Goal: Task Accomplishment & Management: Use online tool/utility

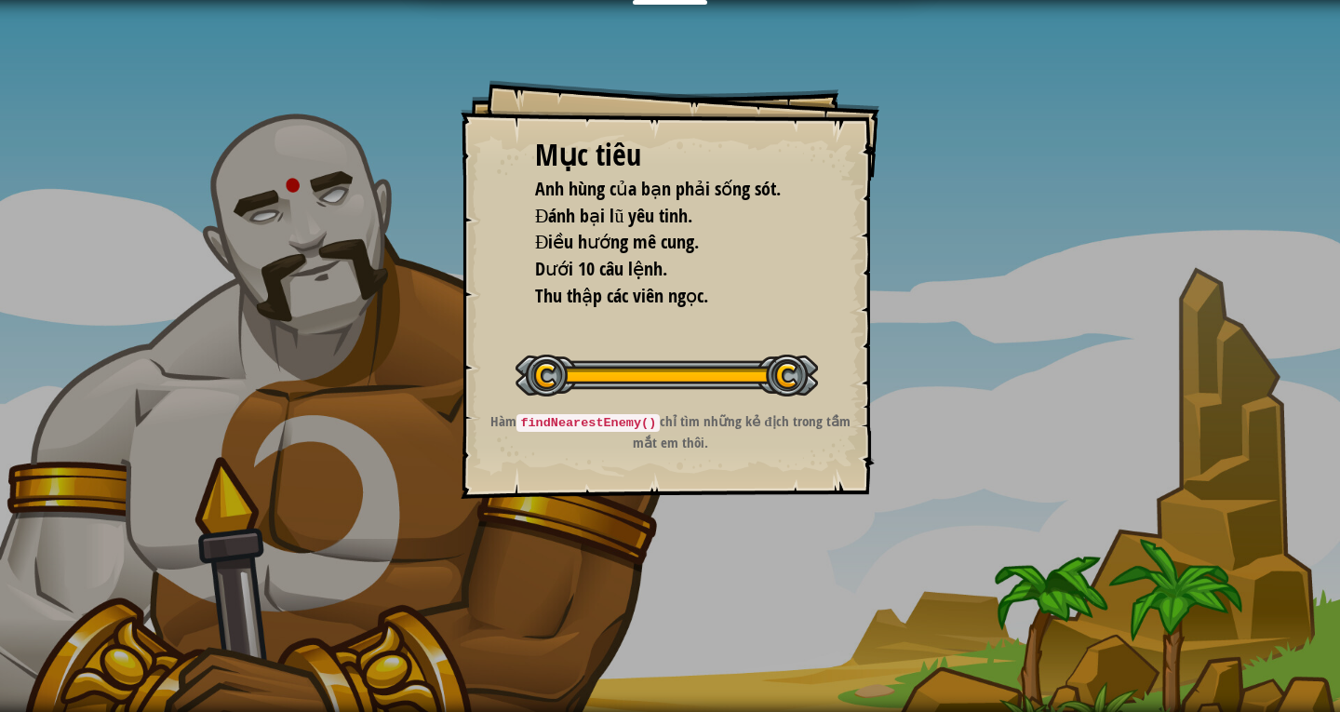
click at [892, 378] on div "Mục tiêu Anh hùng của bạn phải sống sót. Đánh bại lũ yêu tinh. Điều hướng mê cu…" at bounding box center [670, 356] width 1340 height 712
click at [1007, 436] on div "Mục tiêu Anh hùng của bạn phải sống sót. Đánh bại lũ yêu tinh. Điều hướng mê cu…" at bounding box center [670, 356] width 1340 height 712
click at [1007, 440] on div "Mục tiêu Anh hùng của bạn phải sống sót. Đánh bại lũ yêu tinh. Điều hướng mê cu…" at bounding box center [670, 356] width 1340 height 712
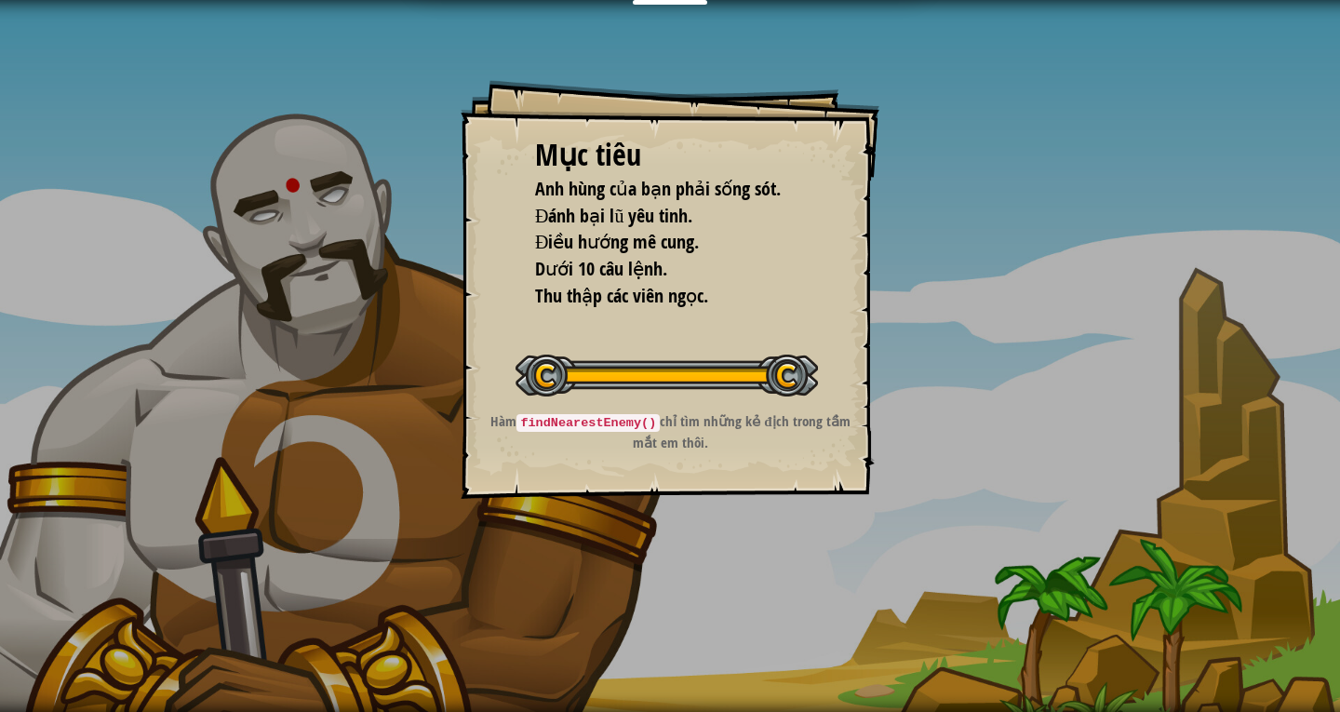
drag, startPoint x: 967, startPoint y: 482, endPoint x: 842, endPoint y: 507, distance: 127.2
click at [919, 501] on div "Mục tiêu Anh hùng của bạn phải sống sót. Đánh bại lũ yêu tinh. Điều hướng mê cu…" at bounding box center [670, 356] width 1340 height 712
click at [740, 410] on div "Bắt đầu màn chơi" at bounding box center [667, 373] width 302 height 74
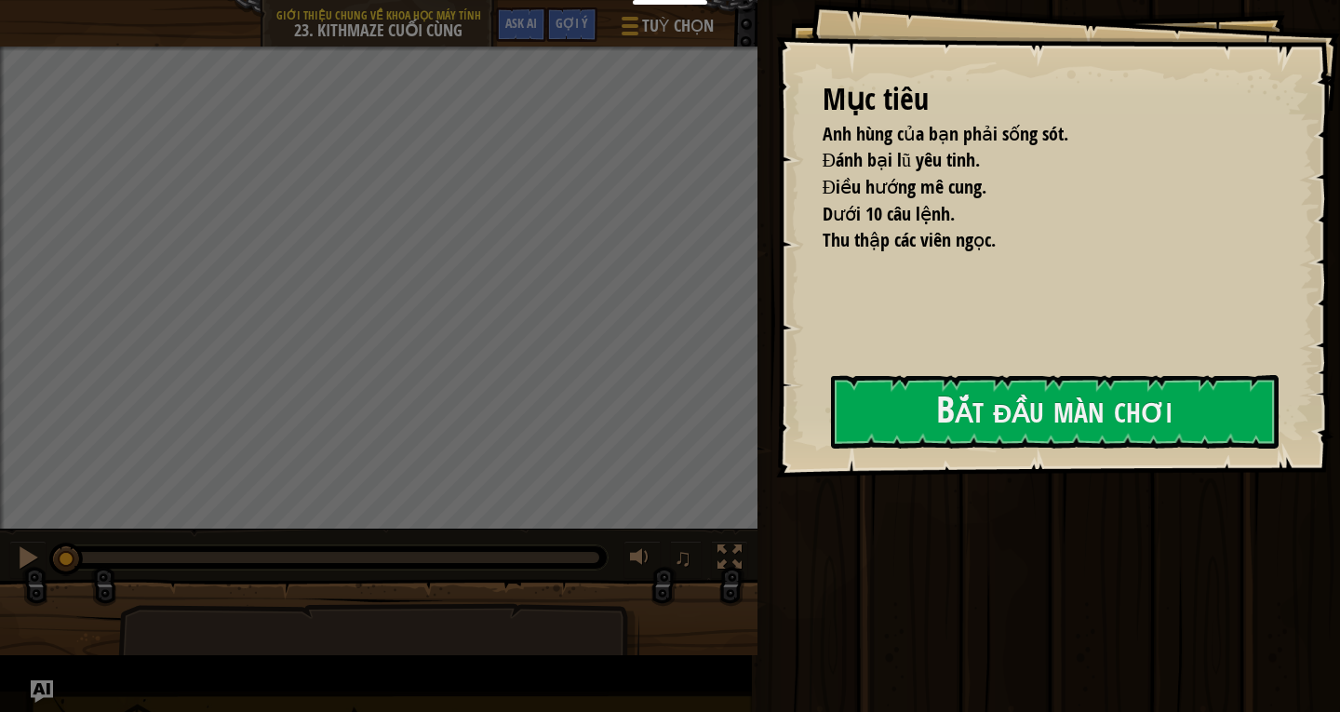
click at [776, 393] on div "Mục tiêu Anh hùng của bạn phải sống sót. Đánh bại lũ yêu tinh. Điều hướng mê cu…" at bounding box center [1058, 238] width 564 height 477
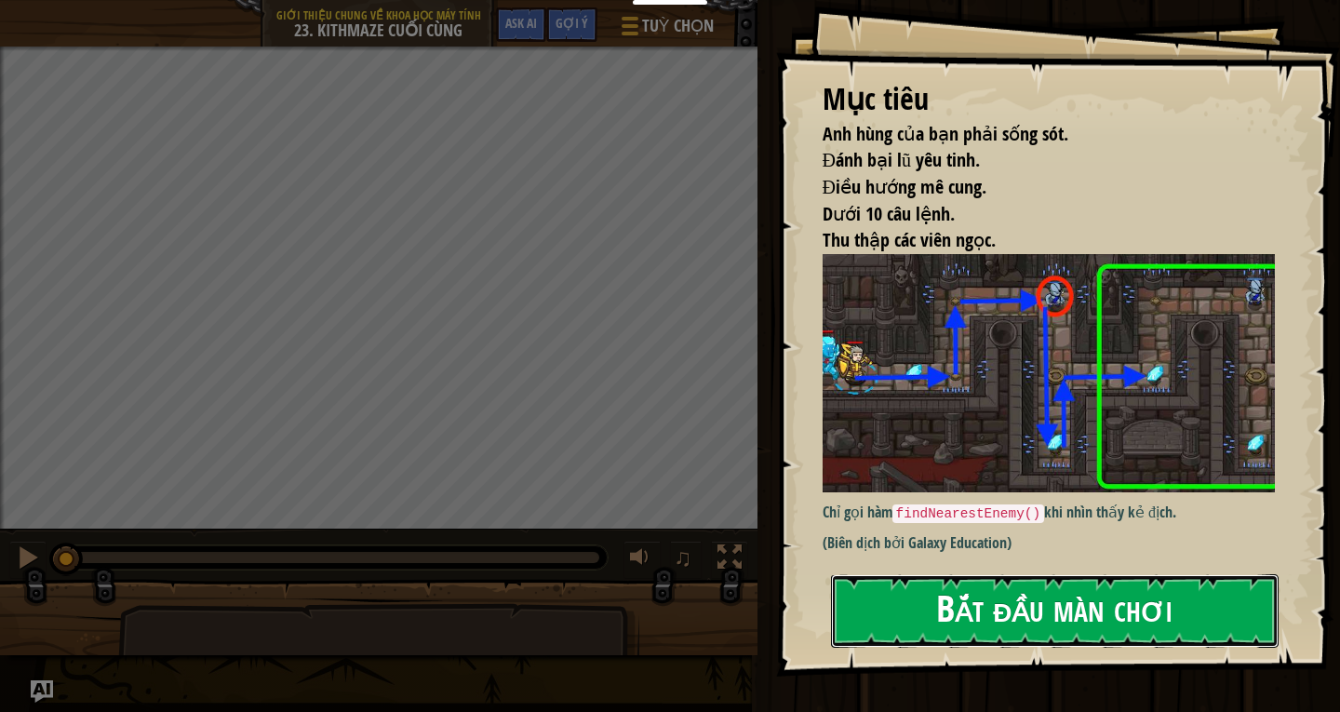
click at [1081, 626] on button "Bắt đầu màn chơi" at bounding box center [1055, 611] width 448 height 74
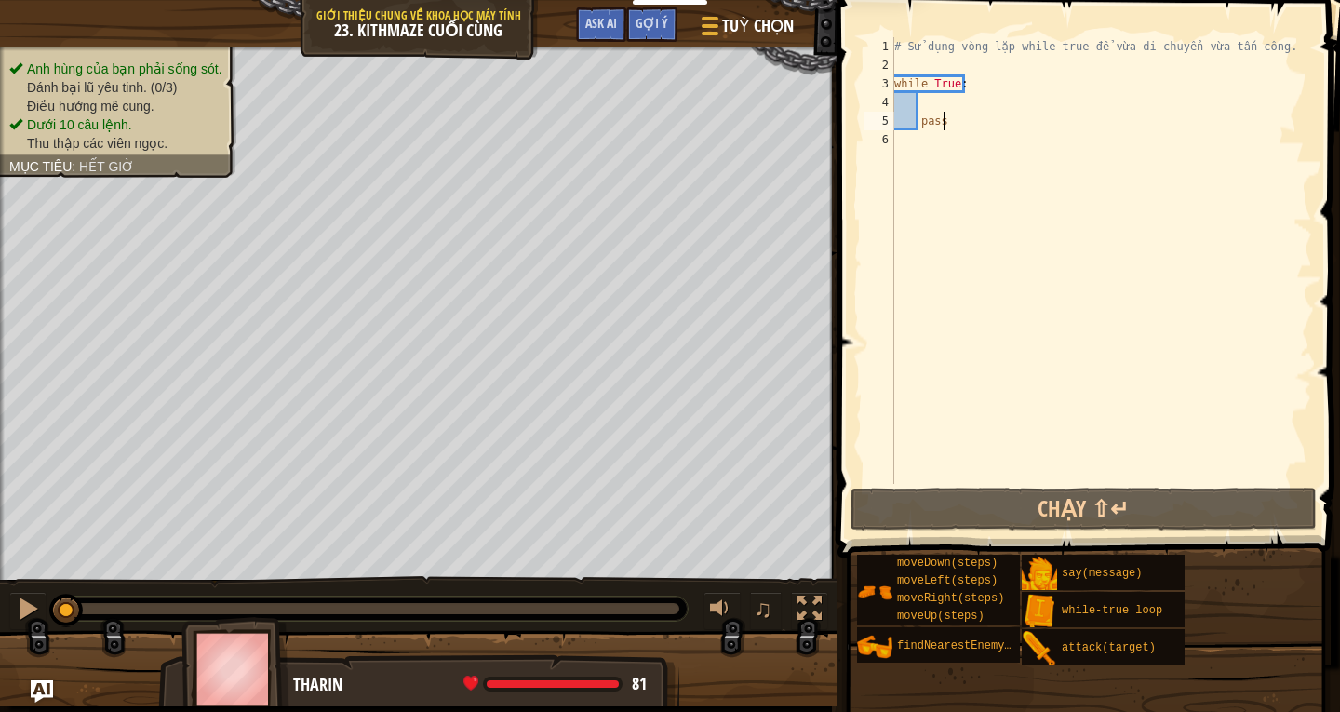
click at [979, 93] on div "# Sử dụng vòng lặp while-true để vừa di chuyển vừa tấn công. while True : pass" at bounding box center [1102, 279] width 422 height 484
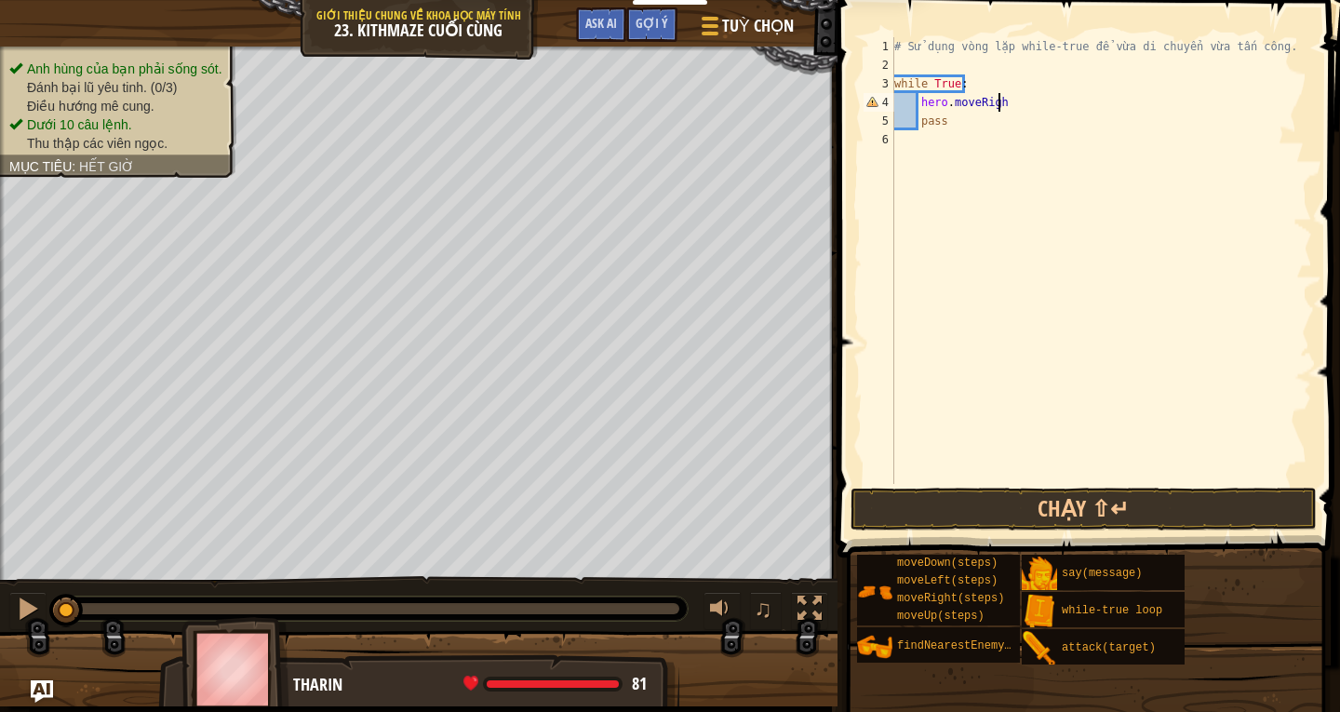
scroll to position [8, 8]
type textarea "hero.moveRight()"
type textarea "hero.moveUp"
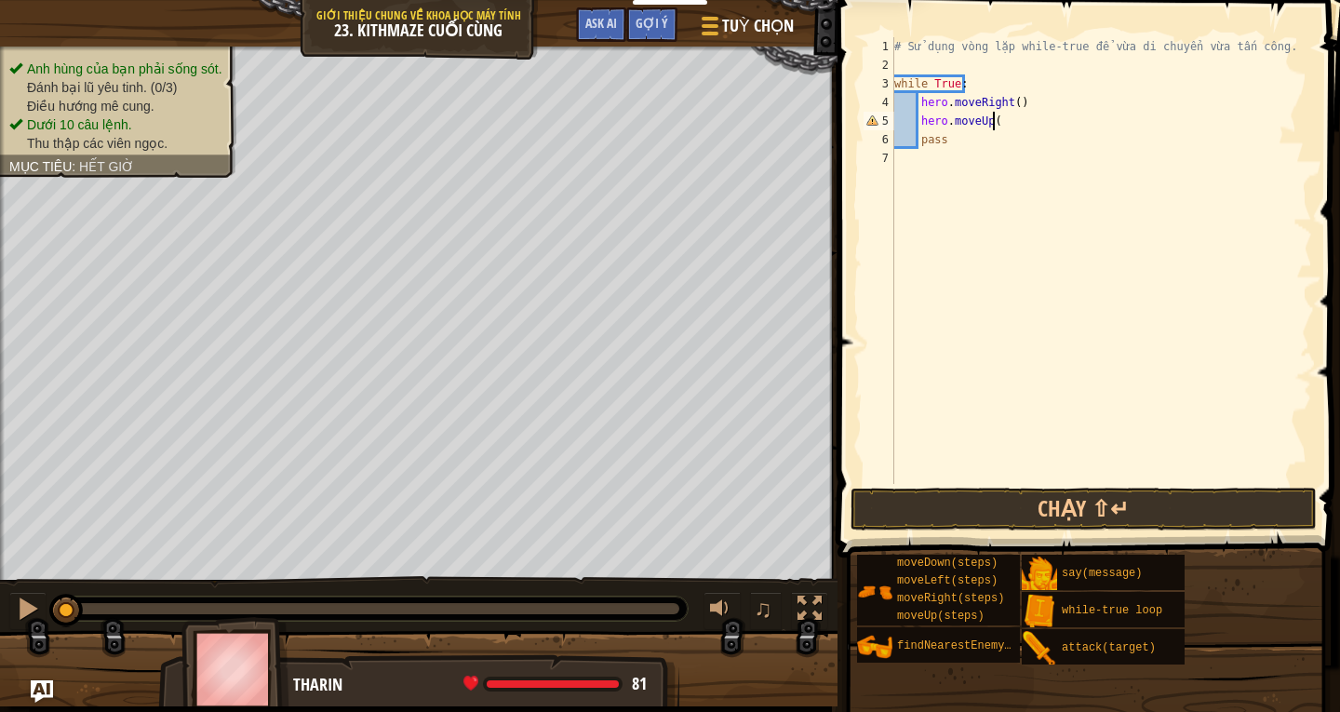
type textarea "hero.moveUp()"
type textarea "hero.attack(enemy)"
click at [1069, 170] on div "# Sử dụng vòng lặp while-true để vừa di chuyển vừa tấn công. while True : hero …" at bounding box center [1102, 279] width 422 height 484
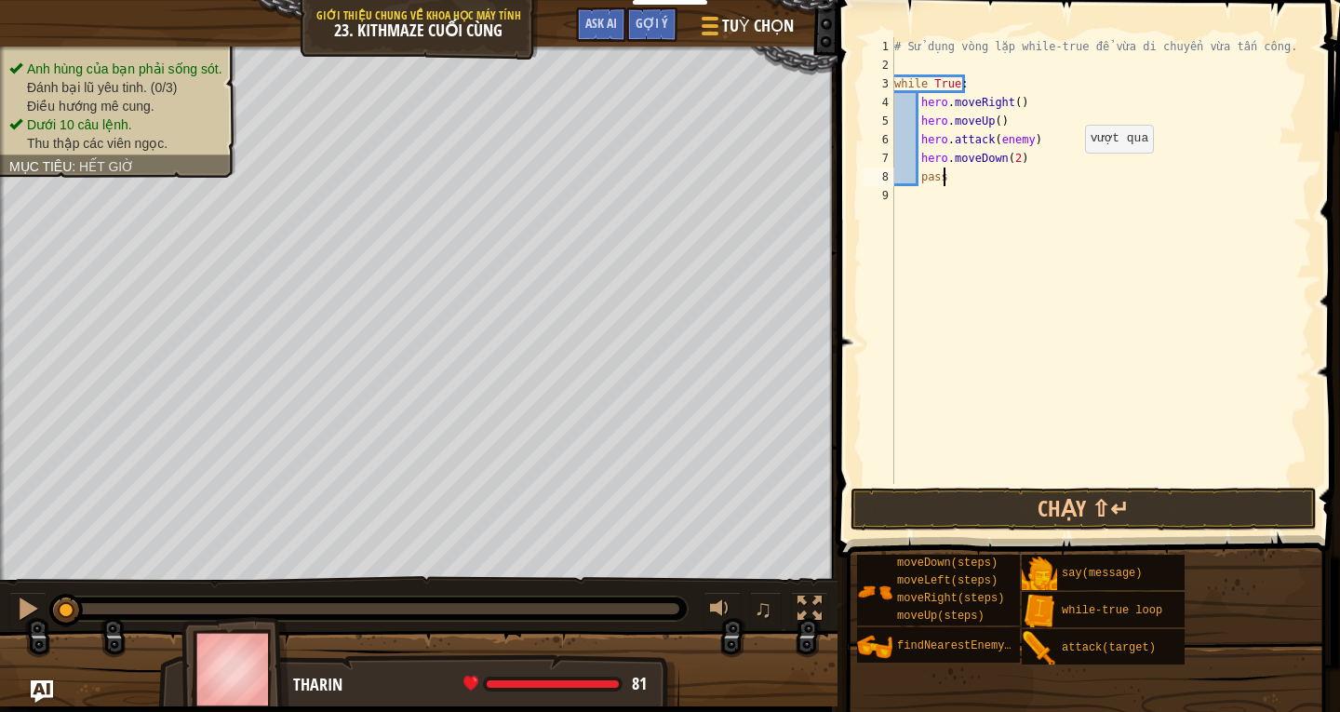
scroll to position [8, 3]
click at [1058, 155] on div "# Sử dụng vòng lặp while-true để vừa di chuyển vừa tấn công. while True : hero …" at bounding box center [1102, 279] width 422 height 484
type textarea "hero.moveDown(2)"
drag, startPoint x: 1023, startPoint y: 124, endPoint x: 925, endPoint y: 116, distance: 98.0
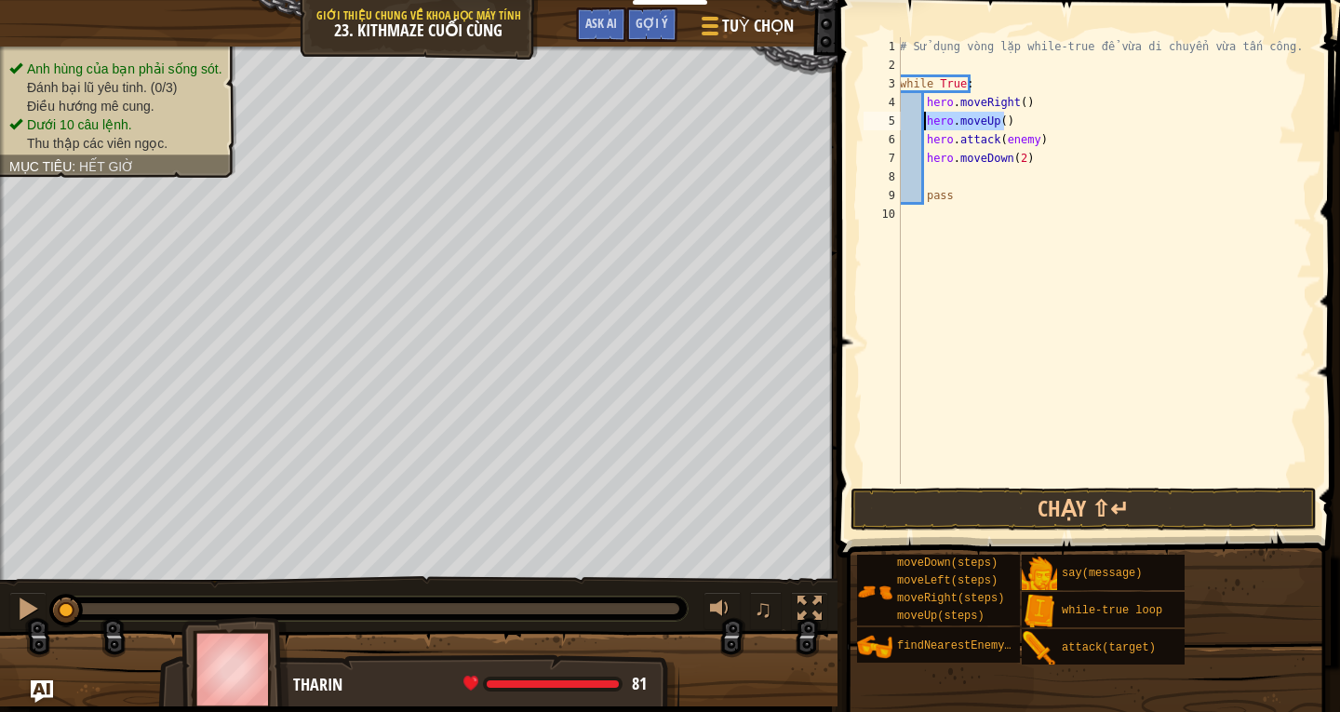
click at [925, 116] on div "# Sử dụng vòng lặp while-true để vừa di chuyển vừa tấn công. while True : hero …" at bounding box center [1104, 279] width 416 height 484
type textarea "hero.moveUp()"
click at [958, 173] on div "# Sử dụng vòng lặp while-true để vừa di chuyển vừa tấn công. while True : hero …" at bounding box center [1104, 279] width 416 height 484
type textarea "hero.moveUp()"
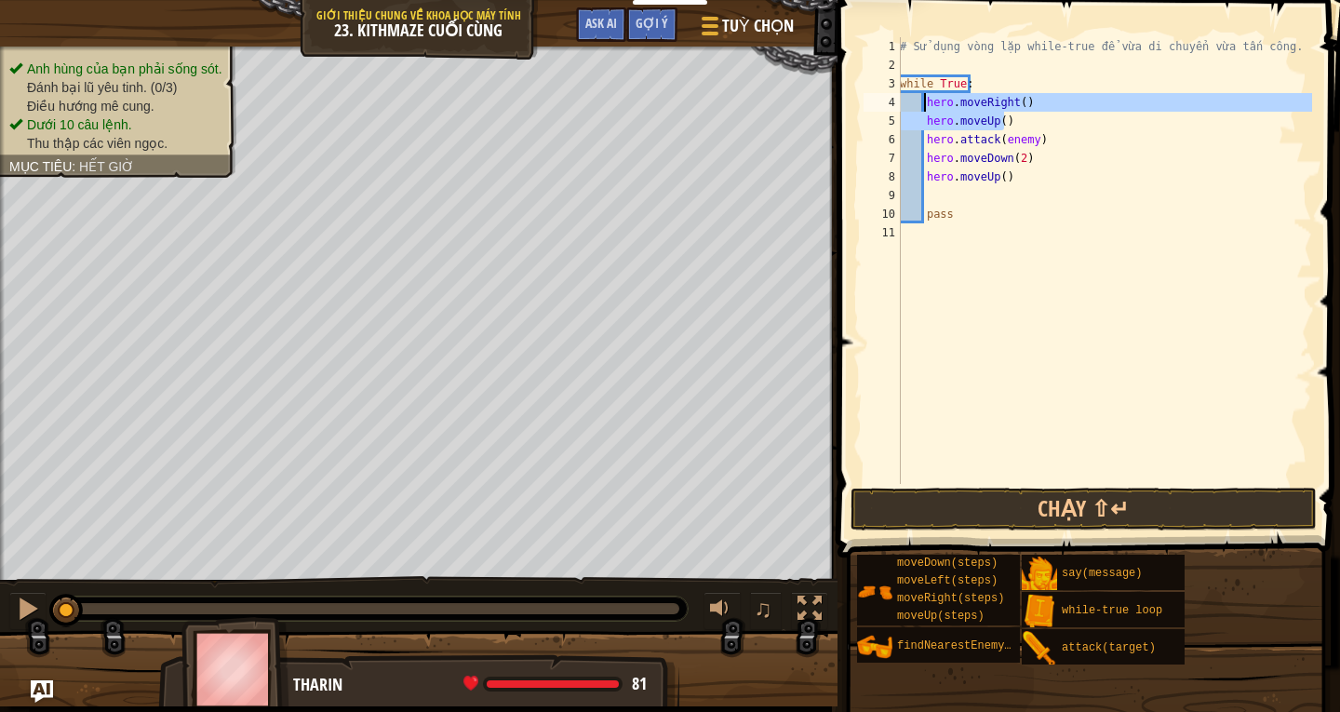
drag, startPoint x: 1028, startPoint y: 123, endPoint x: 924, endPoint y: 103, distance: 105.1
click at [924, 103] on div "# Sử dụng vòng lặp while-true để vừa di chuyển vừa tấn công. while True : hero …" at bounding box center [1104, 279] width 416 height 484
type textarea "hero.moveRight() hero.moveUp()"
click at [950, 196] on div "# Sử dụng vòng lặp while-true để vừa di chuyển vừa tấn công. while True : hero …" at bounding box center [1104, 279] width 416 height 484
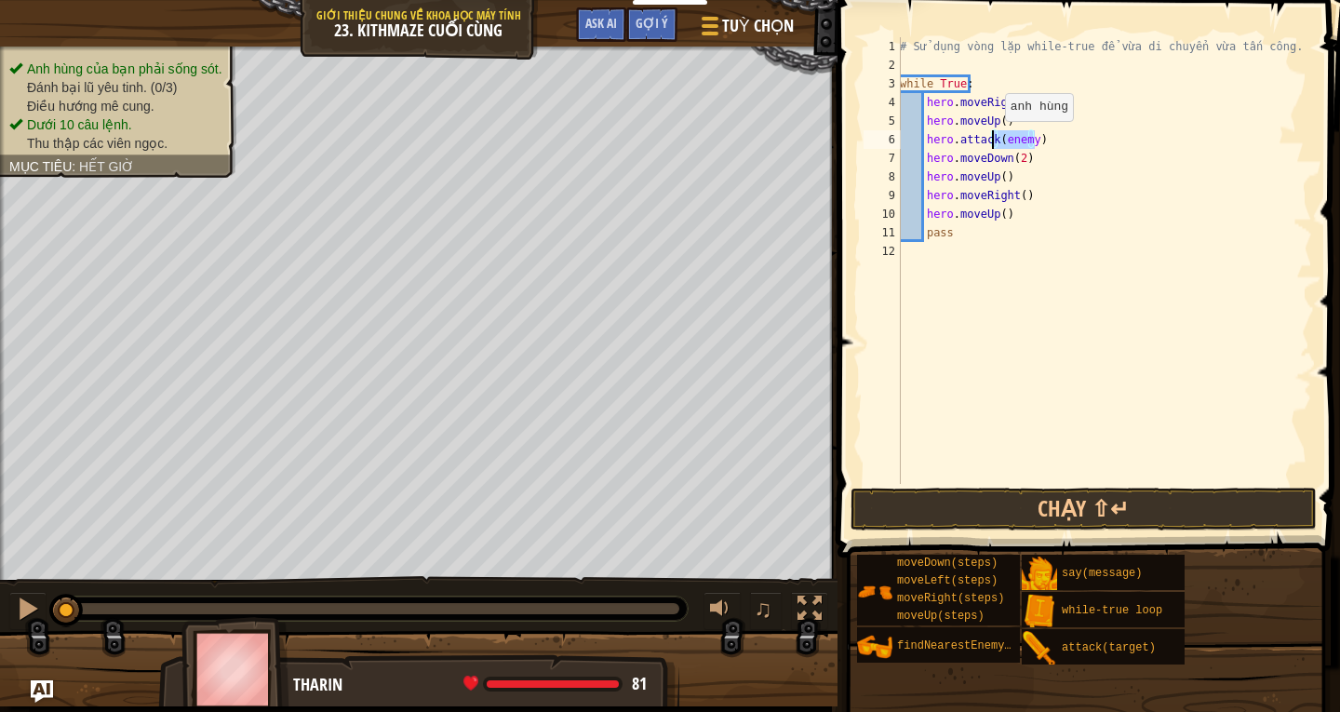
drag, startPoint x: 1041, startPoint y: 137, endPoint x: 994, endPoint y: 139, distance: 46.6
click at [994, 139] on div "# Sử dụng vòng lặp while-true để vừa di chuyển vừa tấn công. while True : hero …" at bounding box center [1104, 279] width 416 height 484
click at [1055, 174] on div "# Sử dụng vòng lặp while-true để vừa di chuyển vừa tấn công. while True : hero …" at bounding box center [1104, 279] width 416 height 484
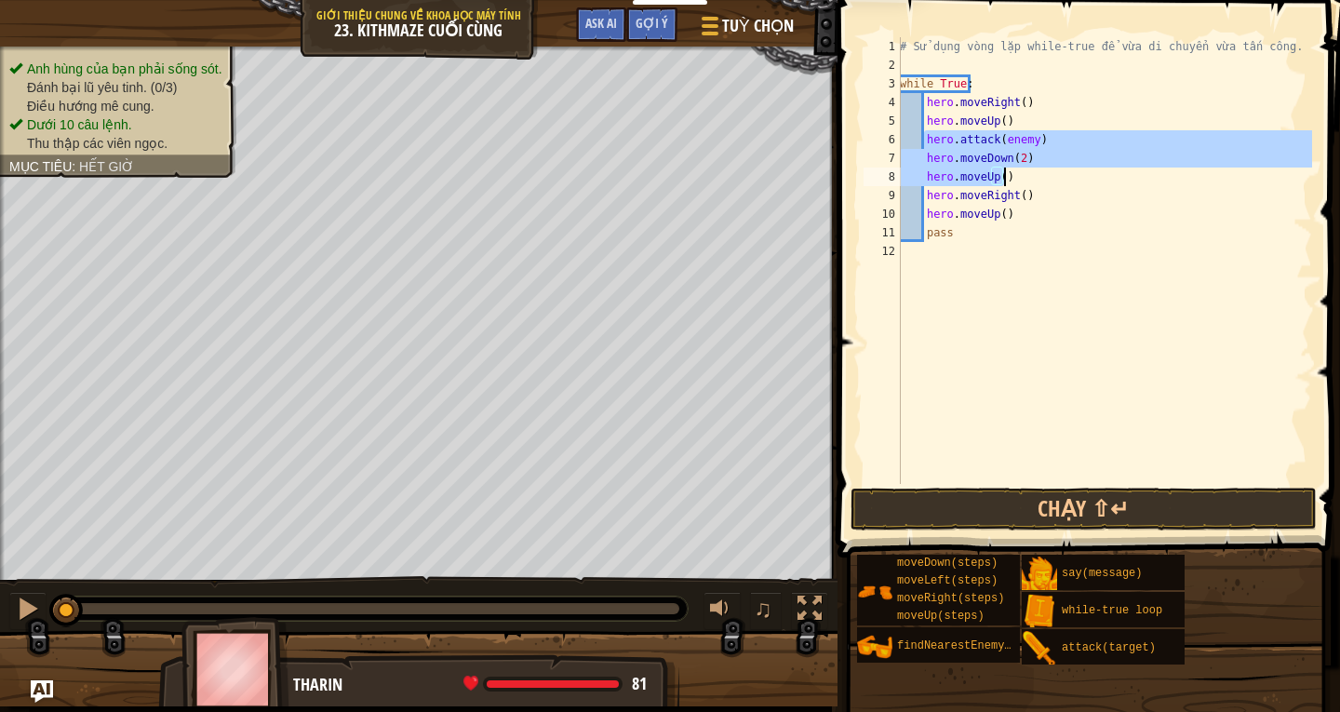
drag, startPoint x: 925, startPoint y: 137, endPoint x: 1021, endPoint y: 178, distance: 104.2
click at [1021, 178] on div "# Sử dụng vòng lặp while-true để vừa di chuyển vừa tấn công. while True : hero …" at bounding box center [1104, 279] width 416 height 484
click at [1032, 212] on div "# Sử dụng vòng lặp while-true để vừa di chuyển vừa tấn công. while True : hero …" at bounding box center [1104, 279] width 416 height 484
type textarea "hero.moveUp()"
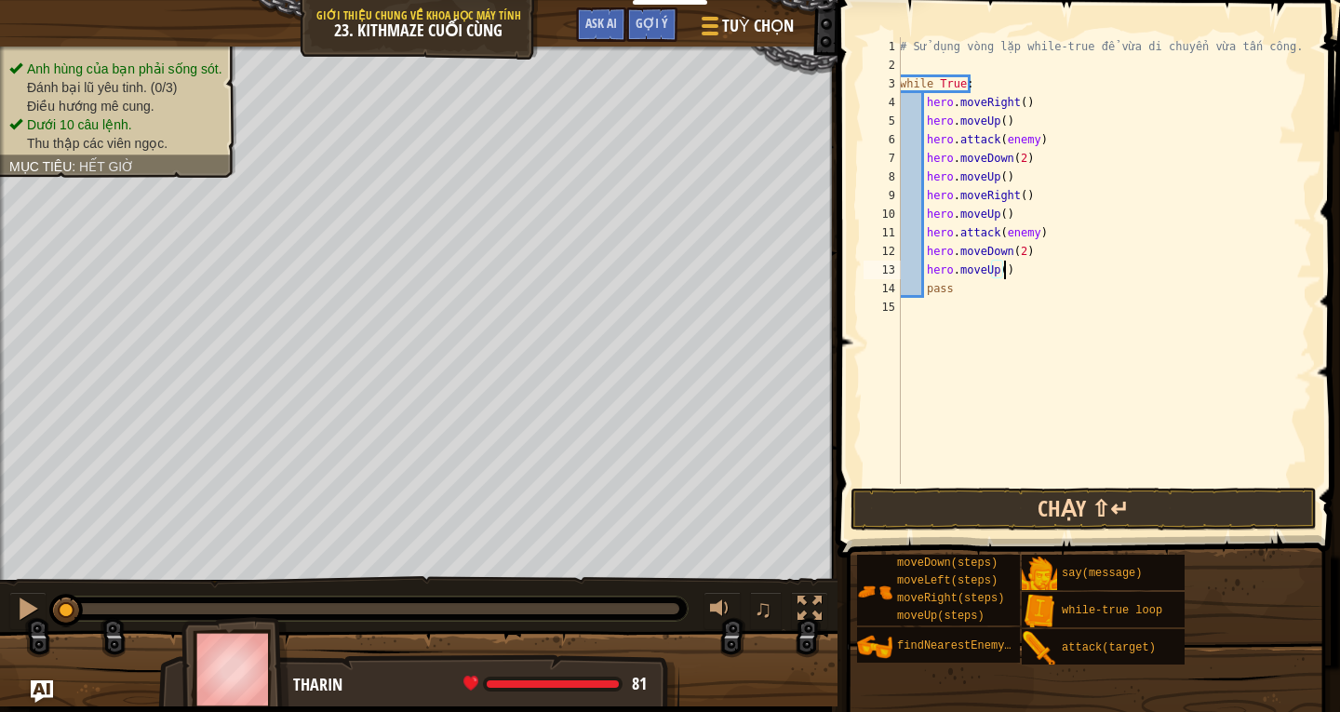
type textarea "hero.moveUp()"
click at [1033, 500] on button "Chạy ⇧↵" at bounding box center [1084, 509] width 466 height 43
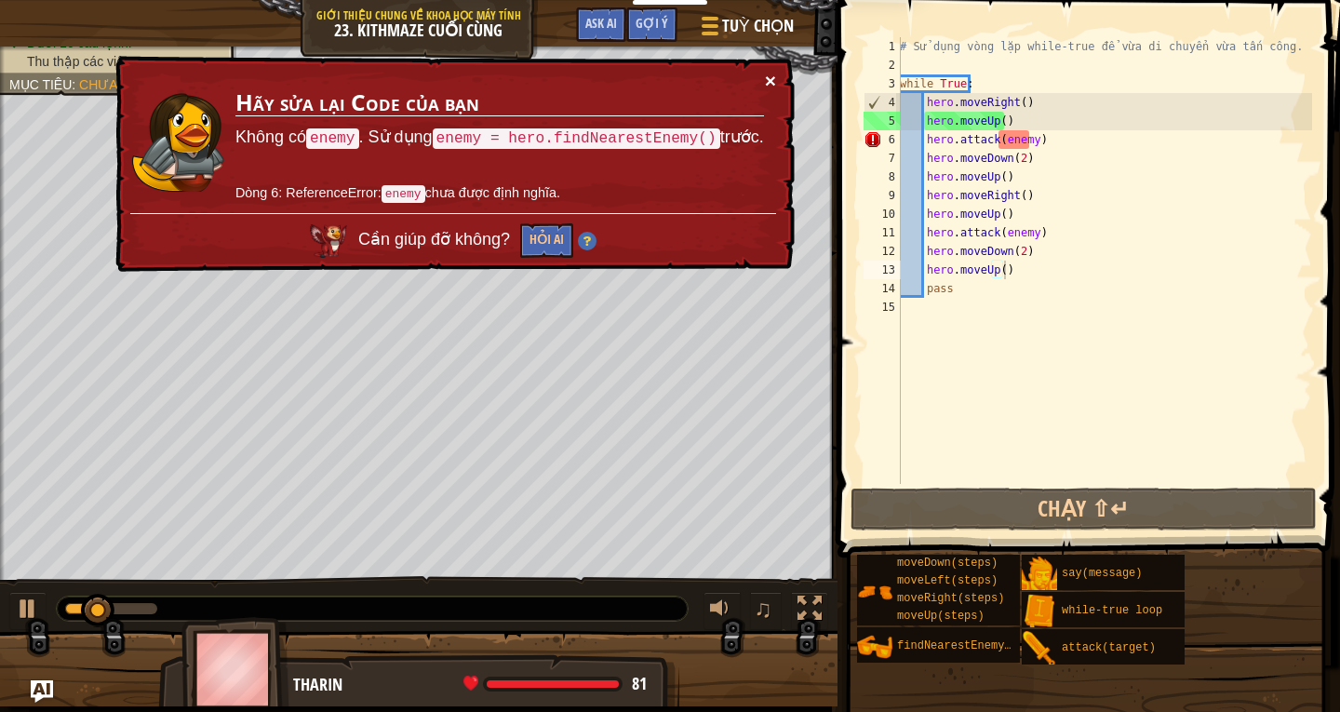
click at [775, 73] on button "×" at bounding box center [770, 81] width 11 height 20
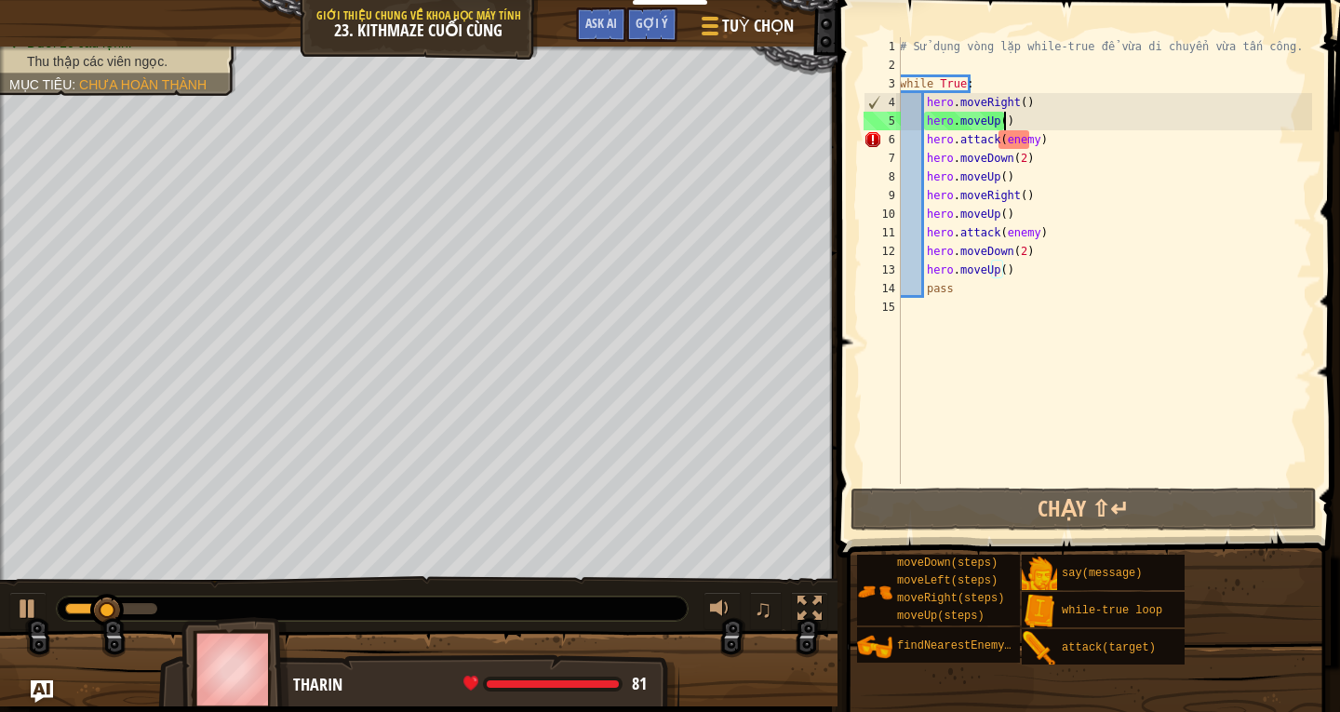
click at [1018, 125] on div "# Sử dụng vòng lặp while-true để vừa di chuyển vừa tấn công. while True : hero …" at bounding box center [1104, 279] width 416 height 484
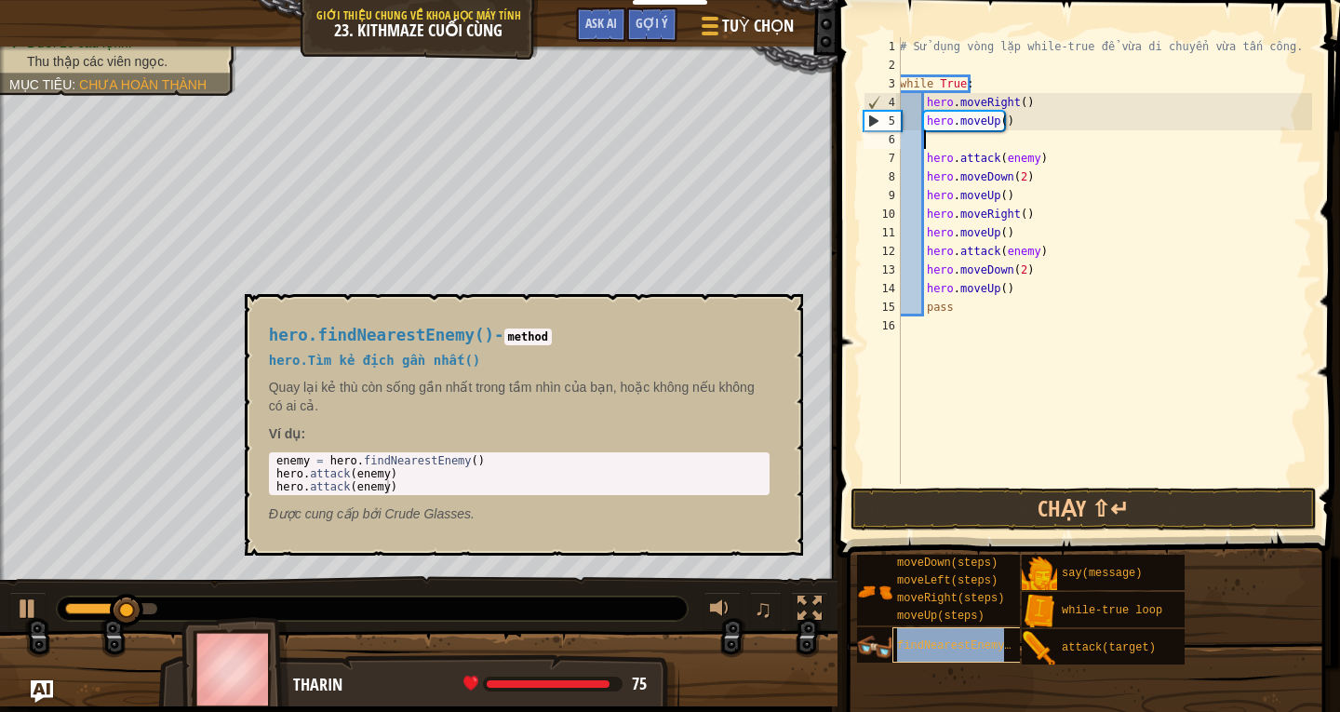
click at [961, 648] on span "findNearestEnemy()" at bounding box center [957, 645] width 121 height 13
type textarea "enemy = hero.findNearestEnemy()"
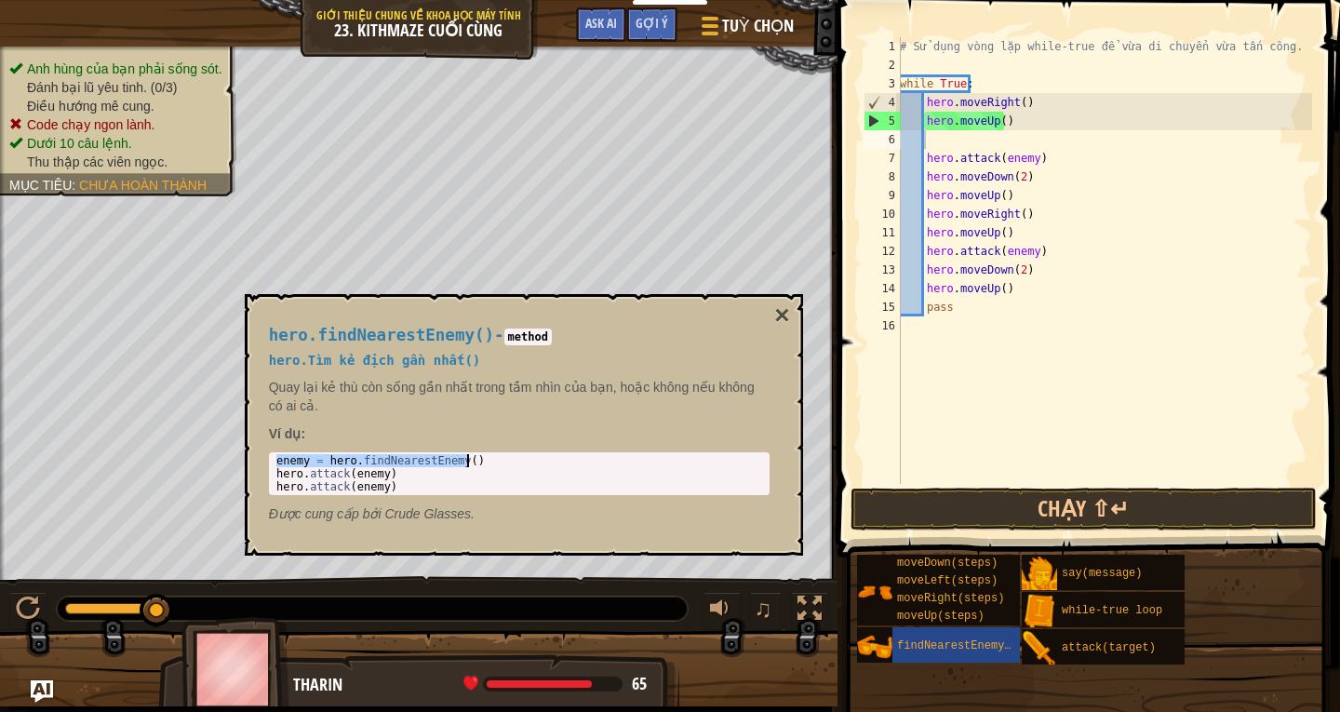
drag, startPoint x: 273, startPoint y: 457, endPoint x: 477, endPoint y: 463, distance: 204.8
click at [477, 463] on div "enemy = hero . findNearestEnemy ( ) hero . attack ( enemy ) hero . attack ( ene…" at bounding box center [519, 486] width 493 height 65
click at [951, 147] on div "# Sử dụng vòng lặp while-true để vừa di chuyển vừa tấn công. while True : hero …" at bounding box center [1104, 279] width 416 height 484
paste textarea "enemy = hero.findNearestEnemy()"
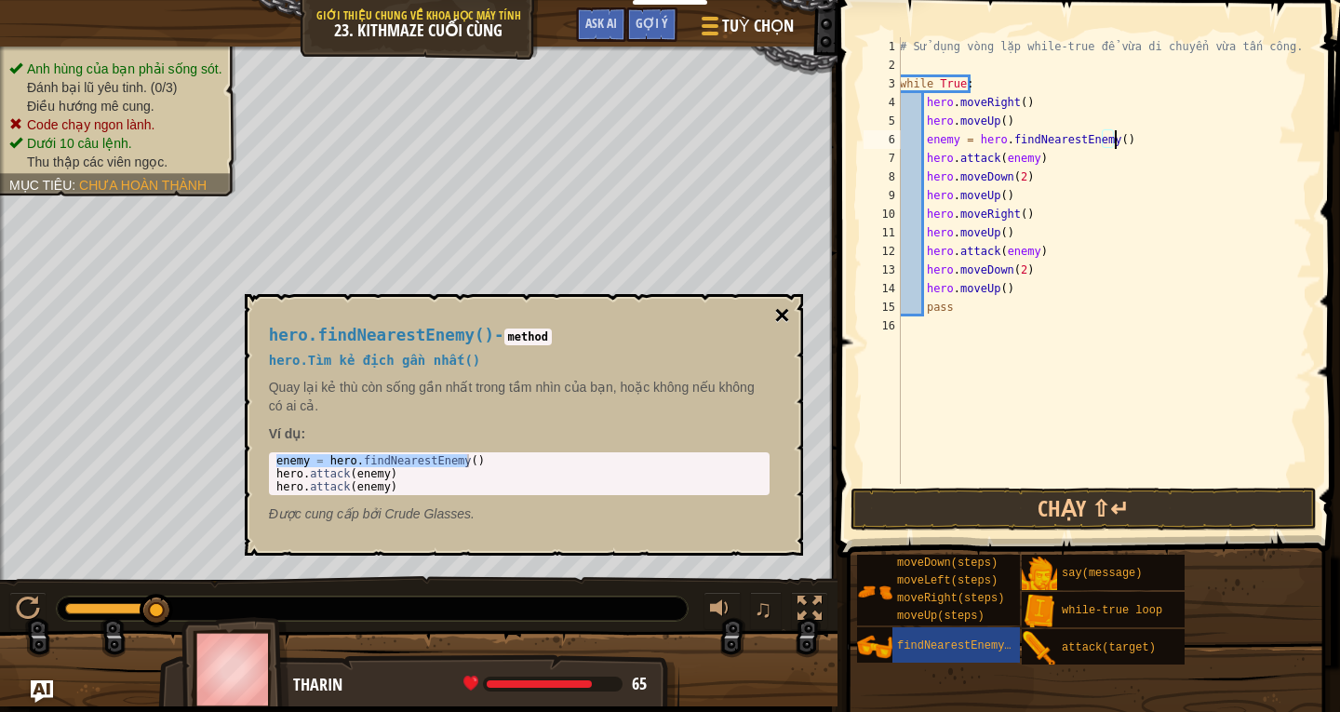
click at [778, 318] on button "×" at bounding box center [781, 315] width 15 height 26
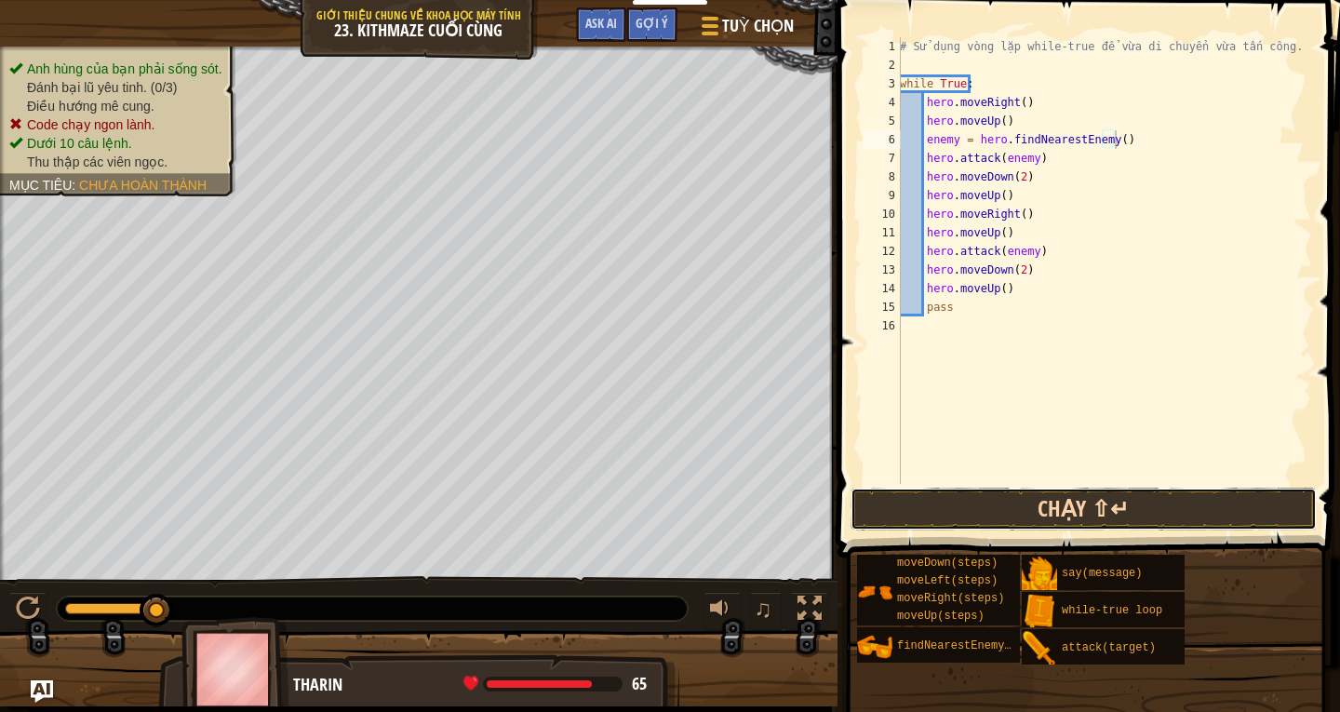
click at [990, 493] on button "Chạy ⇧↵" at bounding box center [1084, 509] width 466 height 43
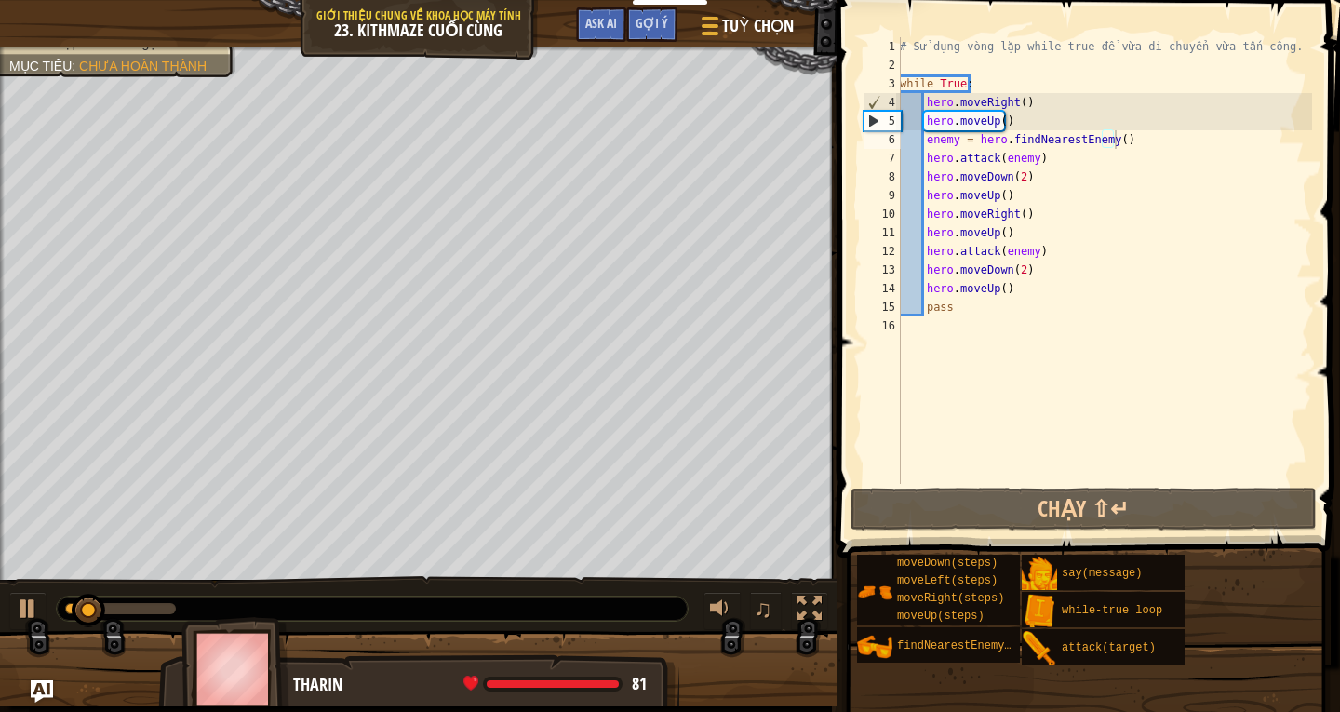
click at [114, 46] on div "Khoá học Giới thiệu chung về Khoa học máy tính 23. Kithmaze Cuối Cùng Tuỳ chọn …" at bounding box center [419, 23] width 838 height 47
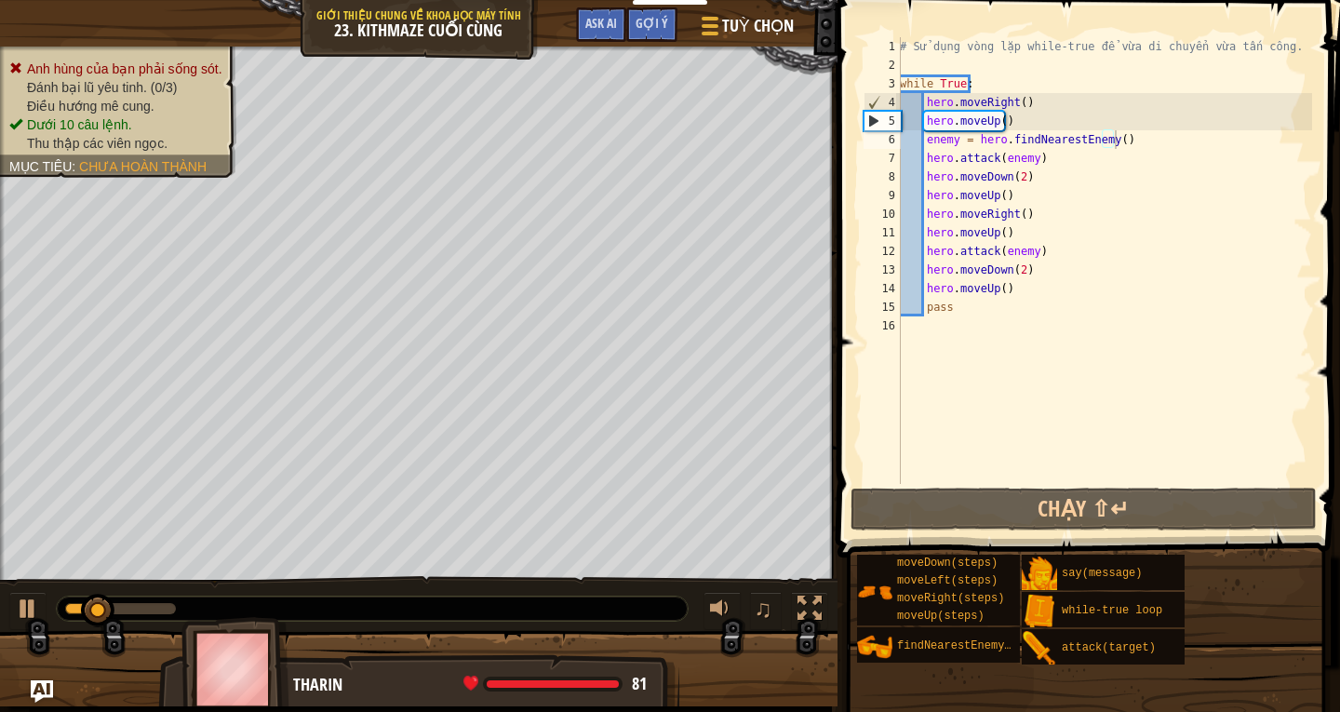
click at [118, 75] on div "Anh hùng của bạn phải sống sót. Đánh bại lũ yêu tinh. (0/3) Điều hướng mê cung.…" at bounding box center [118, 106] width 218 height 93
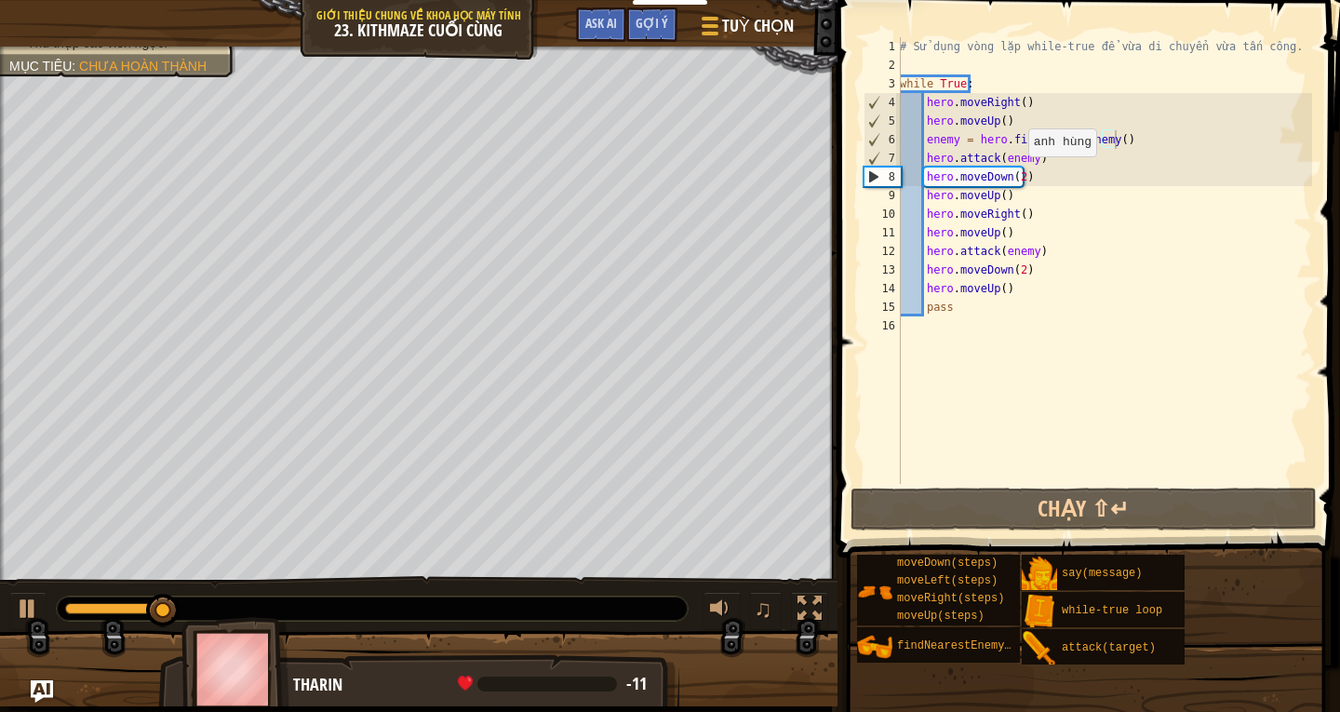
click at [1017, 175] on div "# Sử dụng vòng lặp while-true để vừa di chuyển vừa tấn công. while True : hero …" at bounding box center [1104, 279] width 416 height 484
type textarea "hero.moveDown()"
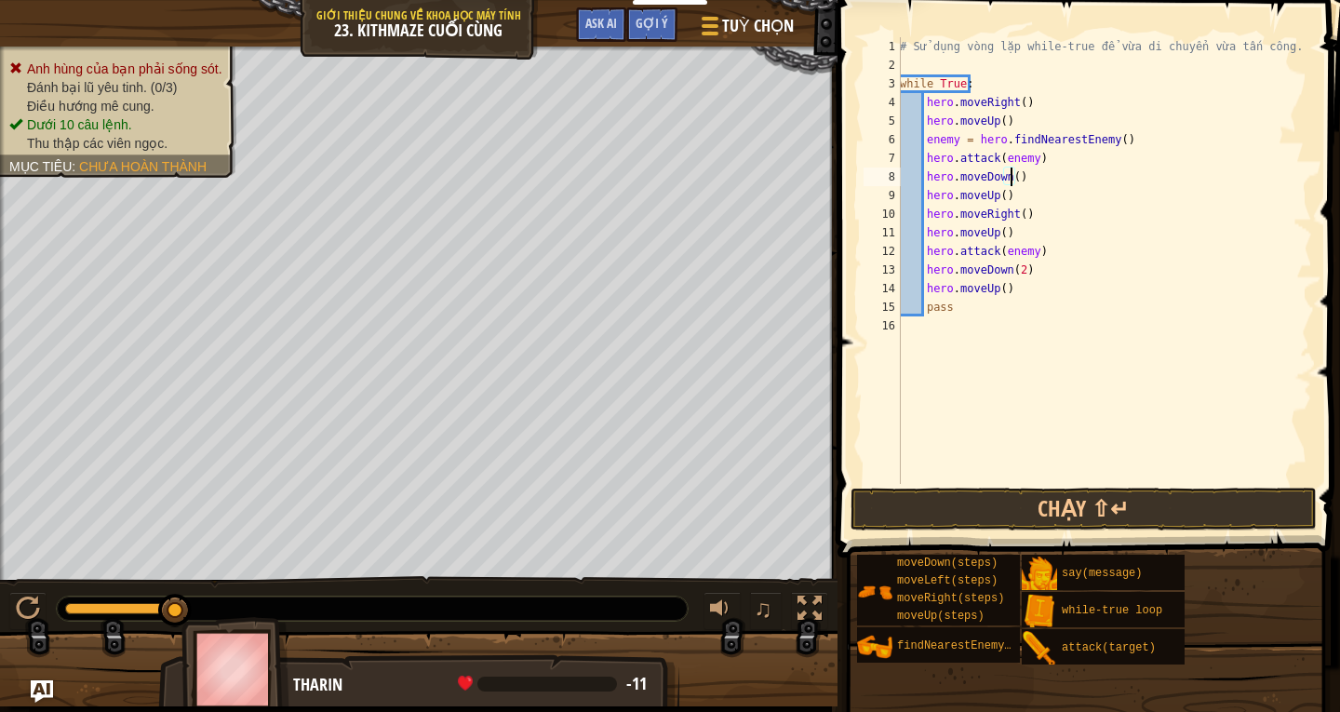
click at [1166, 355] on div "# Sử dụng vòng lặp while-true để vừa di chuyển vừa tấn công. while True : hero …" at bounding box center [1104, 279] width 416 height 484
click at [1107, 521] on button "Chạy ⇧↵" at bounding box center [1084, 509] width 466 height 43
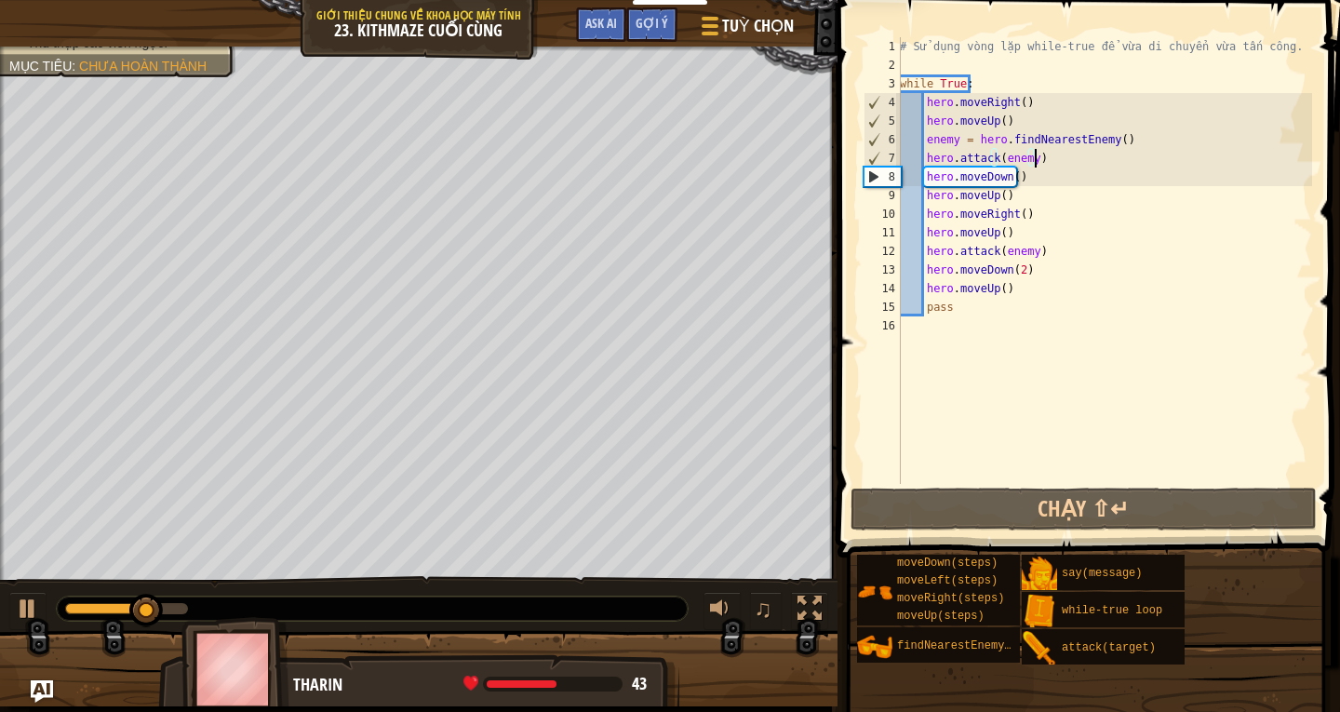
click at [1036, 163] on div "# Sử dụng vòng lặp while-true để vừa di chuyển vừa tấn công. while True : hero …" at bounding box center [1104, 279] width 416 height 484
type textarea "hero.attack(enemy)"
drag, startPoint x: 1051, startPoint y: 155, endPoint x: 928, endPoint y: 157, distance: 122.9
click at [926, 157] on div "# Sử dụng vòng lặp while-true để vừa di chuyển vừa tấn công. while True : hero …" at bounding box center [1104, 279] width 416 height 484
click at [1046, 159] on div "# Sử dụng vòng lặp while-true để vừa di chuyển vừa tấn công. while True : hero …" at bounding box center [1104, 260] width 416 height 447
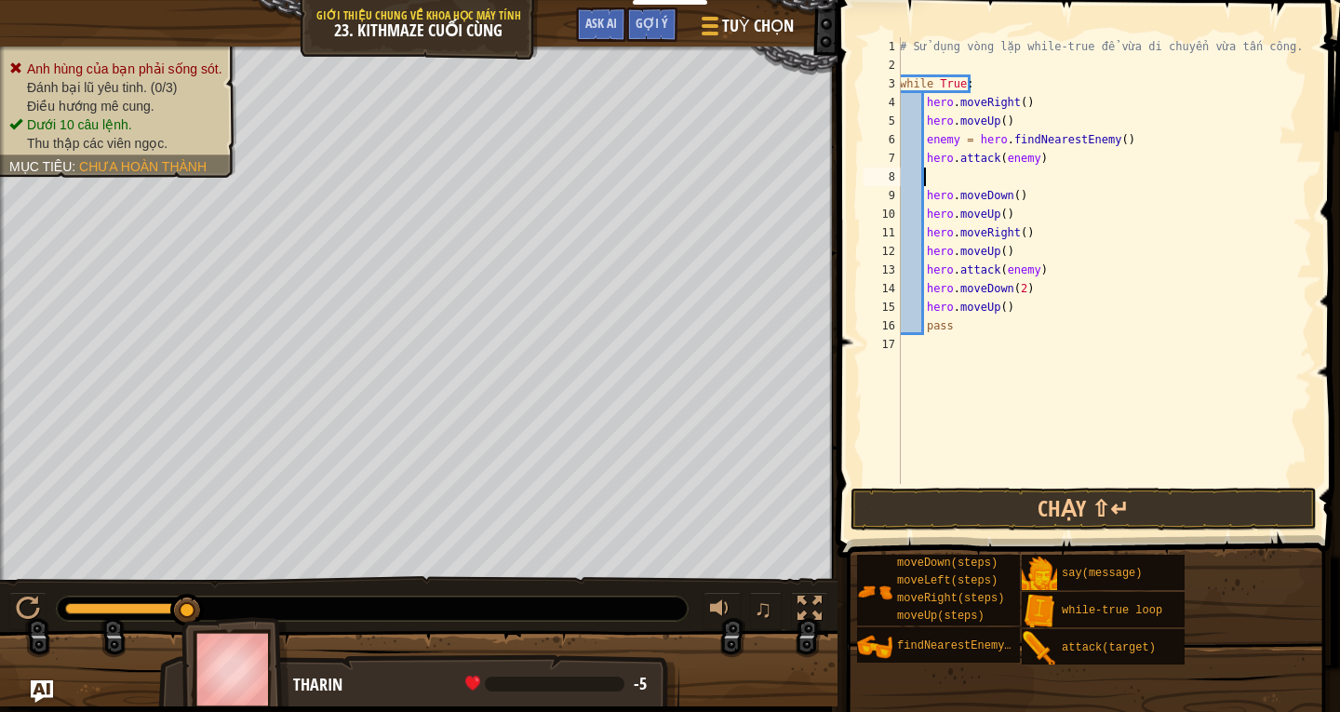
paste textarea "hero.attack(enemy)"
type textarea "hero.attack(enemy)"
click at [1052, 477] on div "# Sử dụng vòng lặp while-true để vừa di chuyển vừa tấn công. while True : hero …" at bounding box center [1104, 279] width 416 height 484
click at [1049, 496] on button "Chạy ⇧↵" at bounding box center [1084, 509] width 466 height 43
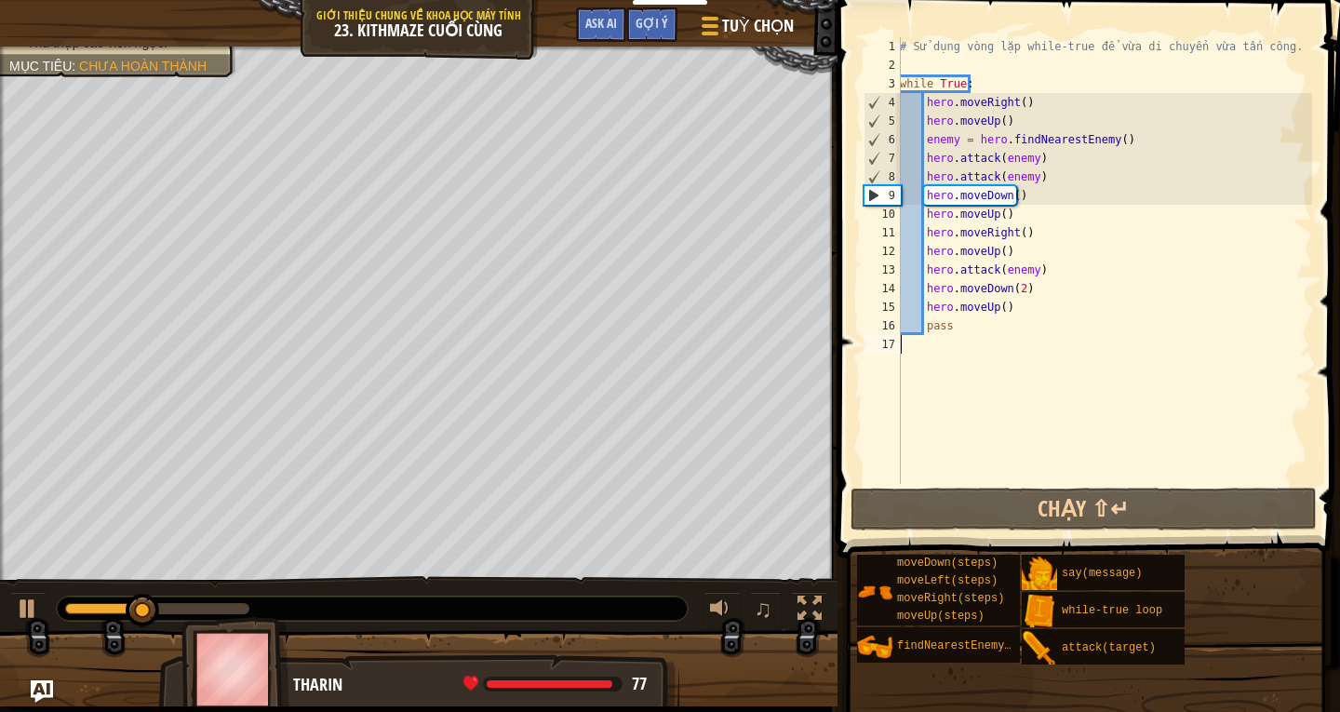
click at [1033, 200] on div "# Sử dụng vòng lặp while-true để vừa di chuyển vừa tấn công. while True : hero …" at bounding box center [1104, 279] width 416 height 484
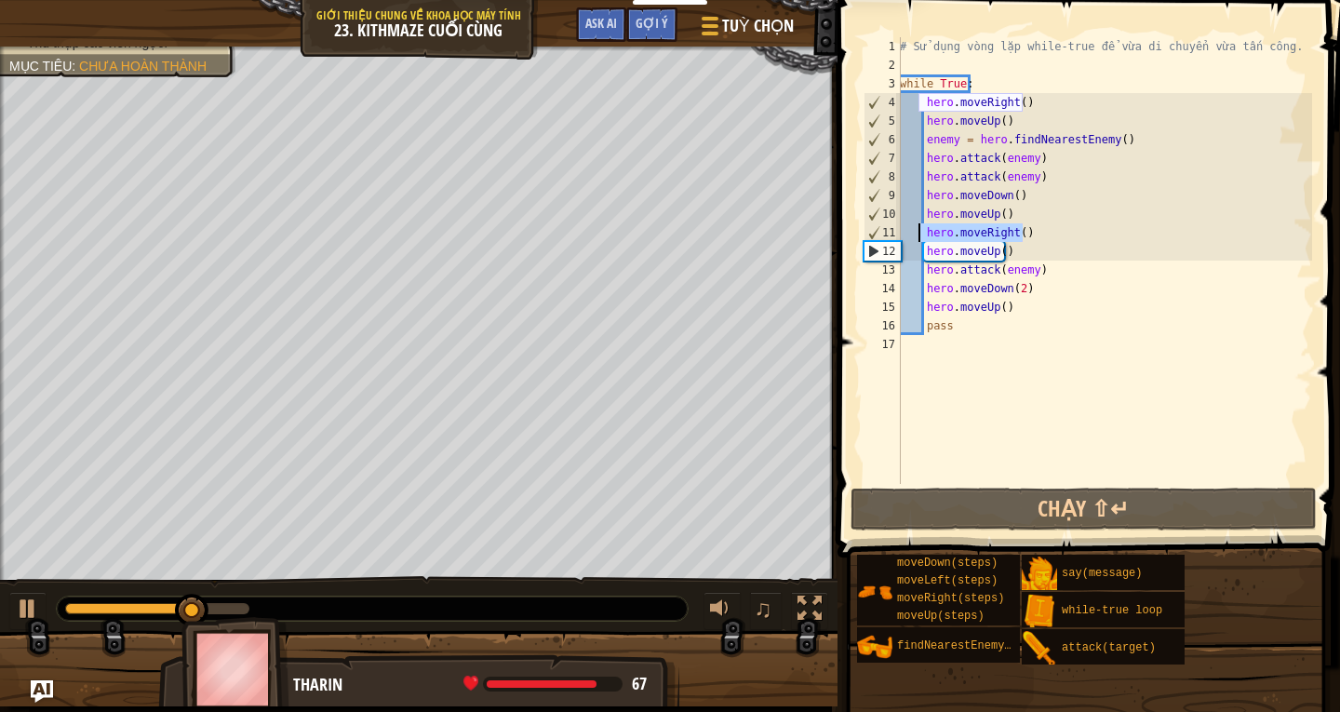
drag, startPoint x: 1041, startPoint y: 236, endPoint x: 920, endPoint y: 231, distance: 121.1
click at [920, 231] on div "# Sử dụng vòng lặp while-true để vừa di chuyển vừa tấn công. while True : hero …" at bounding box center [1104, 279] width 416 height 484
click at [1038, 180] on div "# Sử dụng vòng lặp while-true để vừa di chuyển vừa tấn công. while True : hero …" at bounding box center [1104, 279] width 416 height 484
type textarea "hero.attack(enemy)"
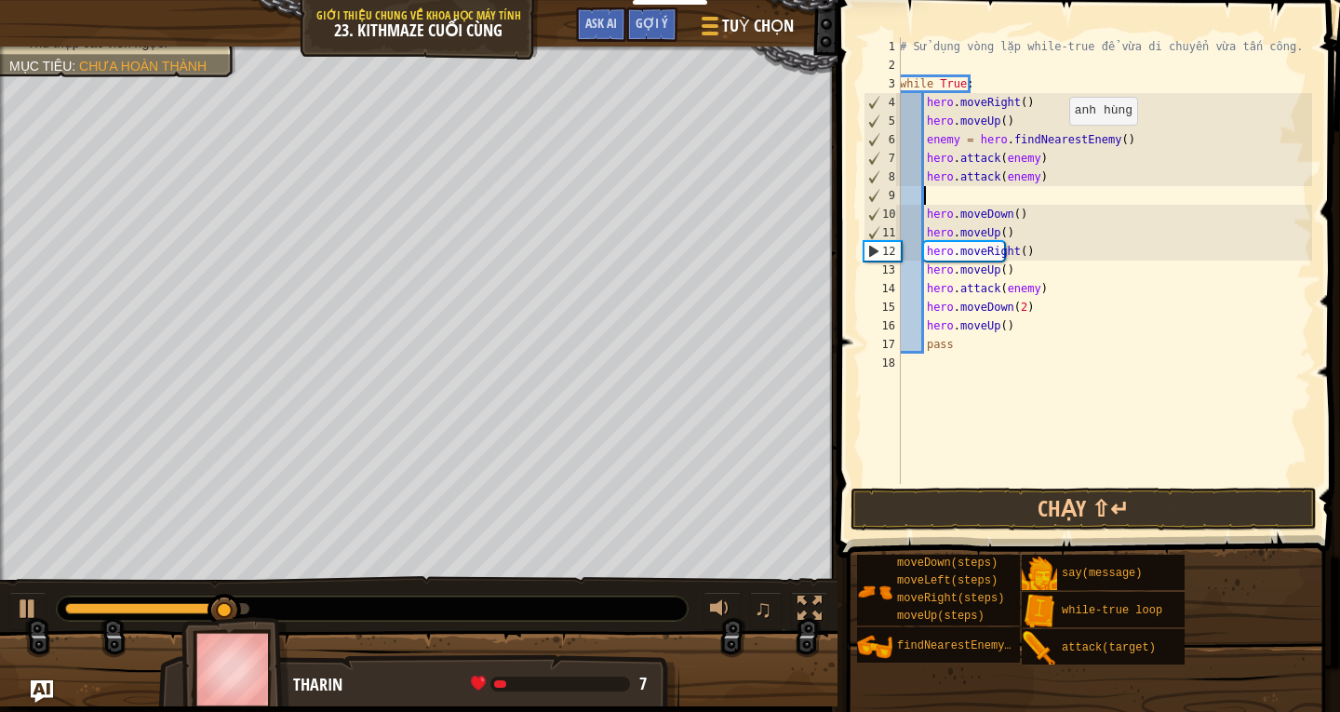
paste textarea "hero.moveRight()"
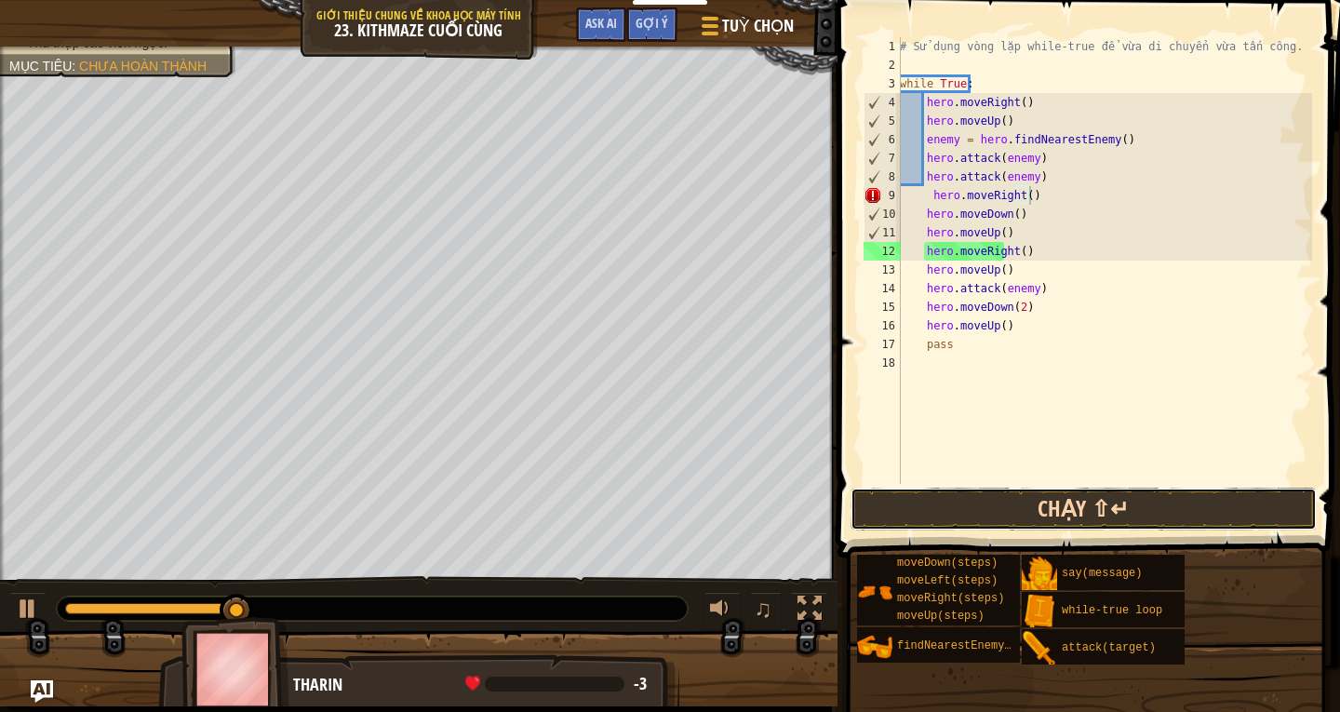
click at [1113, 508] on button "Chạy ⇧↵" at bounding box center [1084, 509] width 466 height 43
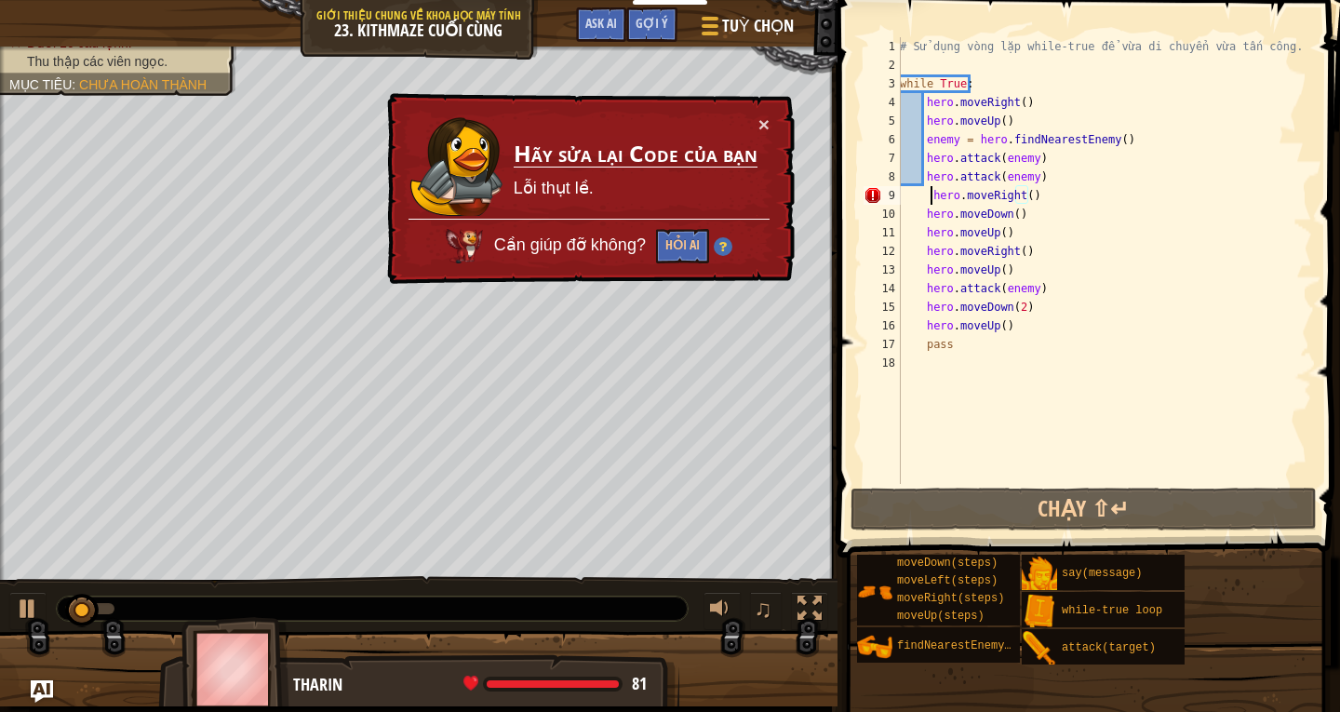
click at [933, 201] on div "# Sử dụng vòng lặp while-true để vừa di chuyển vừa tấn công. while True : hero …" at bounding box center [1104, 279] width 416 height 484
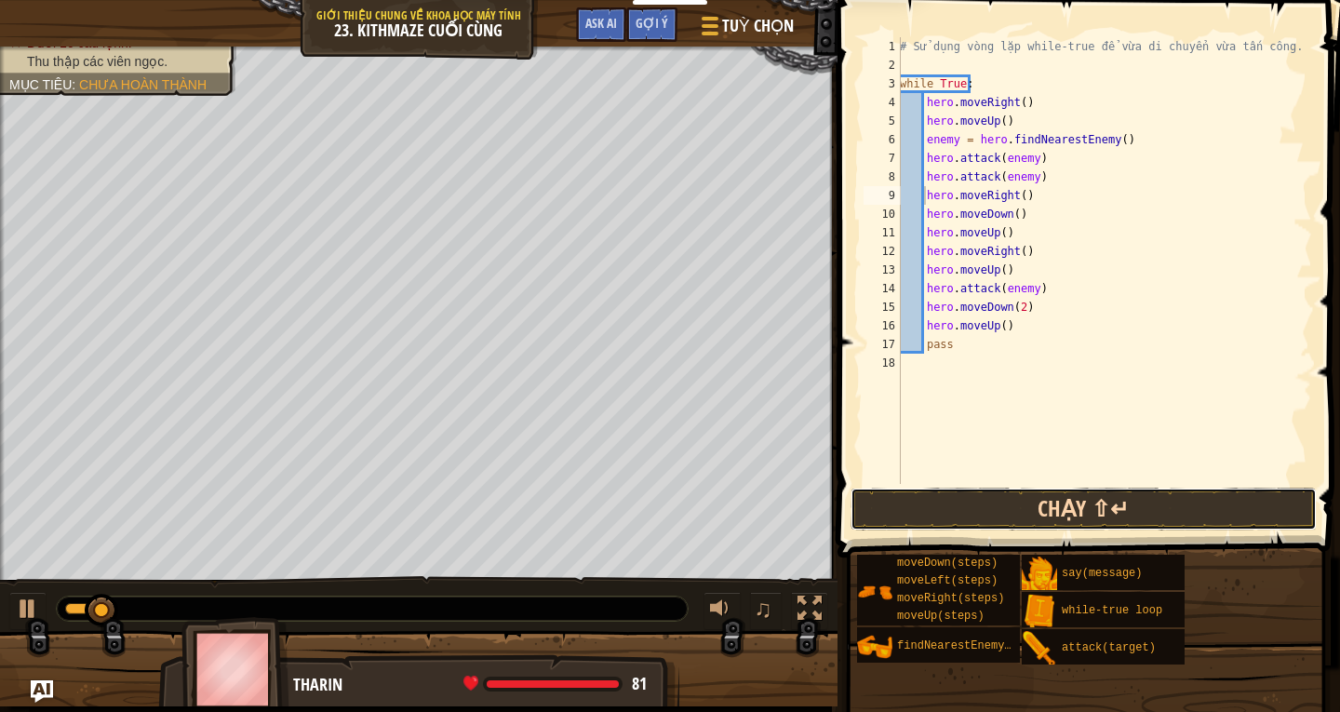
click at [1047, 494] on button "Chạy ⇧↵" at bounding box center [1084, 509] width 466 height 43
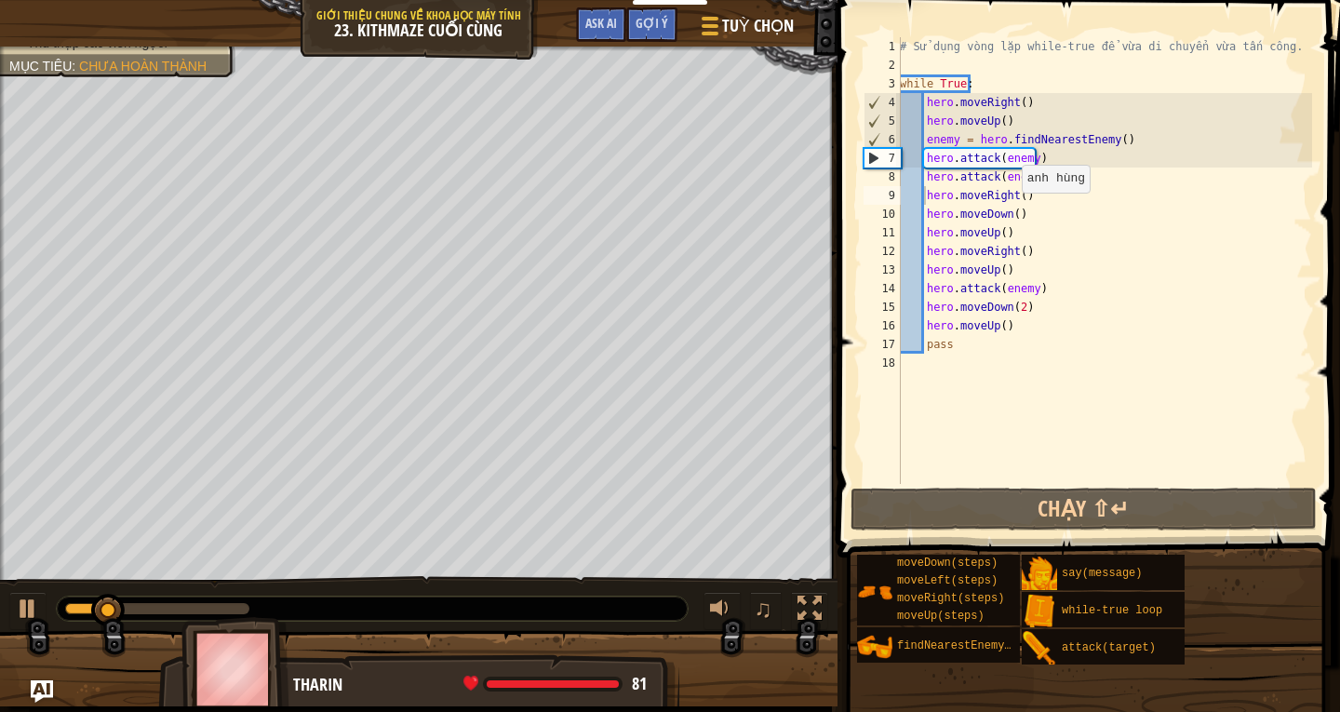
click at [1011, 211] on div "# Sử dụng vòng lặp while-true để vừa di chuyển vừa tấn công. while True : hero …" at bounding box center [1104, 279] width 416 height 484
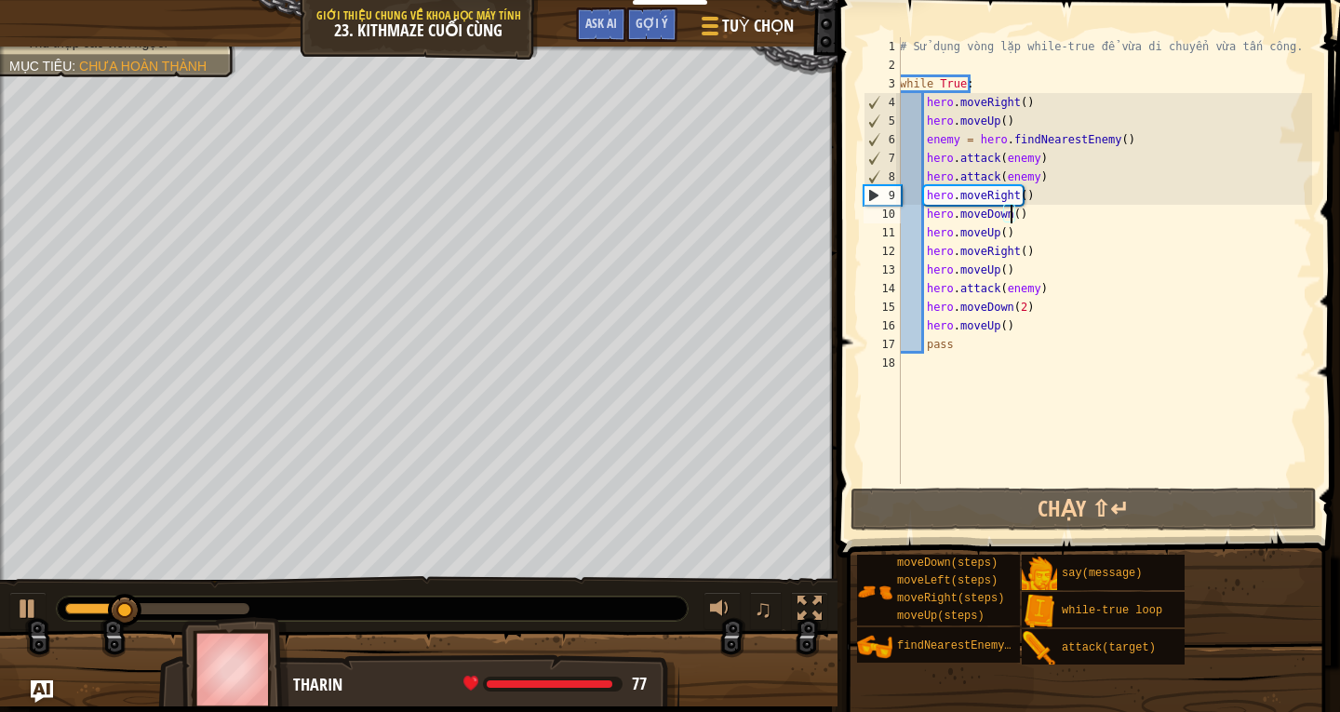
scroll to position [8, 9]
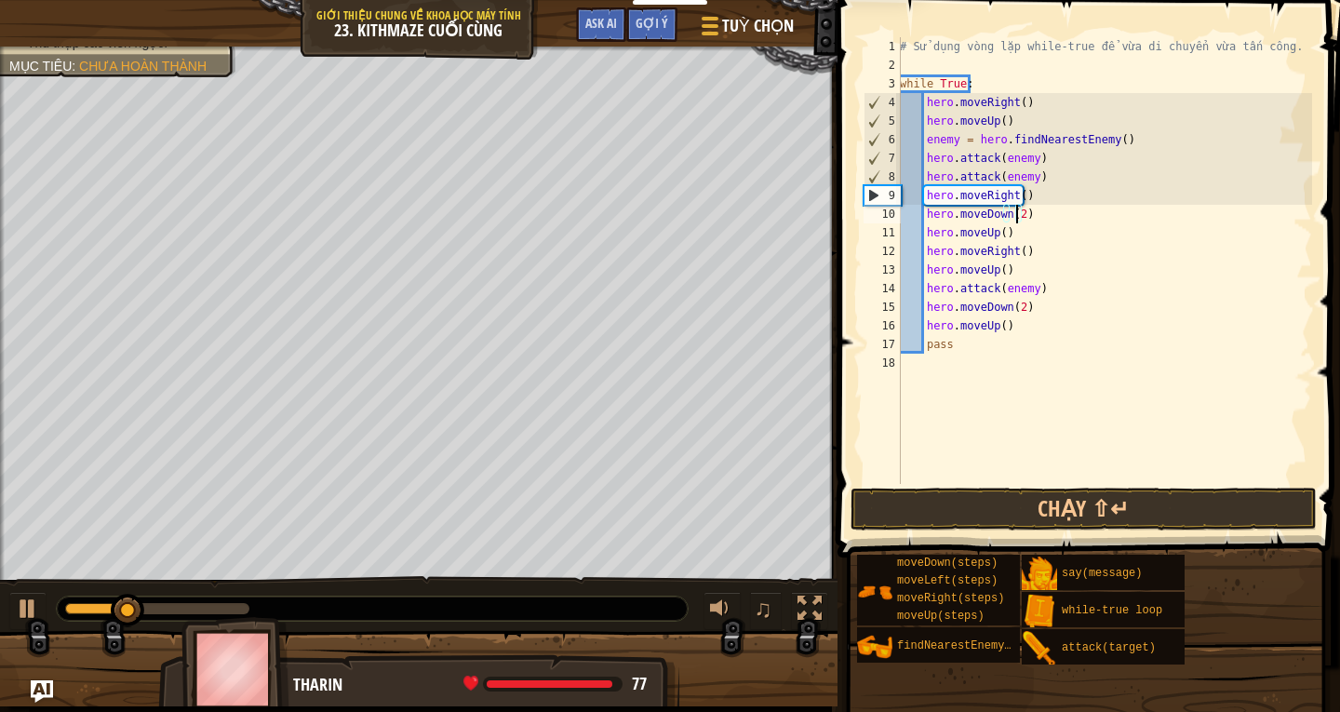
click at [1104, 260] on div "# Sử dụng vòng lặp while-true để vừa di chuyển vừa tấn công. while True : hero …" at bounding box center [1104, 279] width 416 height 484
click at [1059, 332] on div "# Sử dụng vòng lặp while-true để vừa di chuyển vừa tấn công. while True : hero …" at bounding box center [1104, 279] width 416 height 484
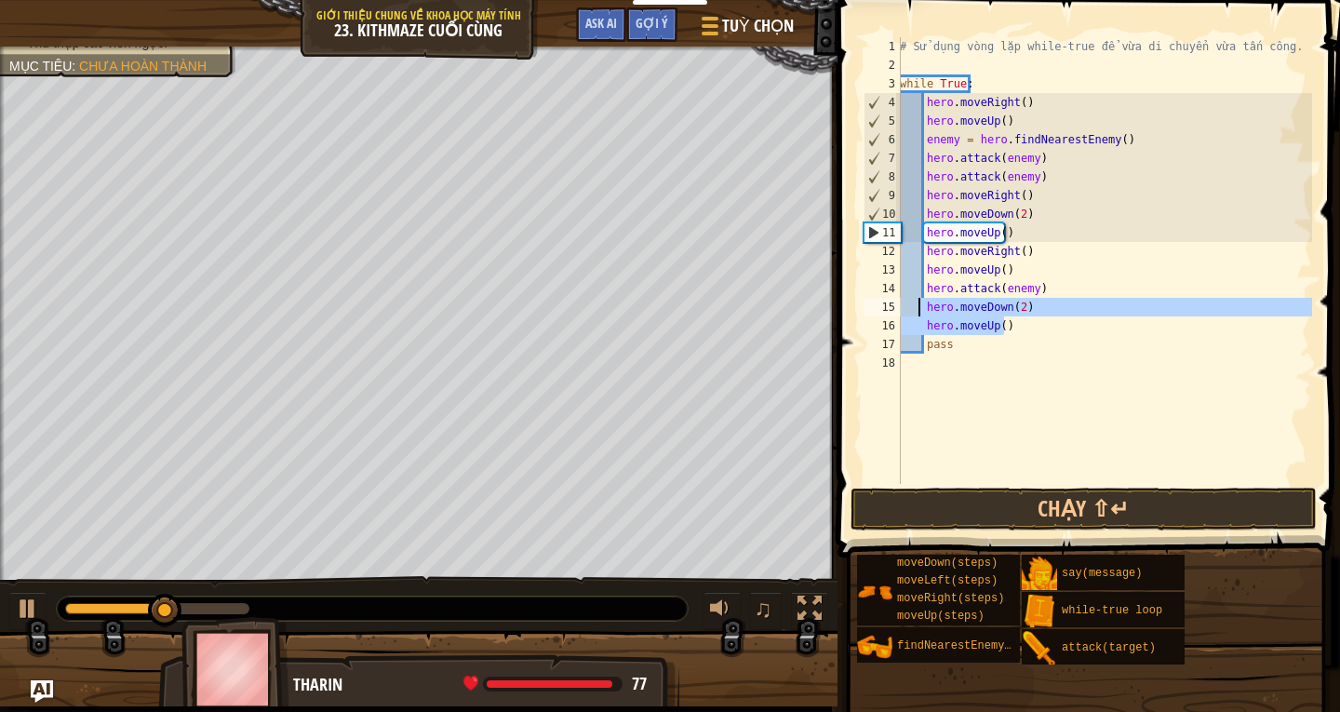
drag, startPoint x: 1024, startPoint y: 329, endPoint x: 918, endPoint y: 302, distance: 109.5
click at [918, 302] on div "# Sử dụng vòng lặp while-true để vừa di chuyển vừa tấn công. while True : hero …" at bounding box center [1104, 279] width 416 height 484
type textarea "hero.moveDown(2) hero.moveUp()"
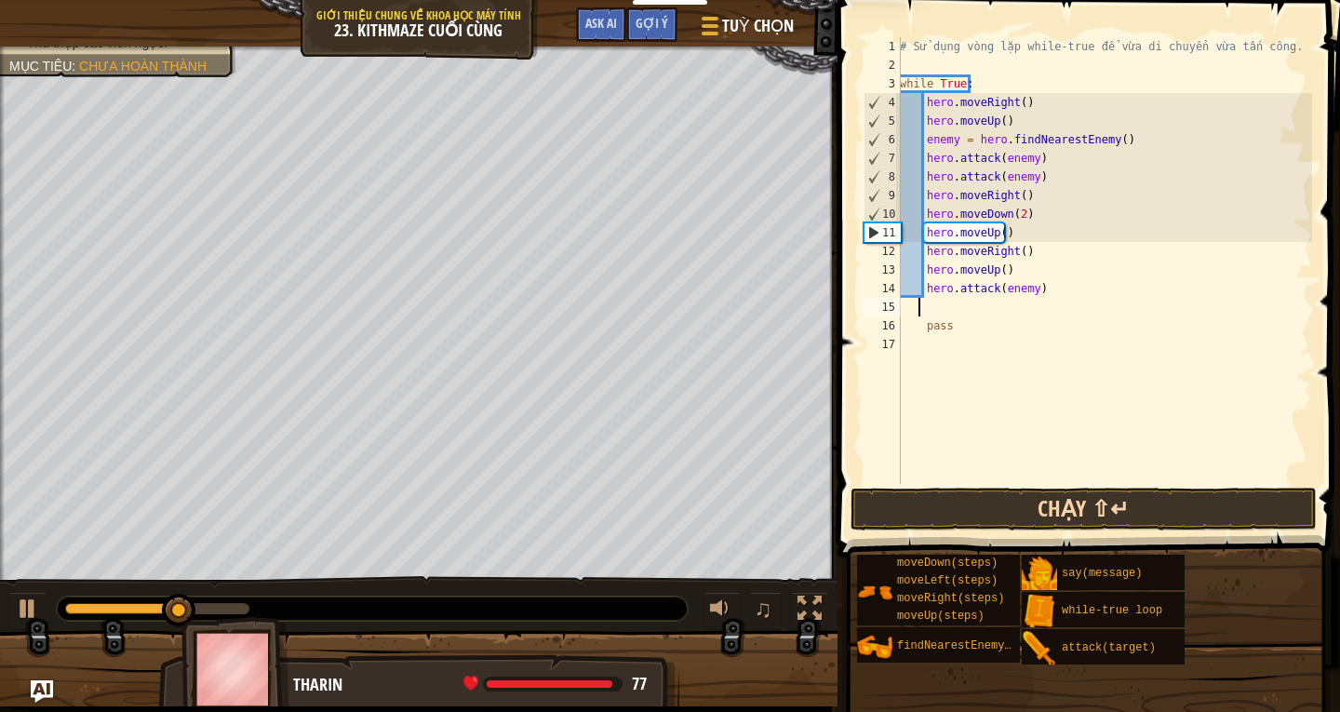
scroll to position [8, 0]
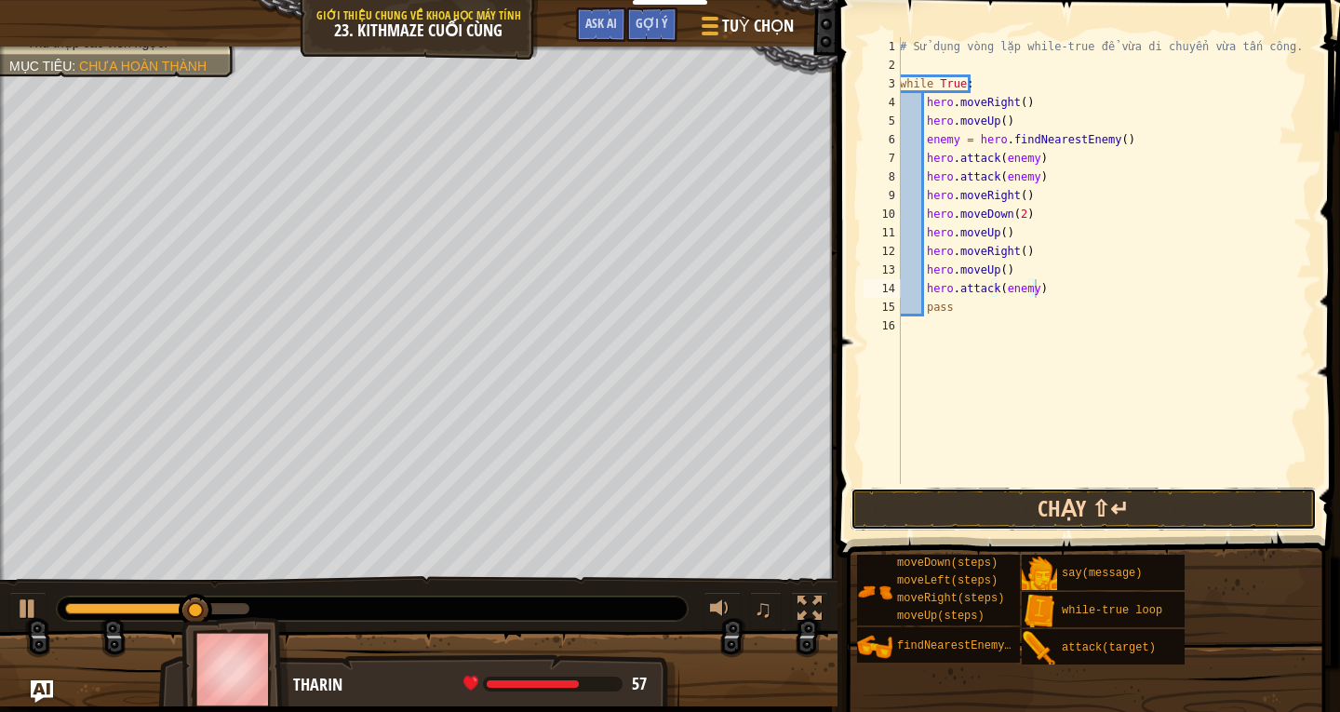
click at [1002, 494] on button "Chạy ⇧↵" at bounding box center [1084, 509] width 466 height 43
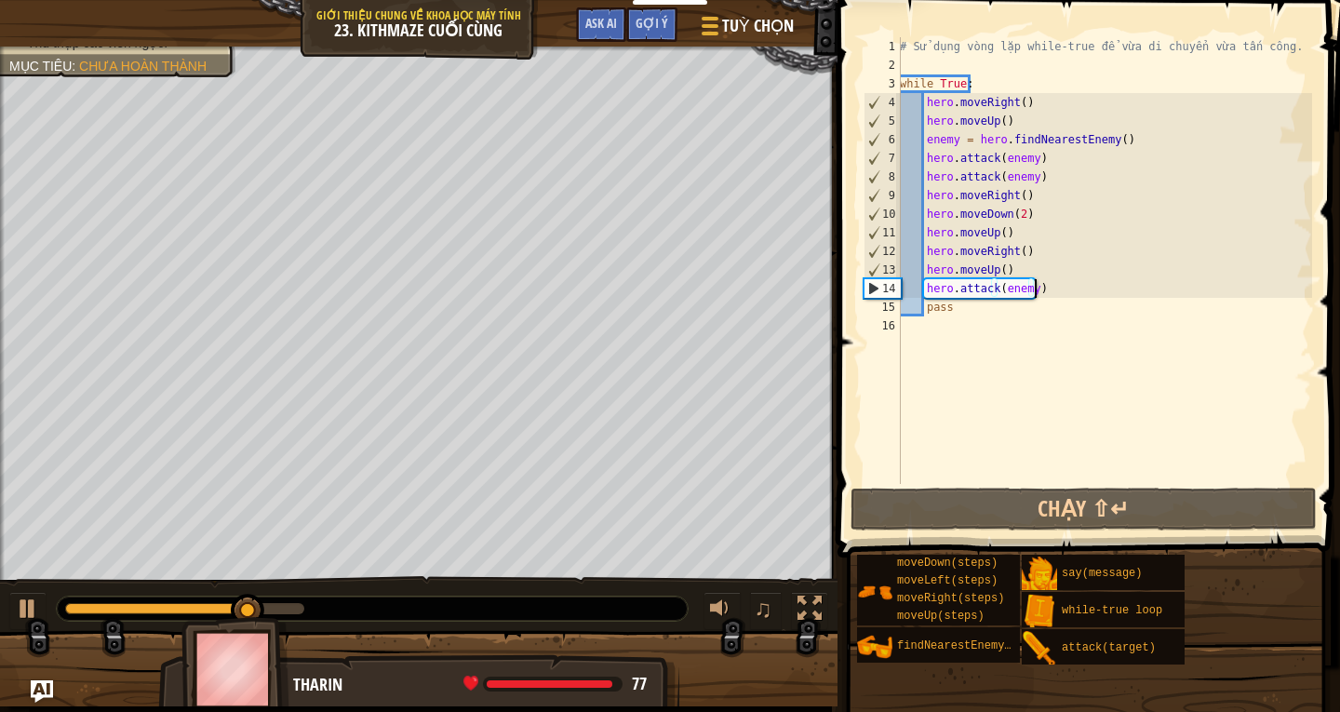
click at [1022, 264] on div "# Sử dụng vòng lặp while-true để vừa di chuyển vừa tấn công. while True : hero …" at bounding box center [1104, 279] width 416 height 484
type textarea "hero.moveUp()"
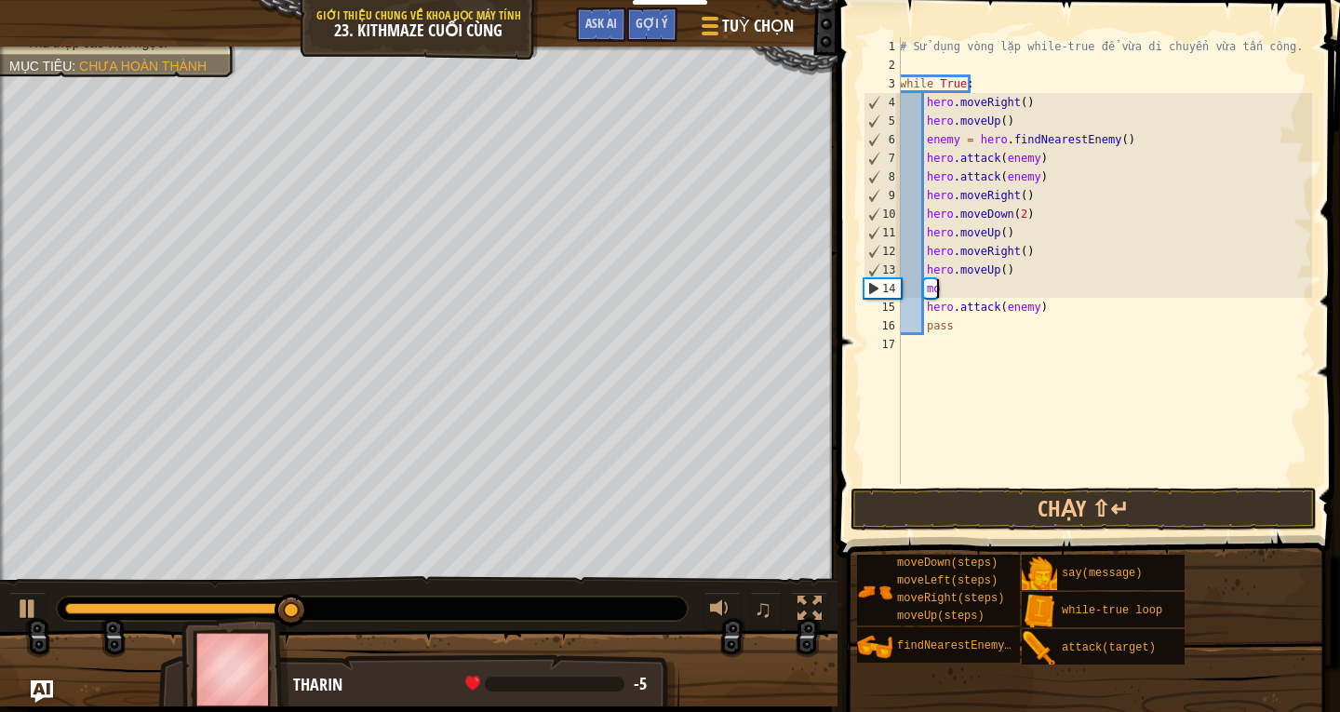
type textarea "m"
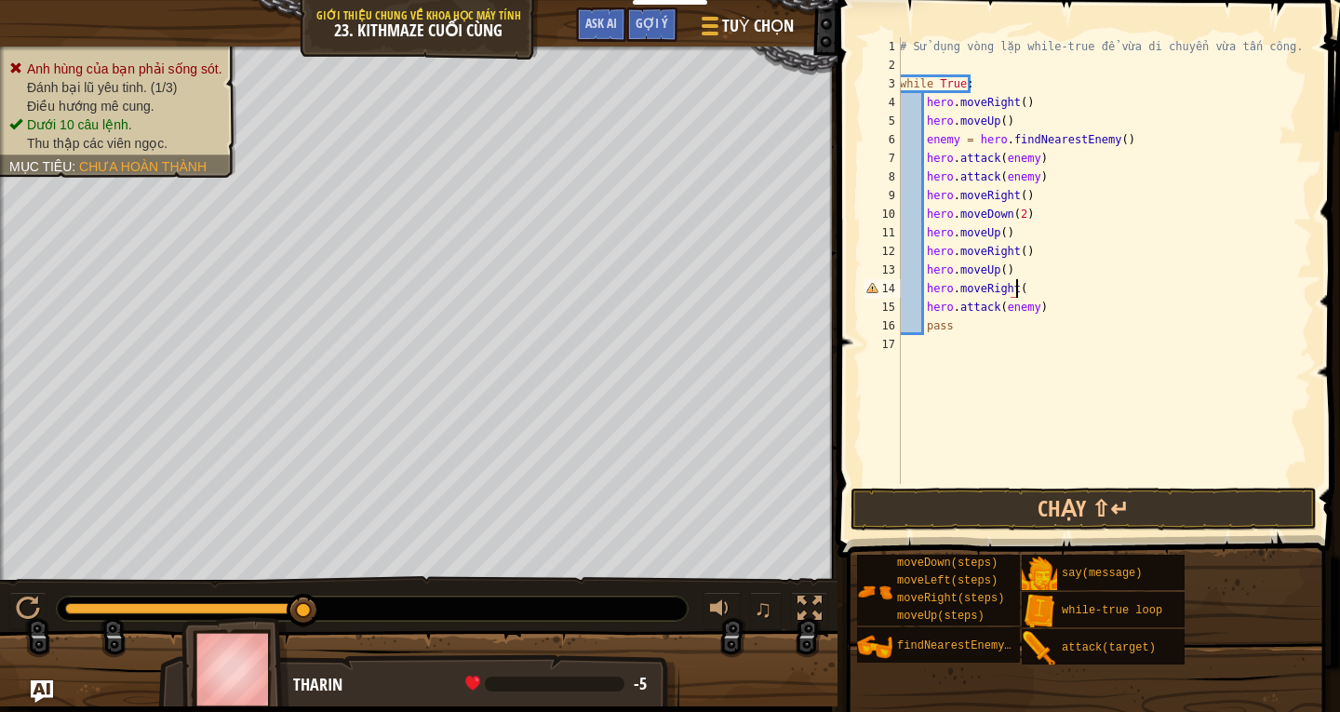
scroll to position [8, 9]
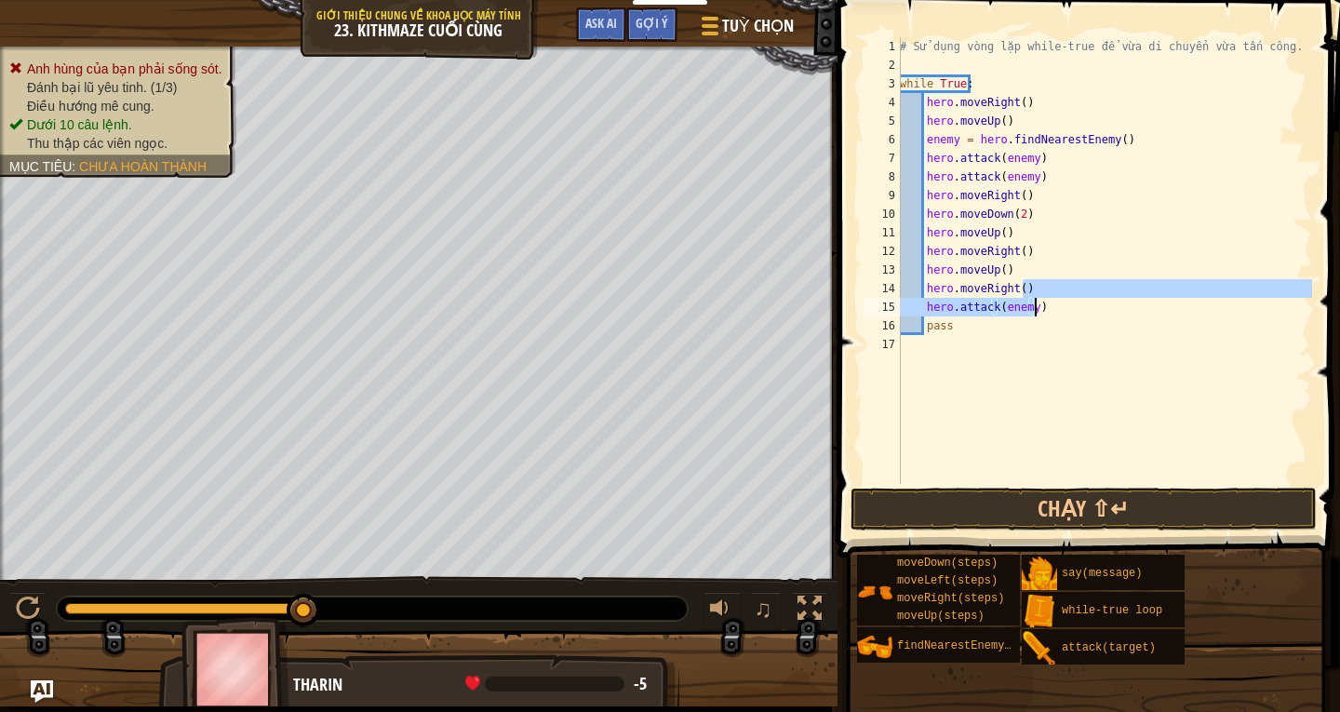
click at [1035, 310] on div "# Sử dụng vòng lặp while-true để vừa di chuyển vừa tấn công. while True : hero …" at bounding box center [1104, 279] width 416 height 484
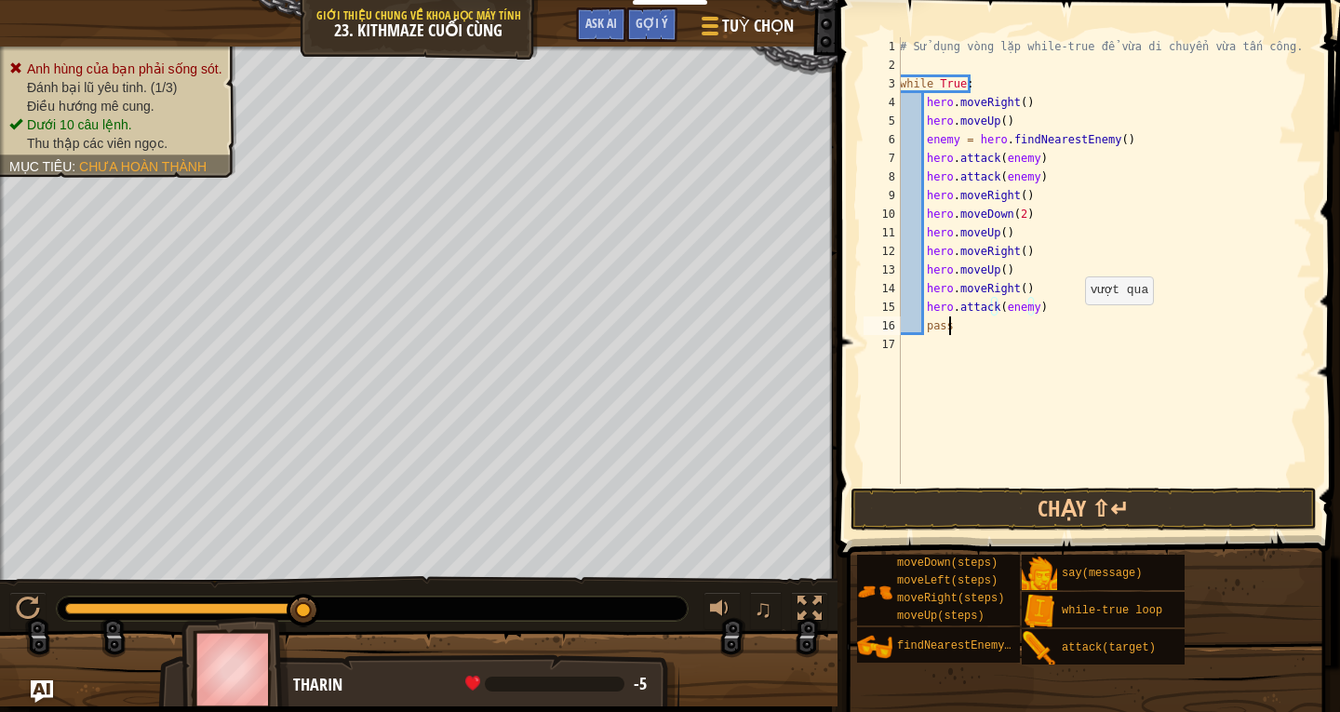
click at [1074, 322] on div "# Sử dụng vòng lặp while-true để vừa di chuyển vừa tấn công. while True : hero …" at bounding box center [1104, 279] width 416 height 484
type textarea "hero.attack(enemy)"
paste textarea "hero.attack(enemy)"
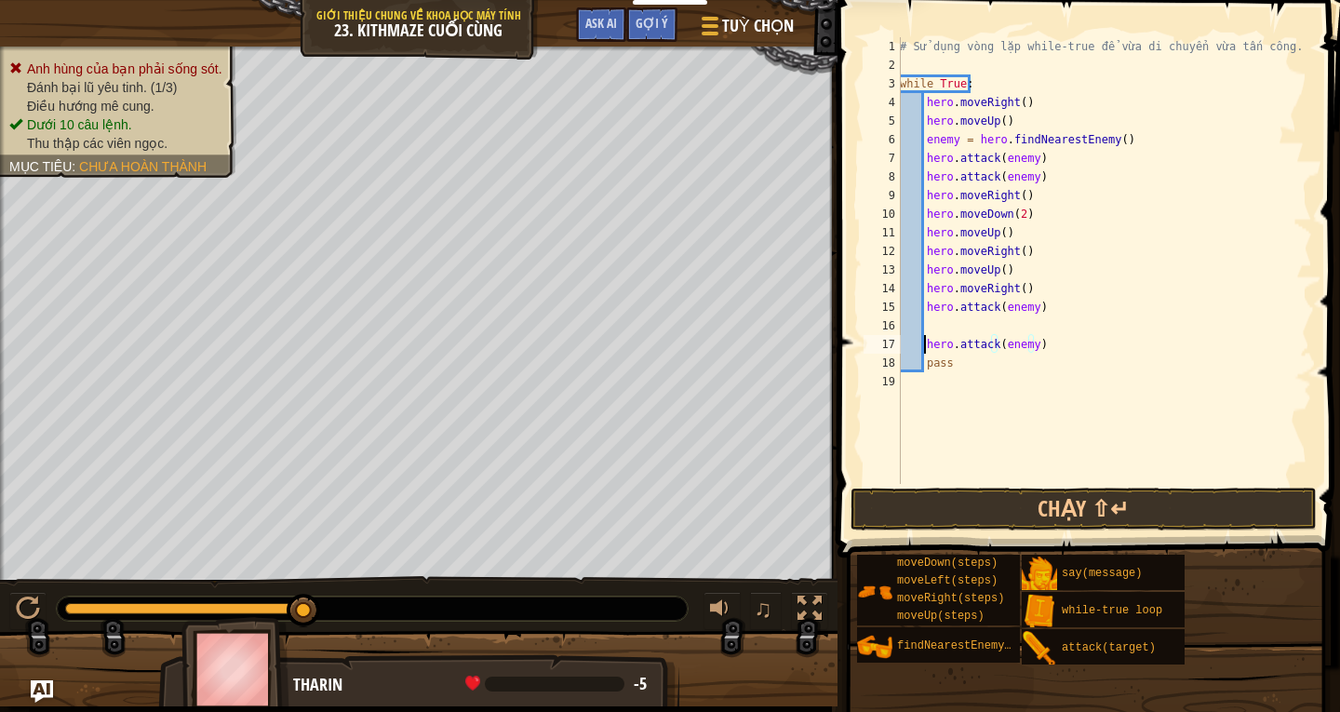
click at [927, 346] on div "# Sử dụng vòng lặp while-true để vừa di chuyển vừa tấn công. while True : hero …" at bounding box center [1104, 279] width 416 height 484
click at [953, 490] on button "Chạy ⇧↵" at bounding box center [1084, 509] width 466 height 43
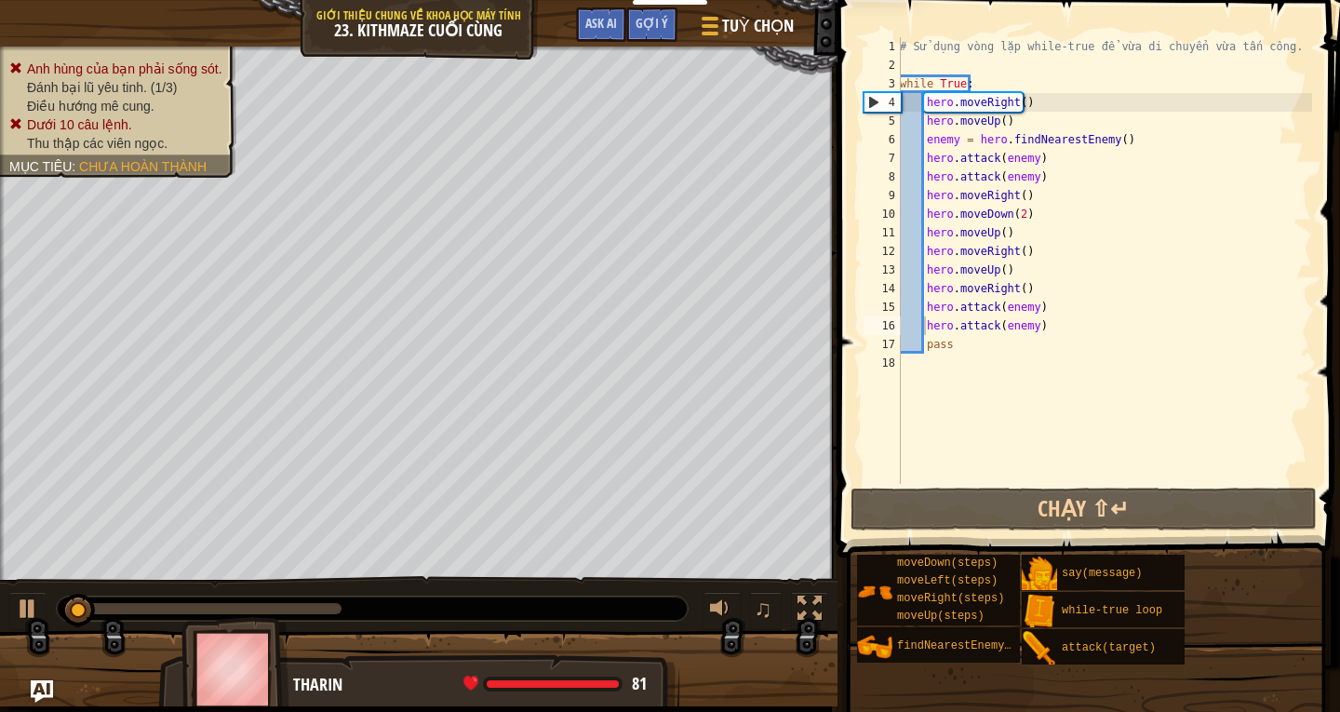
click at [191, 60] on ul "Anh hùng của bạn phải sống sót. Đánh bại lũ yêu tinh. (1/3) Điều hướng mê cung.…" at bounding box center [118, 106] width 218 height 93
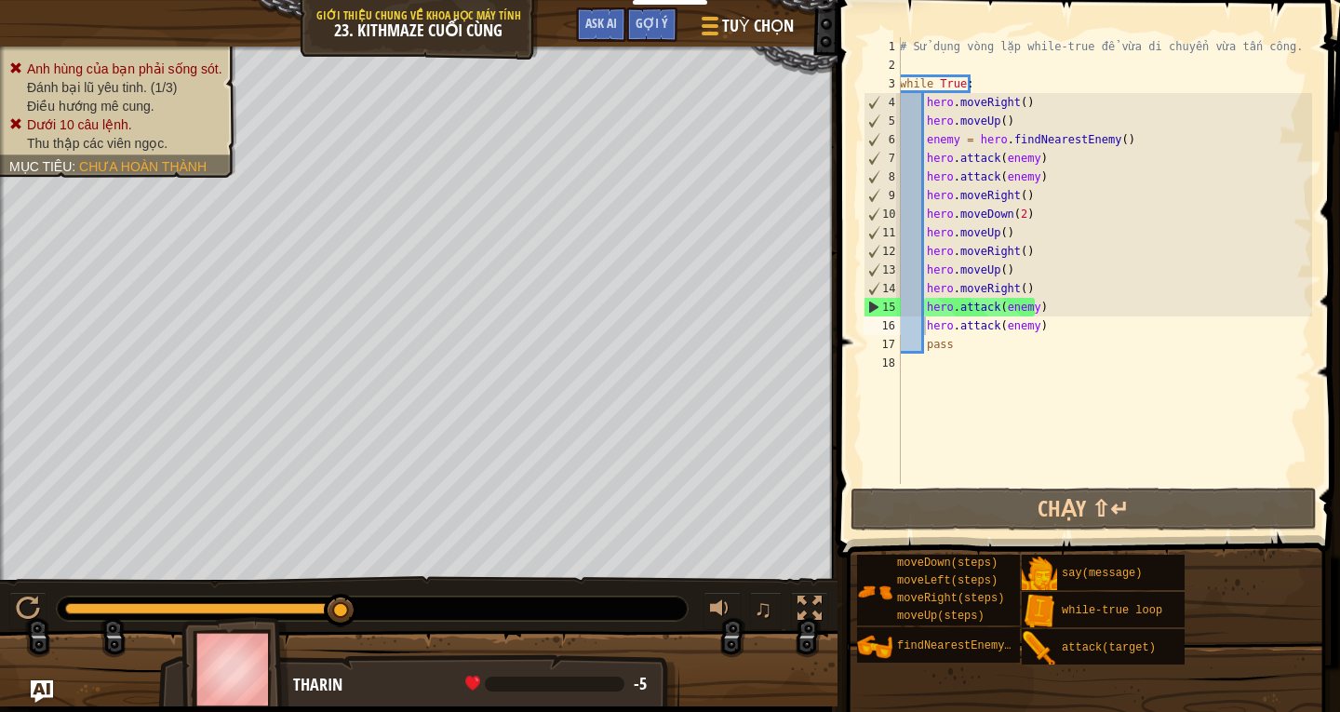
type textarea "hero.moveRight()"
click at [1031, 290] on div "# Sử dụng vòng lặp while-true để vừa di chuyển vừa tấn công. while True : hero …" at bounding box center [1104, 279] width 416 height 484
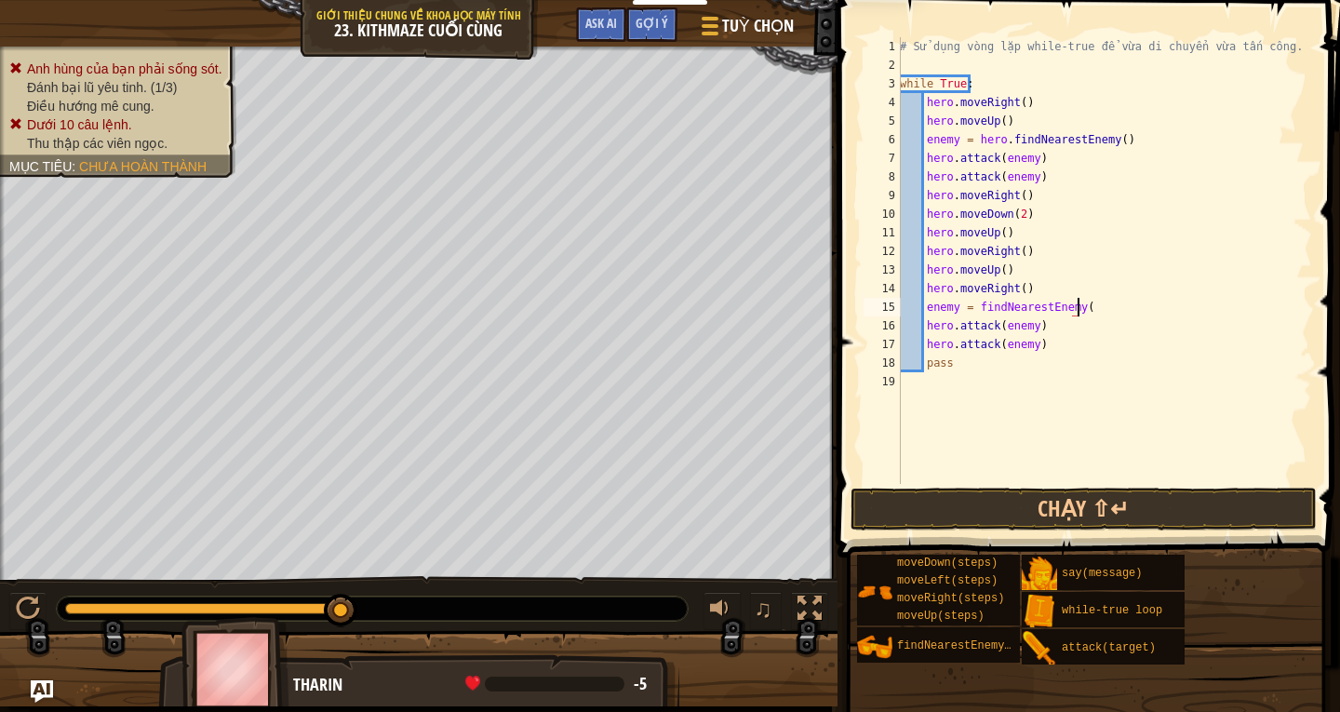
scroll to position [8, 14]
click at [1077, 500] on button "Chạy ⇧↵" at bounding box center [1084, 509] width 466 height 43
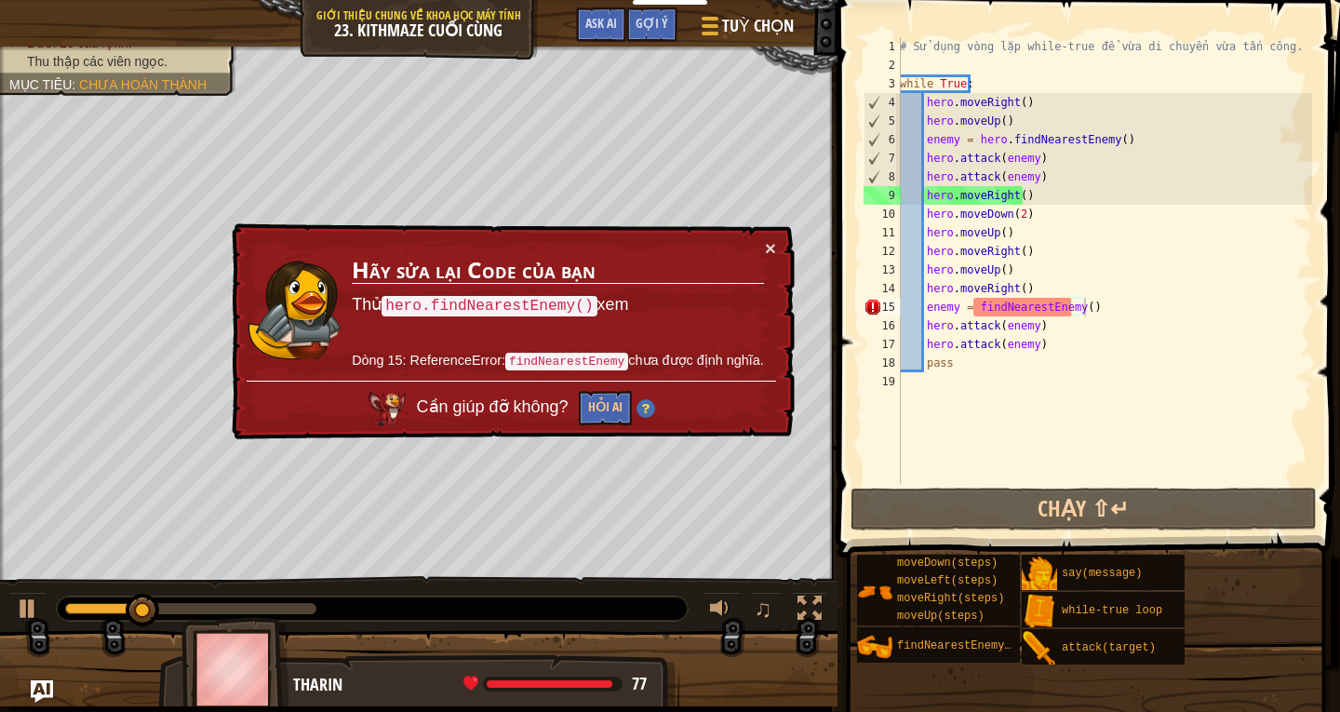
click at [776, 242] on div "× Hãy sửa lại Code của bạn Thử hero.findNearestEnemy() xem Dòng 15: ReferenceEr…" at bounding box center [511, 331] width 567 height 217
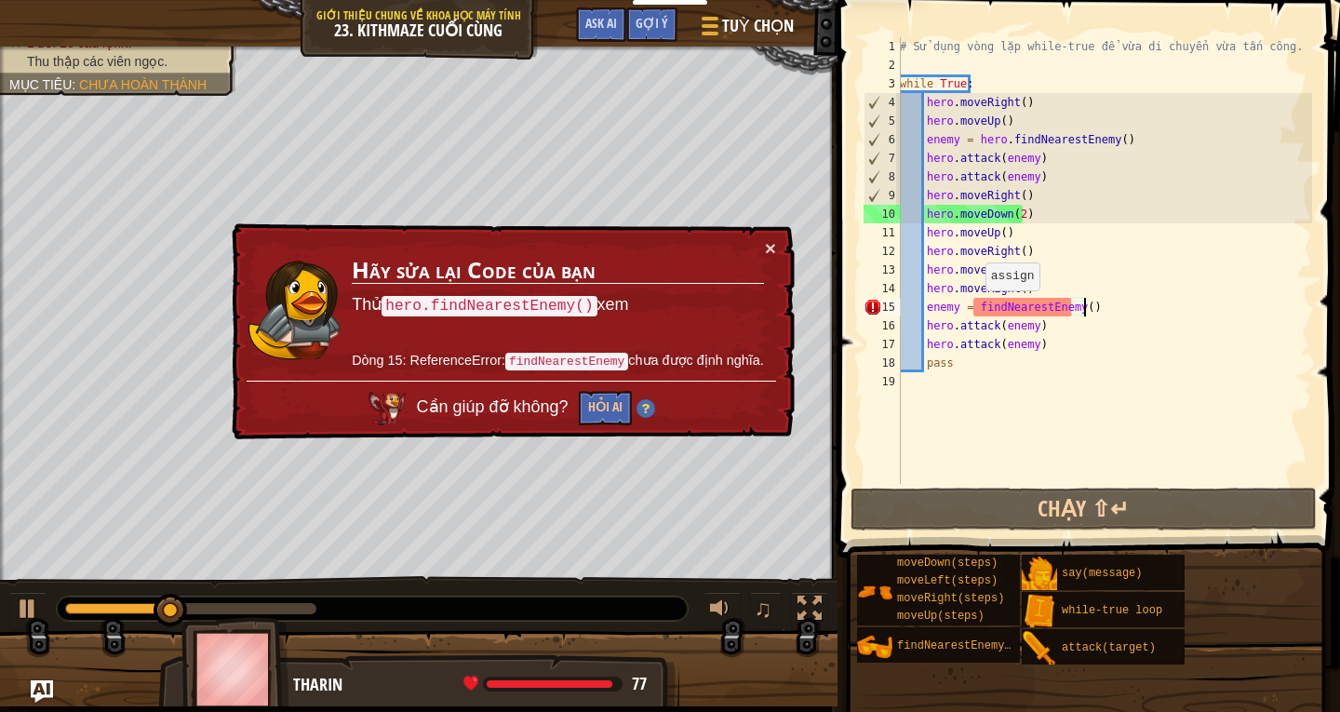
click at [975, 309] on div "# Sử dụng vòng lặp while-true để vừa di chuyển vừa tấn công. while True : hero …" at bounding box center [1104, 279] width 416 height 484
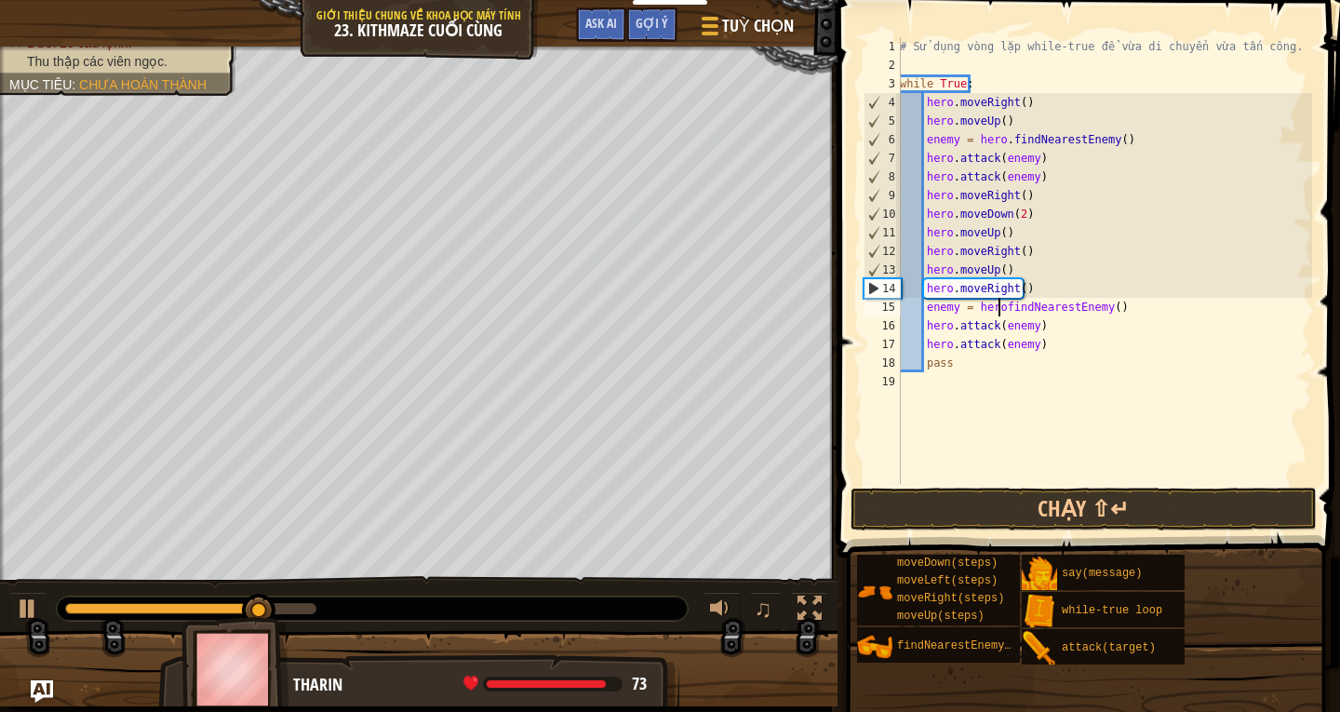
scroll to position [8, 8]
click at [1050, 527] on button "Chạy ⇧↵" at bounding box center [1084, 509] width 466 height 43
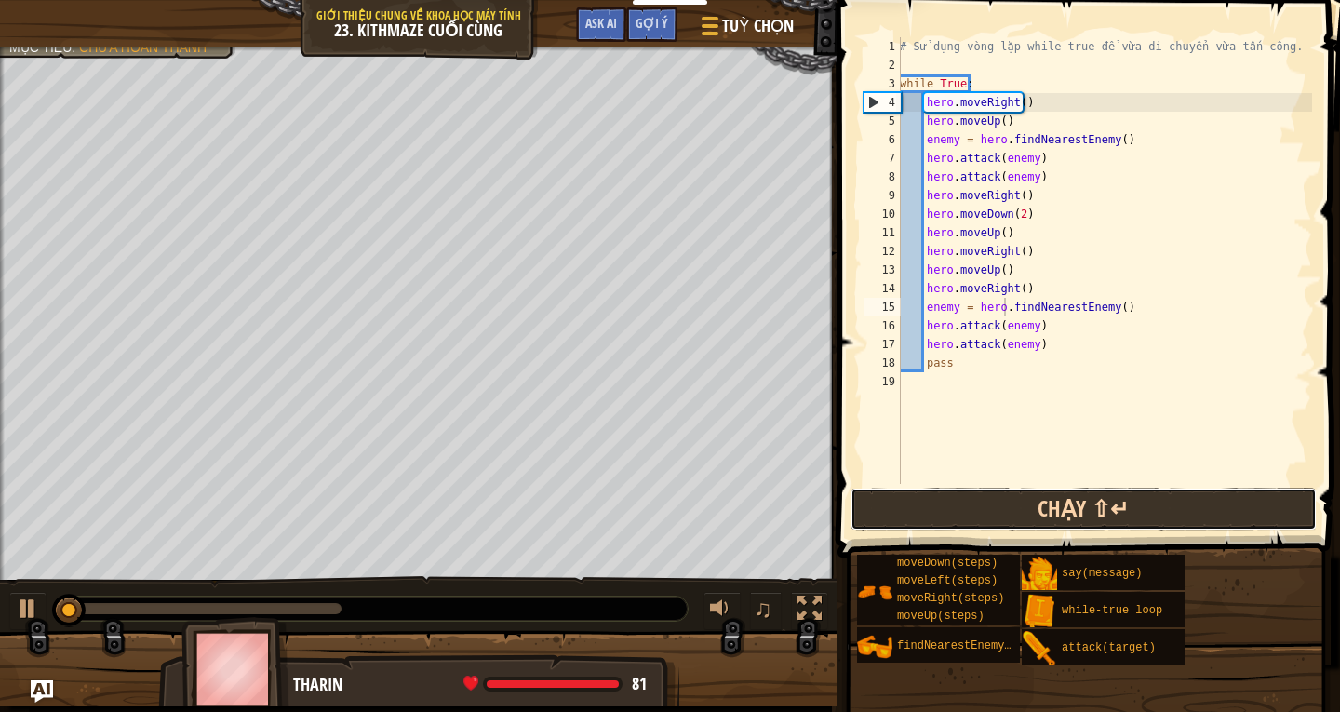
click at [1050, 527] on button "Chạy ⇧↵" at bounding box center [1084, 509] width 466 height 43
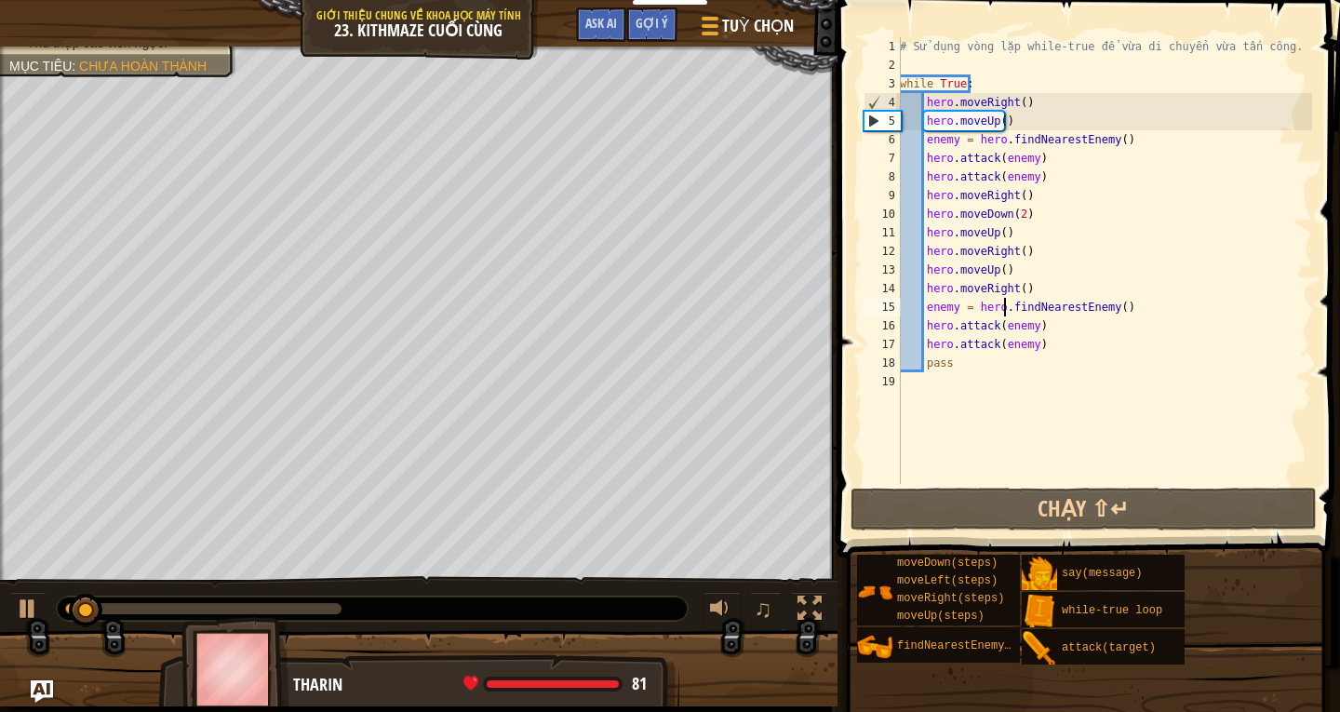
click at [166, 52] on ul "Anh hùng của bạn phải sống sót. Đánh bại lũ yêu tinh. (2/3) Điều hướng mê cung.…" at bounding box center [118, 5] width 218 height 93
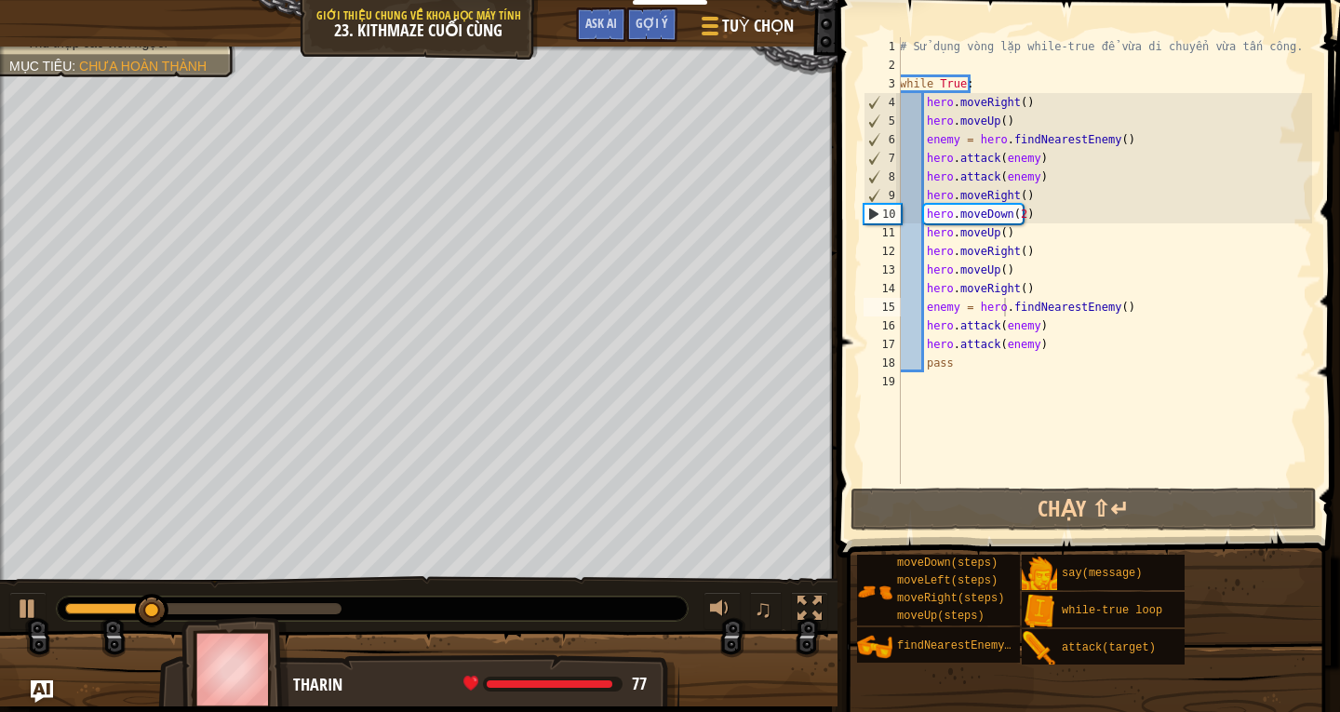
click at [956, 303] on div "# Sử dụng vòng lặp while-true để vừa di chuyển vừa tấn công. while True : hero …" at bounding box center [1104, 279] width 416 height 484
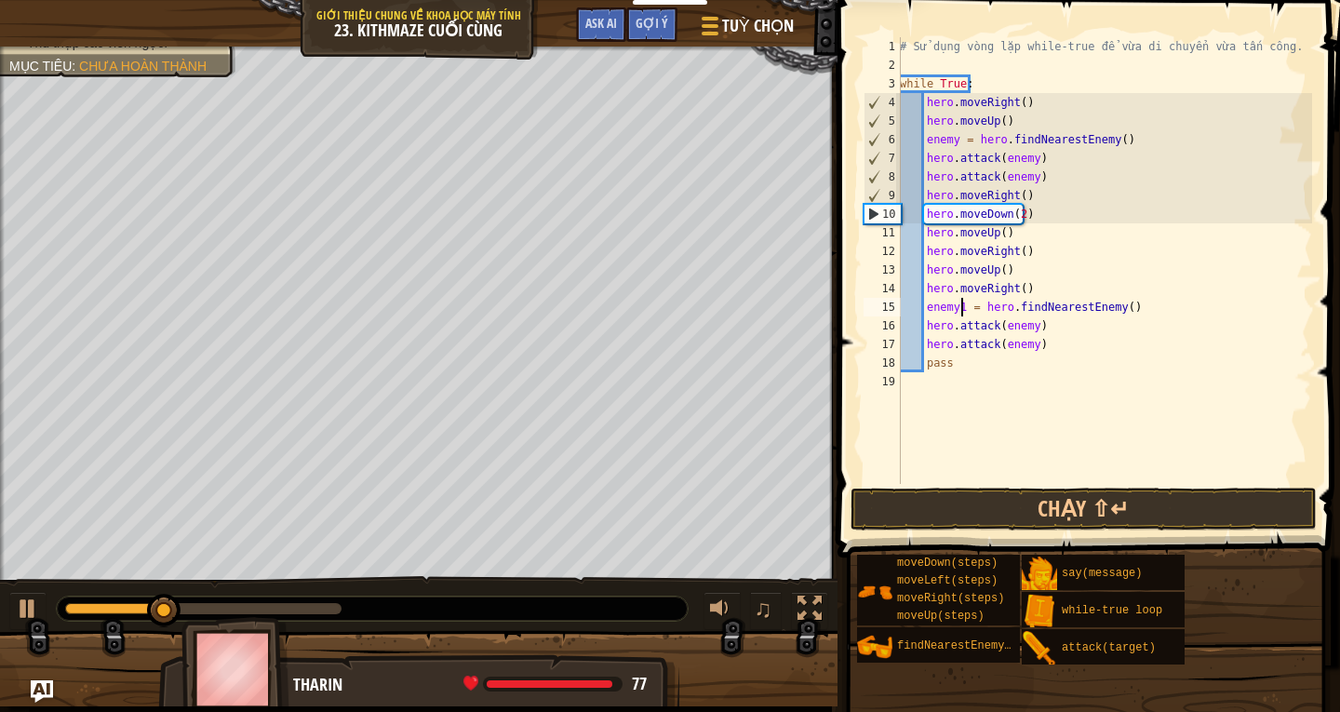
scroll to position [8, 6]
click at [1028, 320] on div "# Sử dụng vòng lặp while-true để vừa di chuyển vừa tấn công. while True : hero …" at bounding box center [1104, 279] width 416 height 484
click at [1027, 343] on div "# Sử dụng vòng lặp while-true để vừa di chuyển vừa tấn công. while True : hero …" at bounding box center [1104, 279] width 416 height 484
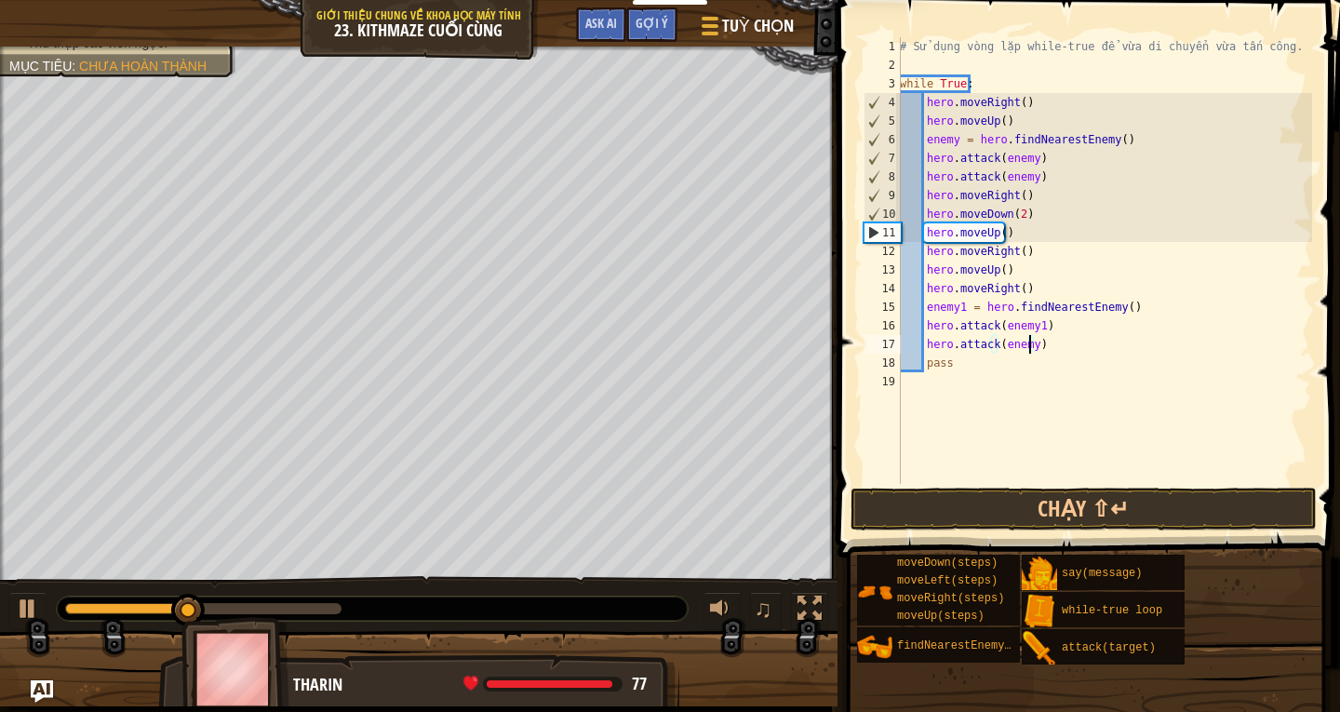
scroll to position [8, 10]
click at [994, 512] on button "Chạy ⇧↵" at bounding box center [1084, 509] width 466 height 43
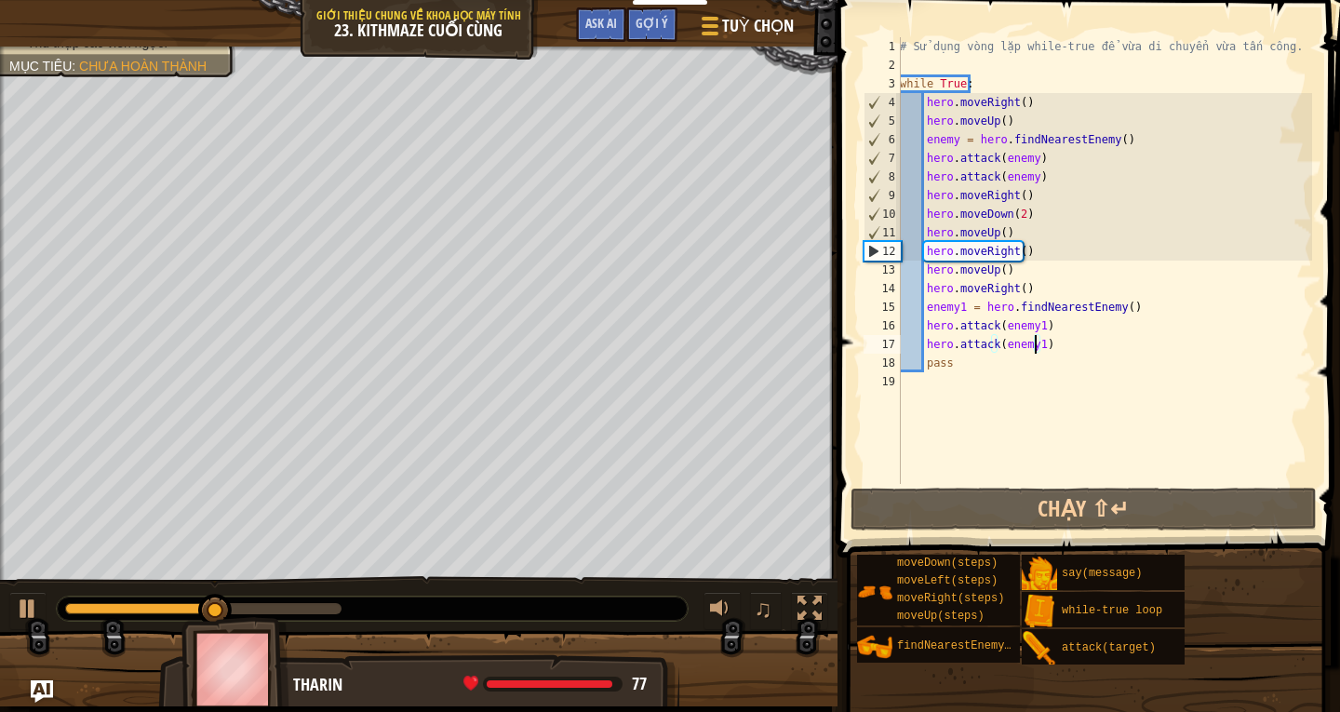
click at [0, 0] on html "Bảng điều khiển của tôi Bảng điều khiển giáo viên CodeCombat Bảng Điều Khiển Gi…" at bounding box center [670, 0] width 1340 height 0
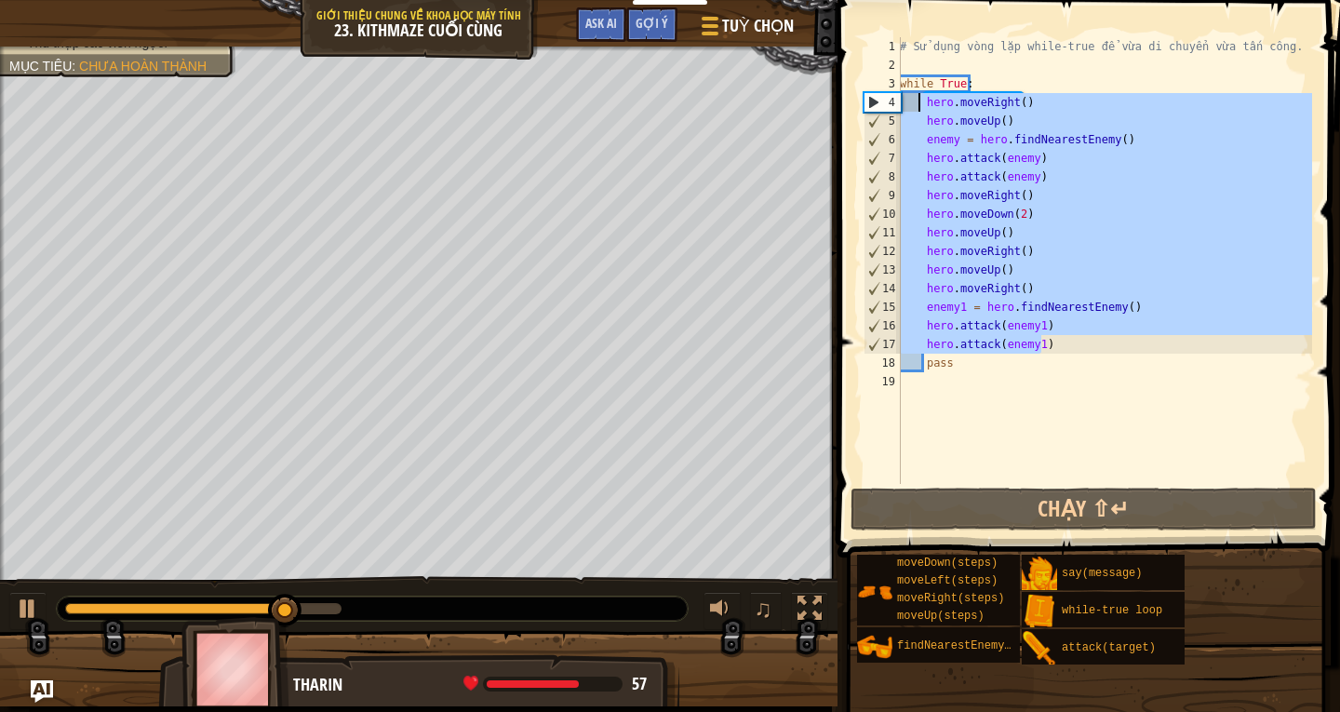
drag, startPoint x: 1098, startPoint y: 353, endPoint x: 921, endPoint y: 103, distance: 306.3
click at [921, 103] on div "# Sử dụng vòng lặp while-true để vừa di chuyển vừa tấn công. while True : hero …" at bounding box center [1104, 279] width 416 height 484
type textarea "hero.moveRight() hero.moveUp()"
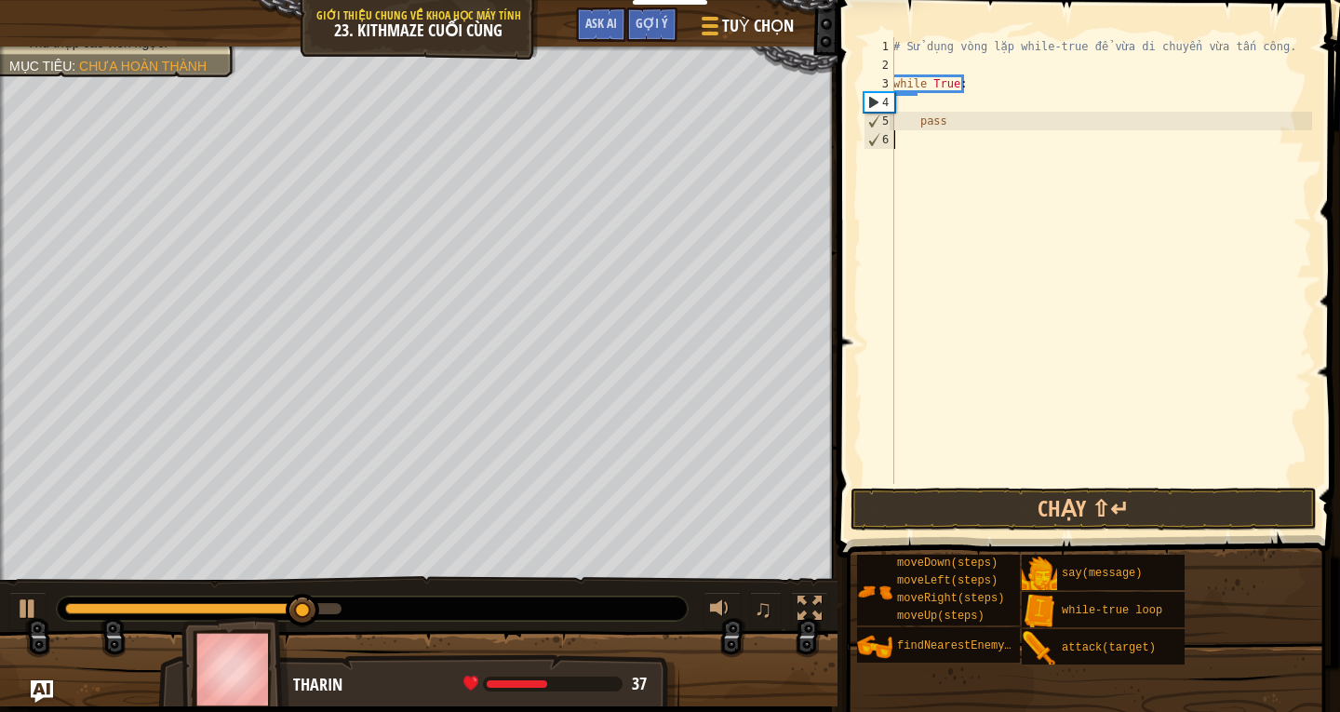
click at [902, 188] on div "# Sử dụng vòng lặp while-true để vừa di chuyển vừa tấn công. while True : pass" at bounding box center [1101, 279] width 423 height 484
click at [961, 451] on div "# Sử dụng vòng lặp while-true để vừa di chuyển vừa tấn công. while True : pass" at bounding box center [1101, 279] width 423 height 484
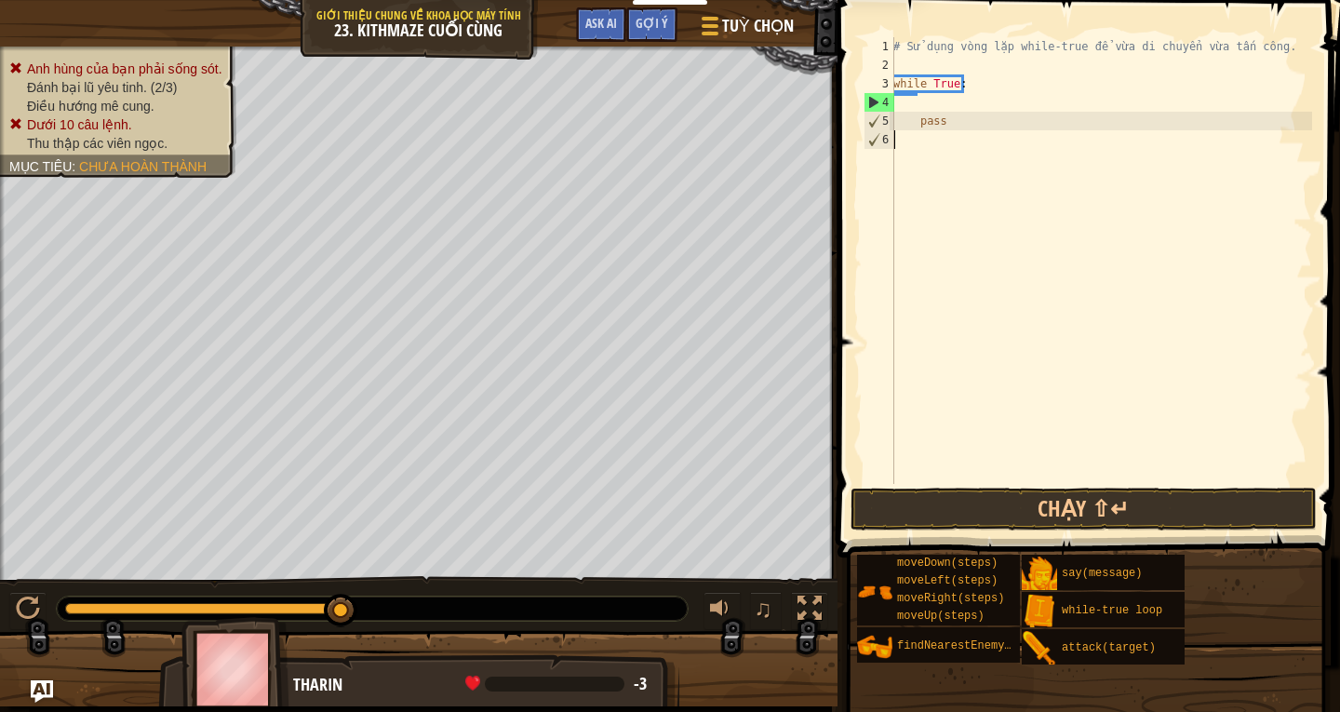
click at [906, 108] on div "# Sử dụng vòng lặp while-true để vừa di chuyển vừa tấn công. while True : pass" at bounding box center [1101, 279] width 423 height 484
type textarea "hero.moveright()"
type textarea "hero.moveUp()"
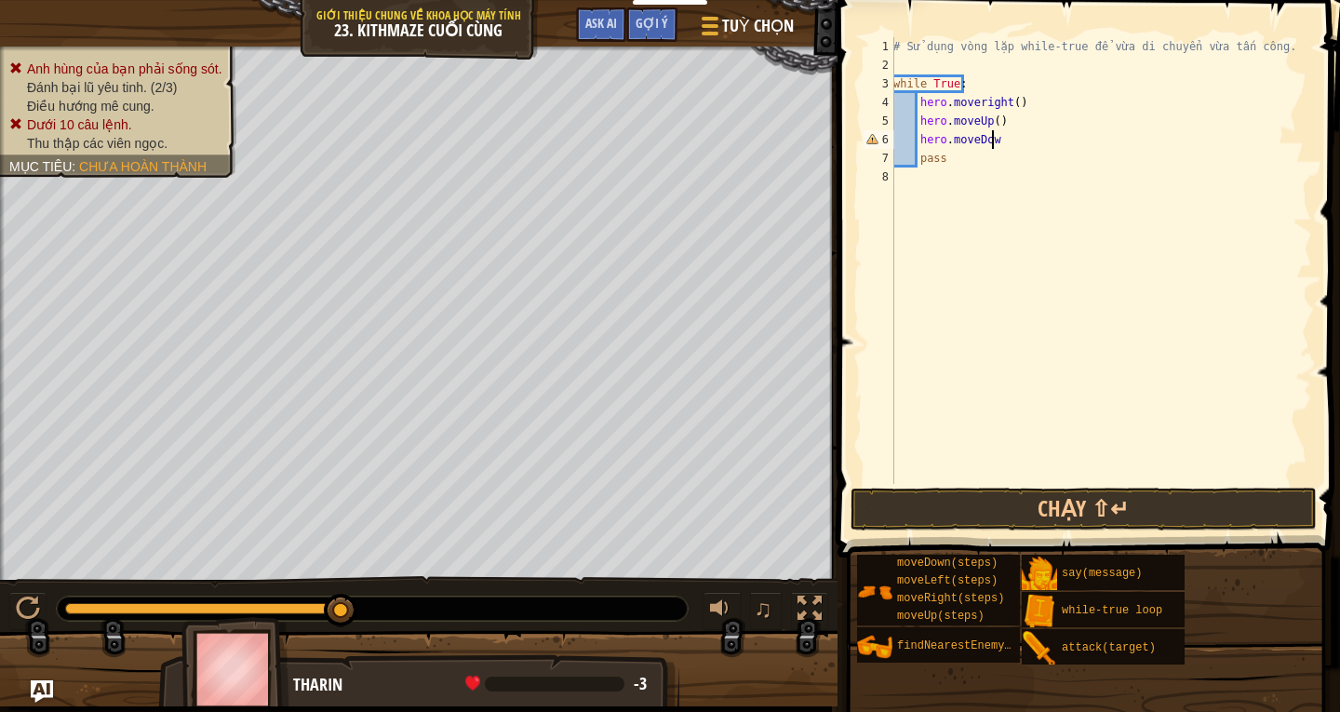
type textarea "hero.moveDown"
type textarea "hero.moveDown()"
click at [1137, 507] on button "Chạy ⇧↵" at bounding box center [1084, 509] width 466 height 43
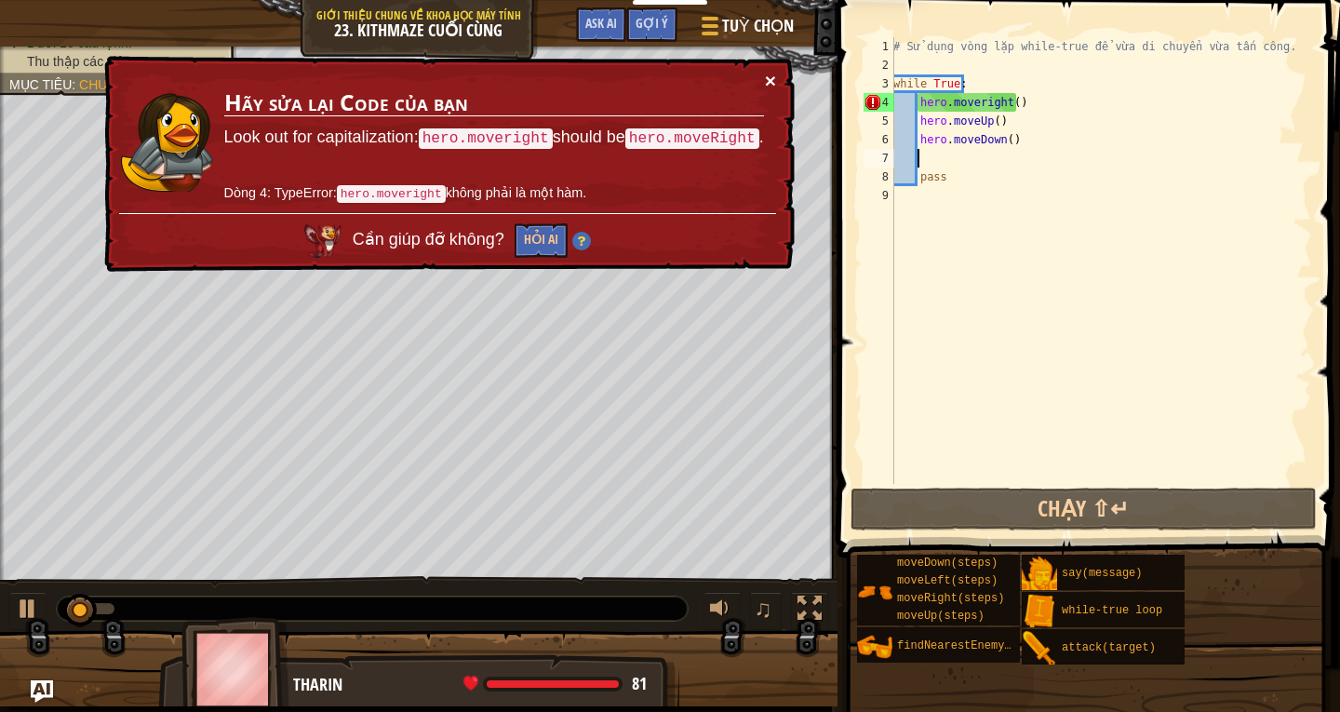
click at [773, 80] on button "×" at bounding box center [770, 81] width 11 height 20
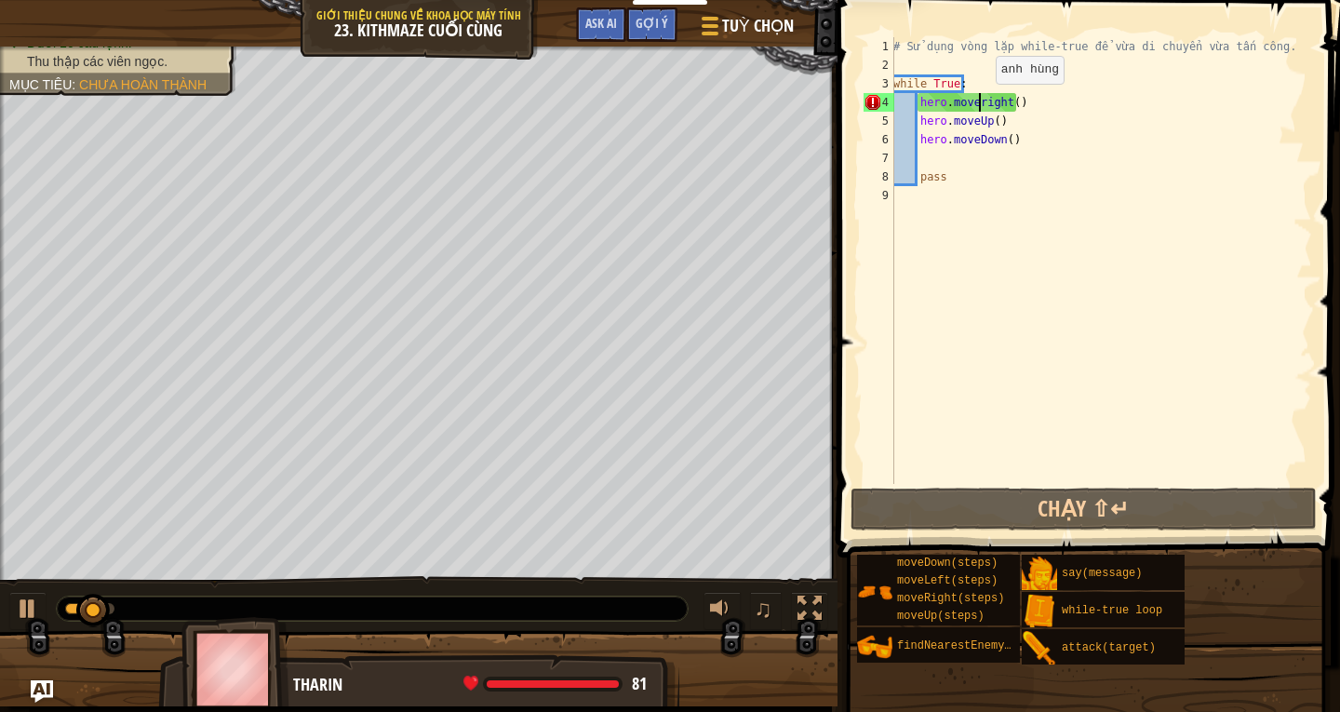
click at [979, 101] on div "# Sử dụng vòng lặp while-true để vừa di chuyển vừa tấn công. while True : hero …" at bounding box center [1101, 279] width 423 height 484
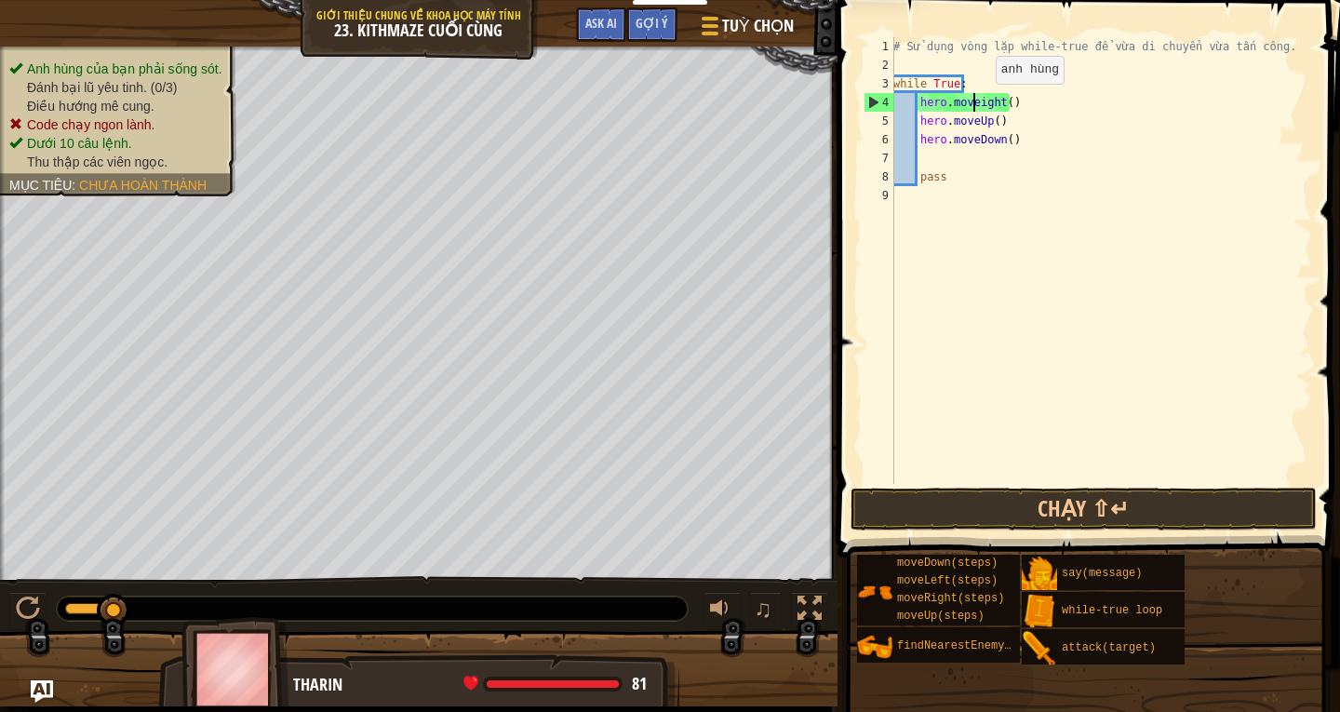
scroll to position [8, 7]
type textarea "hero.moveRight()"
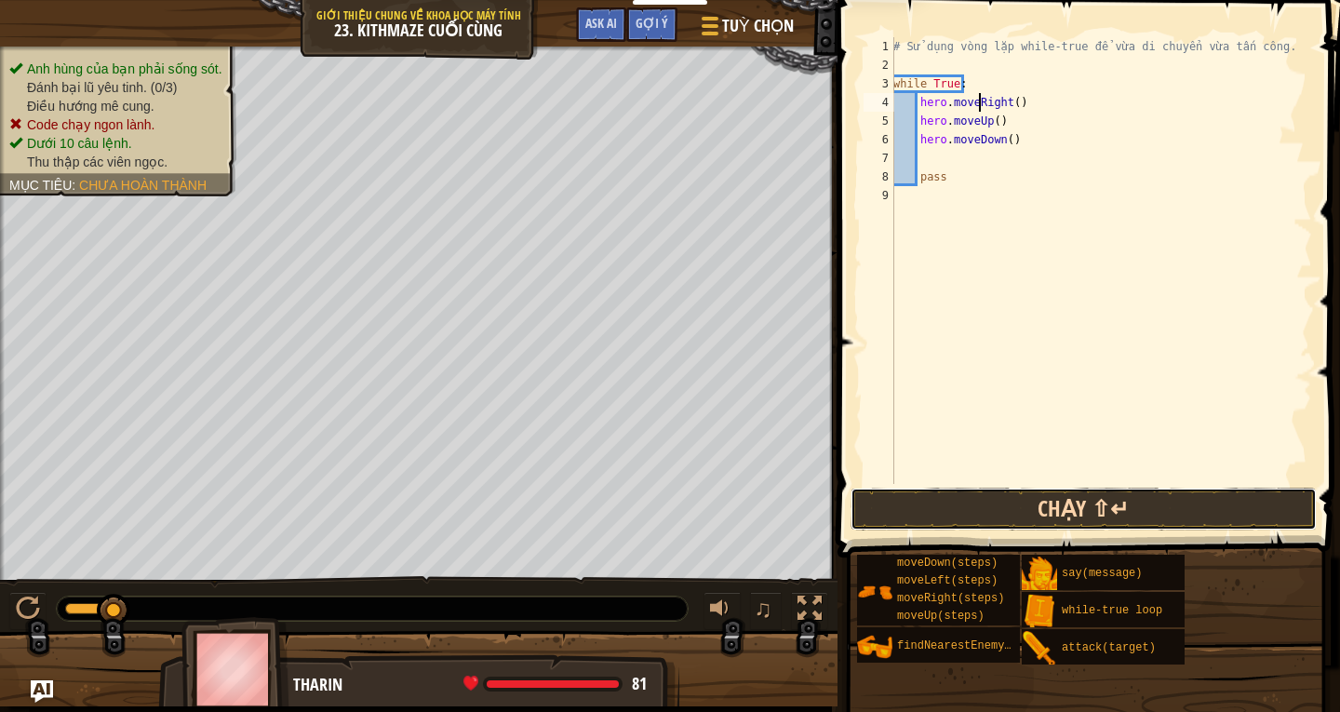
click at [921, 490] on button "Chạy ⇧↵" at bounding box center [1084, 509] width 466 height 43
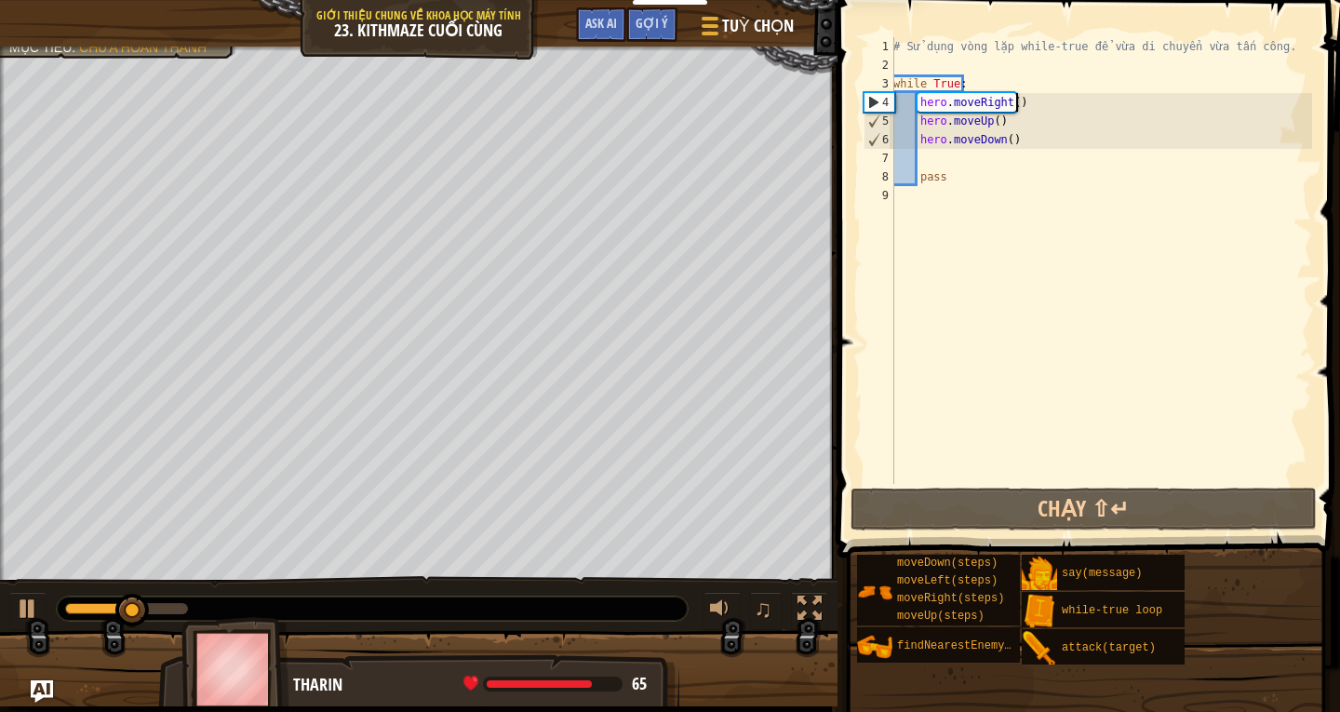
click at [1023, 106] on div "# Sử dụng vòng lặp while-true để vừa di chuyển vừa tấn công. while True : hero …" at bounding box center [1101, 279] width 423 height 484
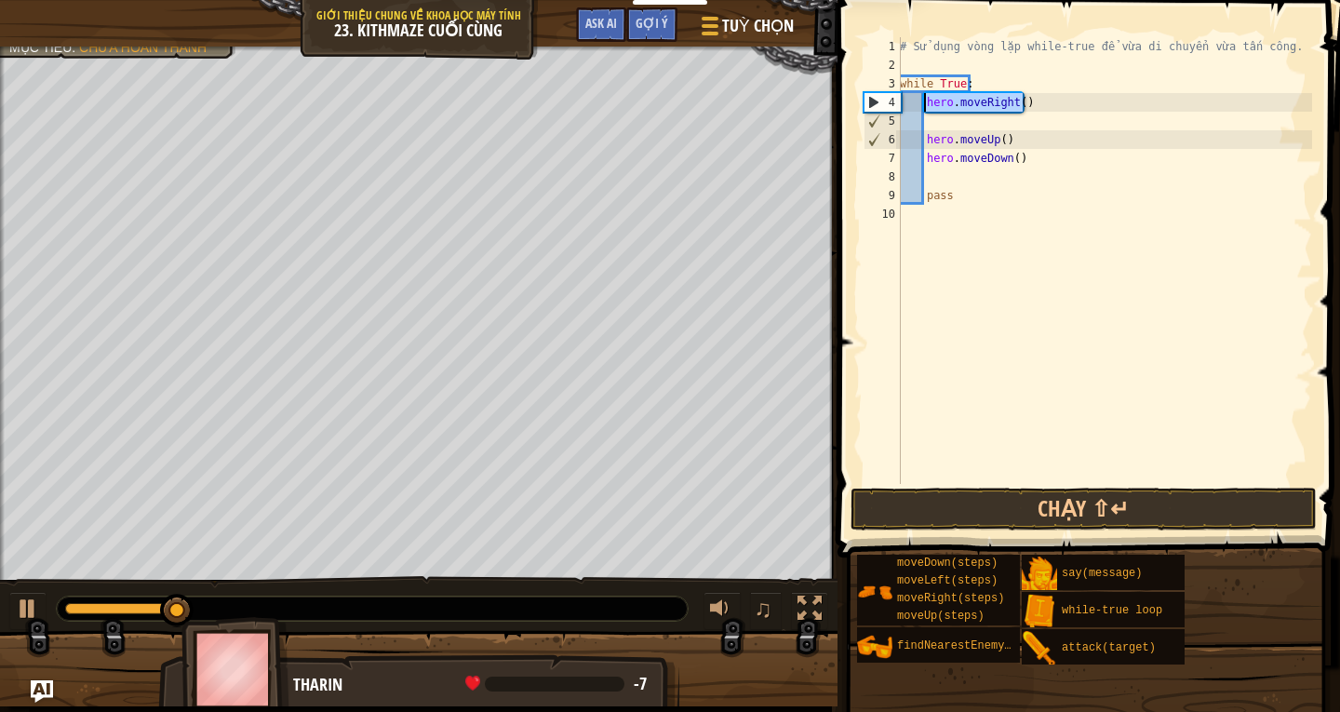
drag, startPoint x: 1033, startPoint y: 103, endPoint x: 922, endPoint y: 101, distance: 110.8
click at [922, 101] on div "# Sử dụng vòng lặp while-true để vừa di chuyển vừa tấn công. while True : hero …" at bounding box center [1104, 279] width 416 height 484
type textarea "hero.moveRight()"
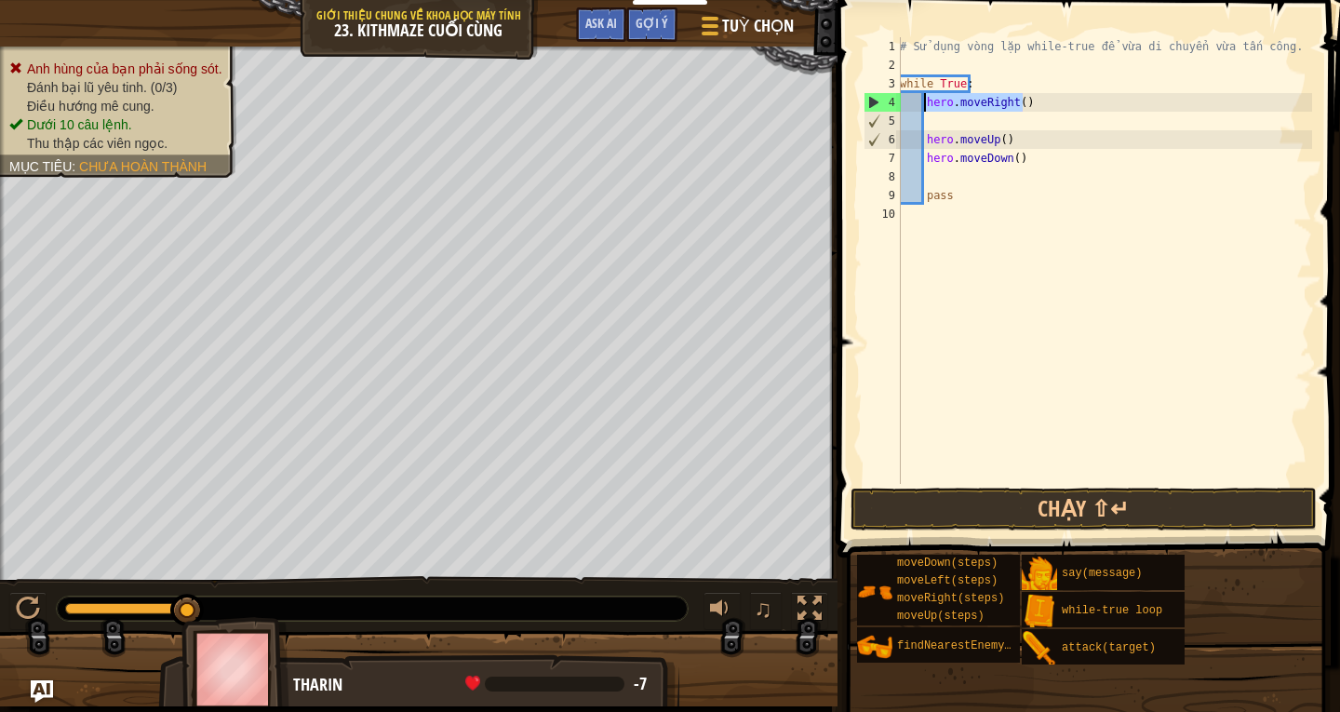
click at [1054, 96] on div "# Sử dụng vòng lặp while-true để vừa di chuyển vừa tấn công. while True : hero …" at bounding box center [1104, 260] width 416 height 447
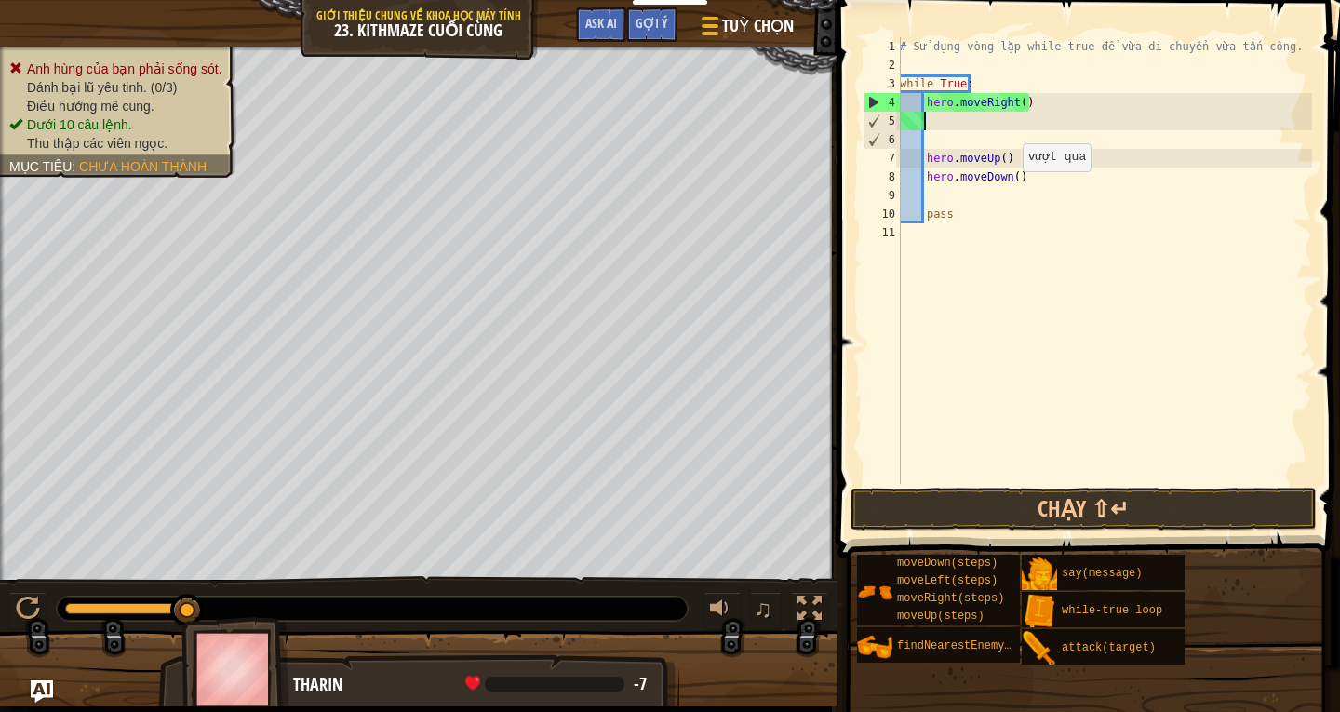
paste textarea "hero.moveRight()"
type textarea "hero.moveRight()"
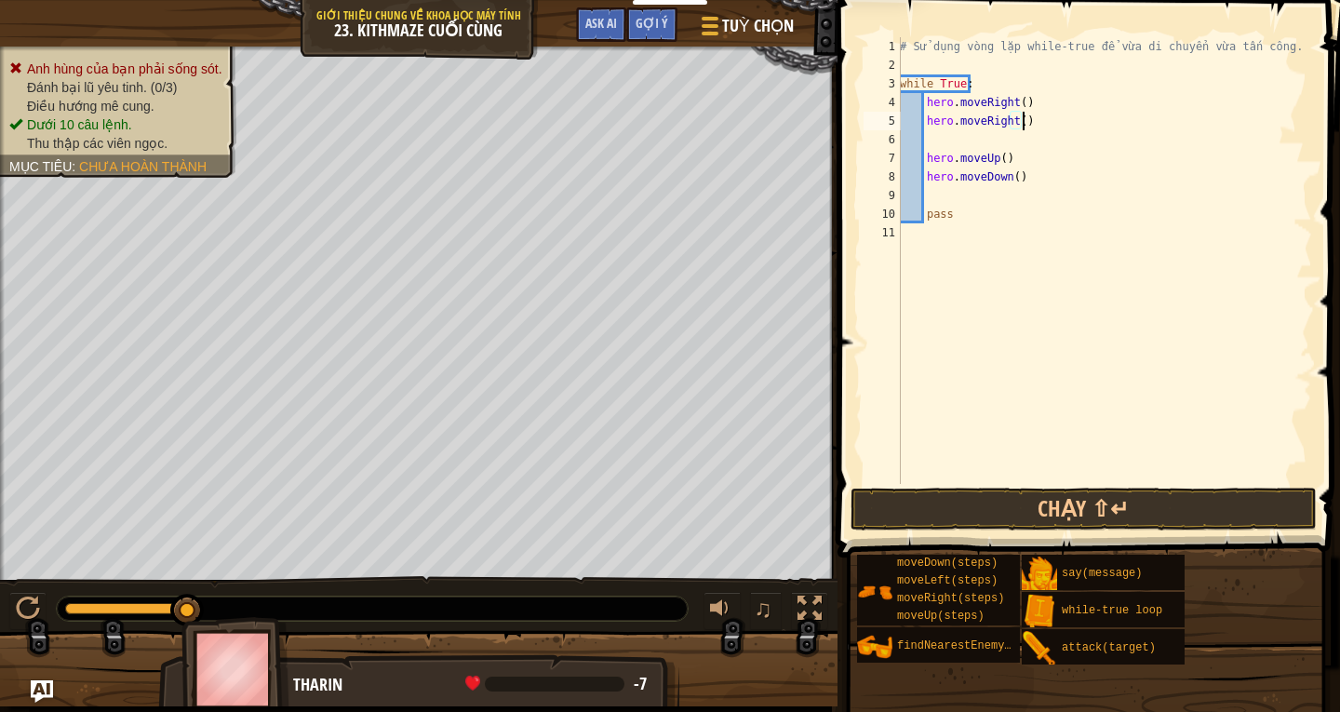
click at [972, 137] on div "# Sử dụng vòng lặp while-true để vừa di chuyển vừa tấn công. while True : hero …" at bounding box center [1104, 279] width 416 height 484
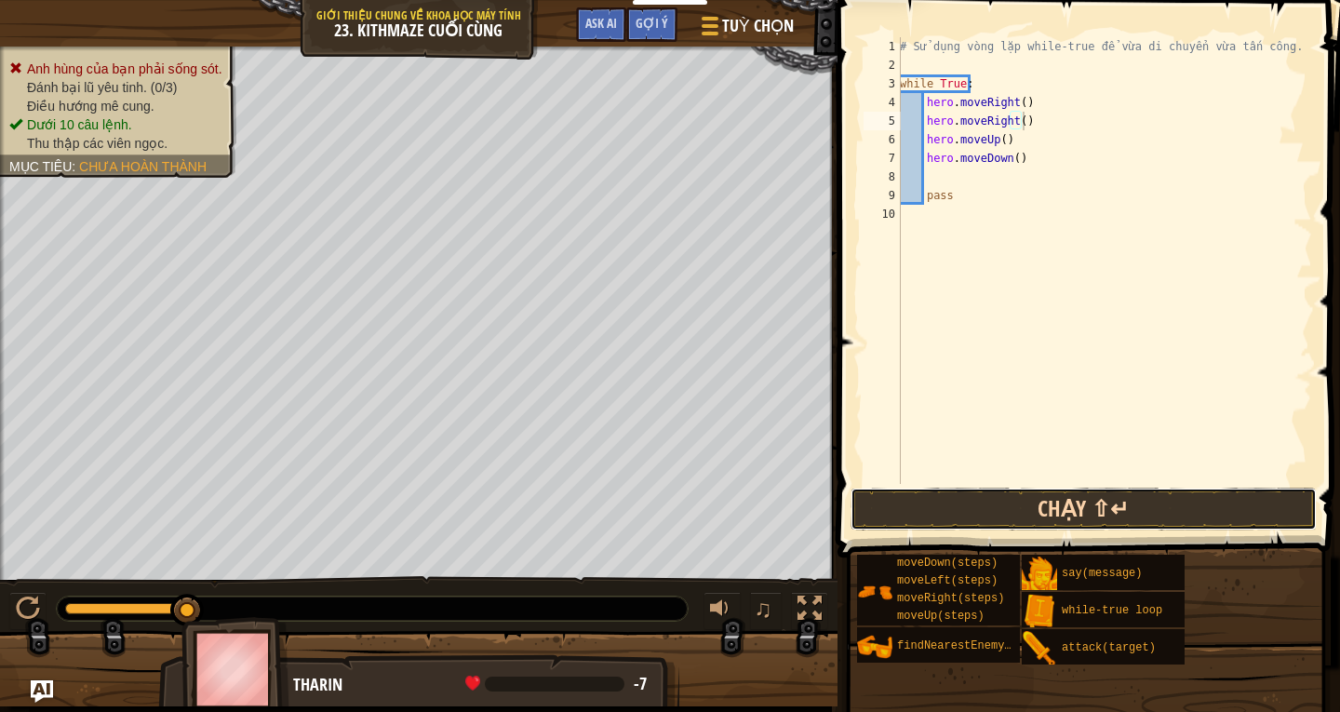
click at [976, 503] on button "Chạy ⇧↵" at bounding box center [1084, 509] width 466 height 43
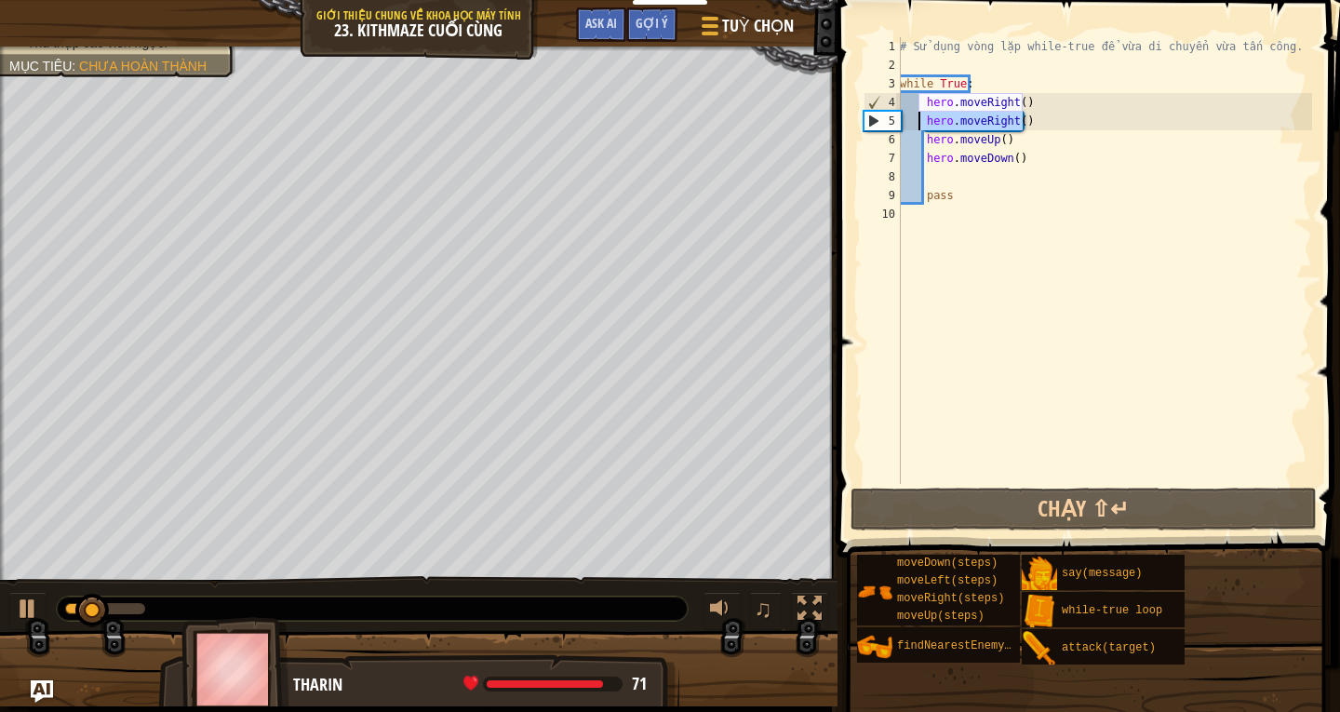
drag, startPoint x: 1038, startPoint y: 120, endPoint x: 921, endPoint y: 117, distance: 117.3
click at [921, 117] on div "# Sử dụng vòng lặp while-true để vừa di chuyển vừa tấn công. while True : hero …" at bounding box center [1104, 279] width 416 height 484
click at [1039, 142] on div "# Sử dụng vòng lặp while-true để vừa di chuyển vừa tấn công. while True : hero …" at bounding box center [1104, 279] width 416 height 484
type textarea "hero.moveUp()"
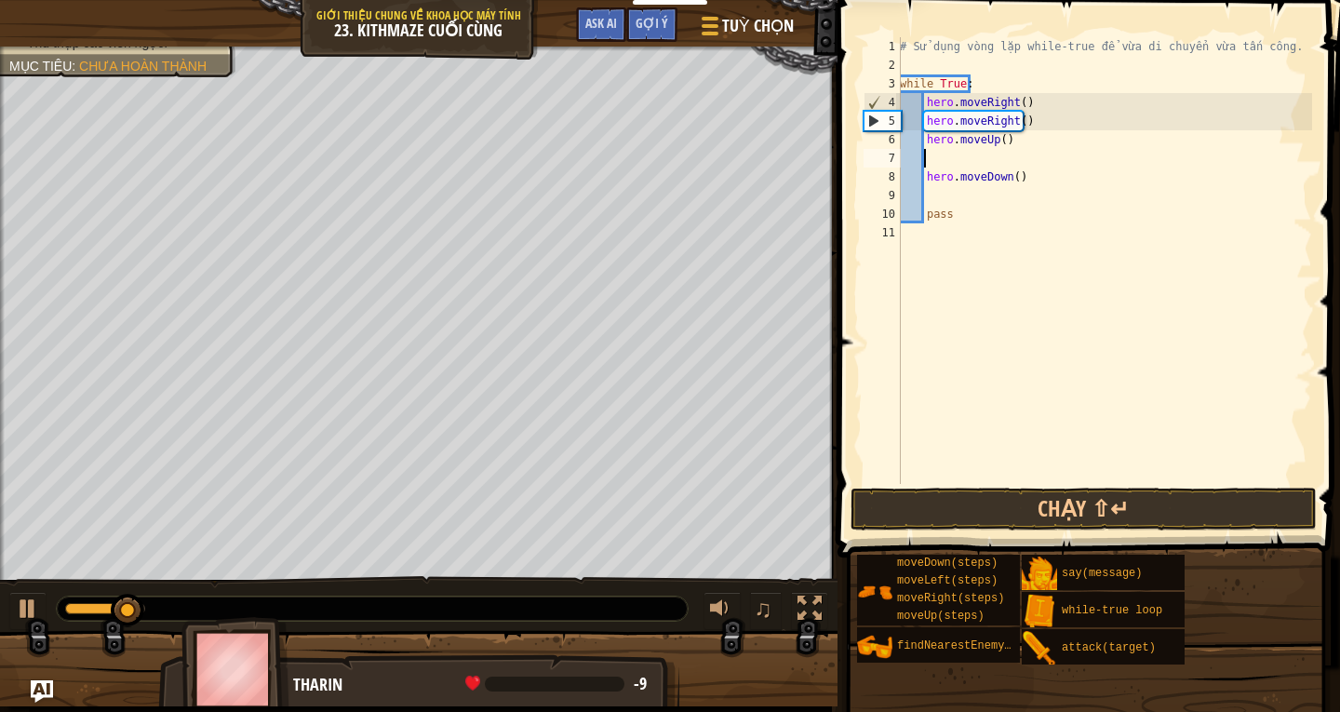
paste textarea "hero.moveRight()"
click at [1051, 127] on div "# Sử dụng vòng lặp while-true để vừa di chuyển vừa tấn công. while True : hero …" at bounding box center [1104, 279] width 416 height 484
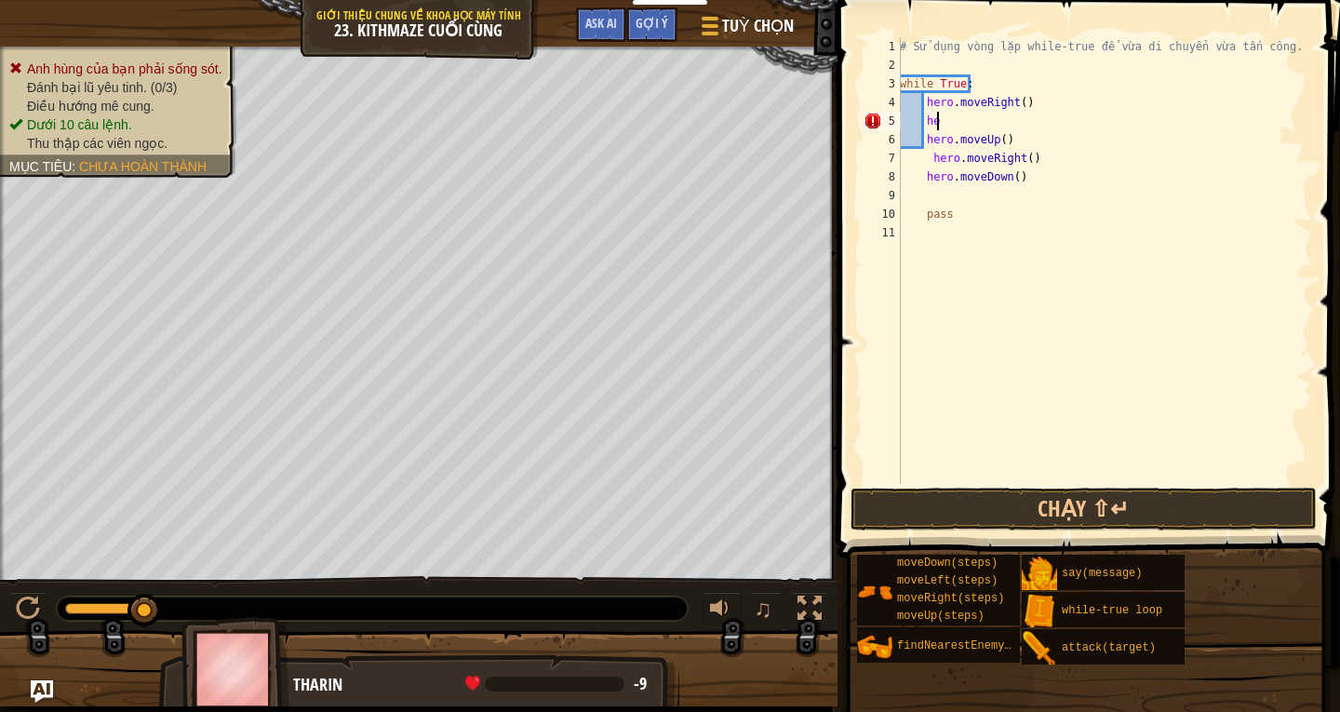
type textarea "h"
click at [929, 157] on div "# Sử dụng vòng lặp while-true để vừa di chuyển vừa tấn công. while True : hero …" at bounding box center [1104, 279] width 416 height 484
type textarea "hero.moveRight()"
click at [1157, 479] on div "# Sử dụng vòng lặp while-true để vừa di chuyển vừa tấn công. while True : hero …" at bounding box center [1104, 279] width 416 height 484
click at [1159, 493] on button "Chạy ⇧↵" at bounding box center [1084, 509] width 466 height 43
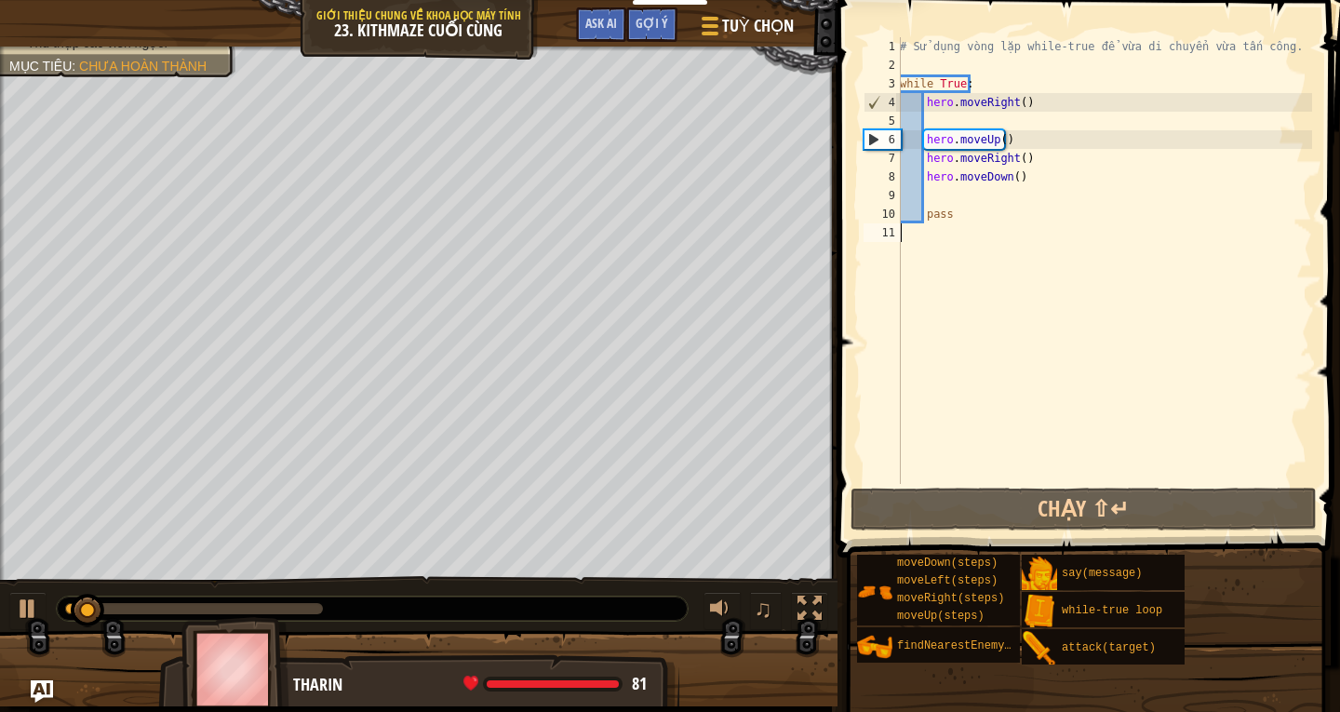
click at [1042, 114] on div "# Sử dụng vòng lặp while-true để vừa di chuyển vừa tấn công. while True : hero …" at bounding box center [1104, 279] width 416 height 484
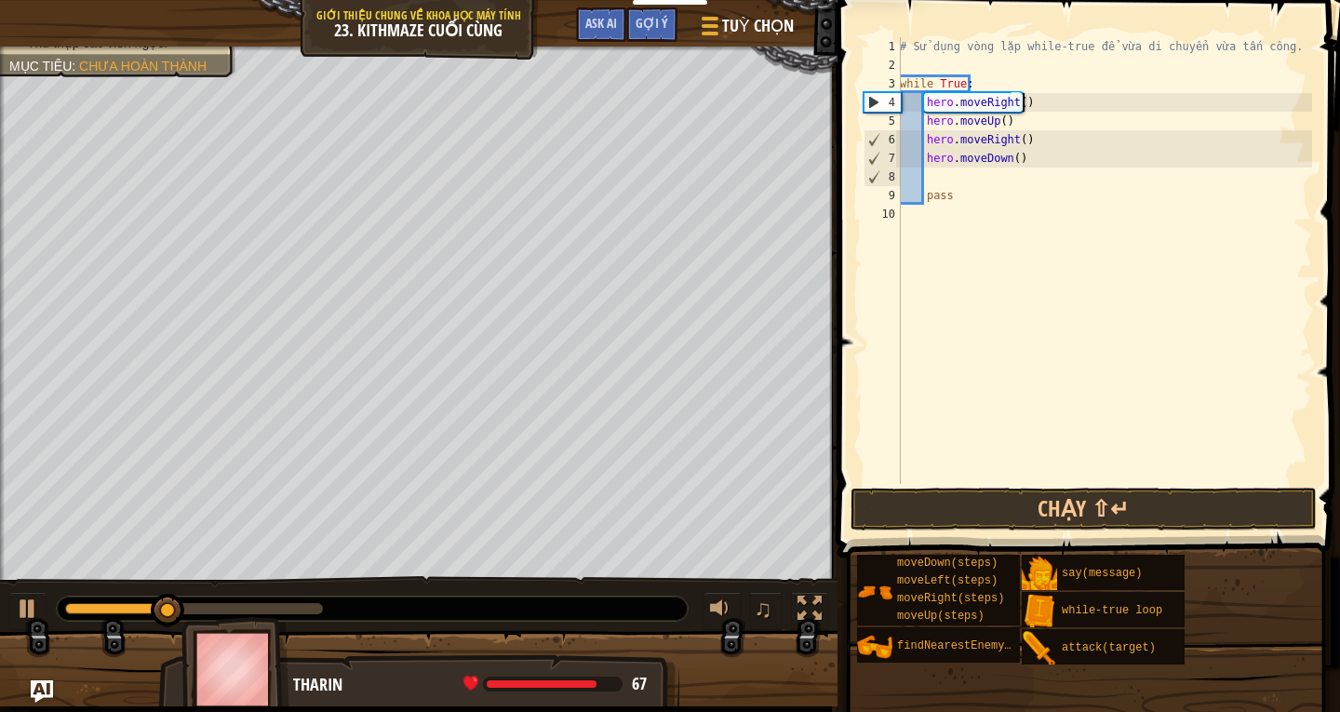
click at [1011, 160] on div "# Sử dụng vòng lặp while-true để vừa di chuyển vừa tấn công. while True : hero …" at bounding box center [1104, 279] width 416 height 484
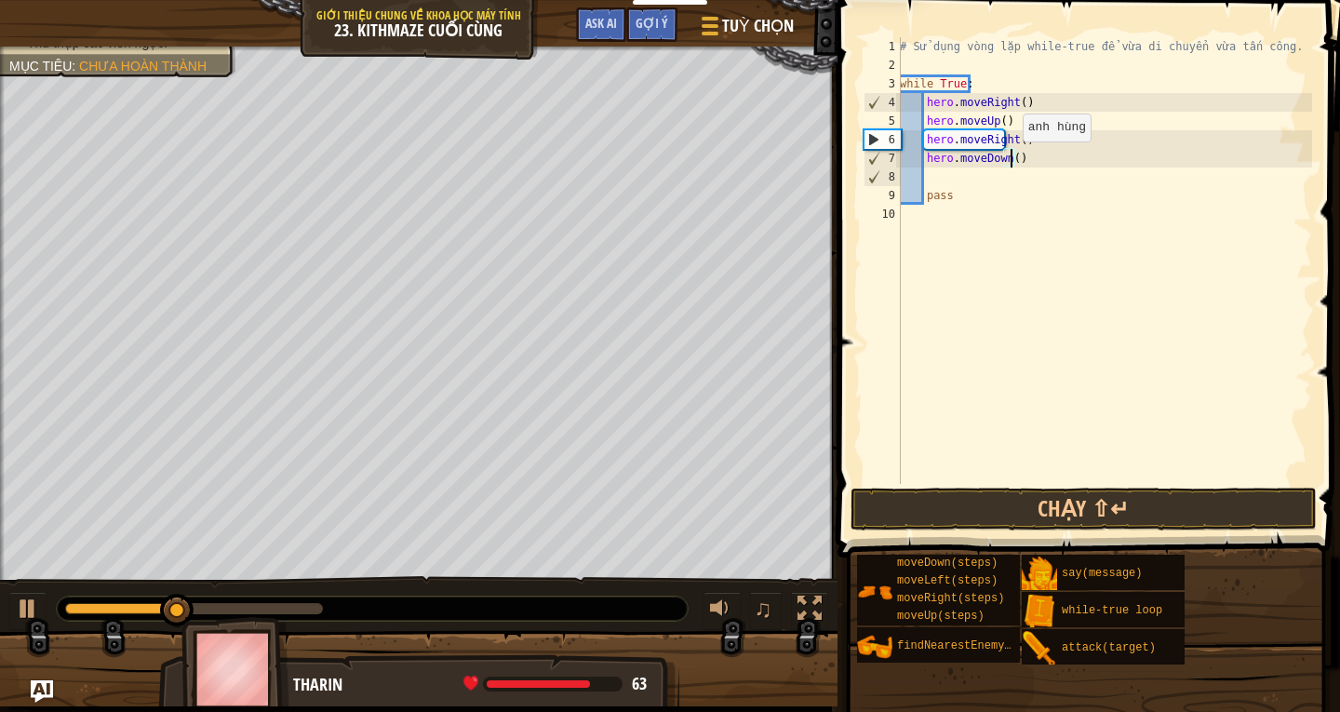
scroll to position [8, 9]
type textarea "hero.moveDown(2)"
click at [1071, 506] on button "Chạy ⇧↵" at bounding box center [1084, 509] width 466 height 43
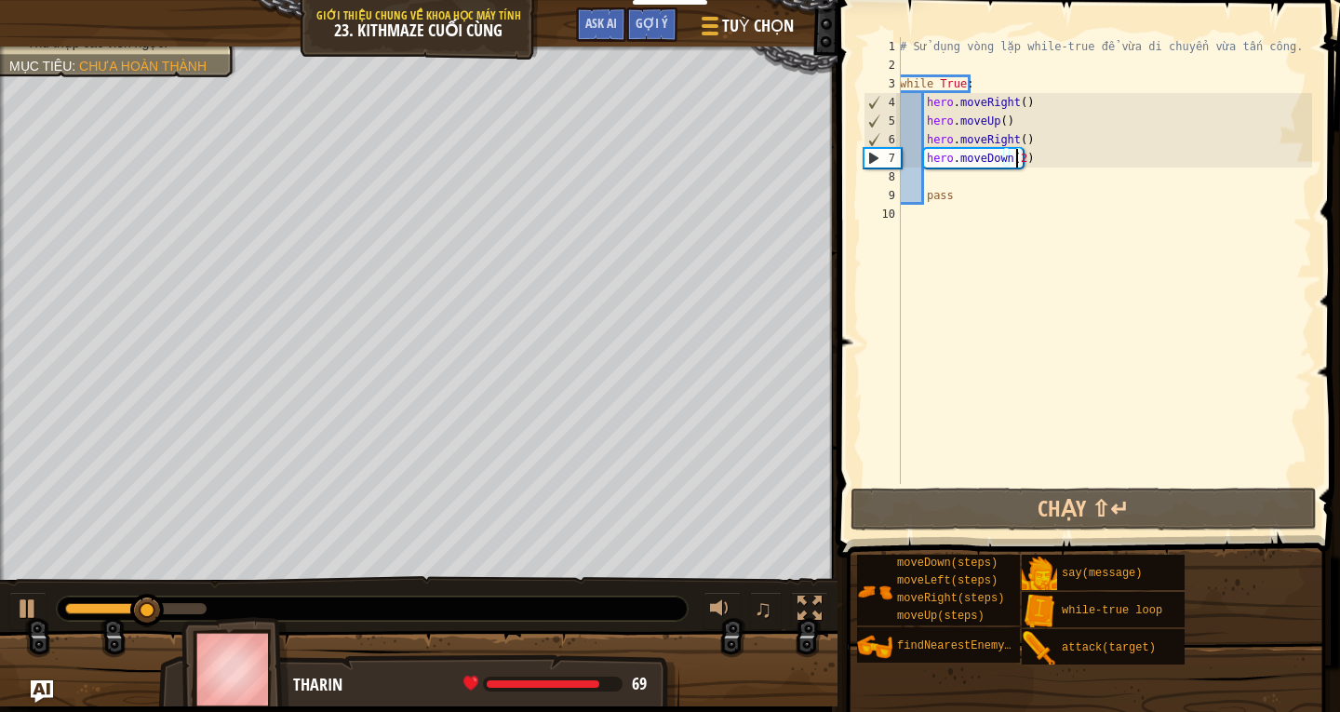
click at [1082, 155] on div "# Sử dụng vòng lặp while-true để vừa di chuyển vừa tấn công. while True : hero …" at bounding box center [1104, 279] width 416 height 484
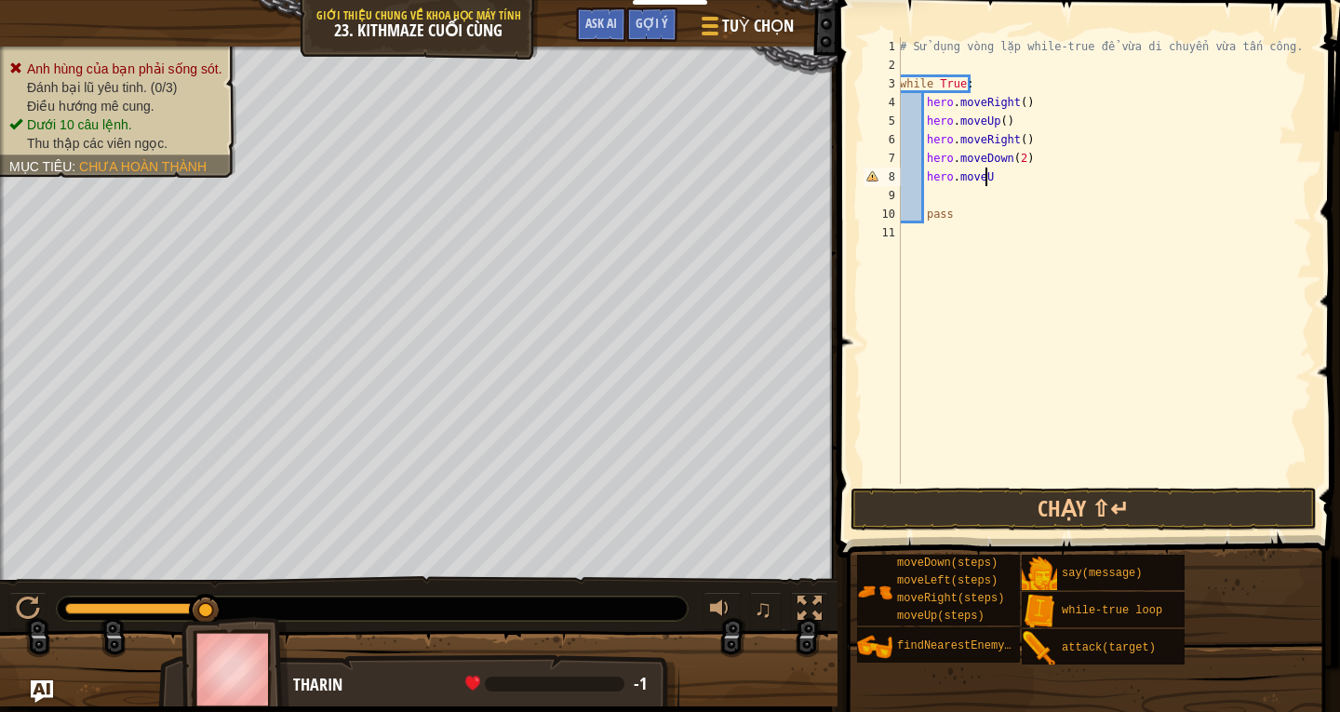
scroll to position [8, 7]
type textarea "hero.moveUp()"
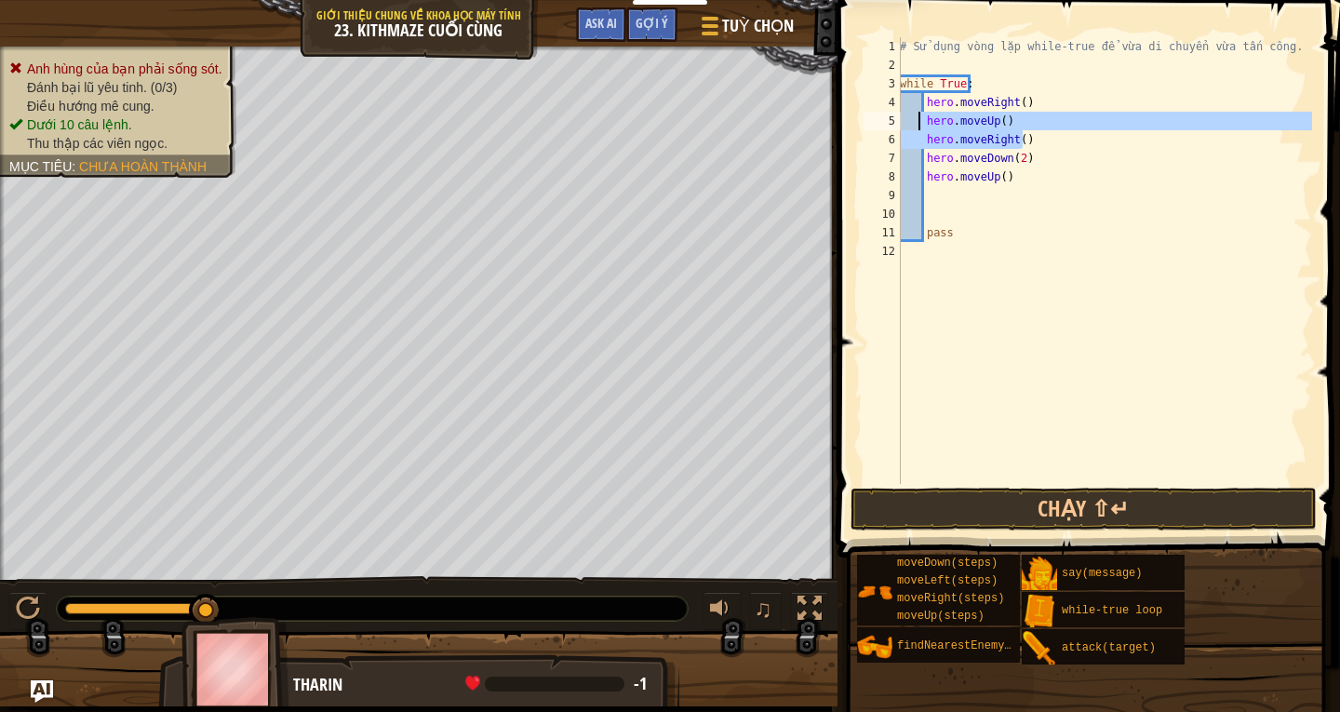
drag, startPoint x: 1036, startPoint y: 130, endPoint x: 921, endPoint y: 122, distance: 115.7
click at [921, 122] on div "# Sử dụng vòng lặp while-true để vừa di chuyển vừa tấn công. while True : hero …" at bounding box center [1104, 279] width 416 height 484
type textarea "hero.moveUp() hero.moveRight()"
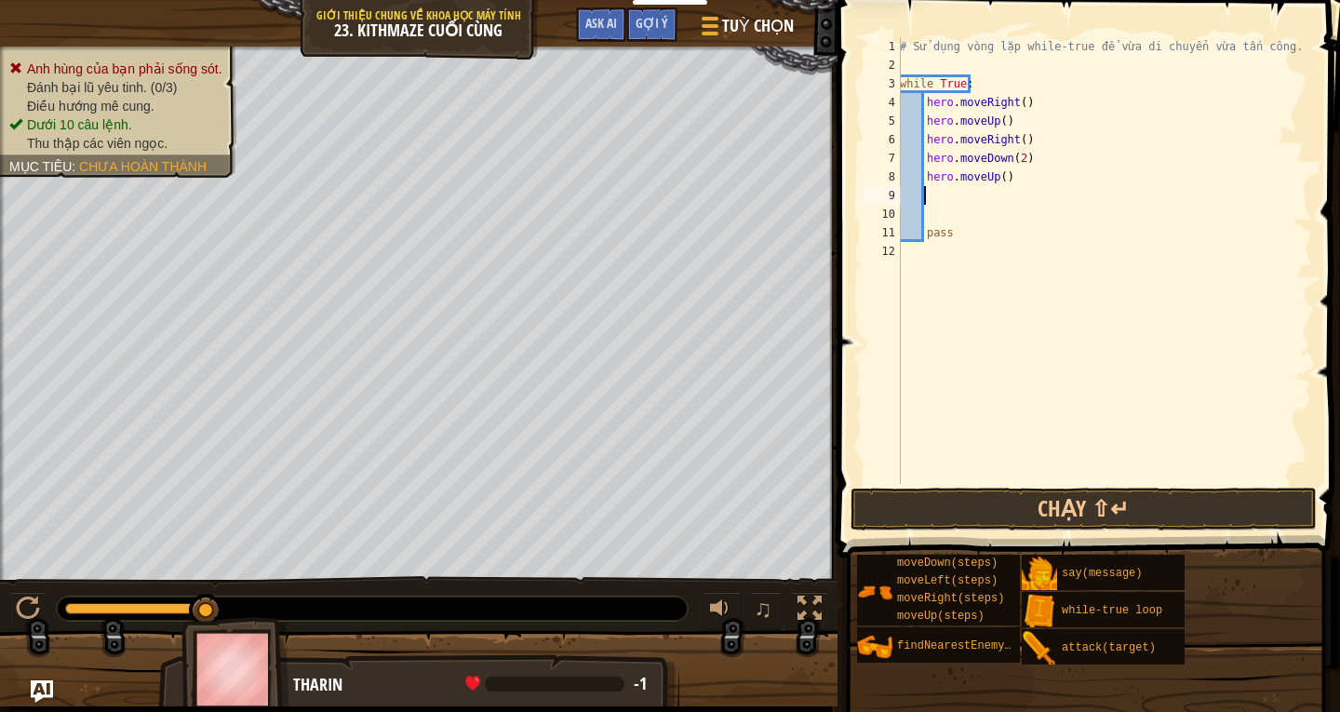
click at [953, 188] on div "# Sử dụng vòng lặp while-true để vừa di chuyển vừa tấn công. while True : hero …" at bounding box center [1104, 279] width 416 height 484
paste textarea "hero.moveRight()"
type textarea "hero.moveRight()"
click at [1174, 315] on div "# Sử dụng vòng lặp while-true để vừa di chuyển vừa tấn công. while True : hero …" at bounding box center [1104, 279] width 416 height 484
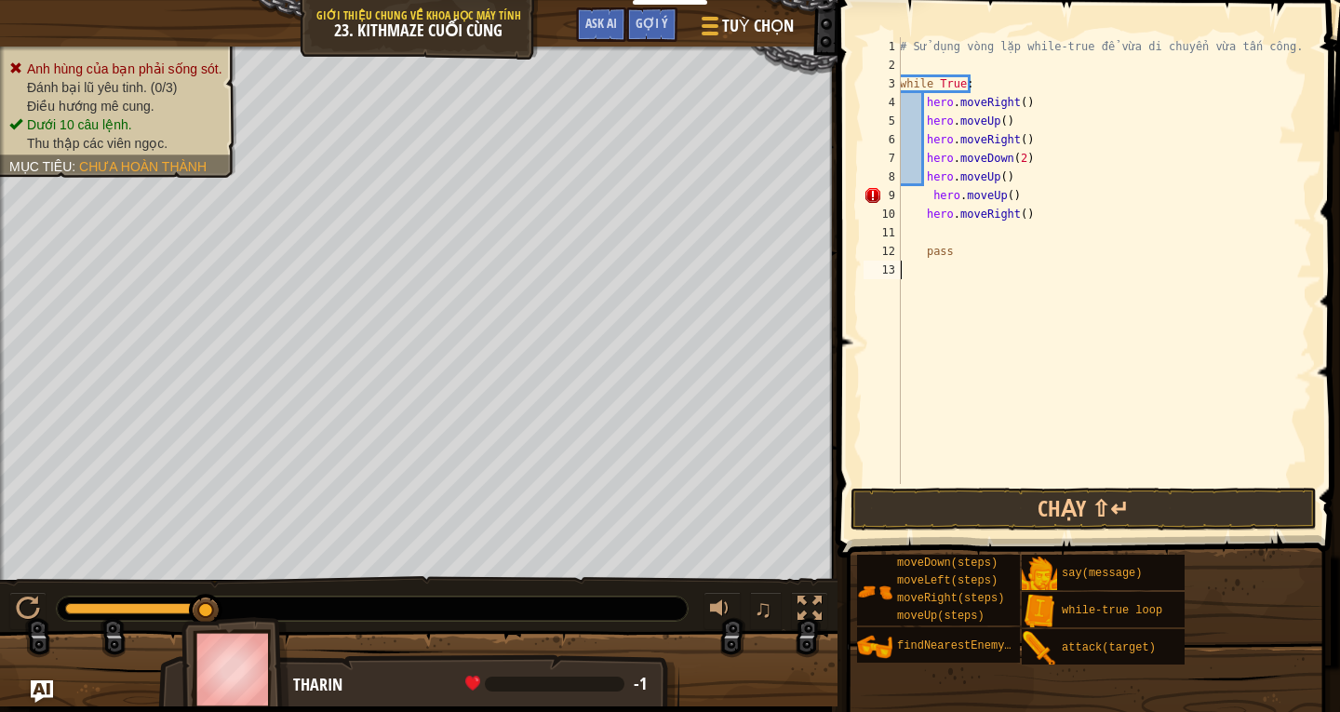
click at [933, 196] on div "# Sử dụng vòng lặp while-true để vừa di chuyển vừa tấn công. while True : hero …" at bounding box center [1104, 279] width 416 height 484
type textarea "hero.moveUp()"
click at [1181, 359] on div "# Sử dụng vòng lặp while-true để vừa di chuyển vừa tấn công. while True : hero …" at bounding box center [1104, 279] width 416 height 484
click at [1020, 493] on button "Chạy ⇧↵" at bounding box center [1084, 509] width 466 height 43
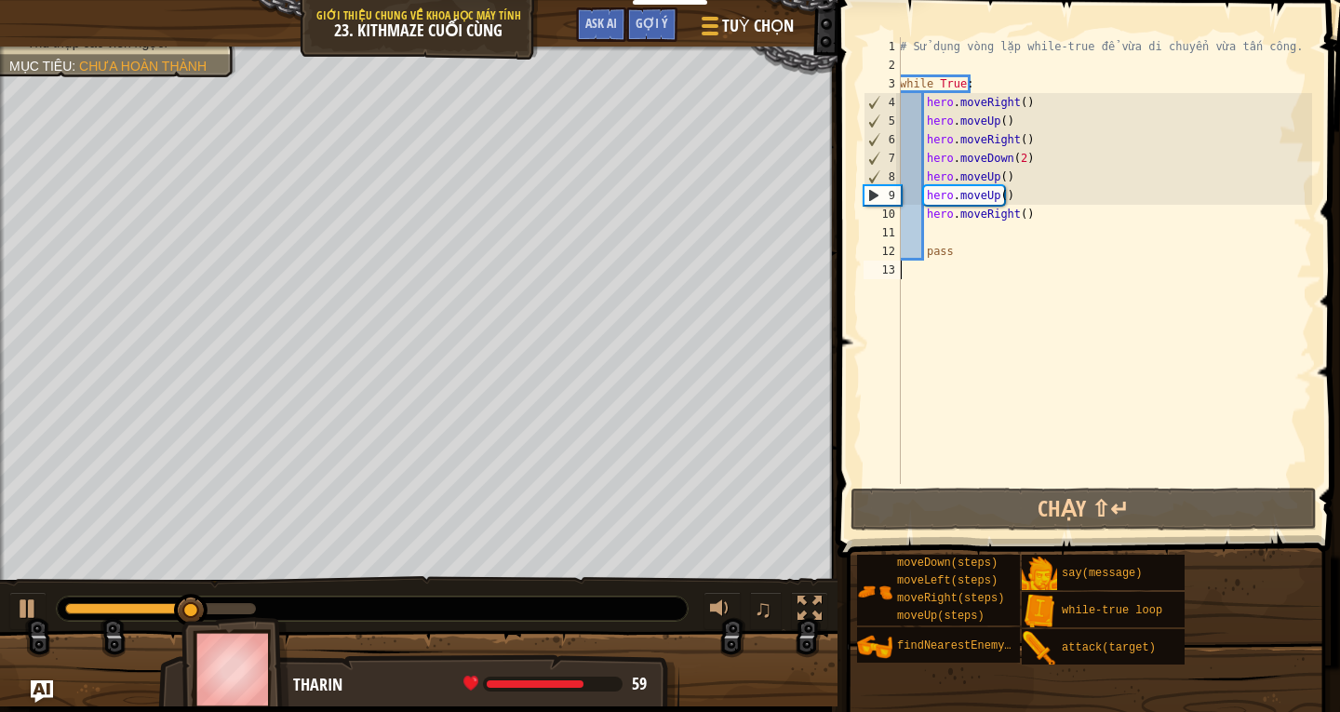
click at [1033, 206] on div "# Sử dụng vòng lặp while-true để vừa di chuyển vừa tấn công. while True : hero …" at bounding box center [1104, 279] width 416 height 484
click at [1019, 184] on div "# Sử dụng vòng lặp while-true để vừa di chuyển vừa tấn công. while True : hero …" at bounding box center [1104, 279] width 416 height 484
click at [1015, 200] on div "# Sử dụng vòng lặp while-true để vừa di chuyển vừa tấn công. while True : hero …" at bounding box center [1104, 279] width 416 height 484
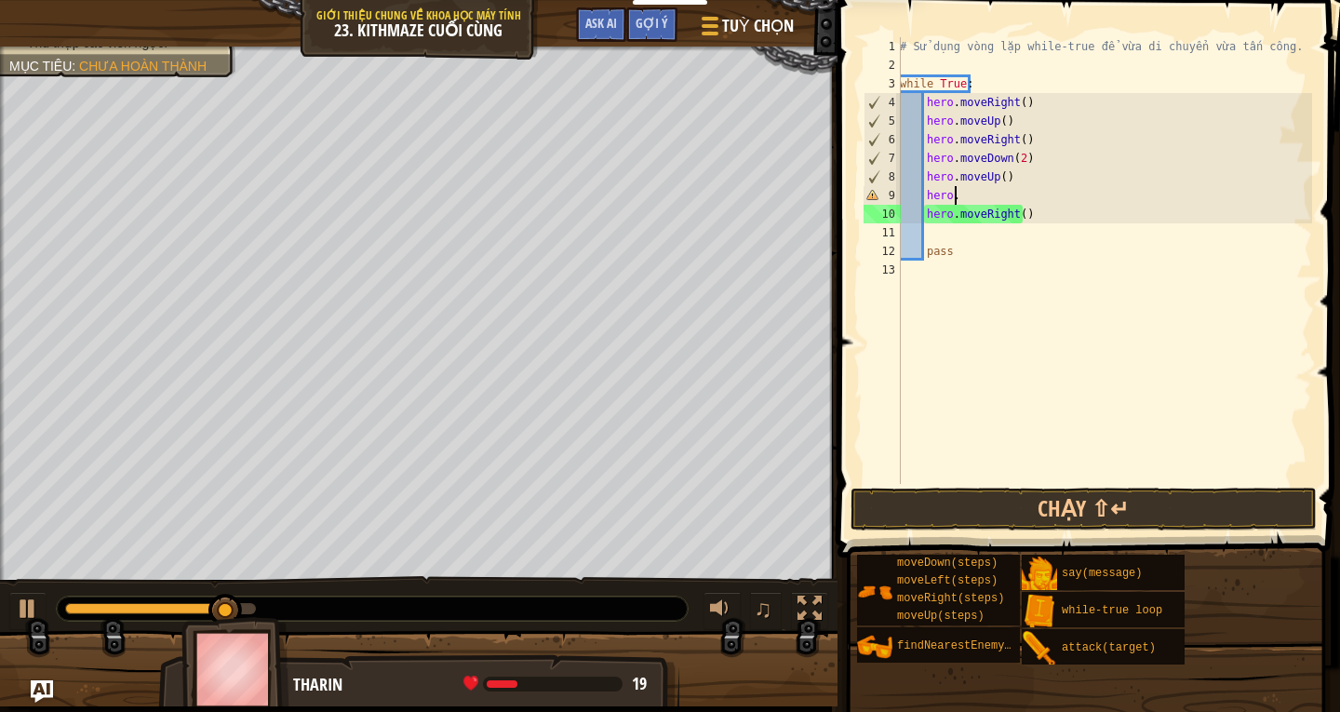
type textarea "h"
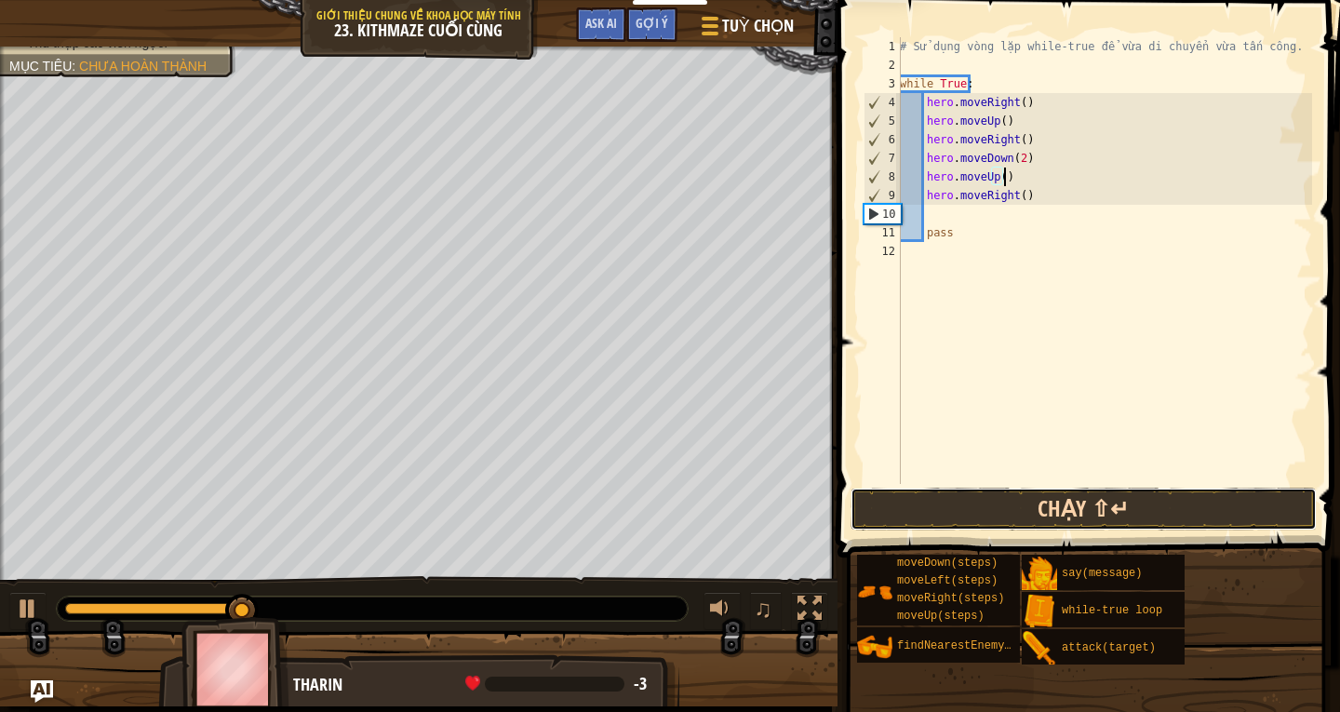
click at [1051, 504] on button "Chạy ⇧↵" at bounding box center [1084, 509] width 466 height 43
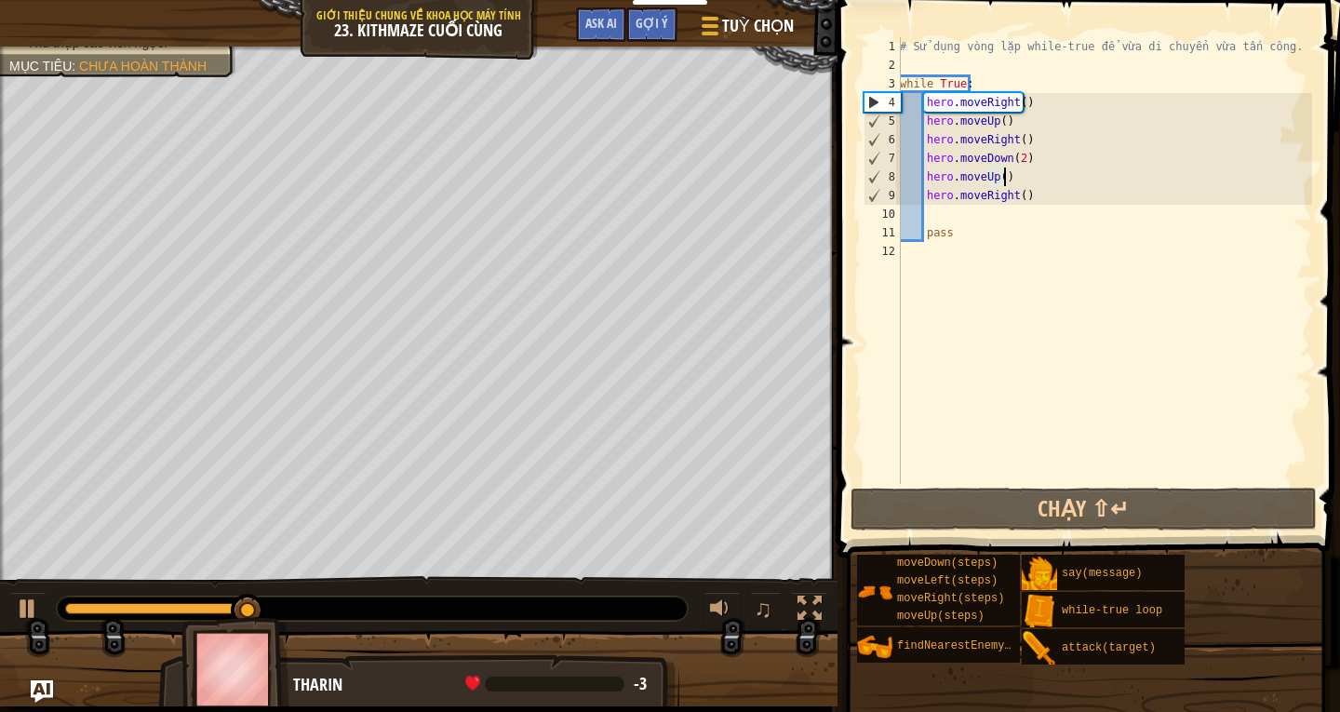
click at [1049, 151] on div "# Sử dụng vòng lặp while-true để vừa di chuyển vừa tấn công. while True : hero …" at bounding box center [1104, 279] width 416 height 484
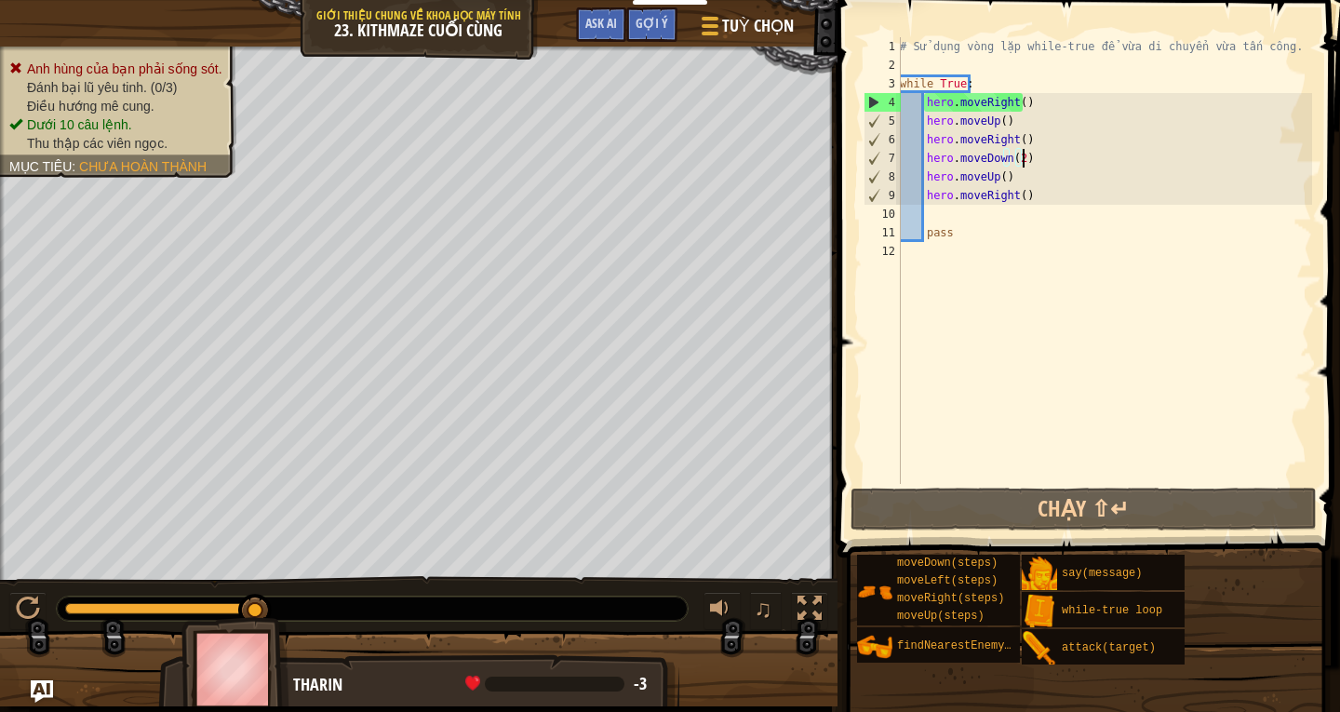
click at [1029, 139] on div "# Sử dụng vòng lặp while-true để vừa di chuyển vừa tấn công. while True : hero …" at bounding box center [1104, 279] width 416 height 484
type textarea "hero.moveRight()"
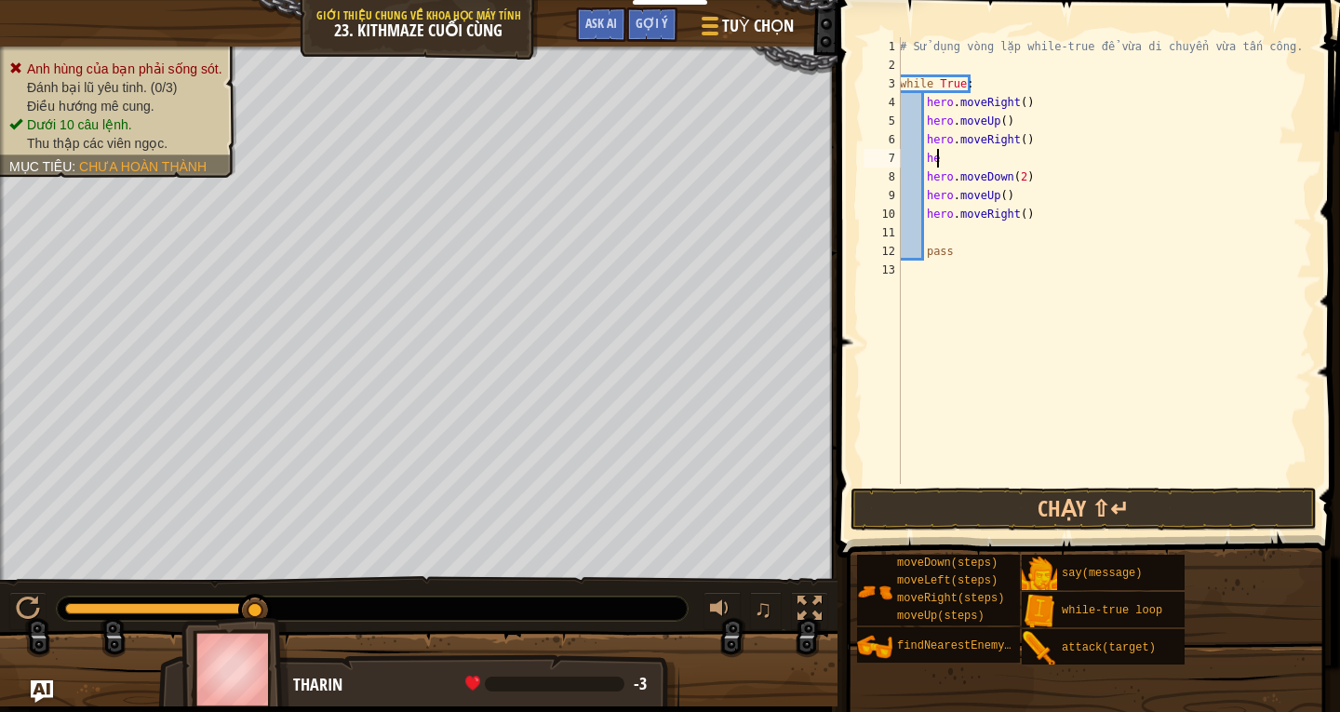
scroll to position [8, 3]
type textarea "h"
type textarea "enemy"
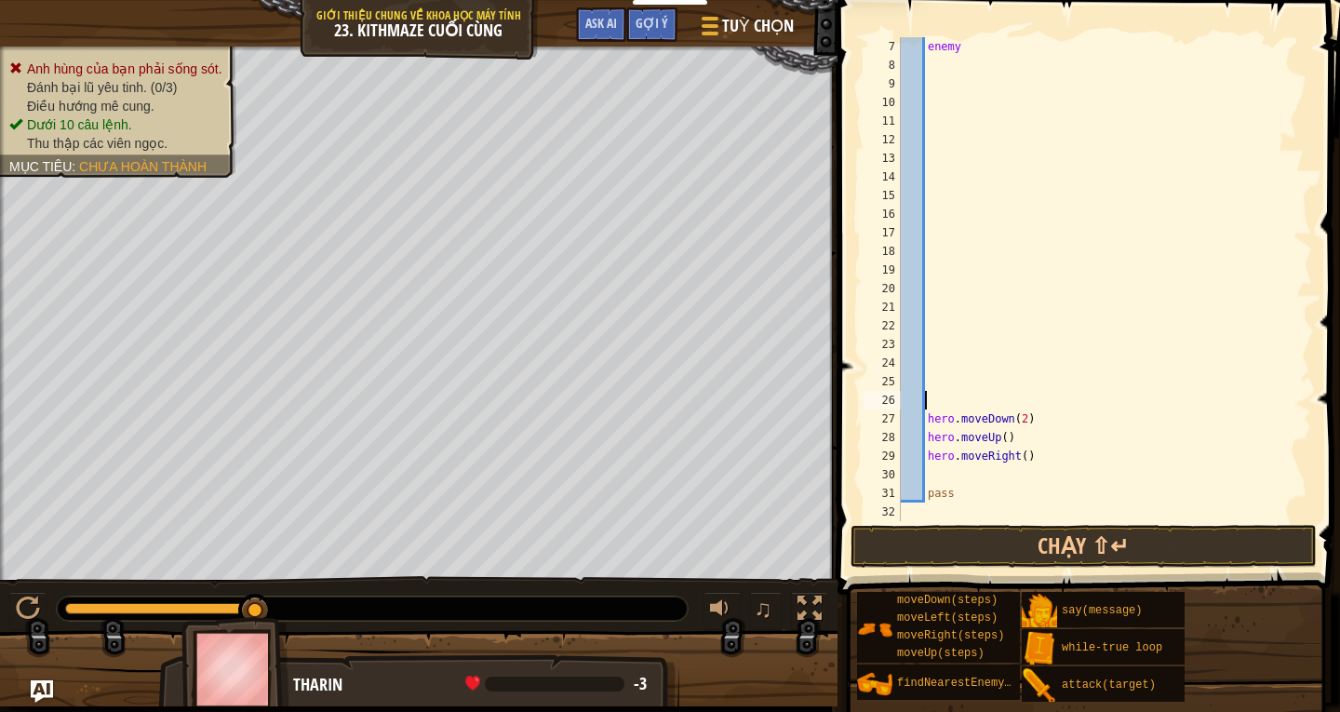
scroll to position [19, 0]
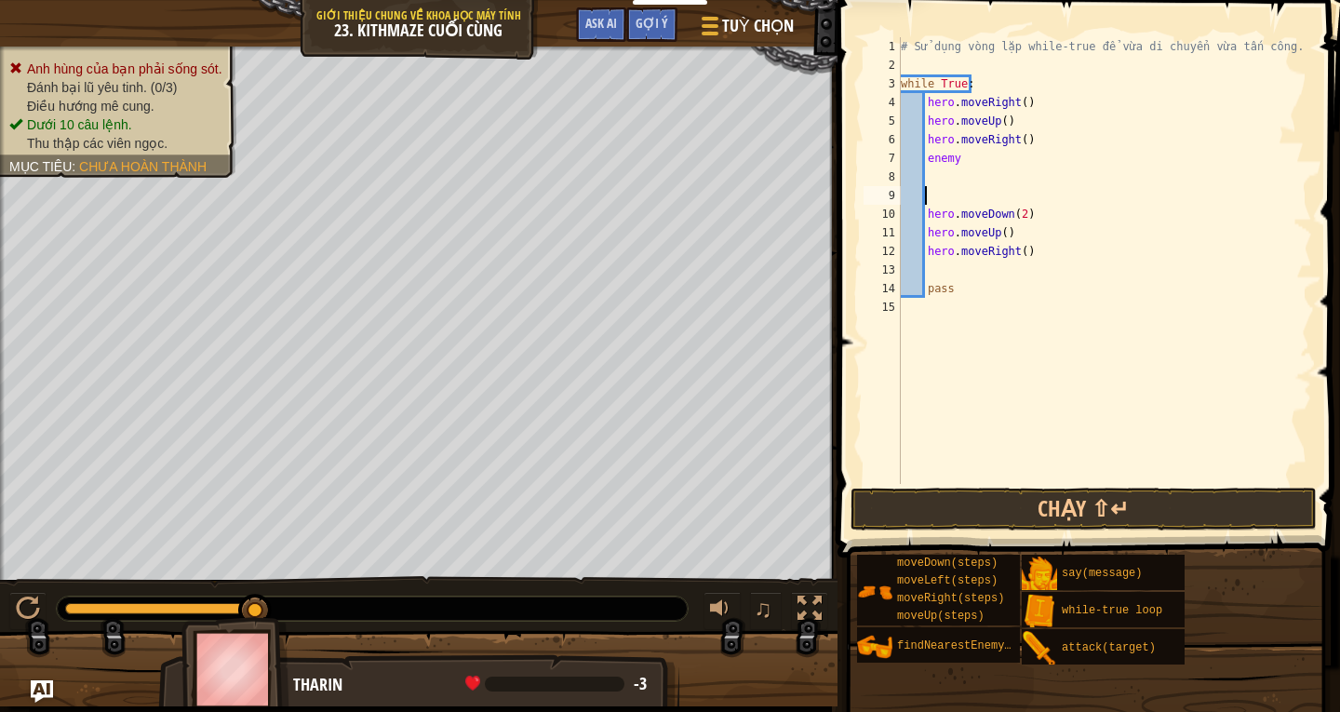
type textarea "z"
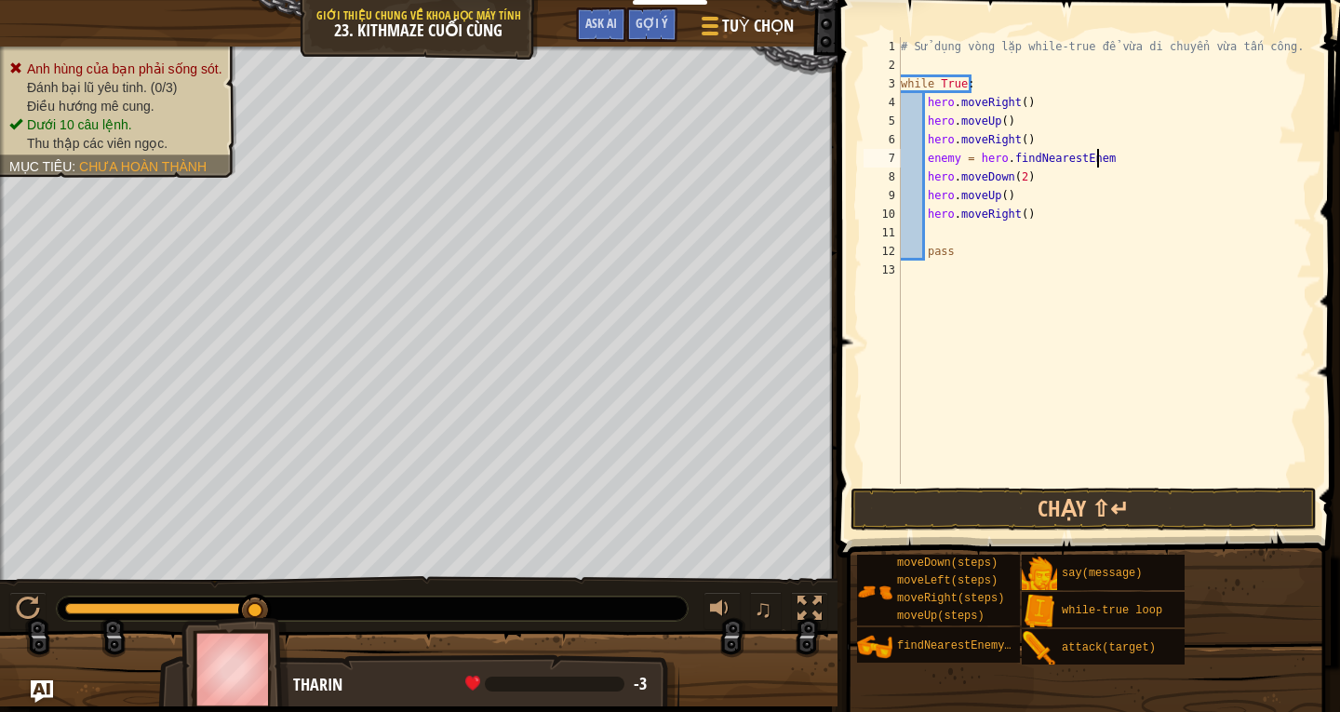
scroll to position [8, 16]
click at [1129, 159] on div "# Sử dụng vòng lặp while-true để vừa di chuyển vừa tấn công. while True : hero …" at bounding box center [1104, 279] width 415 height 484
type textarea "enemy = hero.findNearestEnemy()"
drag, startPoint x: 1051, startPoint y: 172, endPoint x: 925, endPoint y: 178, distance: 125.8
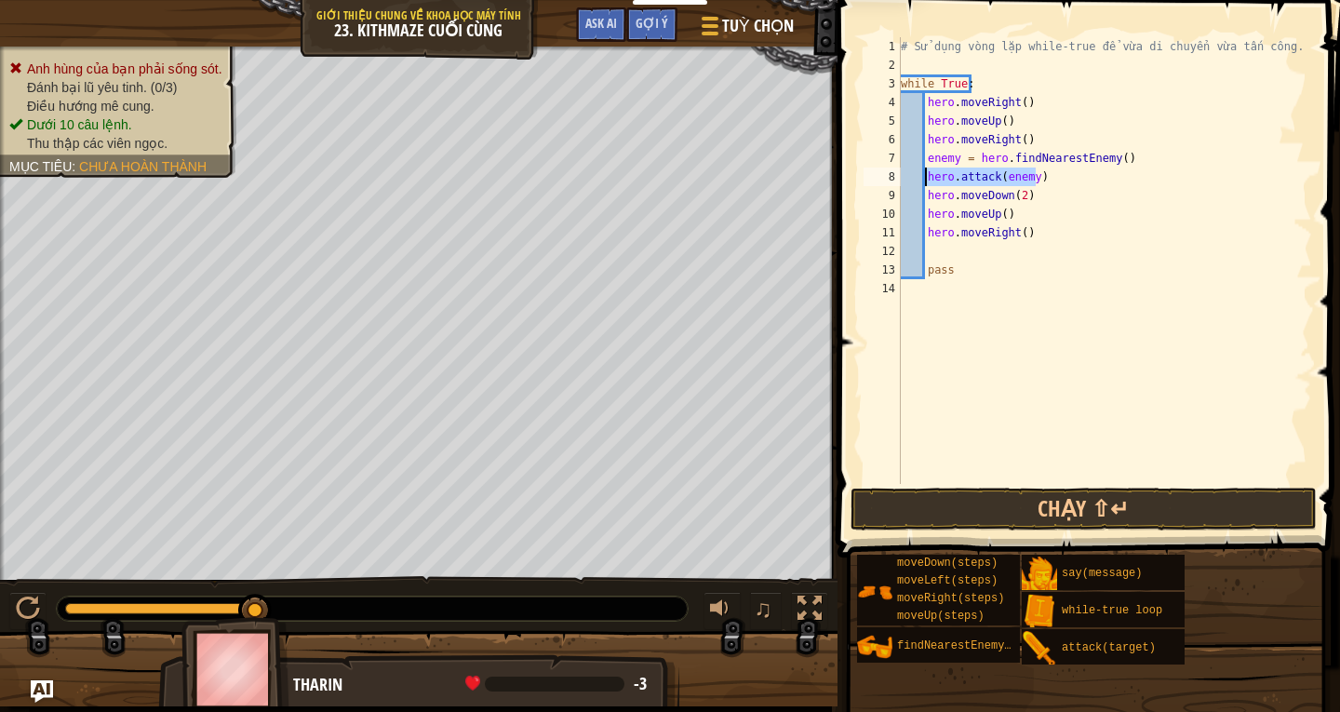
click at [925, 178] on div "# Sử dụng vòng lặp while-true để vừa di chuyển vừa tấn công. while True : hero …" at bounding box center [1104, 279] width 415 height 484
click at [1063, 186] on div "# Sử dụng vòng lặp while-true để vừa di chuyển vừa tấn công. while True : hero …" at bounding box center [1104, 279] width 415 height 484
type textarea "hero.attack(enemy)"
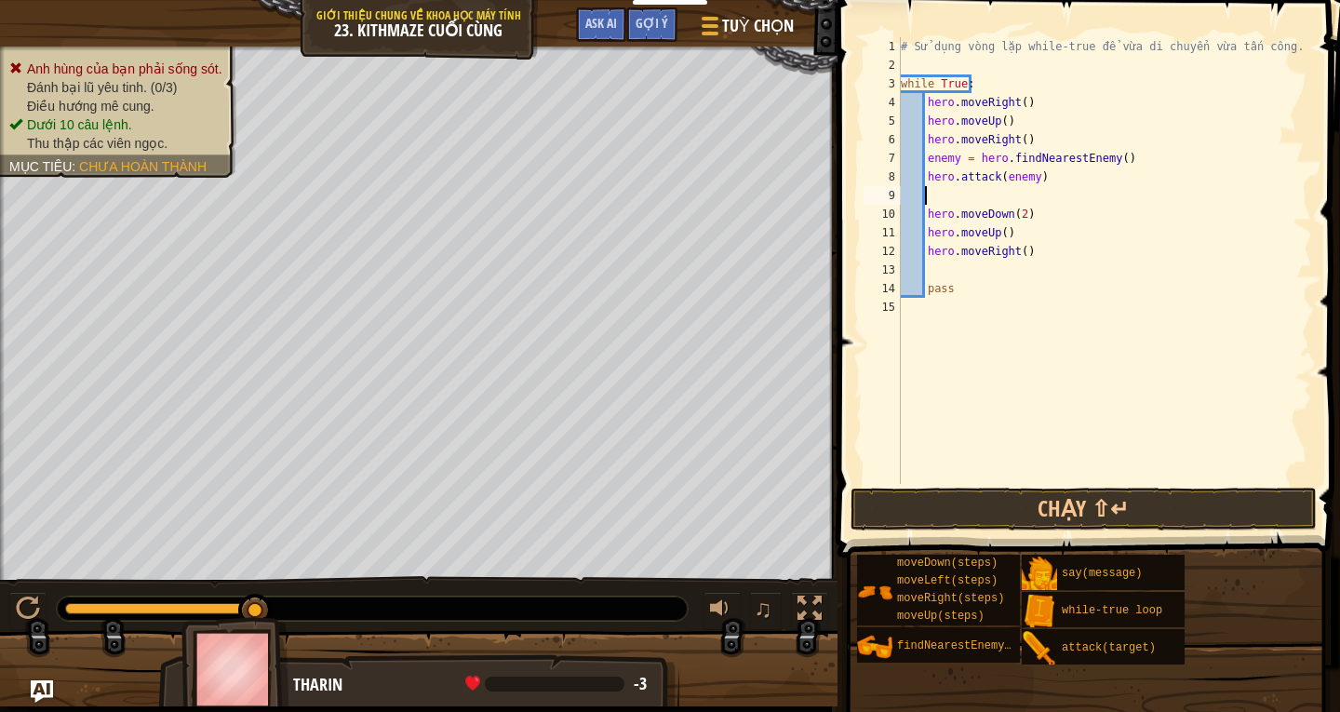
paste textarea "hero.attack(enemy)"
click at [1031, 250] on div "# Sử dụng vòng lặp while-true để vừa di chuyển vừa tấn công. while True : hero …" at bounding box center [1104, 279] width 415 height 484
type textarea "hero.moveRight()"
click at [949, 504] on button "Chạy ⇧↵" at bounding box center [1084, 509] width 466 height 43
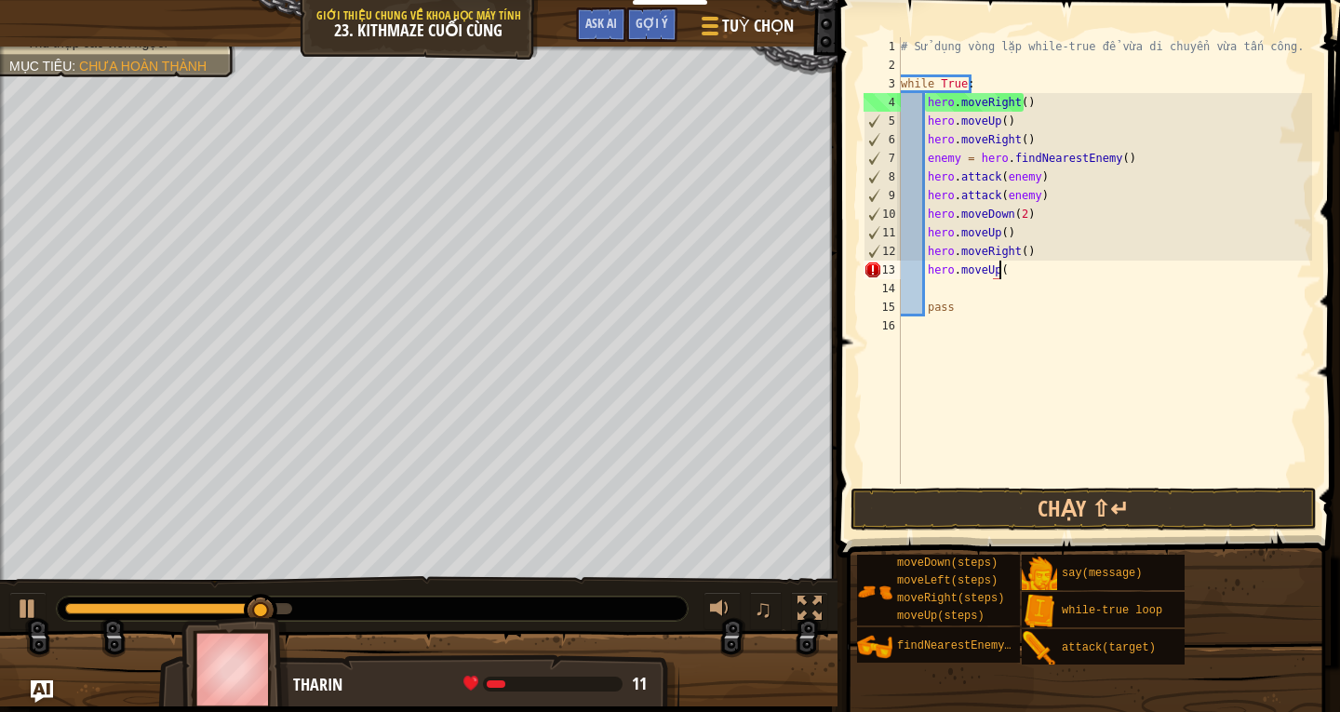
scroll to position [8, 7]
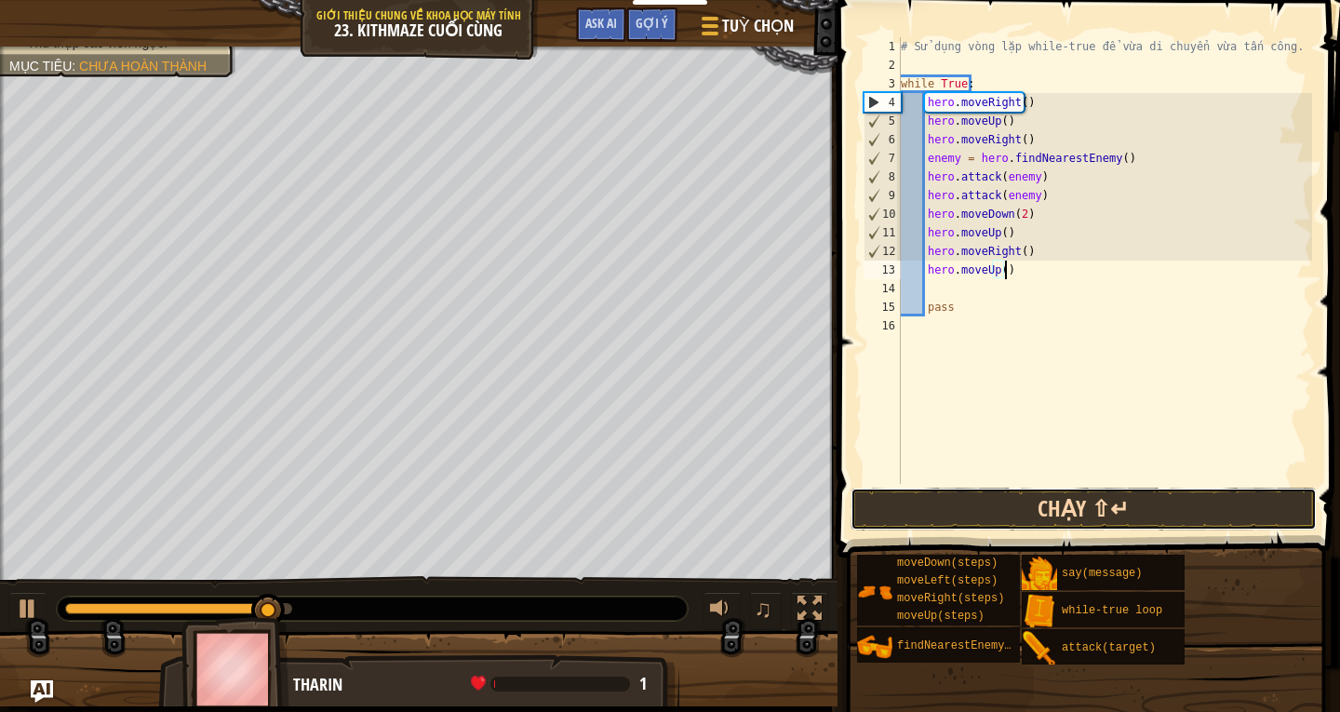
click at [1061, 507] on button "Chạy ⇧↵" at bounding box center [1084, 509] width 466 height 43
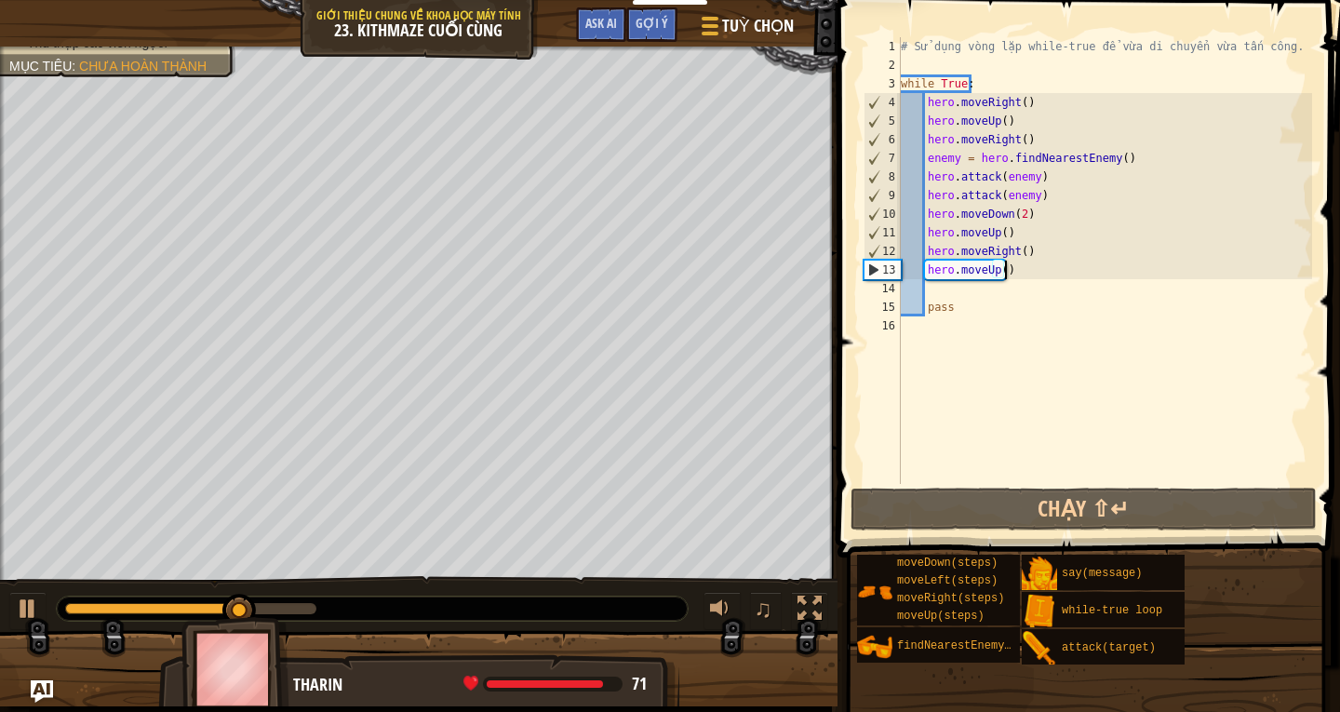
click at [1029, 278] on div "# Sử dụng vòng lặp while-true để vừa di chuyển vừa tấn công. while True : hero …" at bounding box center [1104, 279] width 415 height 484
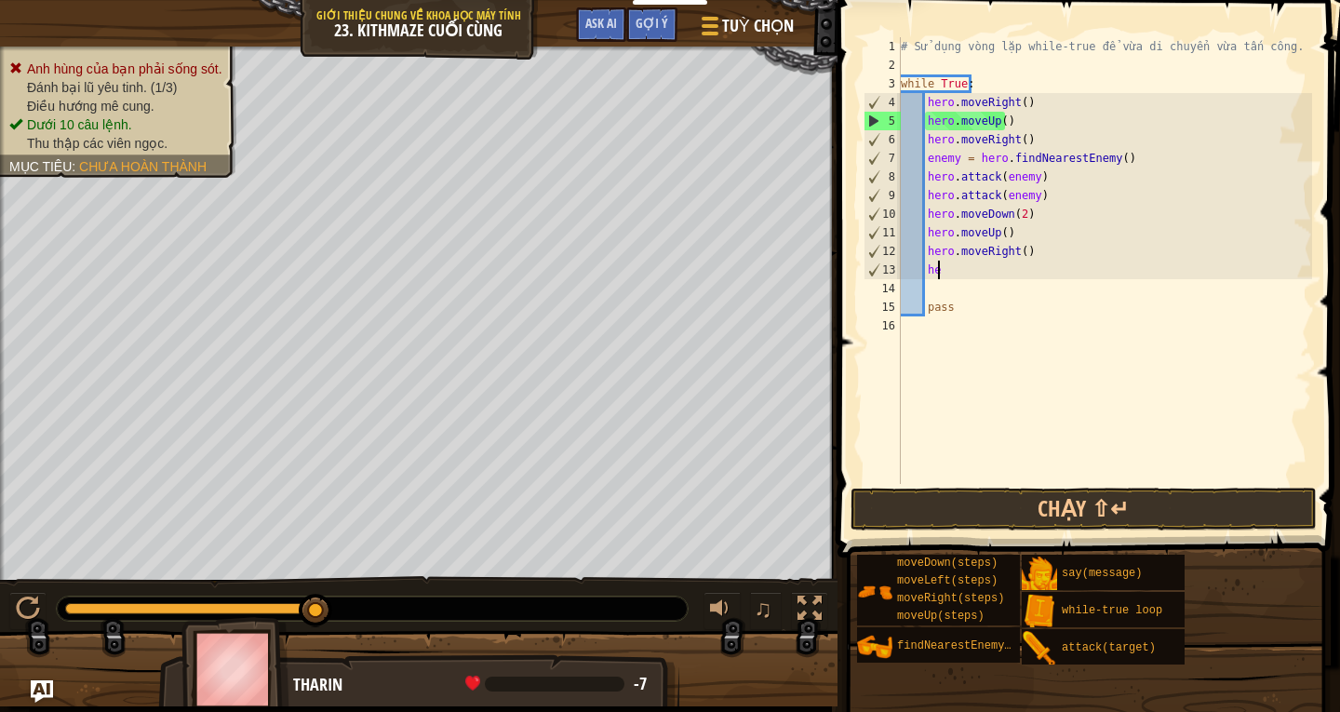
type textarea "h"
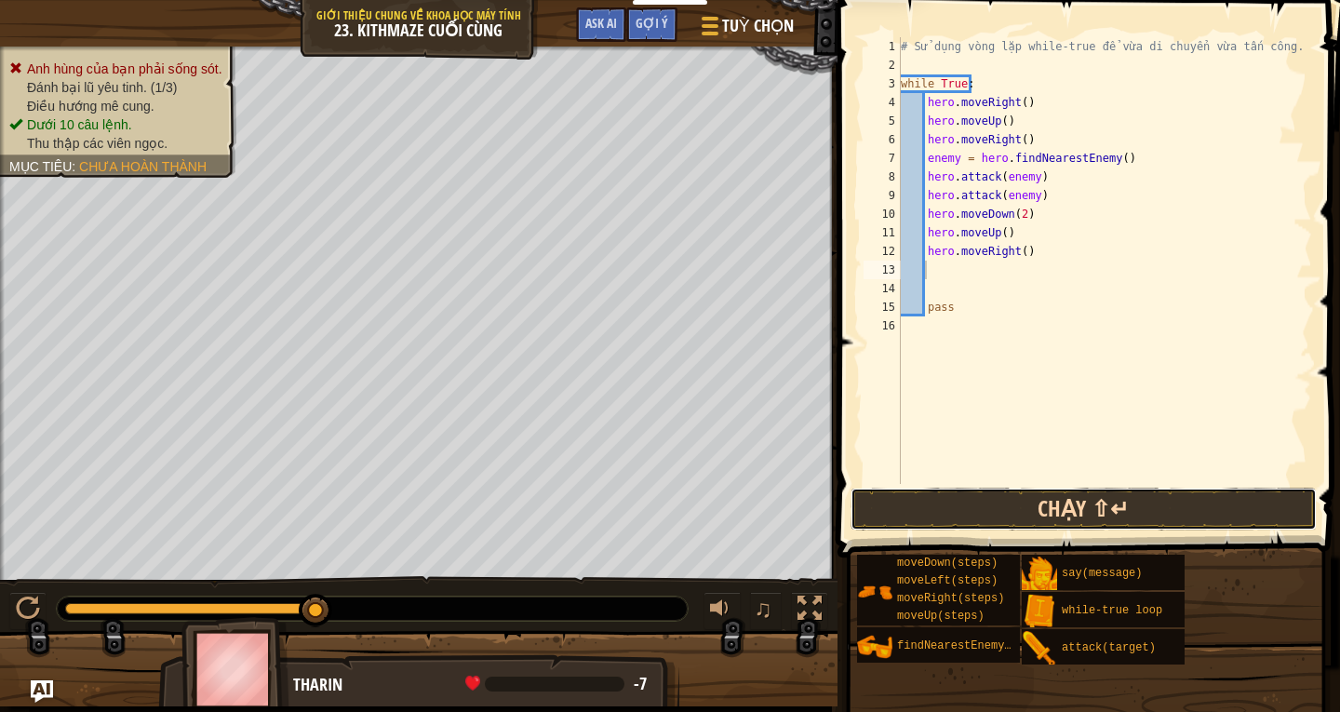
click at [1013, 518] on button "Chạy ⇧↵" at bounding box center [1084, 509] width 466 height 43
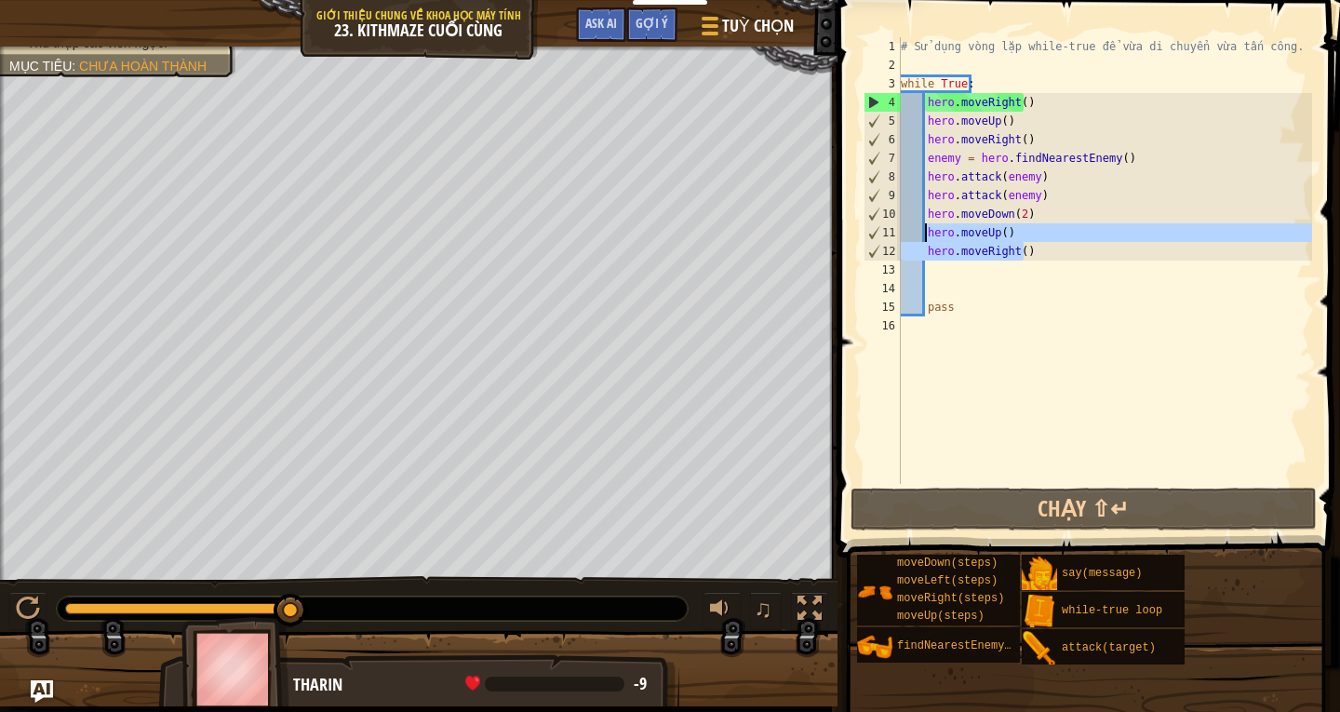
drag, startPoint x: 1042, startPoint y: 249, endPoint x: 928, endPoint y: 227, distance: 115.7
click at [928, 227] on div "# Sử dụng vòng lặp while-true để vừa di chuyển vừa tấn công. while True : hero …" at bounding box center [1104, 279] width 415 height 484
type textarea "hero.moveUp() hero.moveRight()"
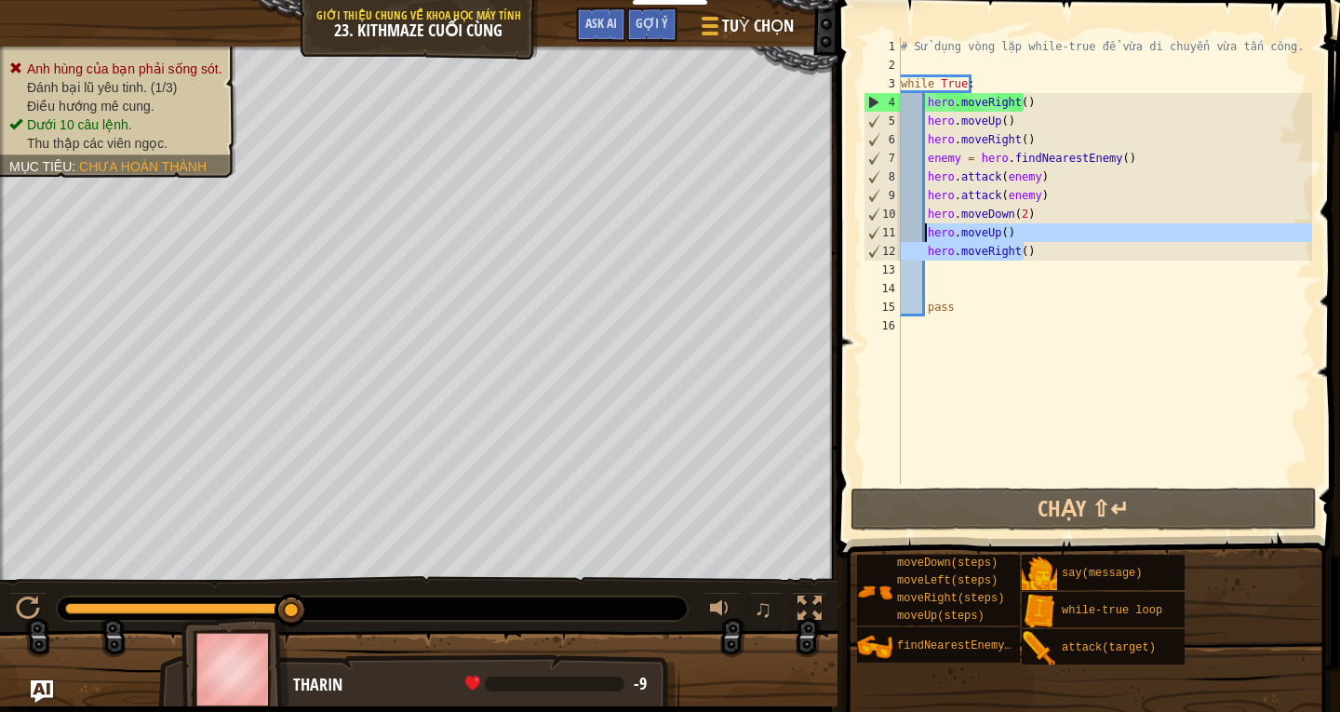
click at [1054, 276] on div "# Sử dụng vòng lặp while-true để vừa di chuyển vừa tấn công. while True : hero …" at bounding box center [1104, 279] width 415 height 484
click at [1049, 262] on div "# Sử dụng vòng lặp while-true để vừa di chuyển vừa tấn công. while True : hero …" at bounding box center [1104, 279] width 415 height 484
paste textarea "hero.moveRight()"
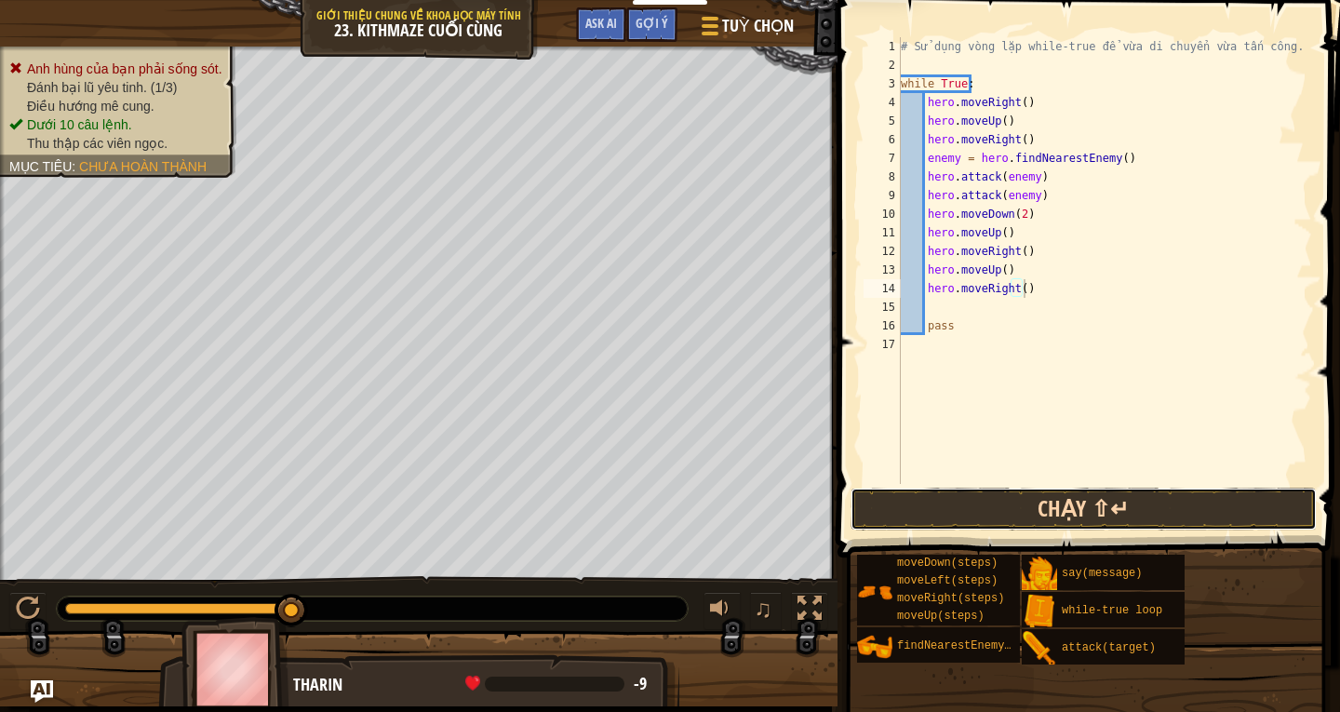
click at [982, 502] on button "Chạy ⇧↵" at bounding box center [1084, 509] width 466 height 43
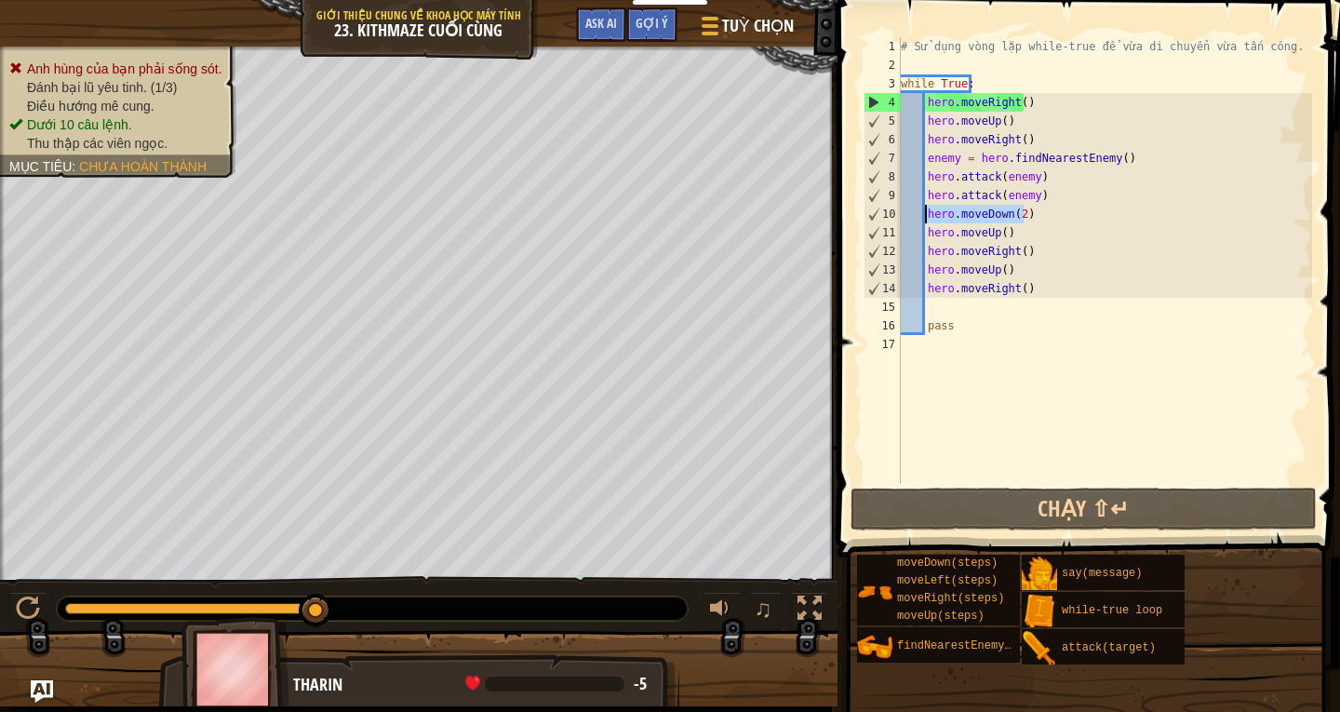
drag, startPoint x: 1039, startPoint y: 214, endPoint x: 927, endPoint y: 210, distance: 111.8
click at [927, 210] on div "# Sử dụng vòng lặp while-true để vừa di chuyển vừa tấn công. while True : hero …" at bounding box center [1104, 279] width 415 height 484
click at [1055, 289] on div "# Sử dụng vòng lặp while-true để vừa di chuyển vừa tấn công. while True : hero …" at bounding box center [1104, 279] width 415 height 484
type textarea "hero.moveRight()"
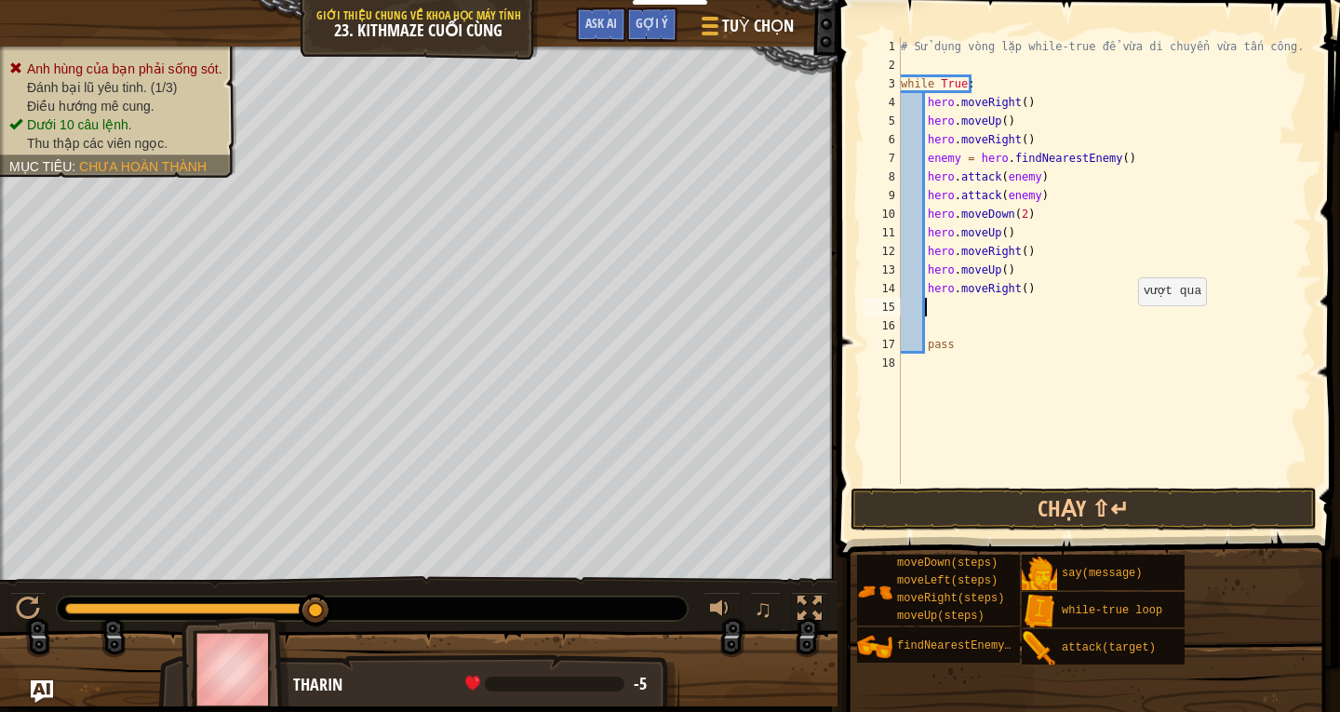
paste textarea "hero.moveDown(2)"
drag, startPoint x: 1055, startPoint y: 317, endPoint x: 926, endPoint y: 302, distance: 129.3
click at [926, 302] on div "# Sử dụng vòng lặp while-true để vừa di chuyển vừa tấn công. while True : hero …" at bounding box center [1104, 279] width 415 height 484
click at [1034, 308] on div "# Sử dụng vòng lặp while-true để vừa di chuyển vừa tấn công. while True : hero …" at bounding box center [1104, 260] width 415 height 447
type textarea "hero.moveDown(2)"
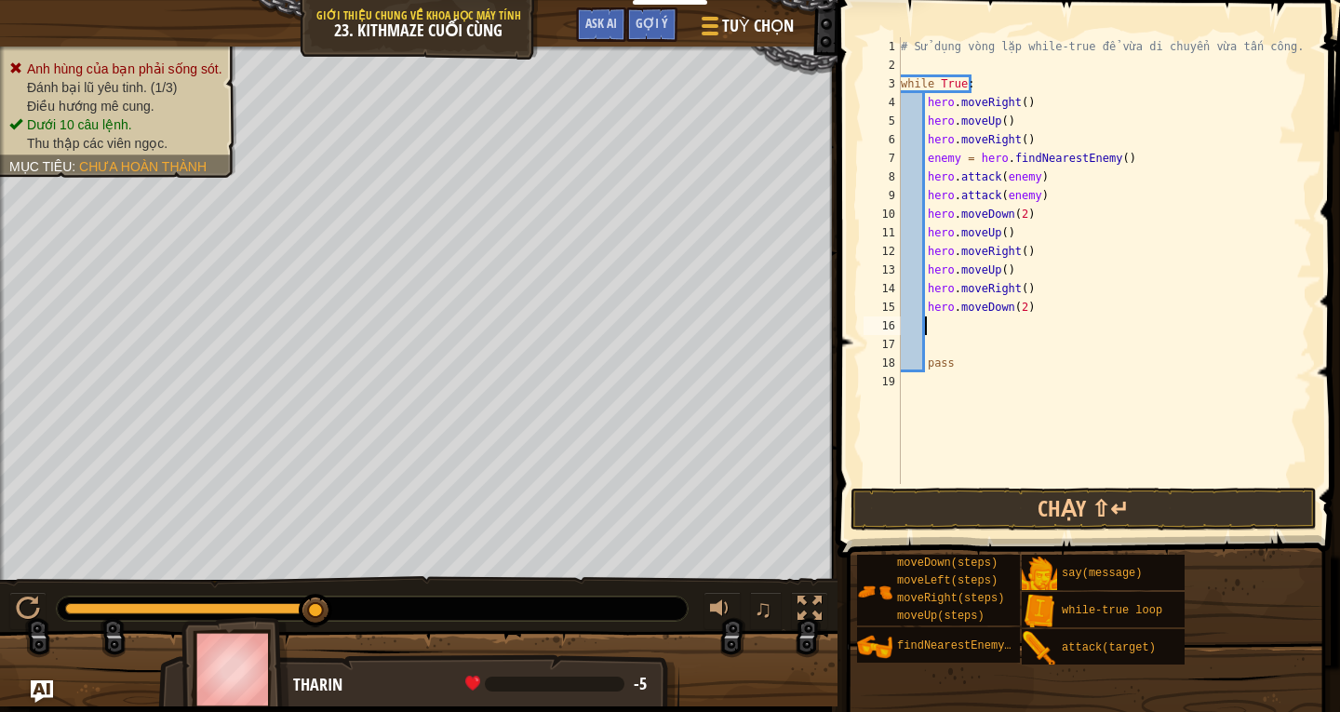
paste textarea "hero.moveDown(2)"
click at [1004, 331] on div "# Sử dụng vòng lặp while-true để vừa di chuyển vừa tấn công. while True : hero …" at bounding box center [1104, 279] width 415 height 484
click at [1002, 328] on div "# Sử dụng vòng lặp while-true để vừa di chuyển vừa tấn công. while True : hero …" at bounding box center [1104, 279] width 415 height 484
click at [1094, 494] on button "Chạy ⇧↵" at bounding box center [1084, 509] width 466 height 43
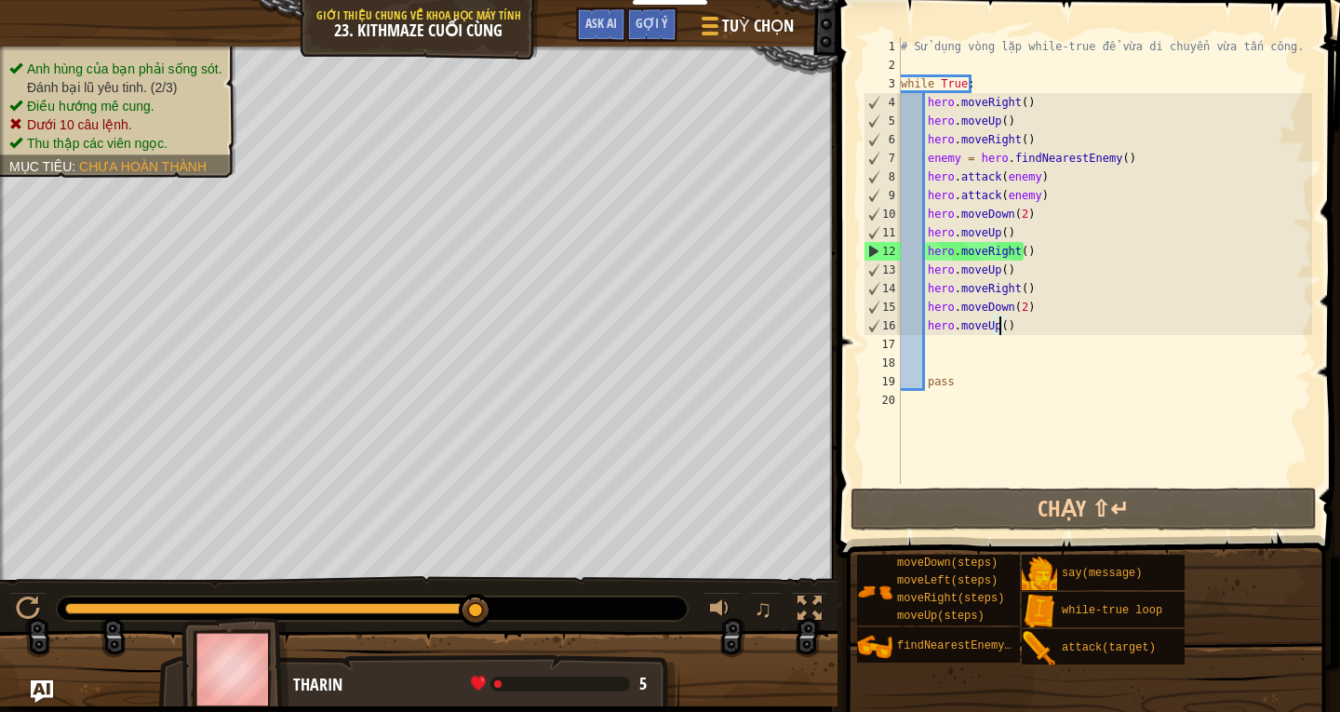
click at [59, 71] on div "Anh hùng của bạn phải sống sót. Đánh bại lũ yêu tinh. (2/3) Điều hướng mê cung.…" at bounding box center [118, 106] width 218 height 93
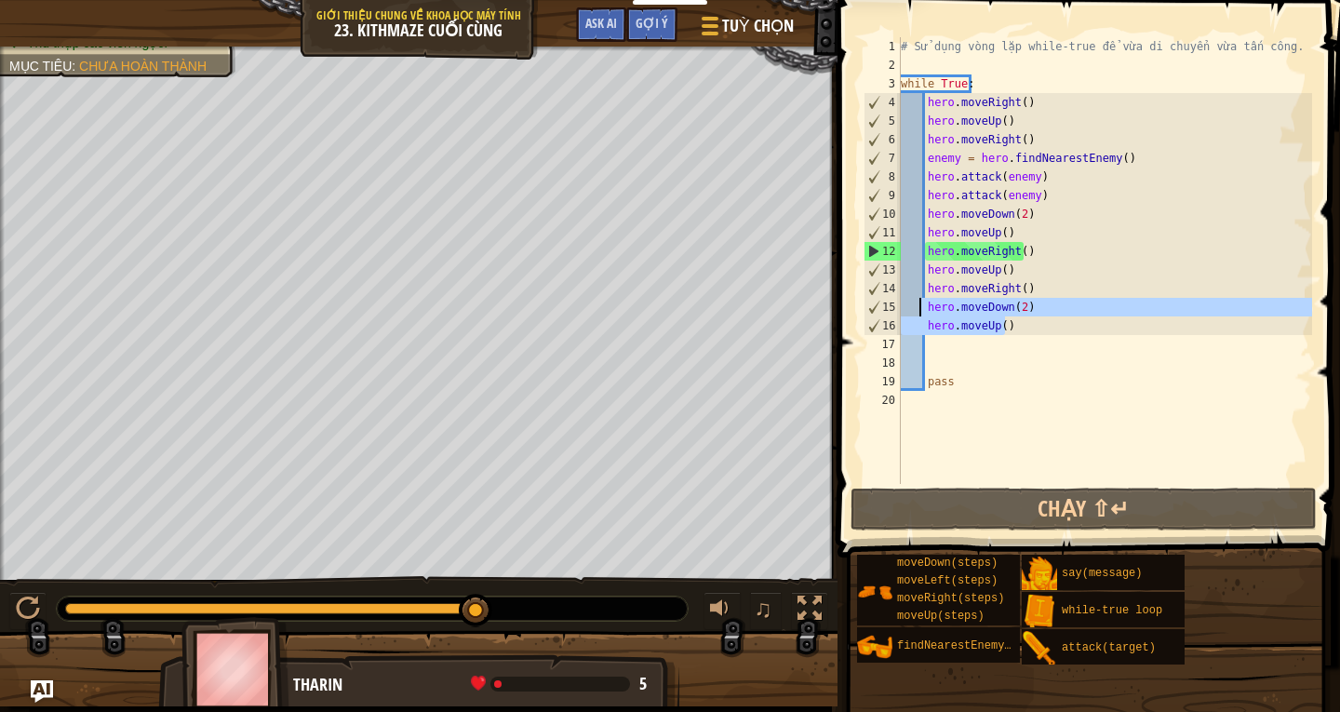
drag, startPoint x: 1011, startPoint y: 327, endPoint x: 921, endPoint y: 303, distance: 93.2
click at [921, 303] on div "# Sử dụng vòng lặp while-true để vừa di chuyển vừa tấn công. while True : hero …" at bounding box center [1104, 279] width 415 height 484
type textarea "hero.moveDown(2) hero.moveUp()"
click at [991, 353] on div "Khoá học Giới thiệu chung về Khoa học máy tính 23. Kithmaze Cuối Cùng Tuỳ chọn …" at bounding box center [670, 356] width 1340 height 712
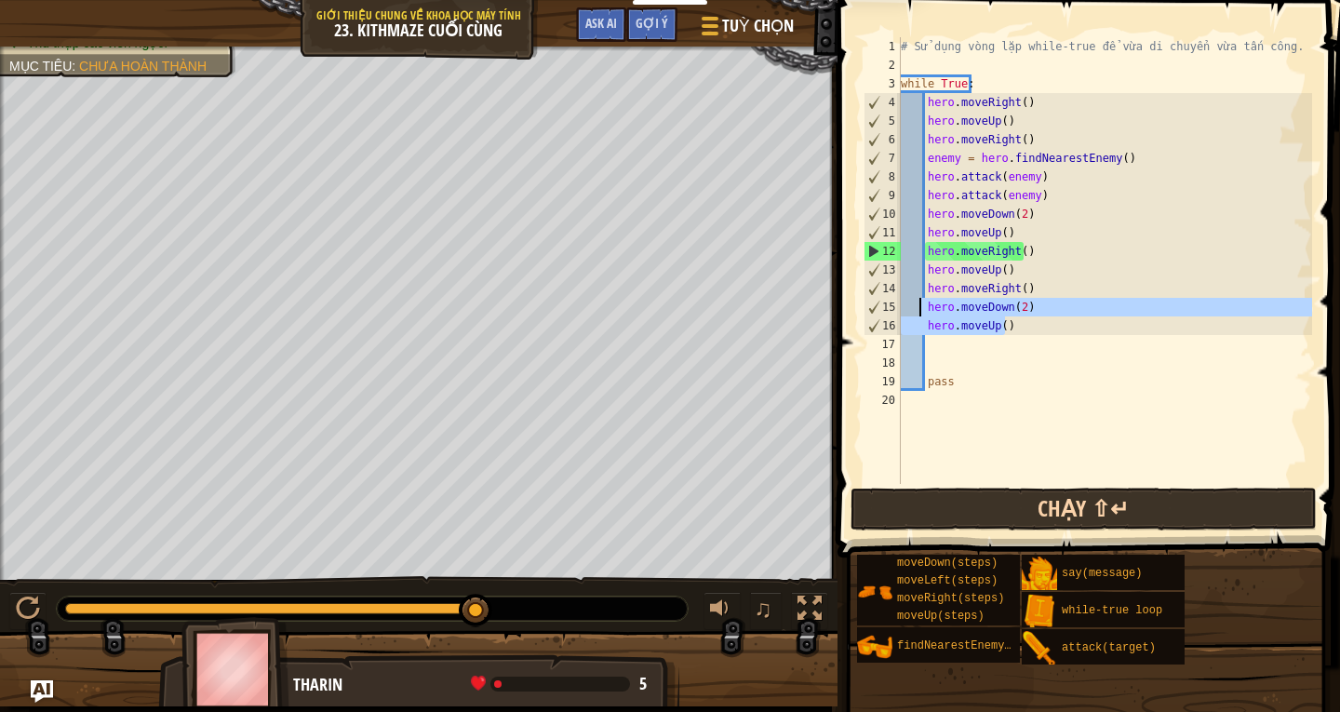
click at [1084, 516] on div "Khoá học Giới thiệu chung về Khoa học máy tính 23. Kithmaze Cuối Cùng Tuỳ chọn …" at bounding box center [670, 356] width 1340 height 712
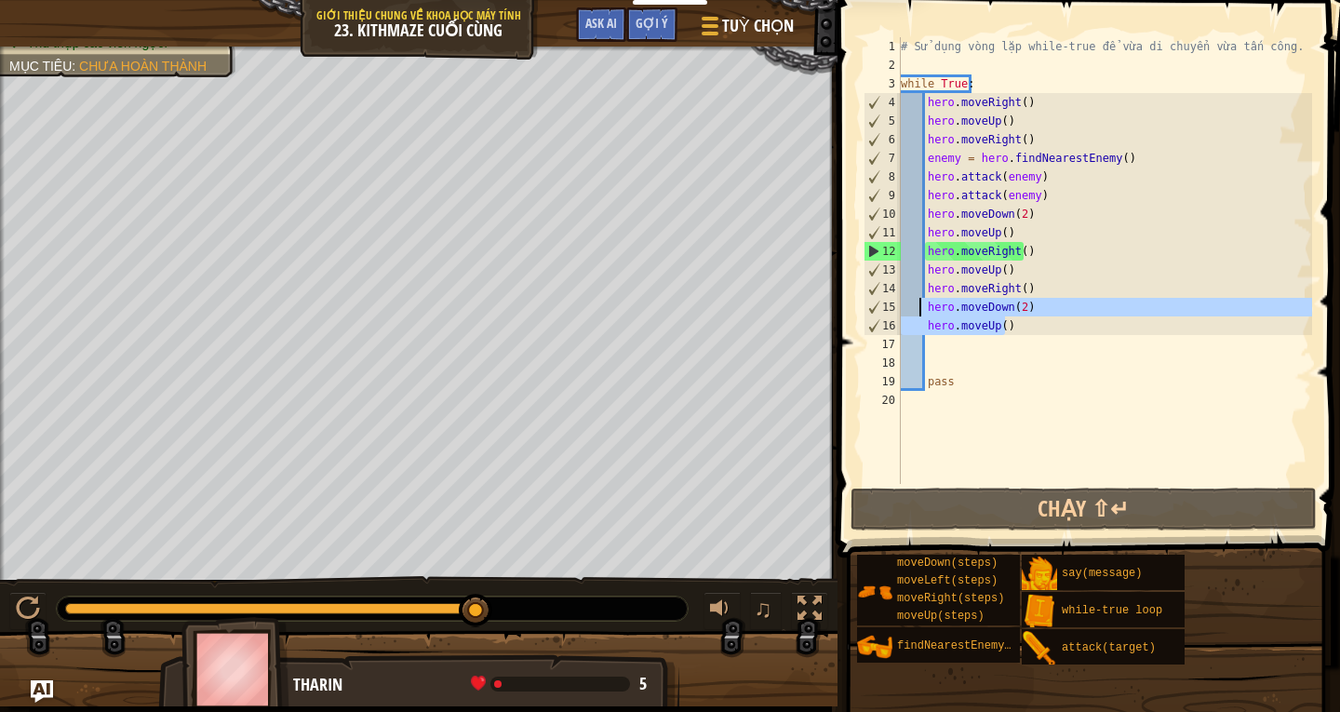
click at [1049, 338] on div "# Sử dụng vòng lặp while-true để vừa di chuyển vừa tấn công. while True : hero …" at bounding box center [1104, 279] width 415 height 484
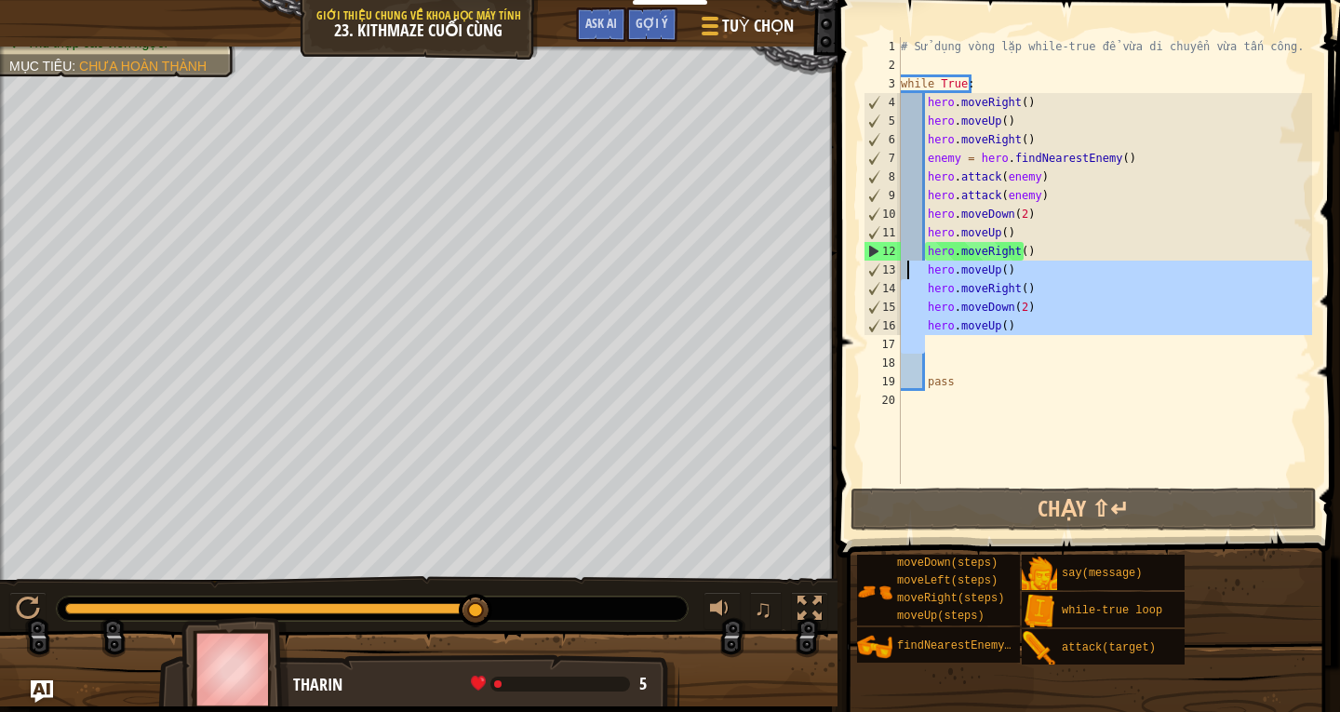
drag, startPoint x: 1049, startPoint y: 338, endPoint x: 910, endPoint y: 271, distance: 154.0
click at [910, 271] on div "# Sử dụng vòng lặp while-true để vừa di chuyển vừa tấn công. while True : hero …" at bounding box center [1104, 279] width 415 height 484
type textarea "hero.moveUp() hero.moveRight()"
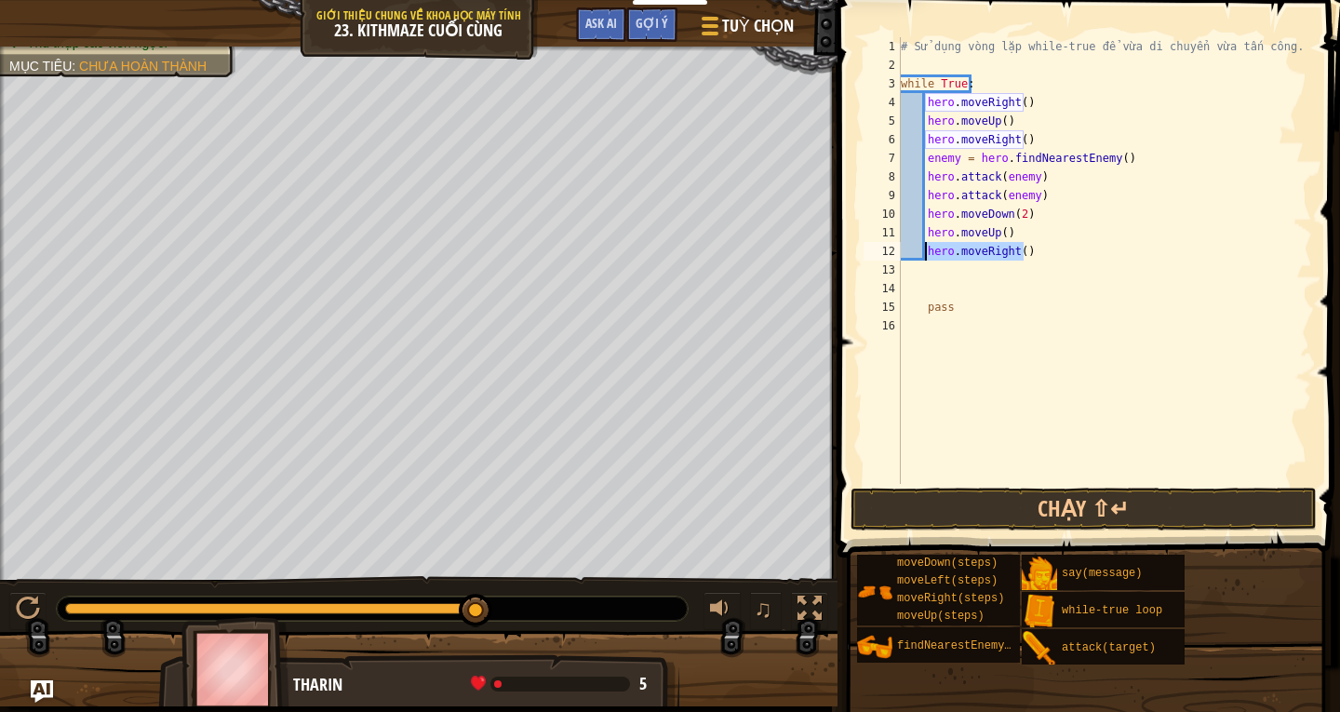
drag, startPoint x: 1029, startPoint y: 254, endPoint x: 927, endPoint y: 257, distance: 102.4
click at [927, 257] on div "# Sử dụng vòng lặp while-true để vừa di chuyển vừa tấn công. while True : hero …" at bounding box center [1104, 279] width 415 height 484
type textarea "hero.moveRight()"
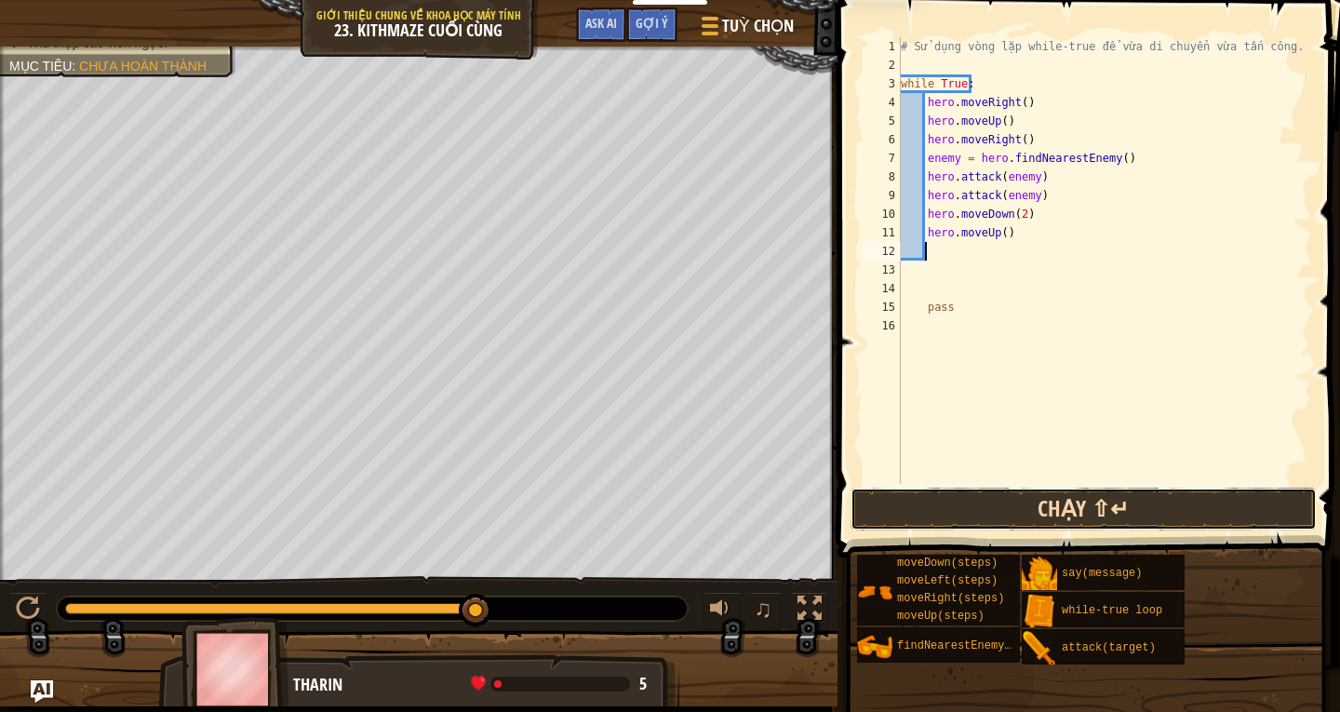
click at [1029, 510] on button "Chạy ⇧↵" at bounding box center [1084, 509] width 466 height 43
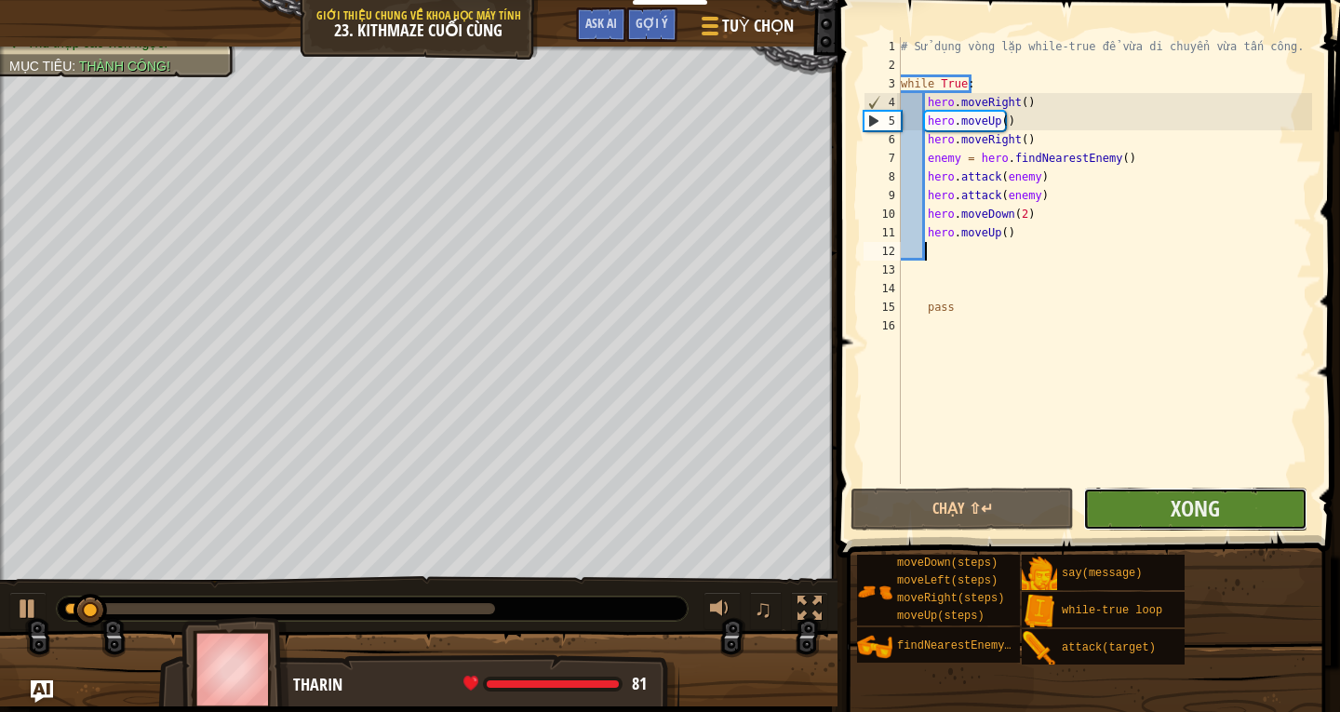
click at [1147, 493] on button "Xong" at bounding box center [1194, 509] width 223 height 43
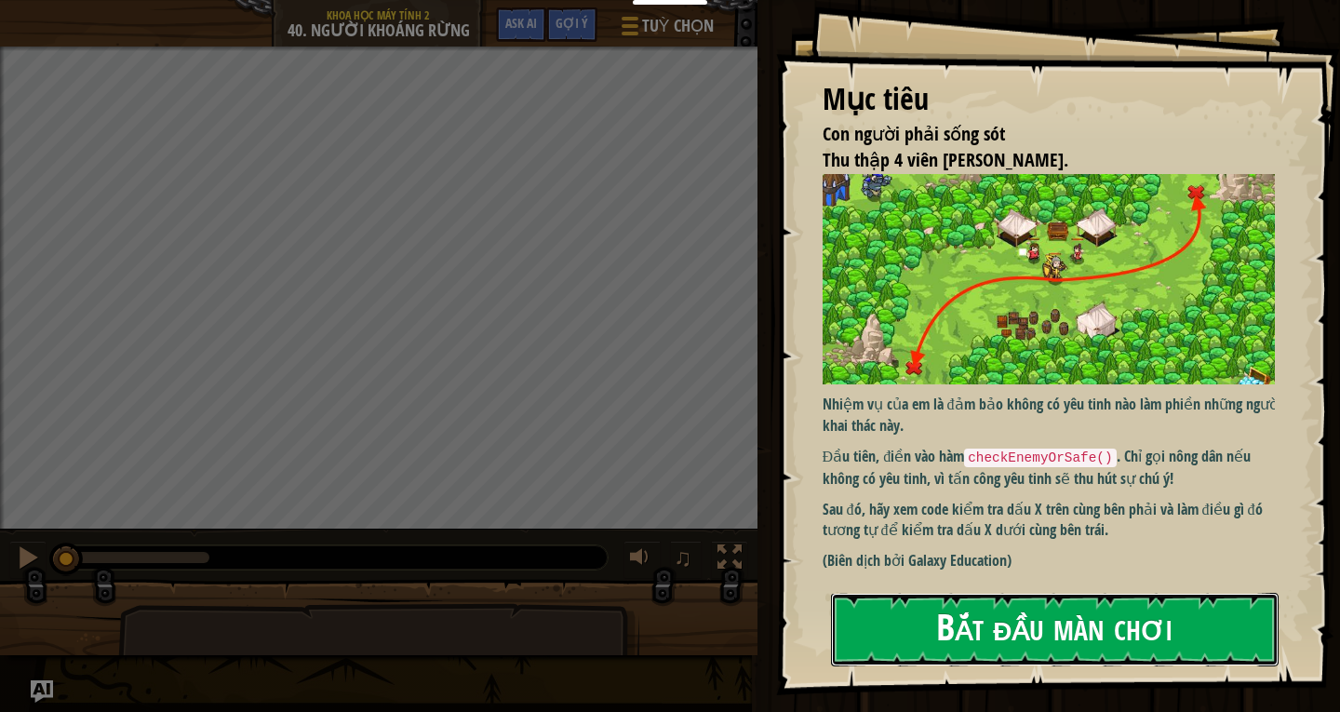
click at [945, 629] on button "Bắt đầu màn chơi" at bounding box center [1055, 630] width 448 height 74
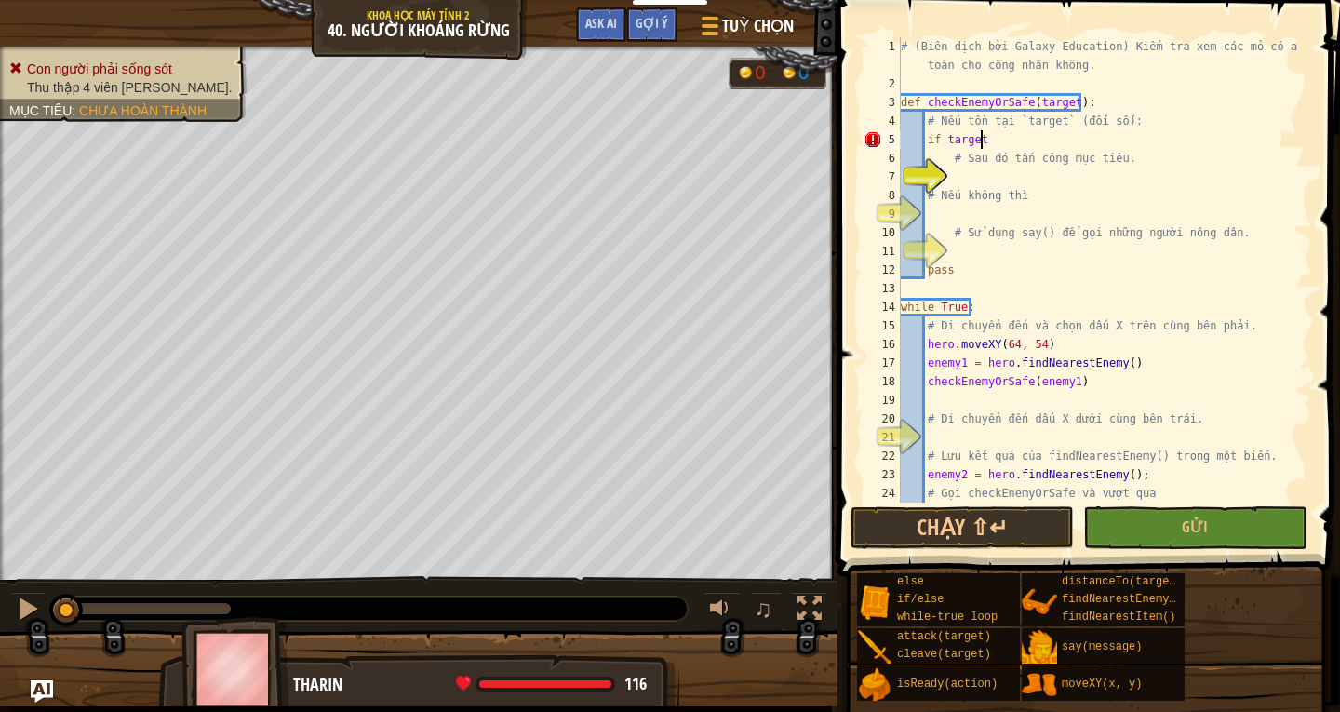
scroll to position [8, 6]
type textarea "if target:"
click at [963, 170] on div "# (Biên dịch bởi Galaxy Education) Kiểm tra xem các mỏ có an toàn cho công nhân…" at bounding box center [1097, 297] width 401 height 521
type textarea "hero.attack(target)"
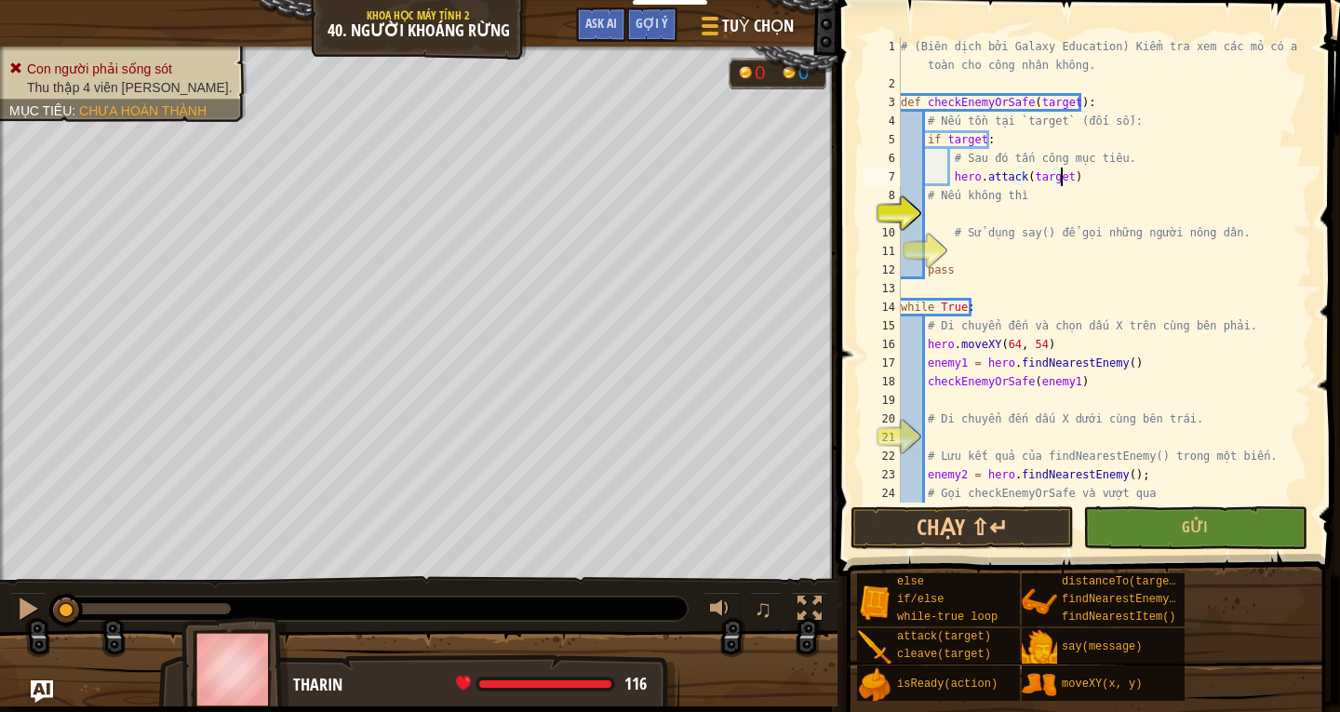
scroll to position [8, 13]
click at [948, 214] on div "# (Biên dịch bởi Galaxy Education) Kiểm tra xem các mỏ có an toàn cho công nhân…" at bounding box center [1097, 297] width 401 height 521
type textarea "else:"
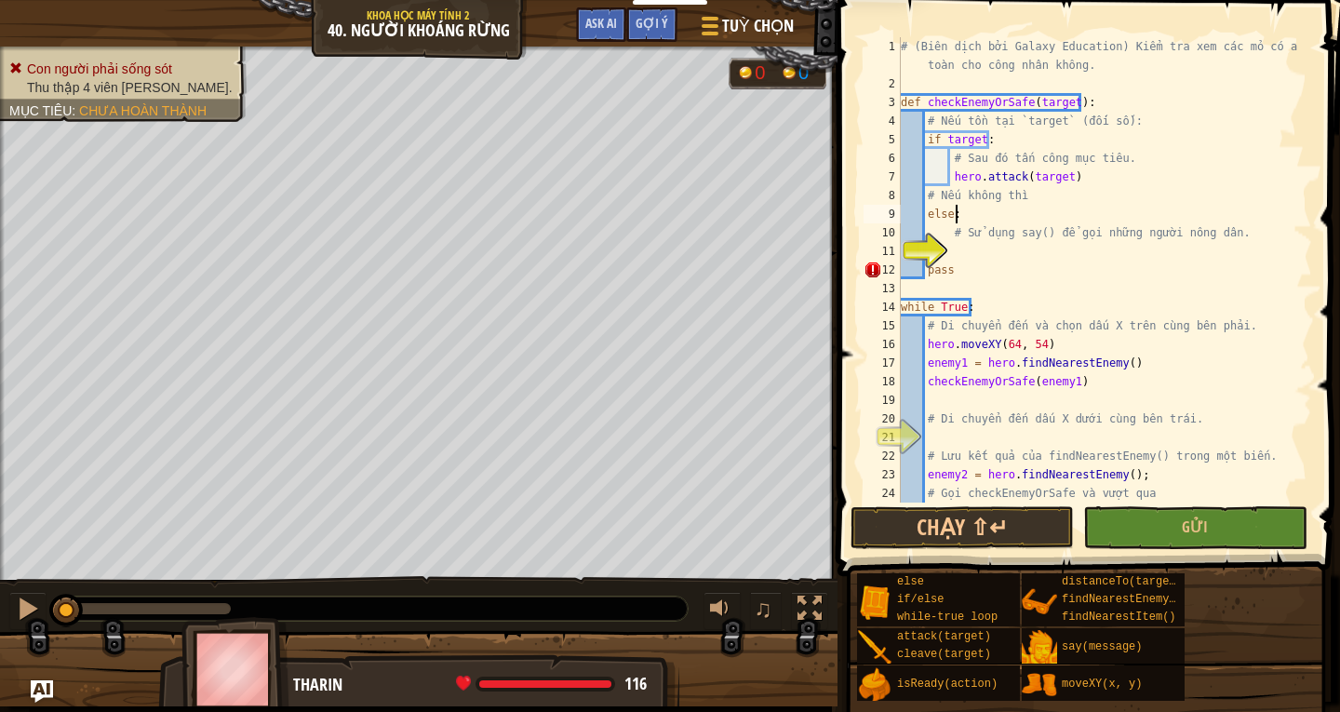
click at [978, 258] on div "# (Biên dịch bởi Galaxy Education) Kiểm tra xem các mỏ có an toàn cho công nhân…" at bounding box center [1097, 297] width 401 height 521
type textarea "say("hi")"
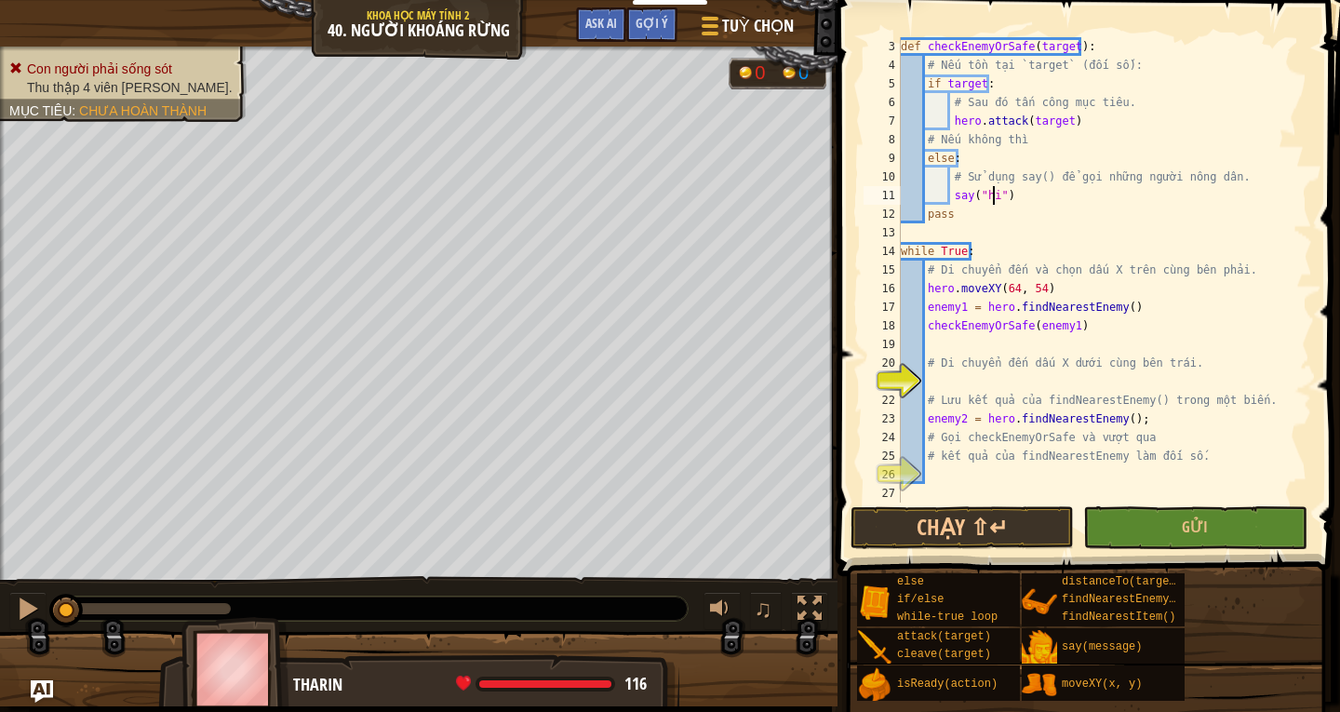
click at [954, 383] on div "def checkEnemyOrSafe ( target ) : # Nếu tồn tại `target` (đối số): if target : …" at bounding box center [1097, 288] width 401 height 503
type textarea "hero.moveXY(16,14)"
click at [926, 470] on div "def checkEnemyOrSafe ( target ) : # Nếu tồn tại `target` (đối số): if target : …" at bounding box center [1097, 288] width 401 height 503
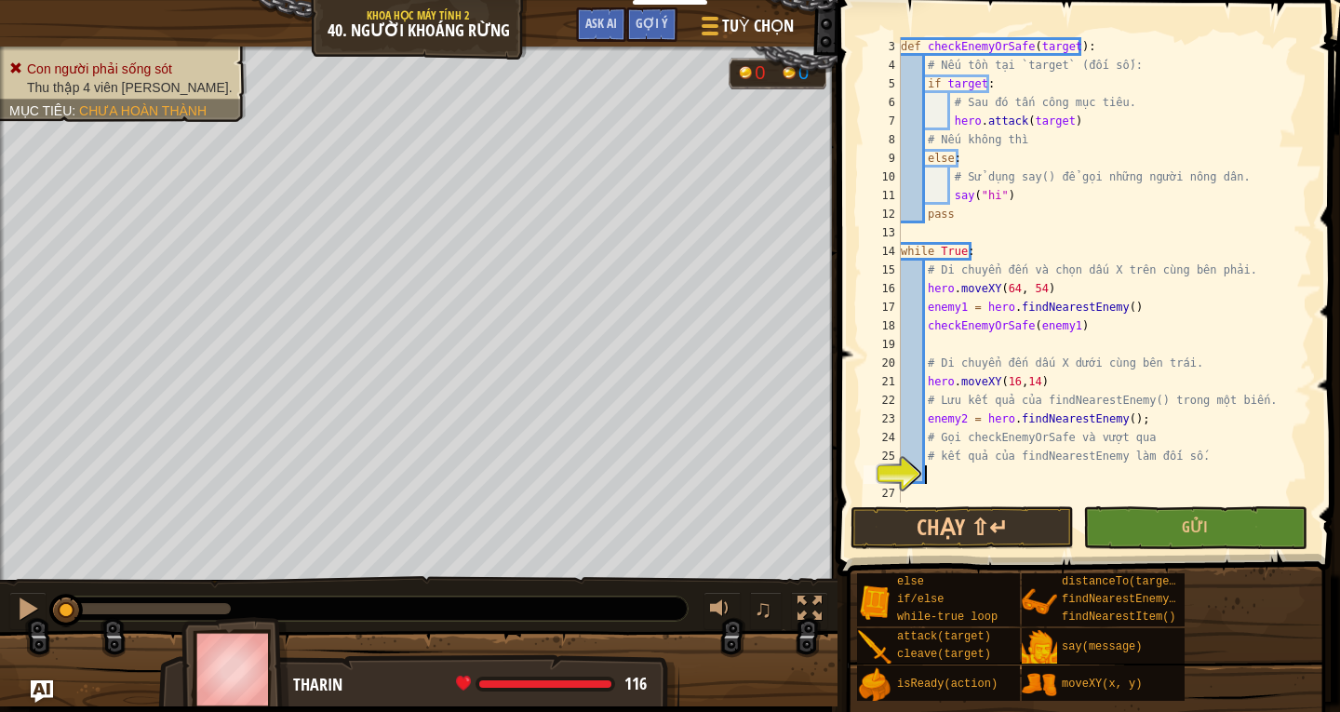
scroll to position [8, 1]
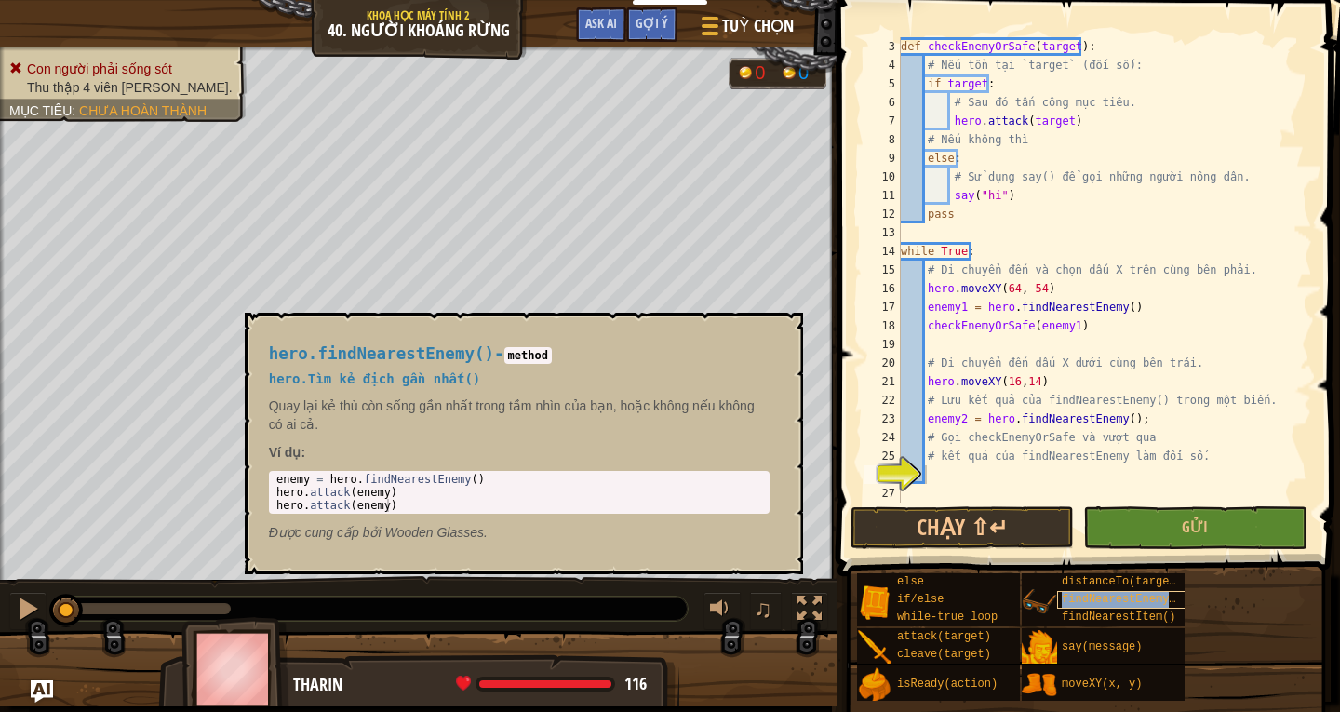
click at [1071, 591] on div "findNearestEnemy()" at bounding box center [1124, 600] width 134 height 18
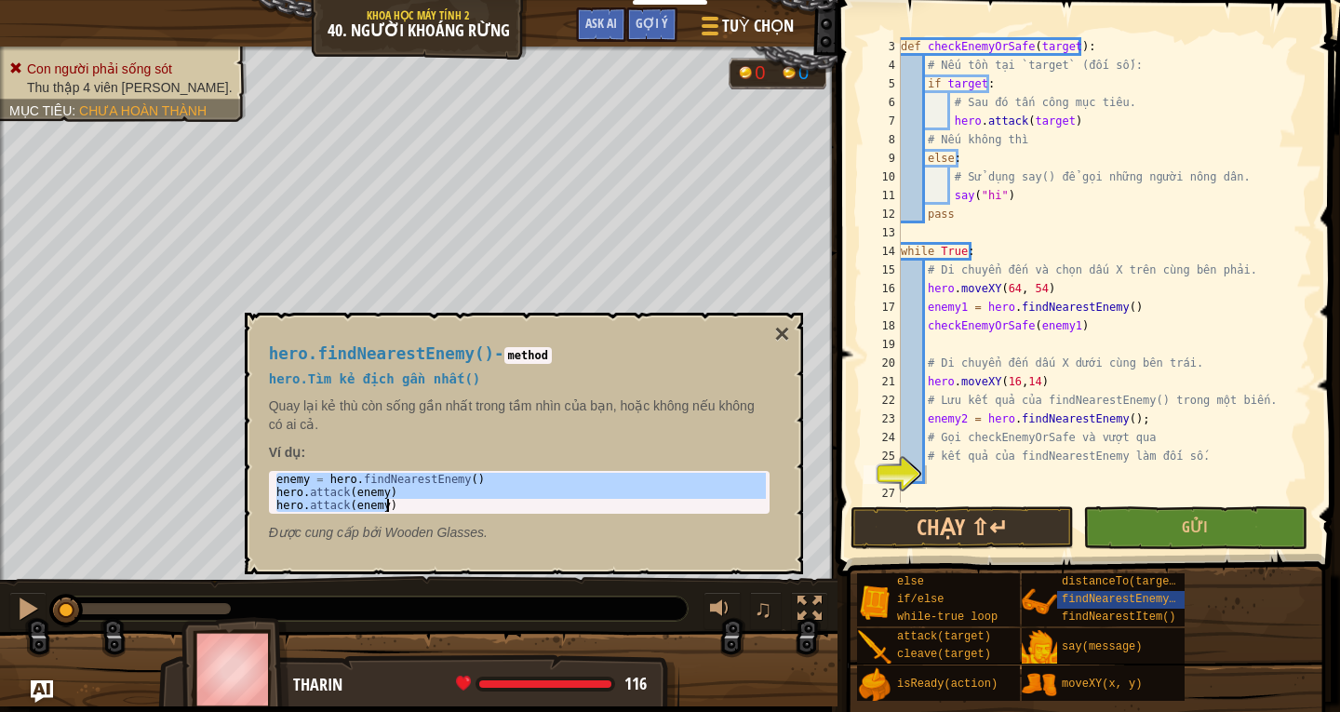
drag, startPoint x: 274, startPoint y: 477, endPoint x: 494, endPoint y: 511, distance: 223.3
click at [494, 511] on div "enemy = hero . findNearestEnemy ( ) hero . attack ( enemy ) hero . attack ( ene…" at bounding box center [519, 505] width 493 height 65
type textarea "hero.attack(enemy) hero.attack(enemy)"
click at [947, 476] on div "def checkEnemyOrSafe ( target ) : # Nếu tồn tại `target` (đối số): if target : …" at bounding box center [1097, 288] width 401 height 503
paste textarea "hero.attack(enemy)"
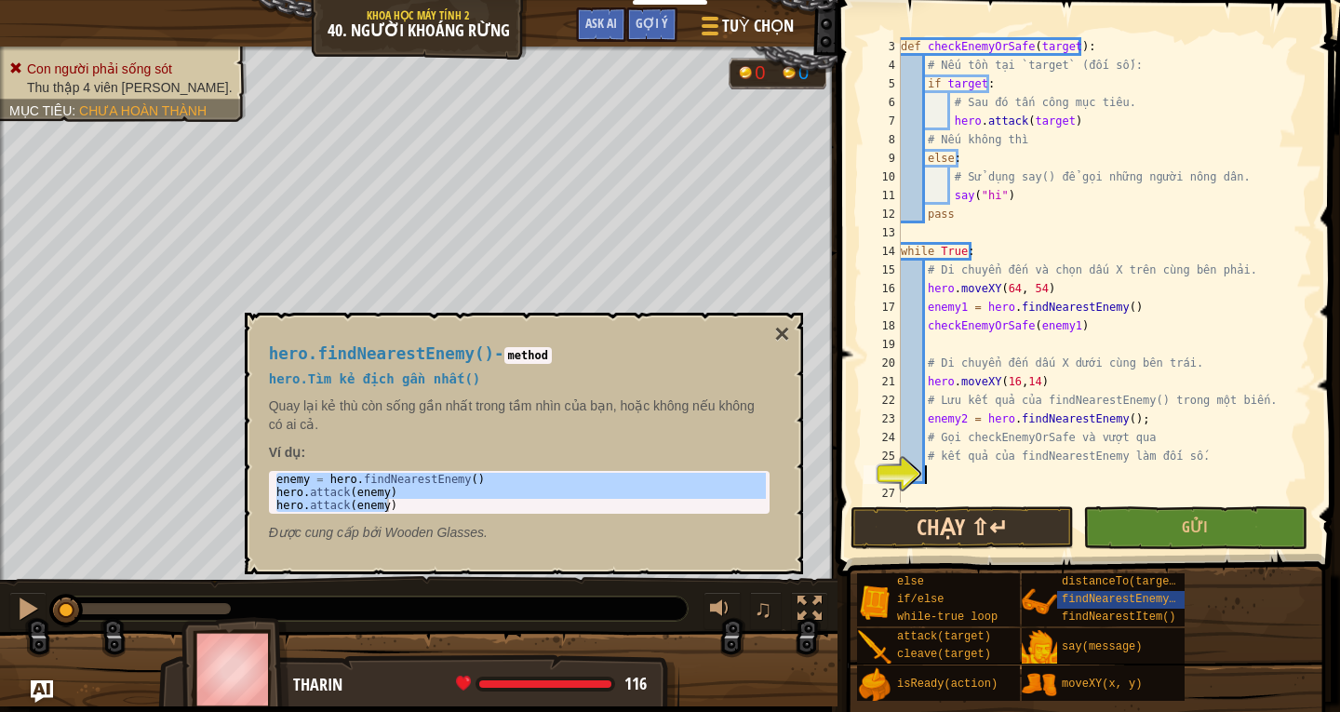
scroll to position [74, 0]
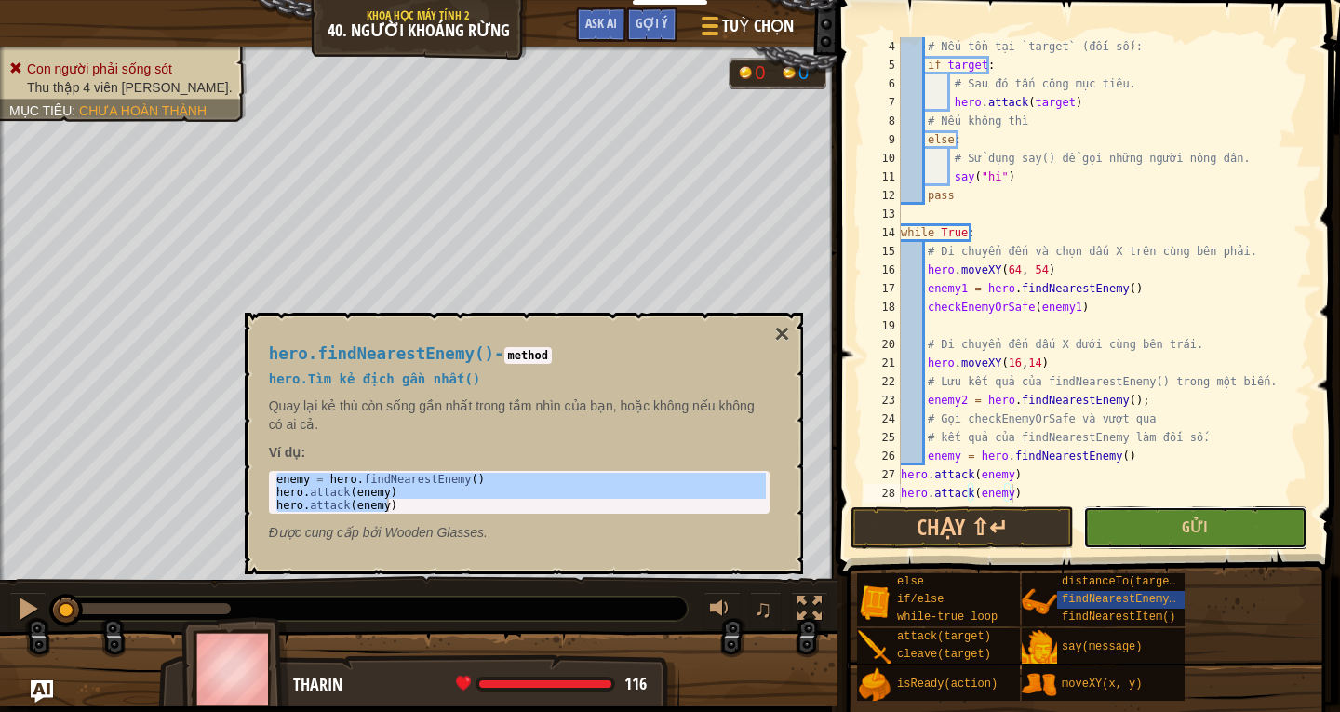
click at [1132, 523] on button "Gửi" at bounding box center [1194, 527] width 223 height 43
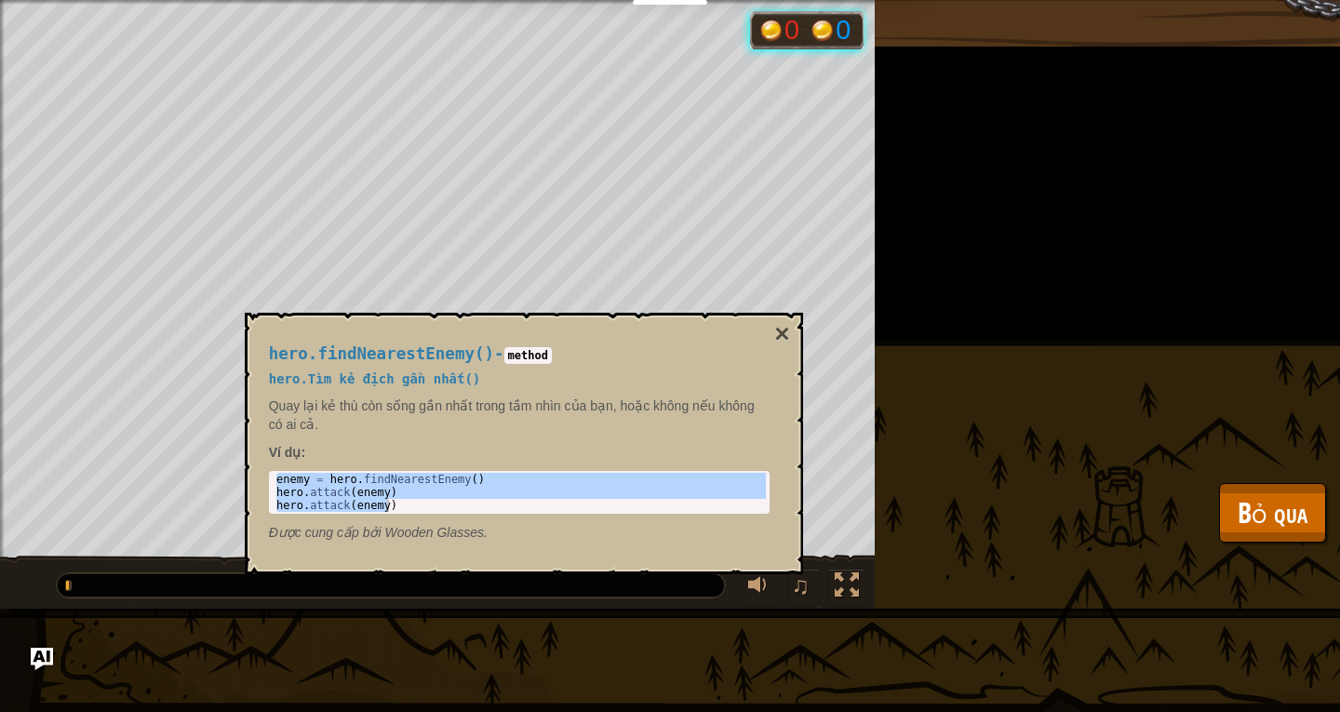
click at [1243, 478] on div "Con người phải sống sót Thu thập 4 viên kim cương. Mục tiêu : Đang chạy... 0 0 …" at bounding box center [670, 304] width 1340 height 609
click at [1219, 499] on button "Bỏ qua" at bounding box center [1272, 513] width 107 height 60
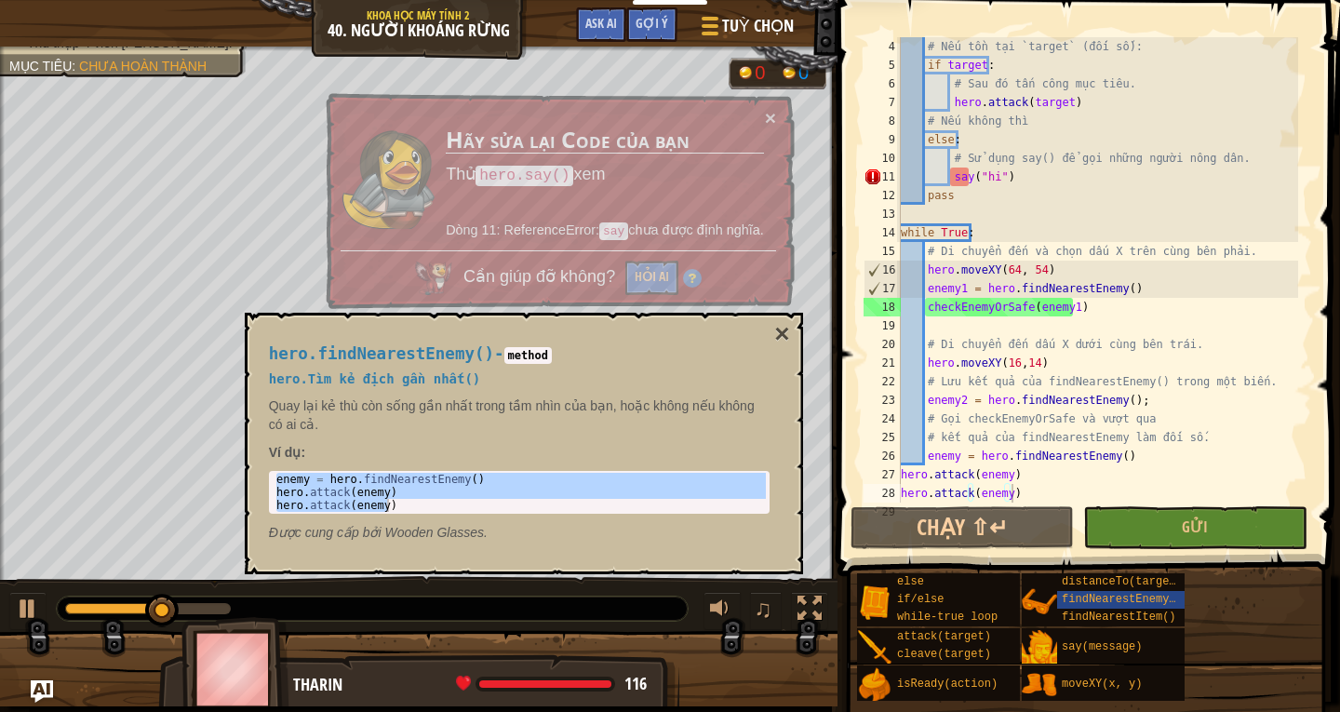
click at [792, 337] on div "hero.findNearestEnemy() - method hero.Tìm kẻ địch gần nhất() Quay lại kẻ thù cò…" at bounding box center [524, 444] width 558 height 262
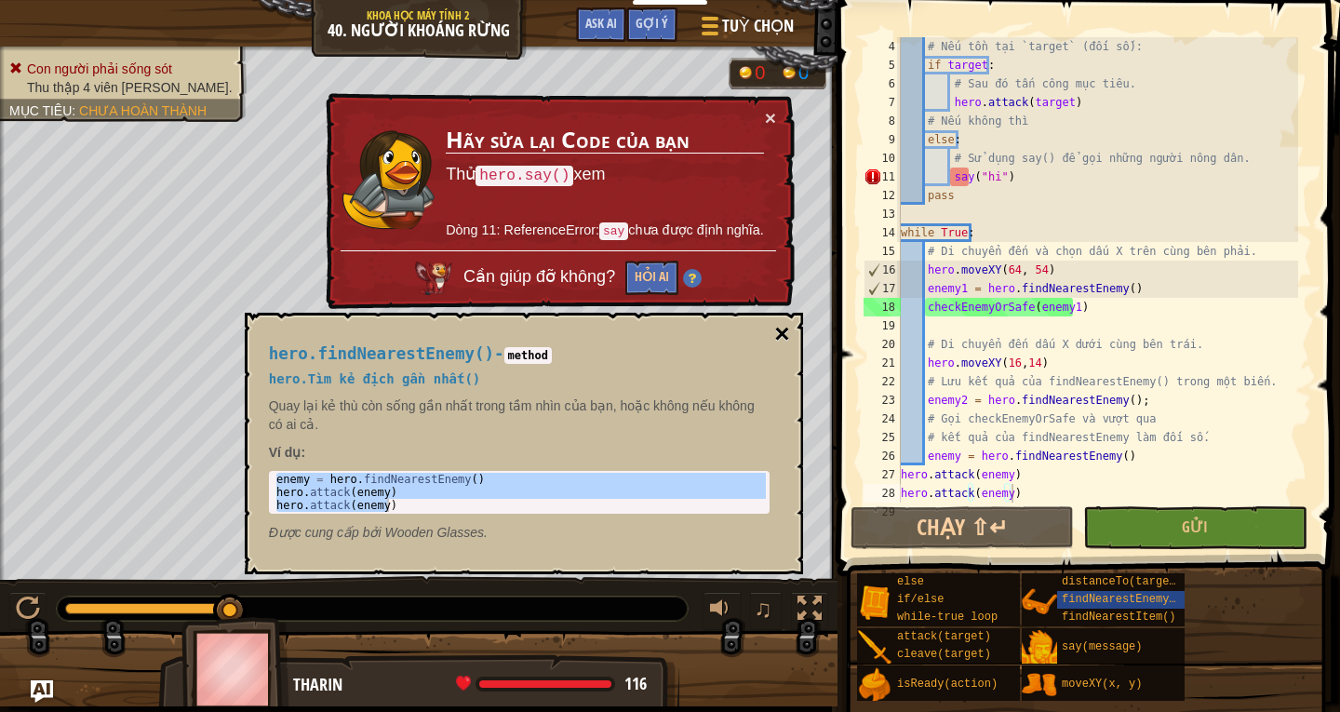
click at [789, 337] on button "×" at bounding box center [781, 334] width 15 height 26
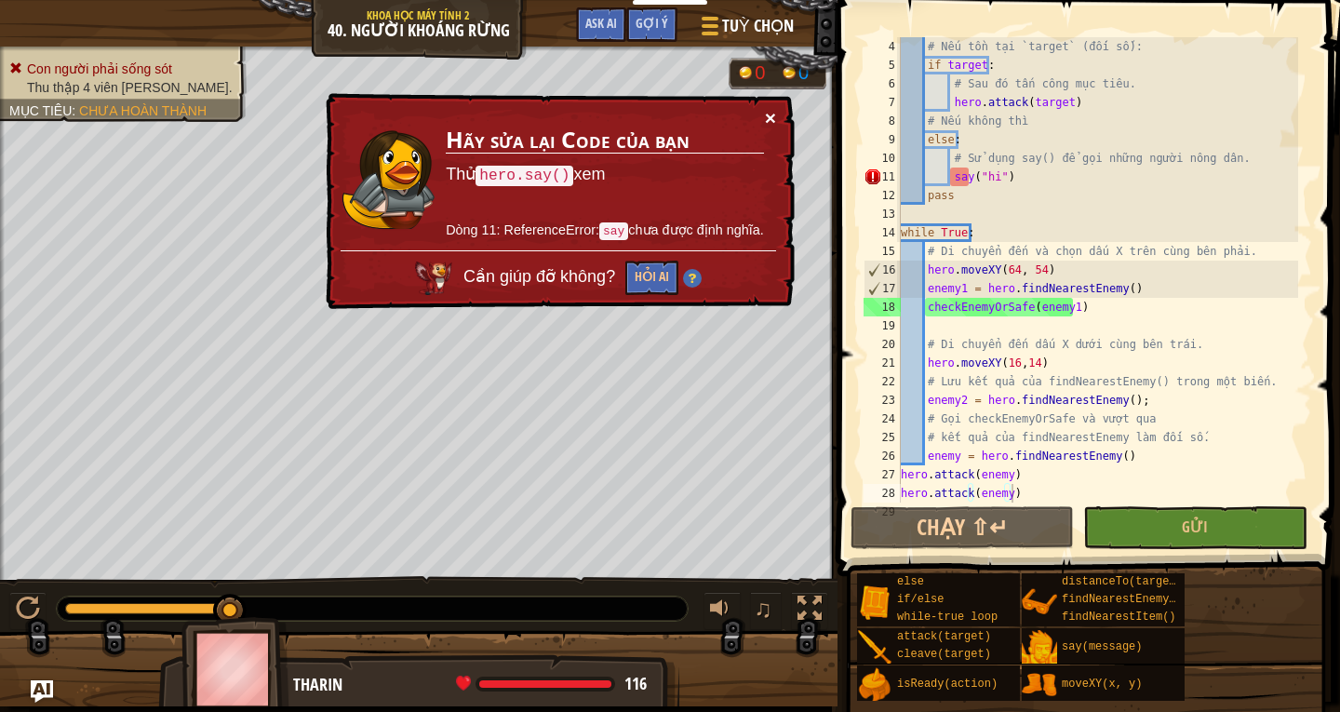
click at [766, 111] on button "×" at bounding box center [772, 121] width 12 height 20
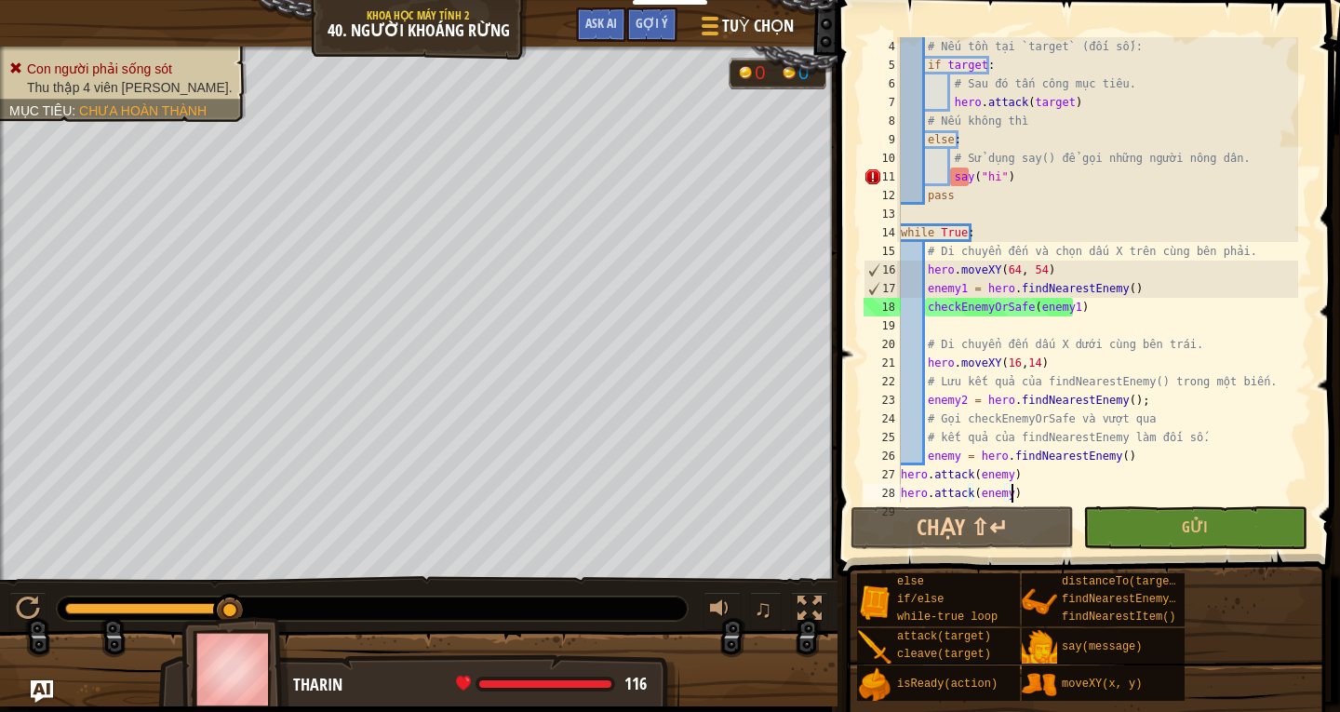
click at [951, 180] on div "# Nếu tồn tại `target` (đối số): if target : # Sau đó tấn công mục tiêu. hero .…" at bounding box center [1097, 288] width 401 height 503
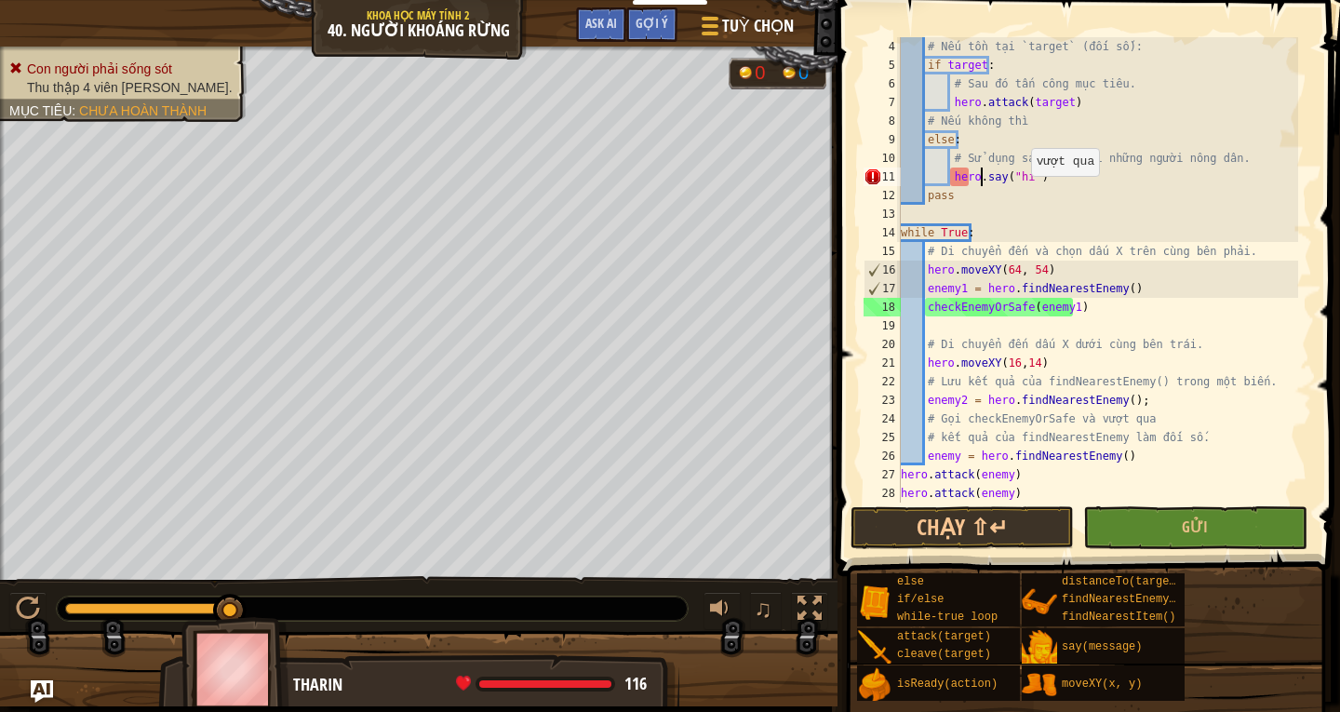
scroll to position [8, 7]
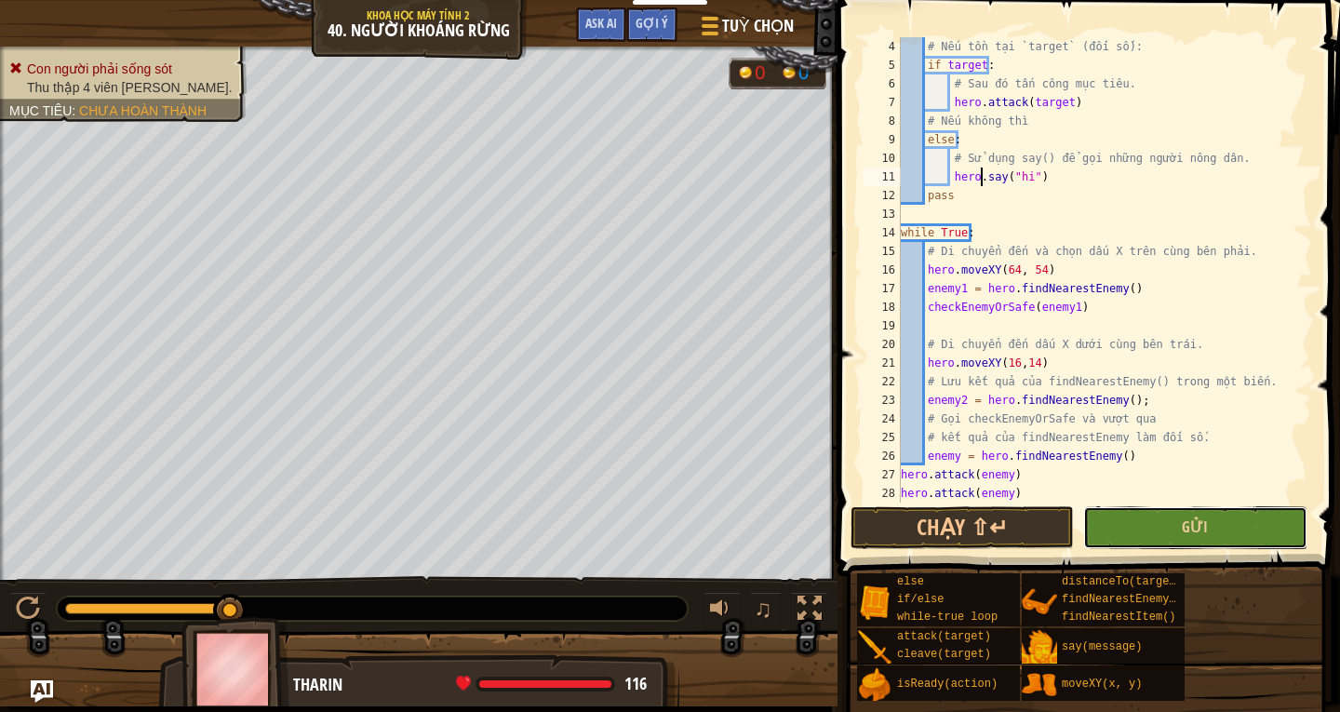
click at [1138, 524] on button "Gửi" at bounding box center [1194, 527] width 223 height 43
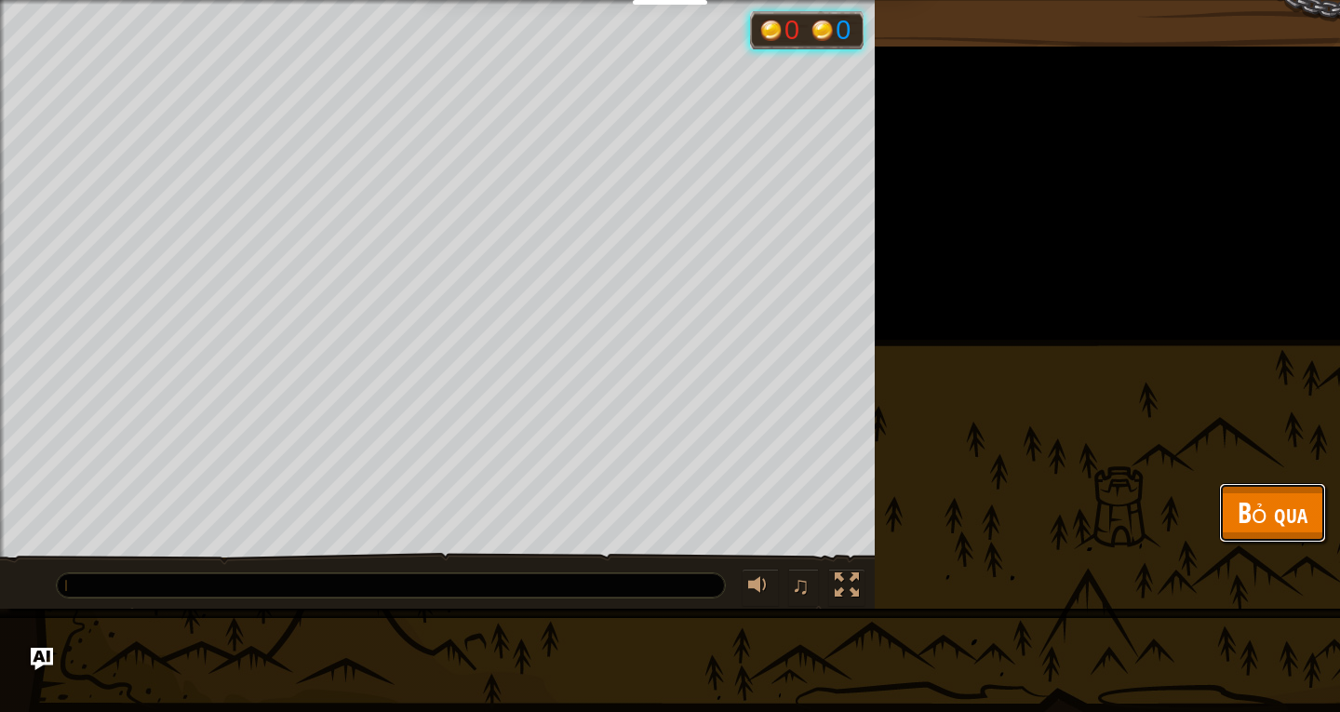
click at [1310, 506] on button "Bỏ qua" at bounding box center [1272, 513] width 107 height 60
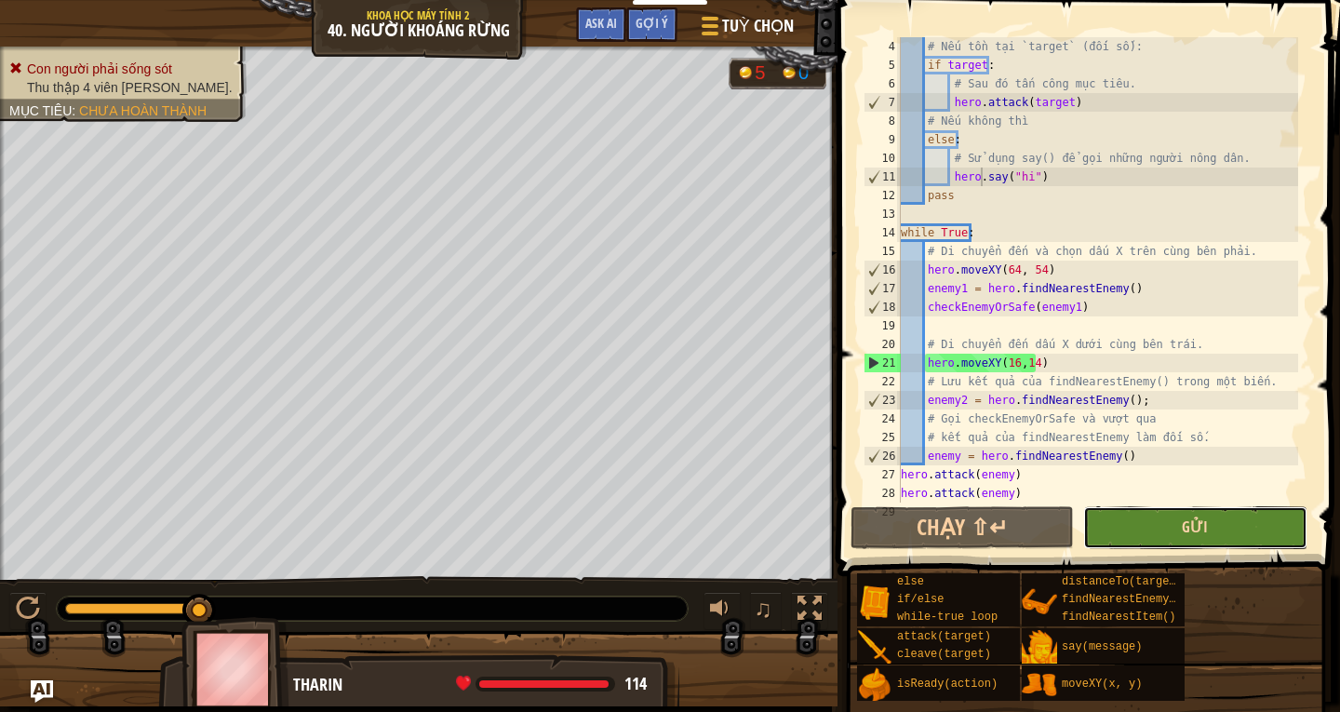
click at [1184, 520] on span "Gửi" at bounding box center [1195, 527] width 26 height 20
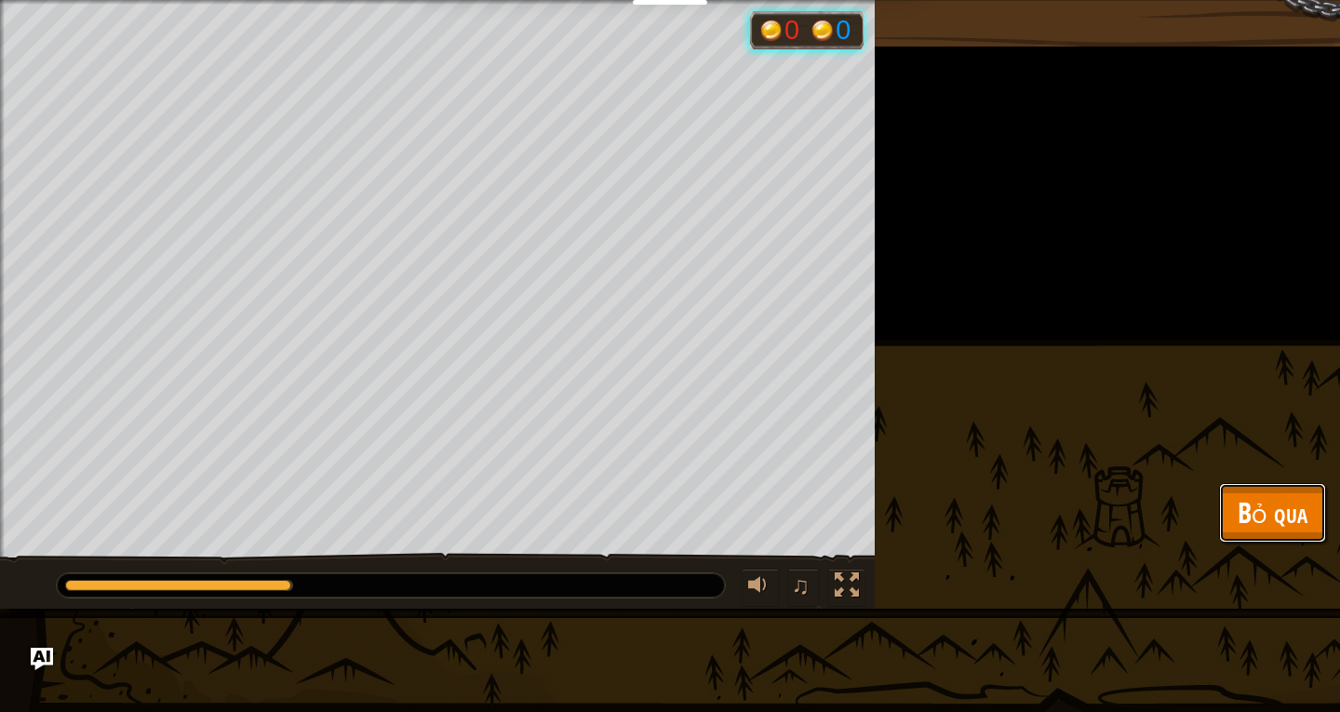
click at [1257, 504] on span "Bỏ qua" at bounding box center [1273, 512] width 70 height 38
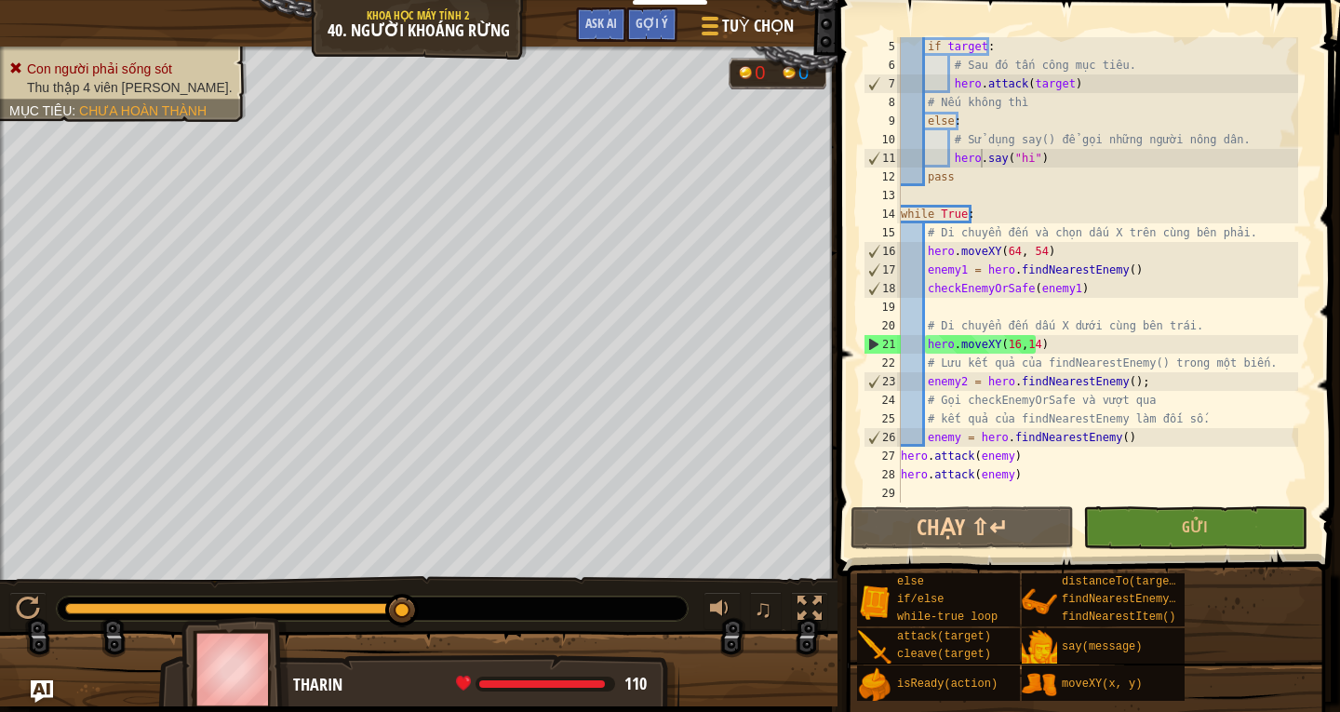
scroll to position [93, 0]
drag, startPoint x: 1214, startPoint y: 387, endPoint x: 947, endPoint y: 513, distance: 295.2
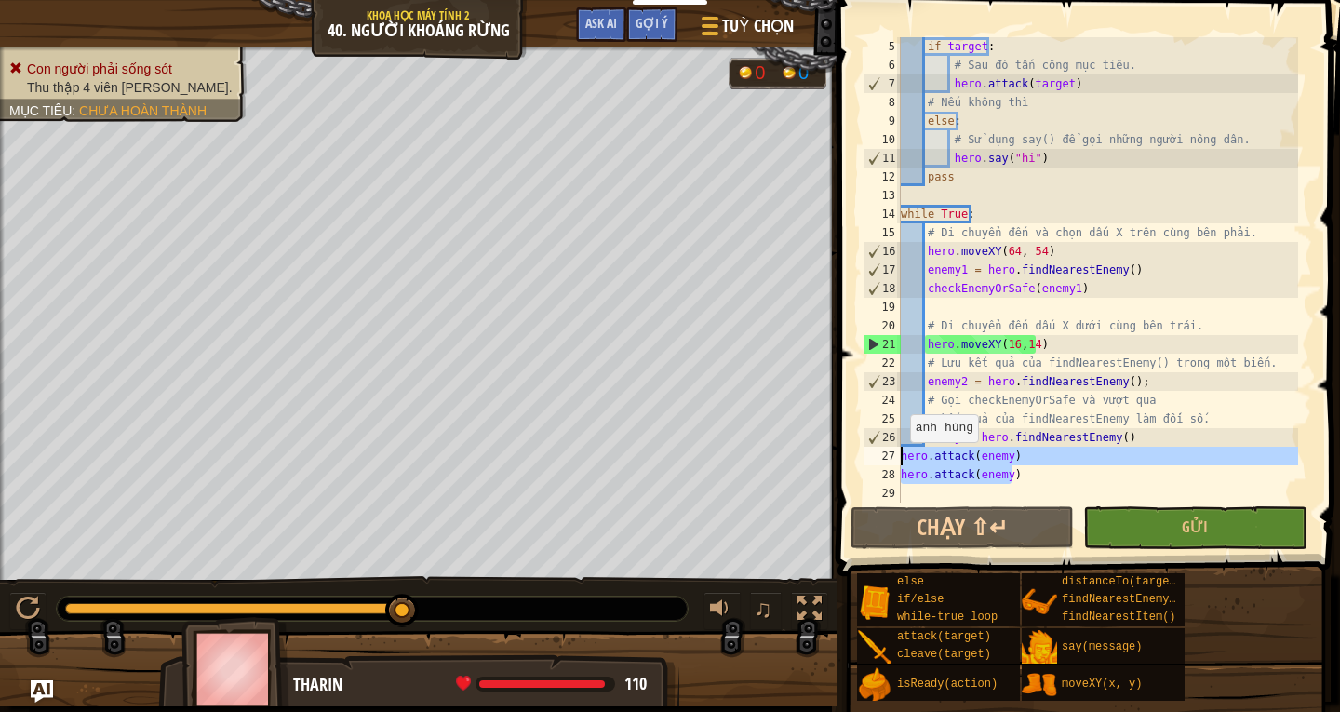
drag, startPoint x: 1042, startPoint y: 477, endPoint x: 897, endPoint y: 462, distance: 145.0
click at [897, 462] on div "enemy2 = hero.findNearestEnemy(); 5 6 7 8 9 10 11 12 13 14 15 16 17 18 19 20 21…" at bounding box center [1086, 269] width 452 height 465
type textarea "hero.attack(enemy) hero.attack(enemy)"
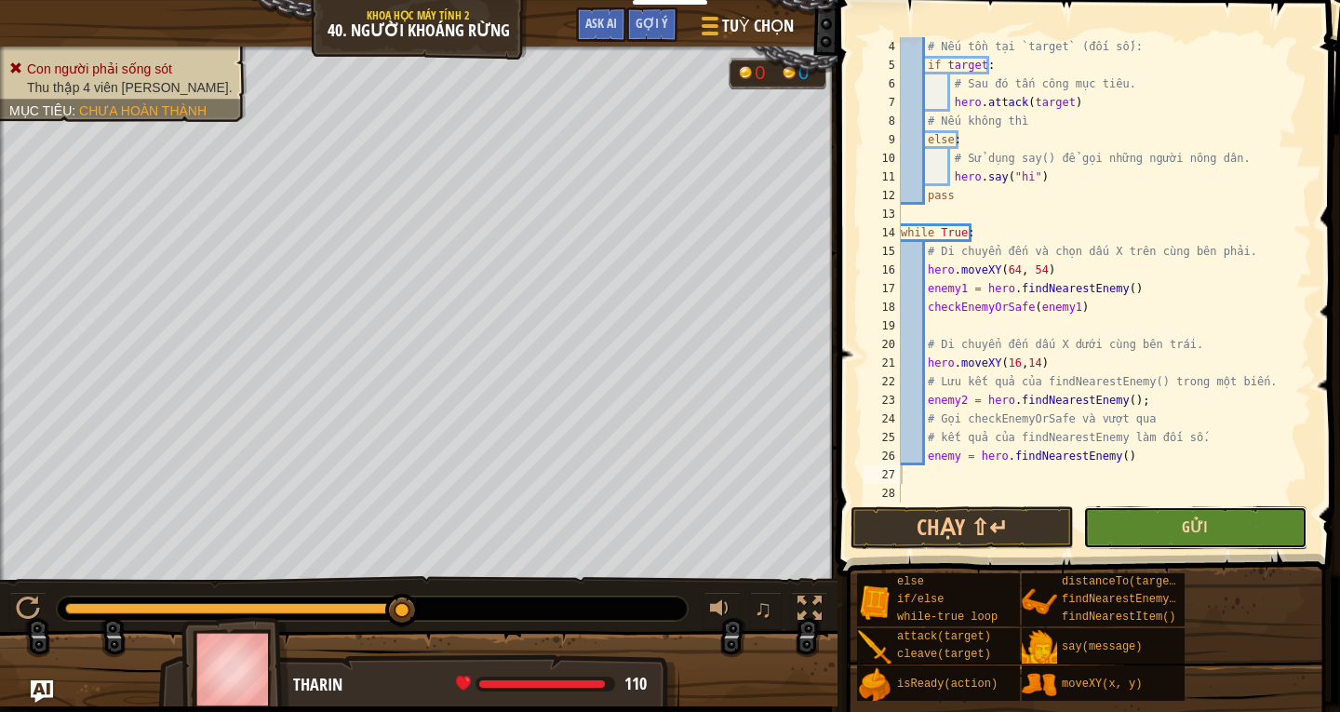
click at [1199, 534] on span "Gửi" at bounding box center [1195, 527] width 26 height 20
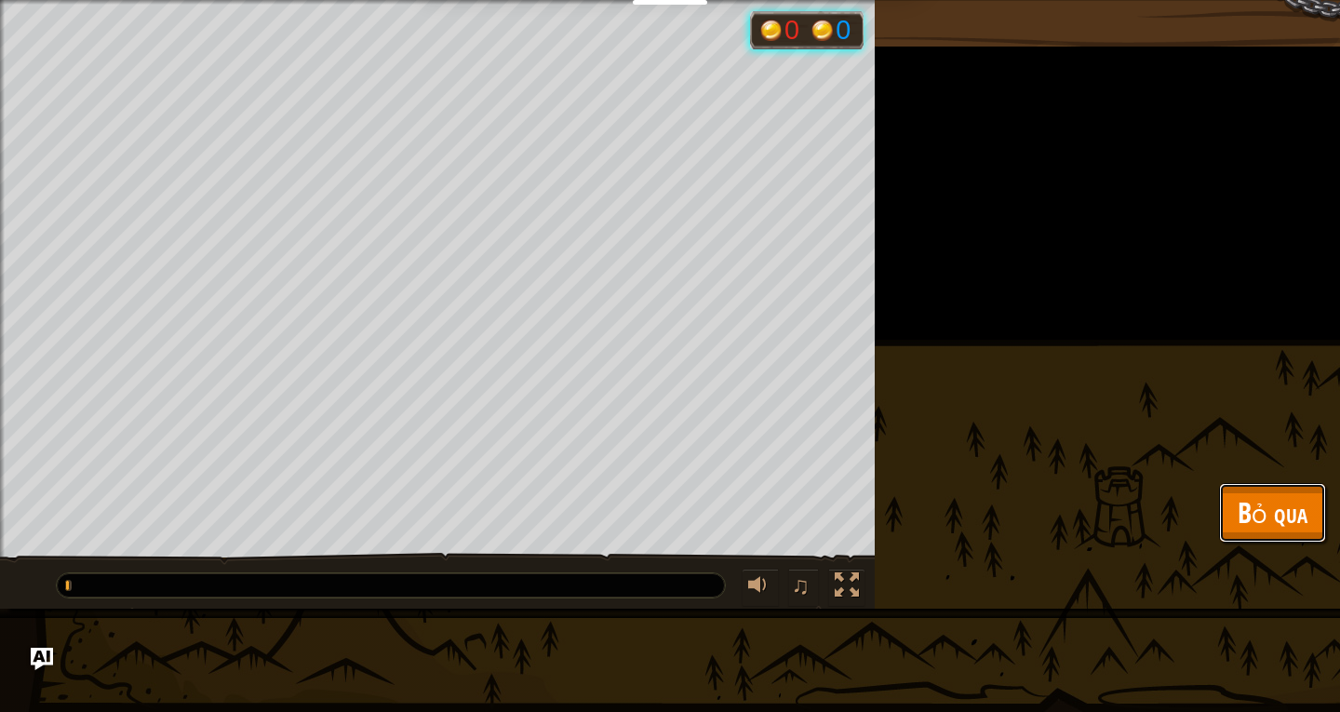
click at [1276, 491] on button "Bỏ qua" at bounding box center [1272, 513] width 107 height 60
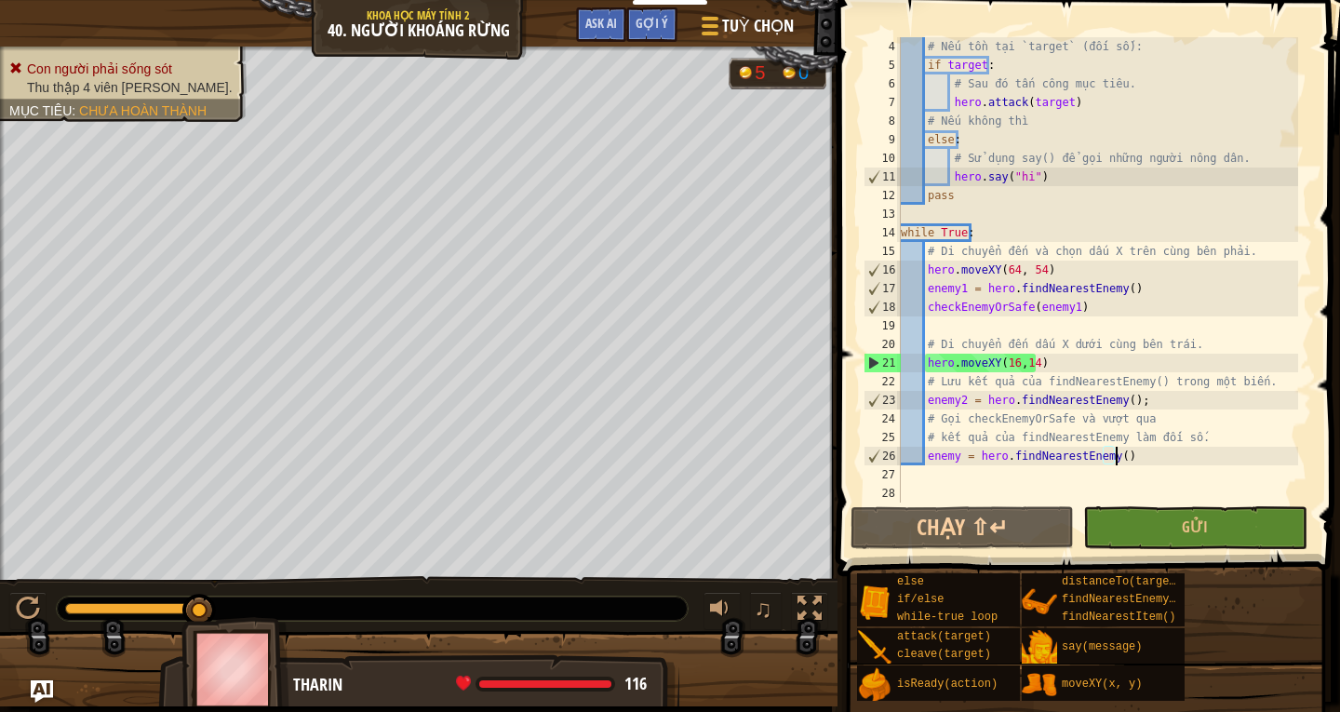
click at [1136, 464] on div "# Nếu tồn tại `target` (đối số): if target : # Sau đó tấn công mục tiêu. hero .…" at bounding box center [1097, 288] width 401 height 503
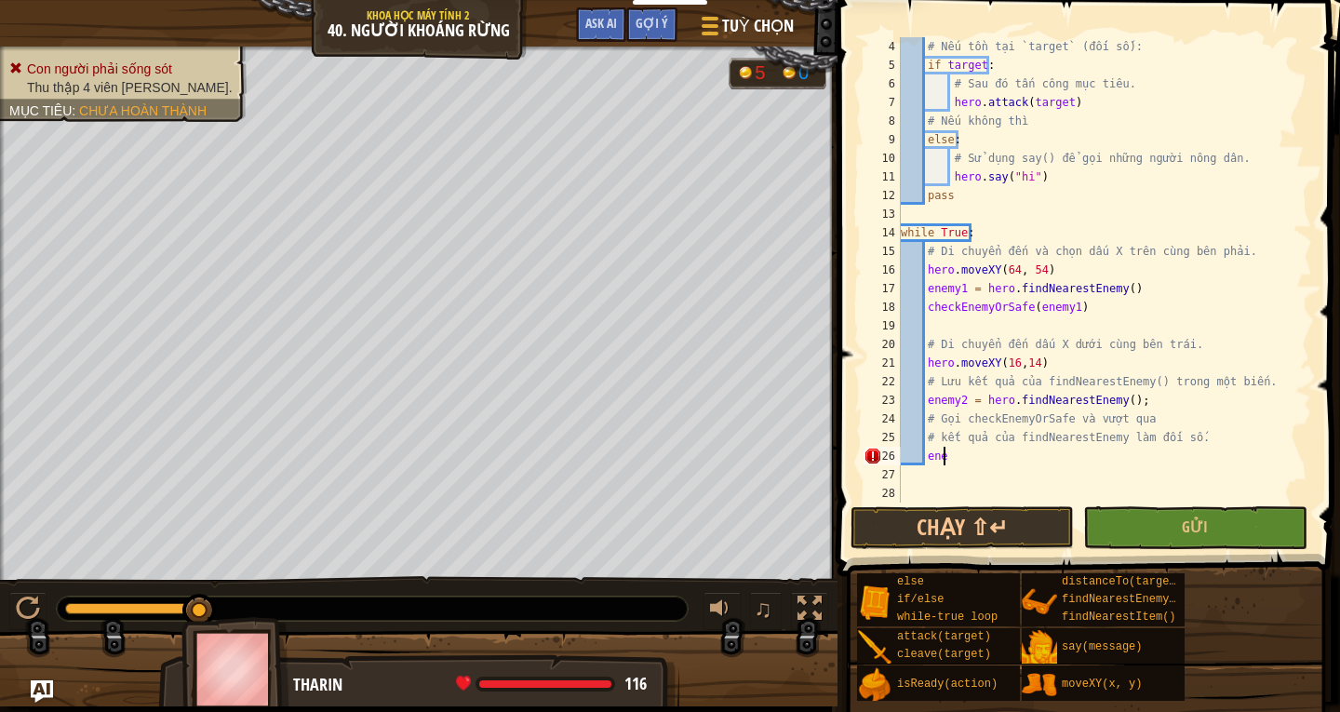
type textarea "e"
type textarea "checkEnemyOrSafe(enemy1)"
drag, startPoint x: 926, startPoint y: 311, endPoint x: 1017, endPoint y: 298, distance: 92.1
drag, startPoint x: 1017, startPoint y: 298, endPoint x: 1061, endPoint y: 214, distance: 94.5
click at [1061, 214] on div "# Nếu tồn tại `target` (đối số): if target : # Sau đó tấn công mục tiêu. hero .…" at bounding box center [1097, 288] width 401 height 503
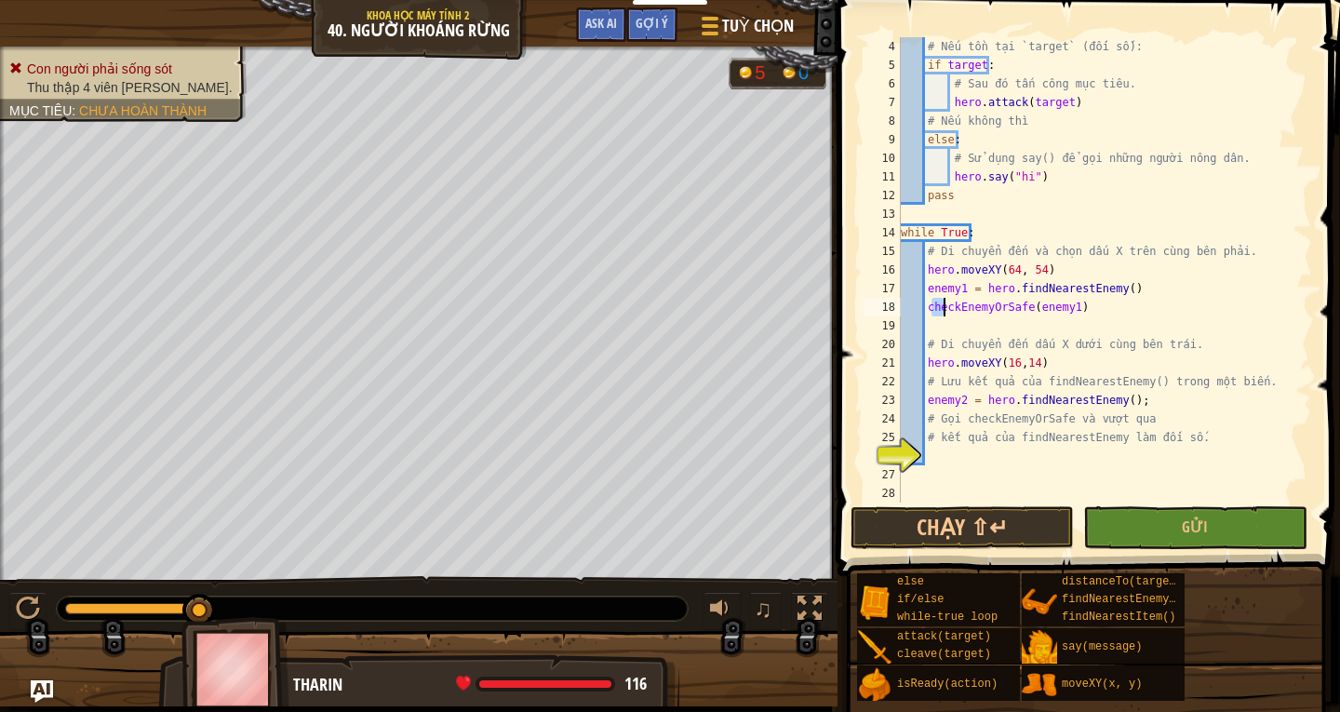
drag, startPoint x: 929, startPoint y: 306, endPoint x: 941, endPoint y: 305, distance: 12.1
click at [941, 305] on div "# Nếu tồn tại `target` (đối số): if target : # Sau đó tấn công mục tiêu. hero .…" at bounding box center [1097, 288] width 401 height 503
type textarea "checkEnemyOrSafe(enemy1)"
click at [929, 305] on div "# Nếu tồn tại `target` (đối số): if target : # Sau đó tấn công mục tiêu. hero .…" at bounding box center [1097, 269] width 401 height 465
drag, startPoint x: 927, startPoint y: 305, endPoint x: 1094, endPoint y: 308, distance: 166.6
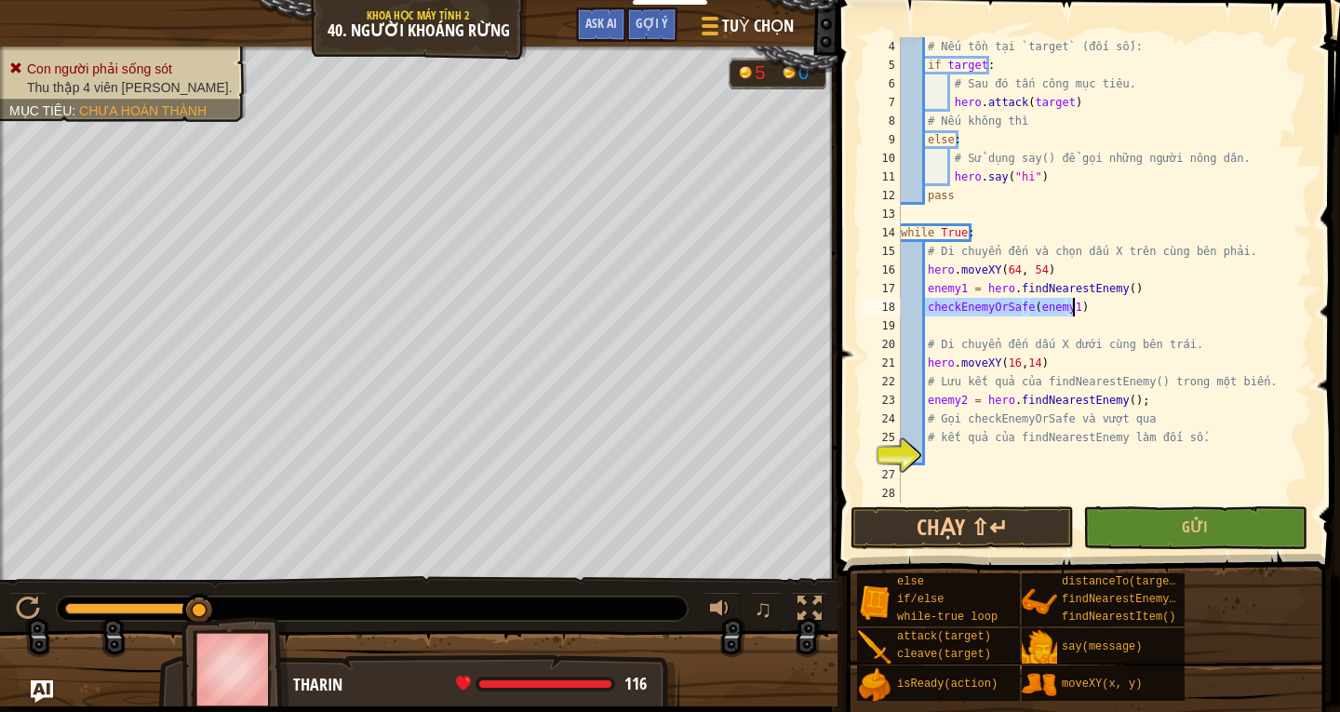
click at [1094, 308] on div "# Nếu tồn tại `target` (đối số): if target : # Sau đó tấn công mục tiêu. hero .…" at bounding box center [1097, 288] width 401 height 503
click at [960, 464] on div "# Nếu tồn tại `target` (đối số): if target : # Sau đó tấn công mục tiêu. hero .…" at bounding box center [1097, 288] width 401 height 503
paste textarea "checkEnemyOrSafe(enemy1)"
click at [1164, 514] on button "Gửi" at bounding box center [1194, 527] width 223 height 43
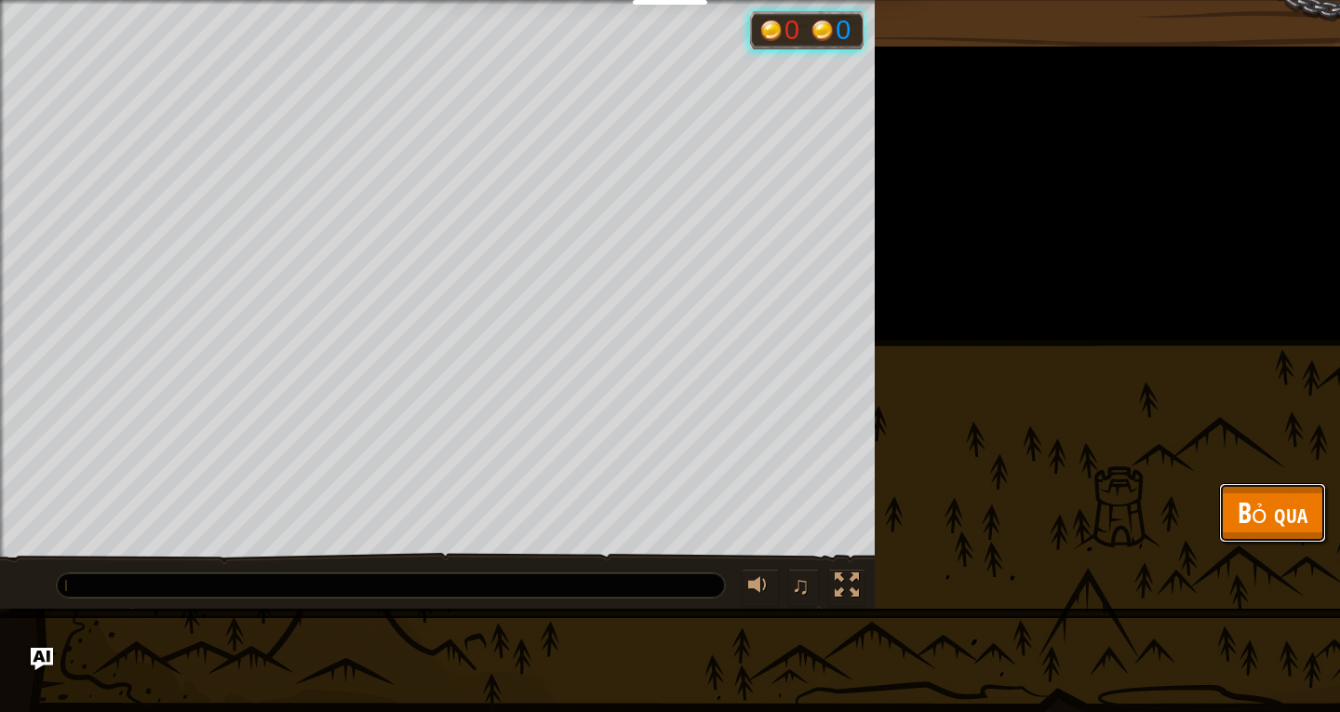
click at [1295, 524] on span "Bỏ qua" at bounding box center [1273, 512] width 70 height 38
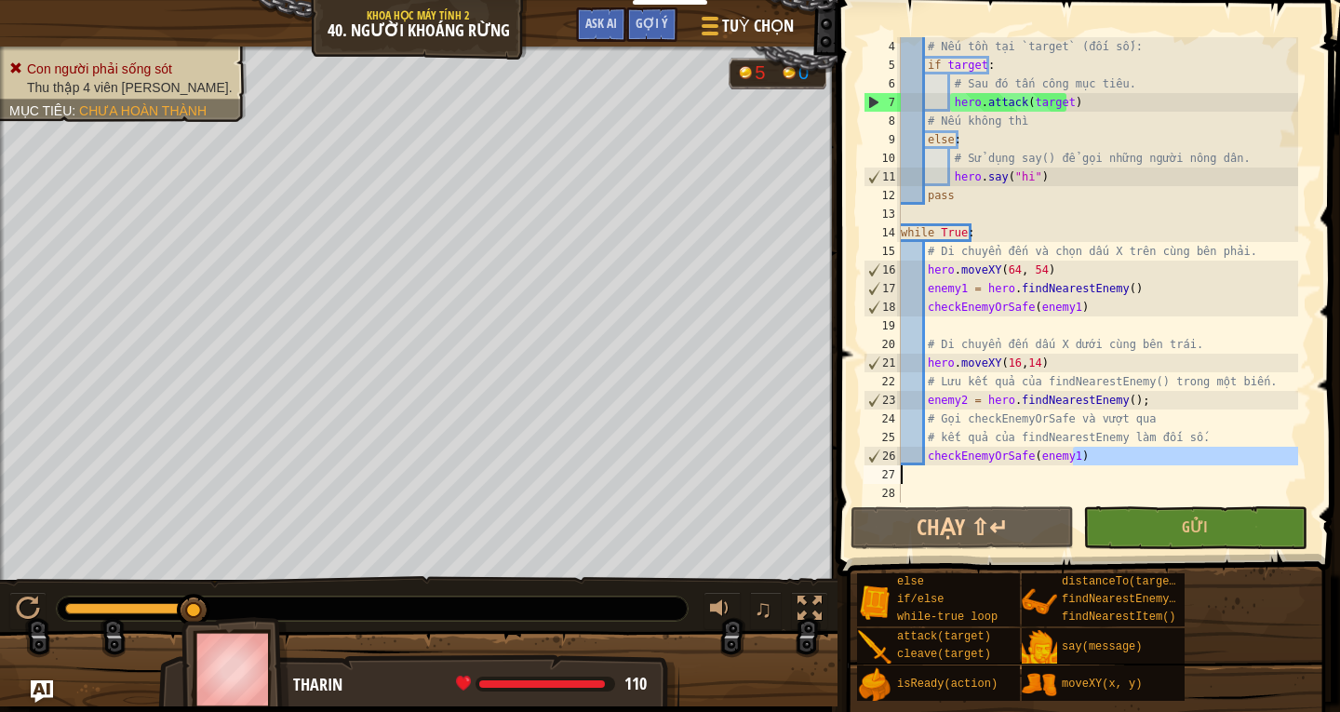
drag, startPoint x: 1107, startPoint y: 462, endPoint x: 932, endPoint y: 459, distance: 175.0
click at [932, 459] on div "# Nếu tồn tại `target` (đối số): if target : # Sau đó tấn công mục tiêu. hero .…" at bounding box center [1097, 288] width 401 height 503
type textarea "c"
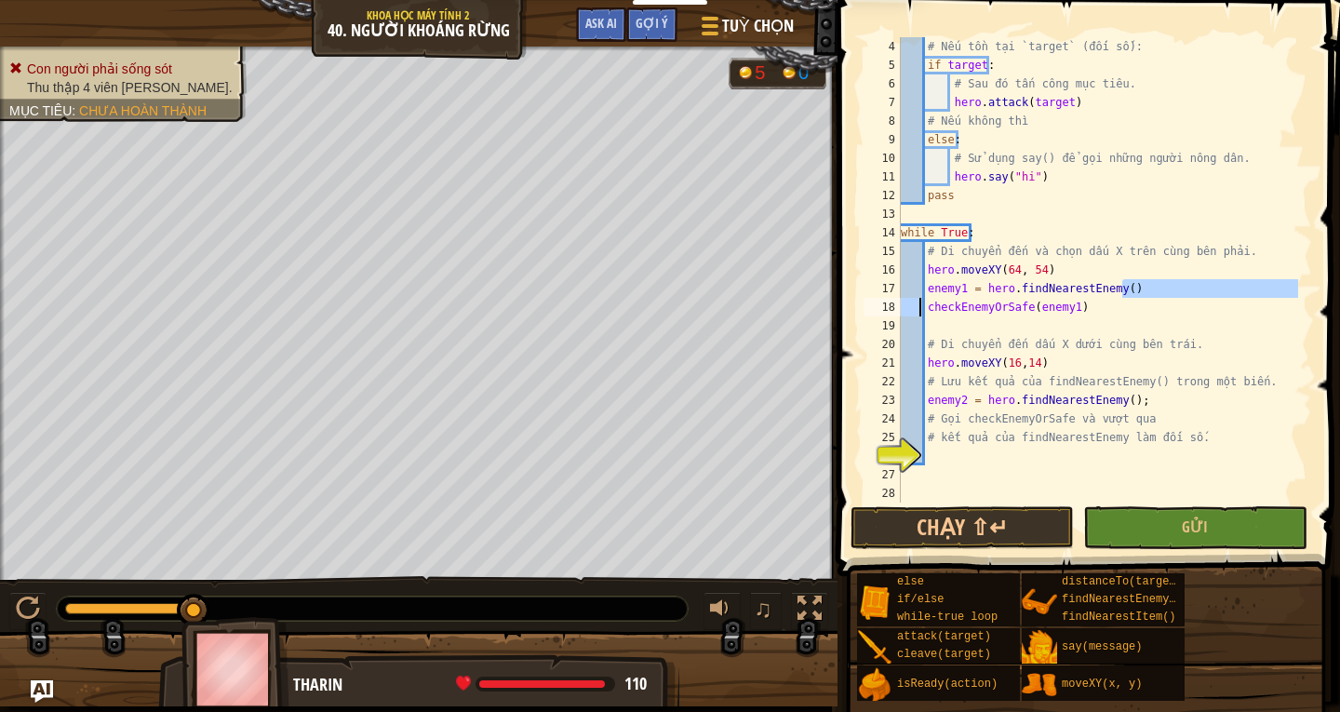
drag, startPoint x: 1136, startPoint y: 290, endPoint x: 919, endPoint y: 309, distance: 217.7
click at [919, 309] on div "# Nếu tồn tại `target` (đối số): if target : # Sau đó tấn công mục tiêu. hero .…" at bounding box center [1097, 288] width 401 height 503
type textarea "enemy1 = hero.findNearestEnemy() checkEnemyOrSafe(enemy1)"
click at [1089, 316] on div "# Nếu tồn tại `target` (đối số): if target : # Sau đó tấn công mục tiêu. hero .…" at bounding box center [1097, 288] width 401 height 503
drag, startPoint x: 1057, startPoint y: 313, endPoint x: 918, endPoint y: 288, distance: 141.9
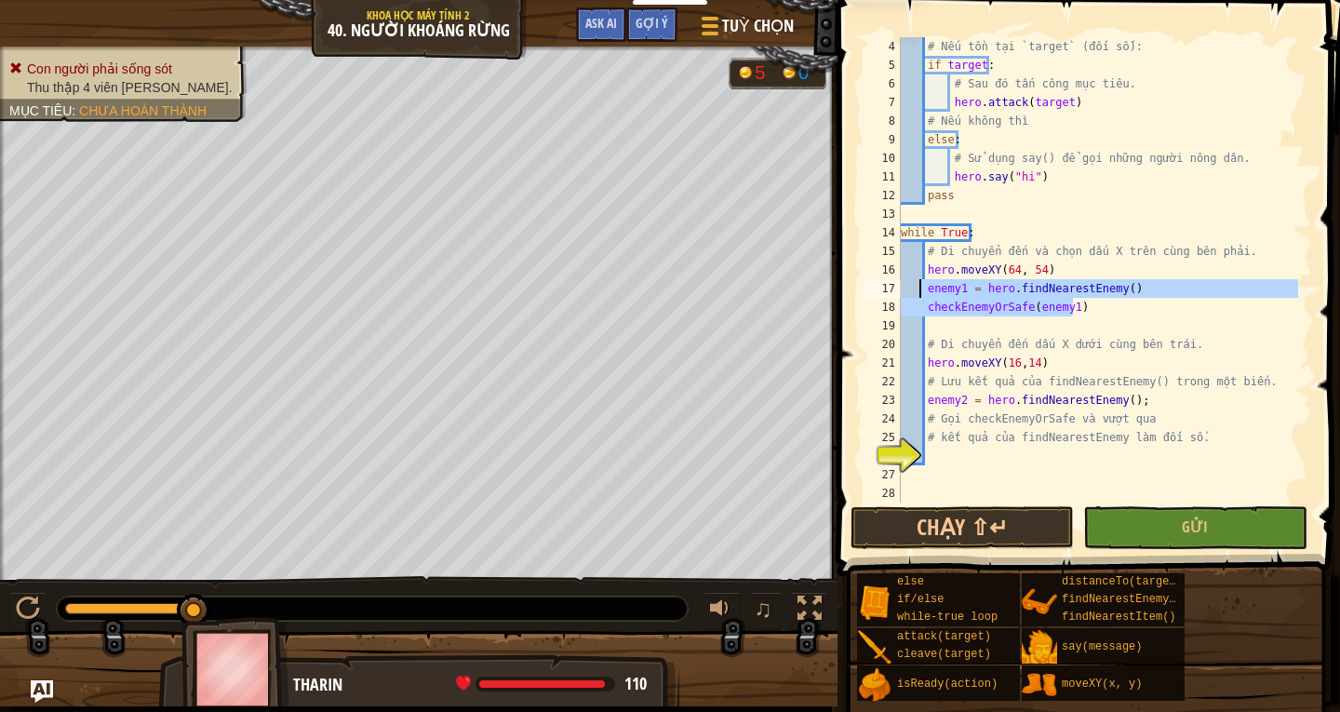
click at [918, 288] on div "# Nếu tồn tại `target` (đối số): if target : # Sau đó tấn công mục tiêu. hero .…" at bounding box center [1097, 288] width 401 height 503
type textarea "enemy1 = hero.findNearestEnemy() checkEnemyOrSafe(enemy1)"
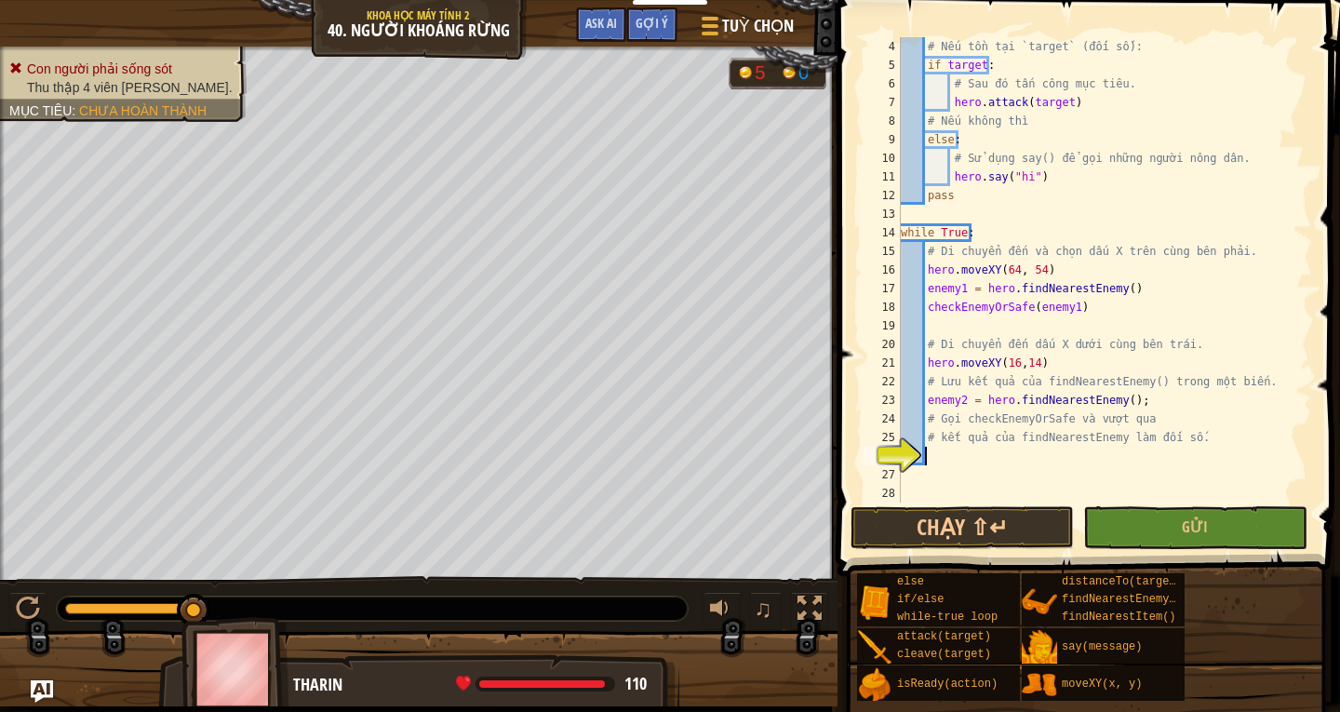
click at [952, 464] on div "# Nếu tồn tại `target` (đối số): if target : # Sau đó tấn công mục tiêu. hero .…" at bounding box center [1097, 288] width 401 height 503
paste textarea "checkEnemyOrSafe(enemy1)"
click at [1127, 516] on button "Gửi" at bounding box center [1194, 527] width 223 height 43
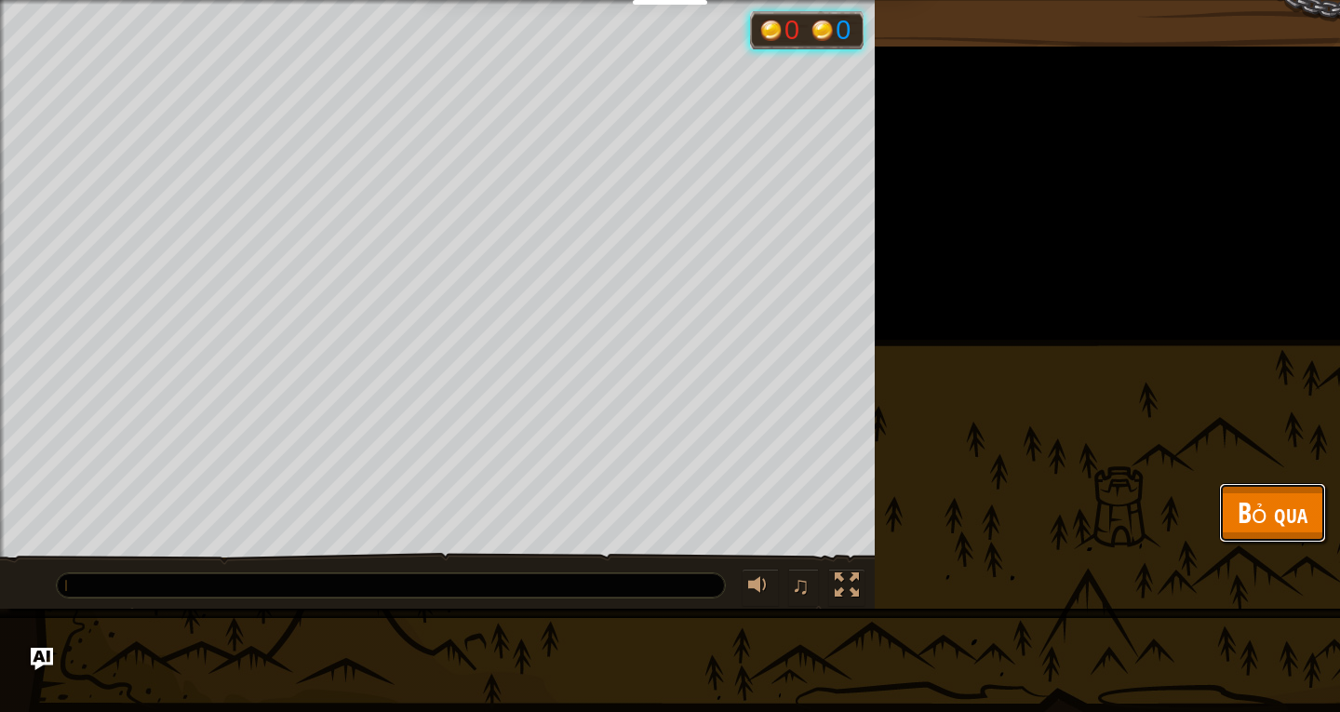
click at [1287, 506] on span "Bỏ qua" at bounding box center [1273, 512] width 70 height 38
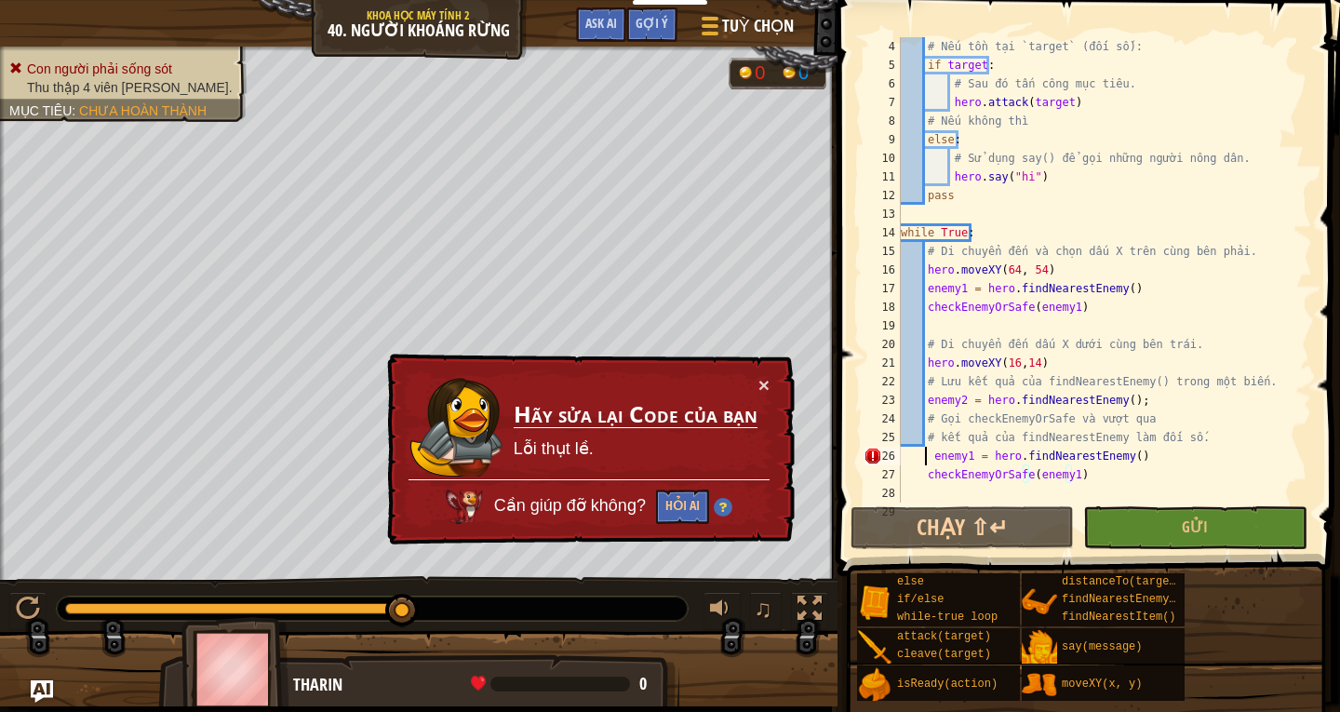
click at [923, 457] on div "# Nếu tồn tại `target` (đối số): if target : # Sau đó tấn công mục tiêu. hero .…" at bounding box center [1097, 288] width 401 height 503
click at [932, 457] on div "# Nếu tồn tại `target` (đối số): if target : # Sau đó tấn công mục tiêu. hero .…" at bounding box center [1097, 288] width 401 height 503
type textarea "enemy1 = hero.findNearestEnemy()"
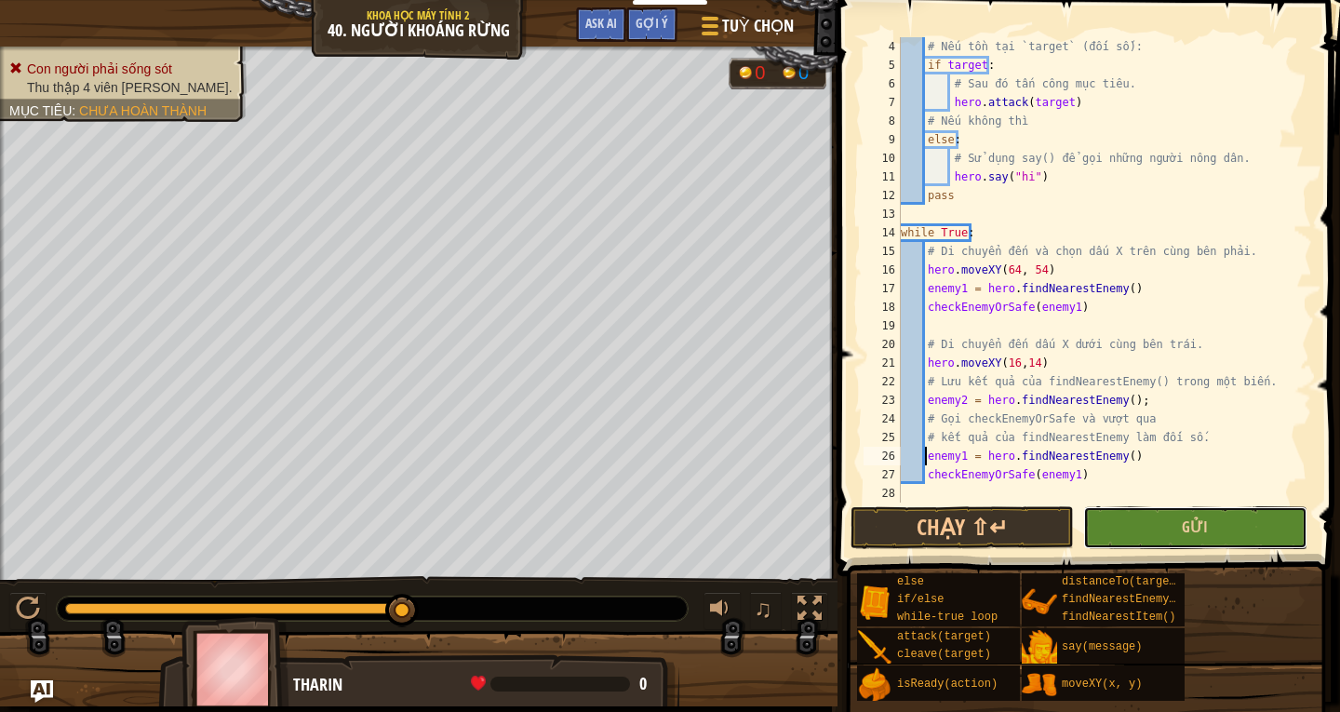
click at [1163, 527] on button "Gửi" at bounding box center [1194, 527] width 223 height 43
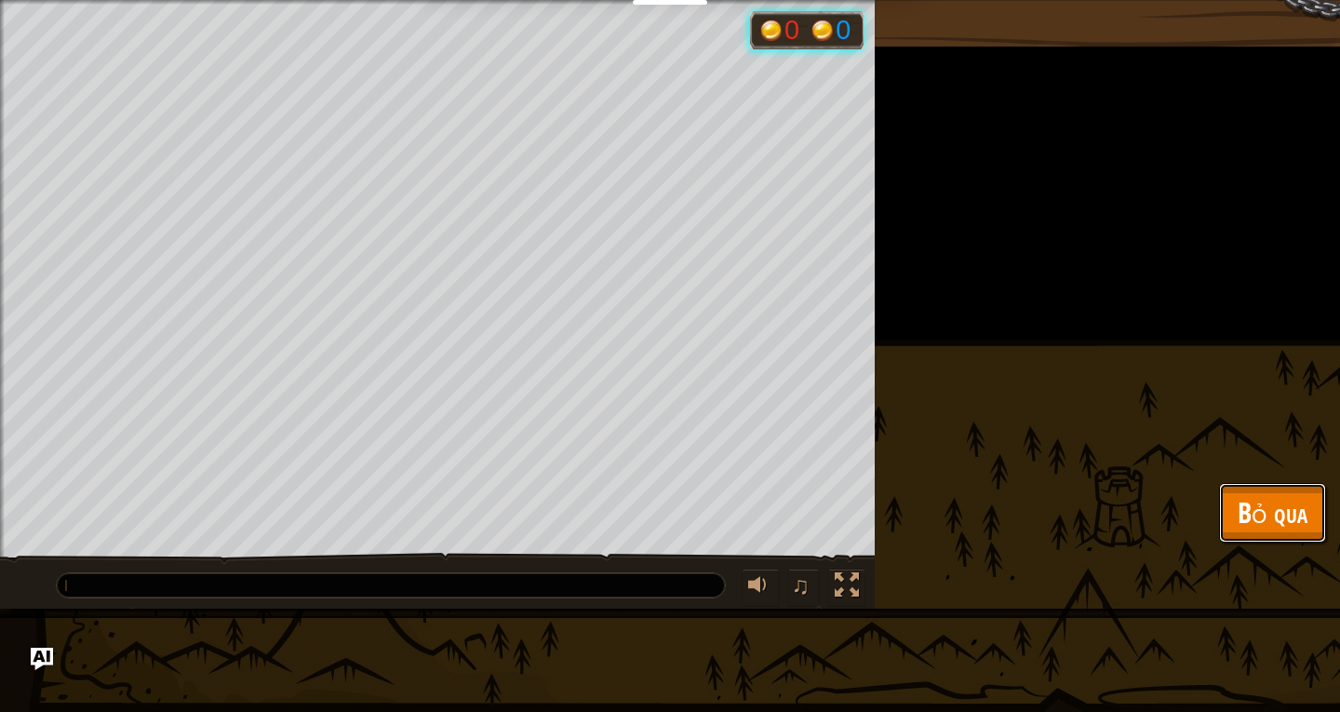
click at [1266, 526] on span "Bỏ qua" at bounding box center [1273, 512] width 70 height 38
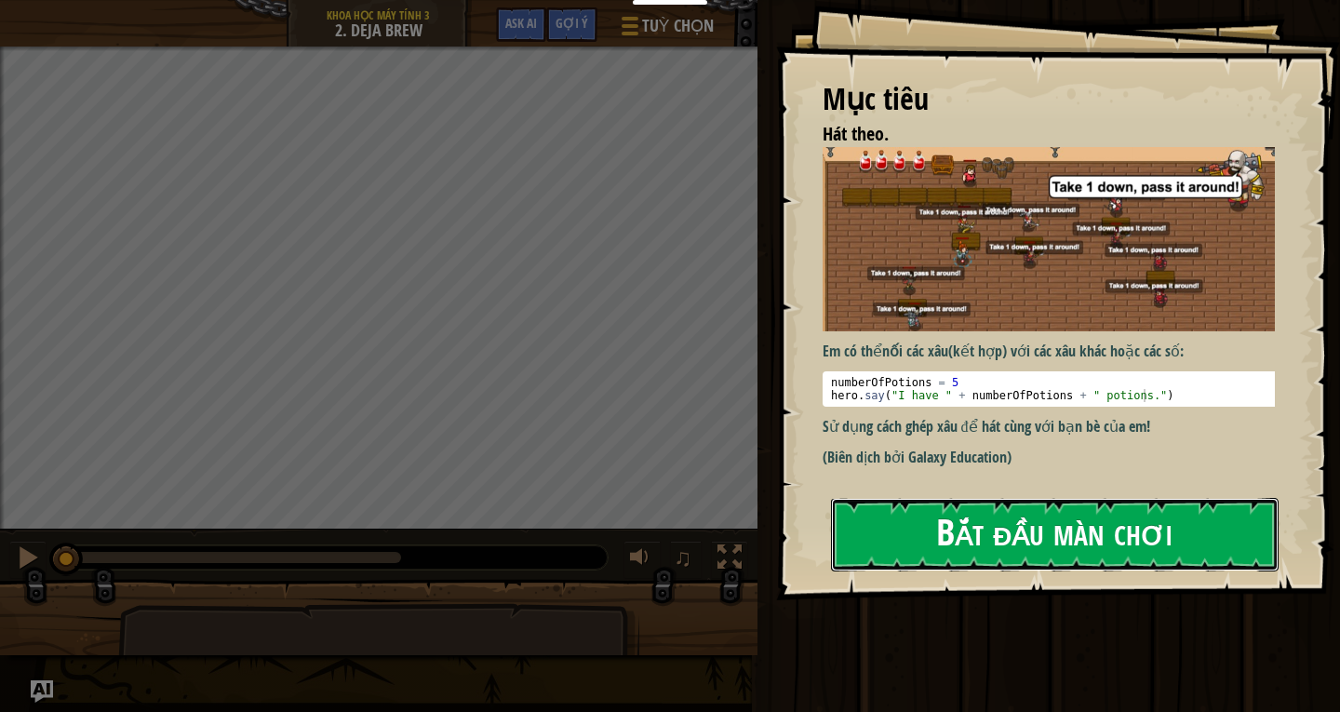
click at [1101, 539] on button "Bắt đầu màn chơi" at bounding box center [1055, 535] width 448 height 74
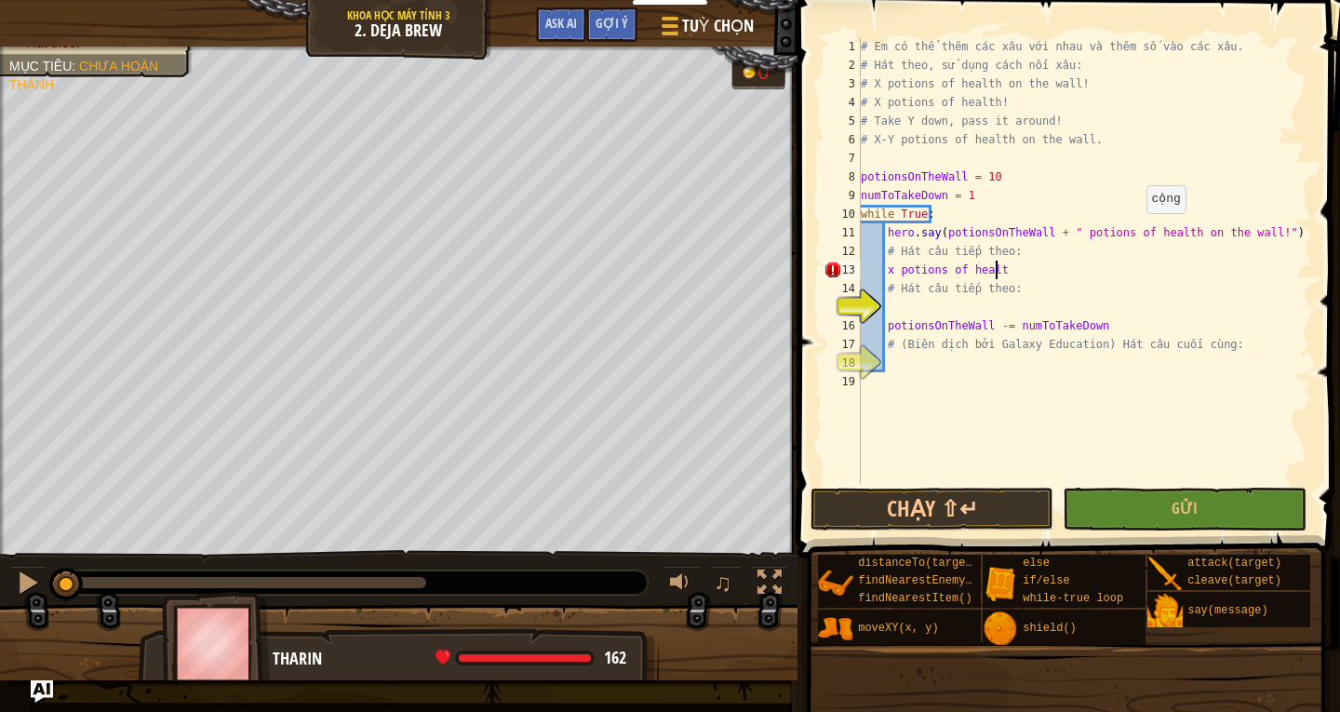
scroll to position [8, 10]
type textarea "x potions of health!"
click at [901, 302] on div "# Em có thể thêm các xâu với nhau và thêm số vào các xâu. # Hát theo, sử dụng c…" at bounding box center [1084, 279] width 455 height 484
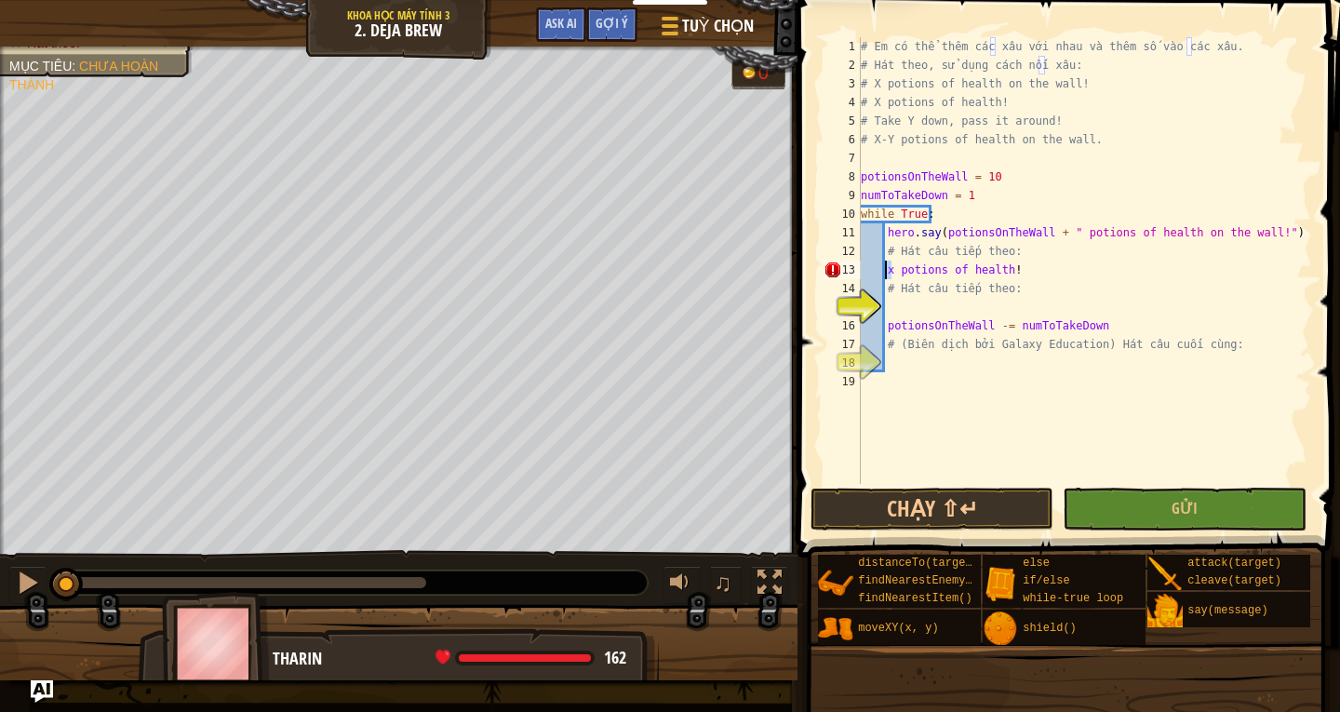
click at [887, 271] on div "# Em có thể thêm các xâu với nhau và thêm số vào các xâu. # Hát theo, sử dụng c…" at bounding box center [1084, 279] width 455 height 484
type textarea "x"
drag, startPoint x: 900, startPoint y: 280, endPoint x: 885, endPoint y: 266, distance: 20.4
click at [885, 266] on div "# Em có thể thêm các xâu với nhau và thêm số vào các xâu. # Hát theo, sử dụng c…" at bounding box center [1084, 279] width 455 height 484
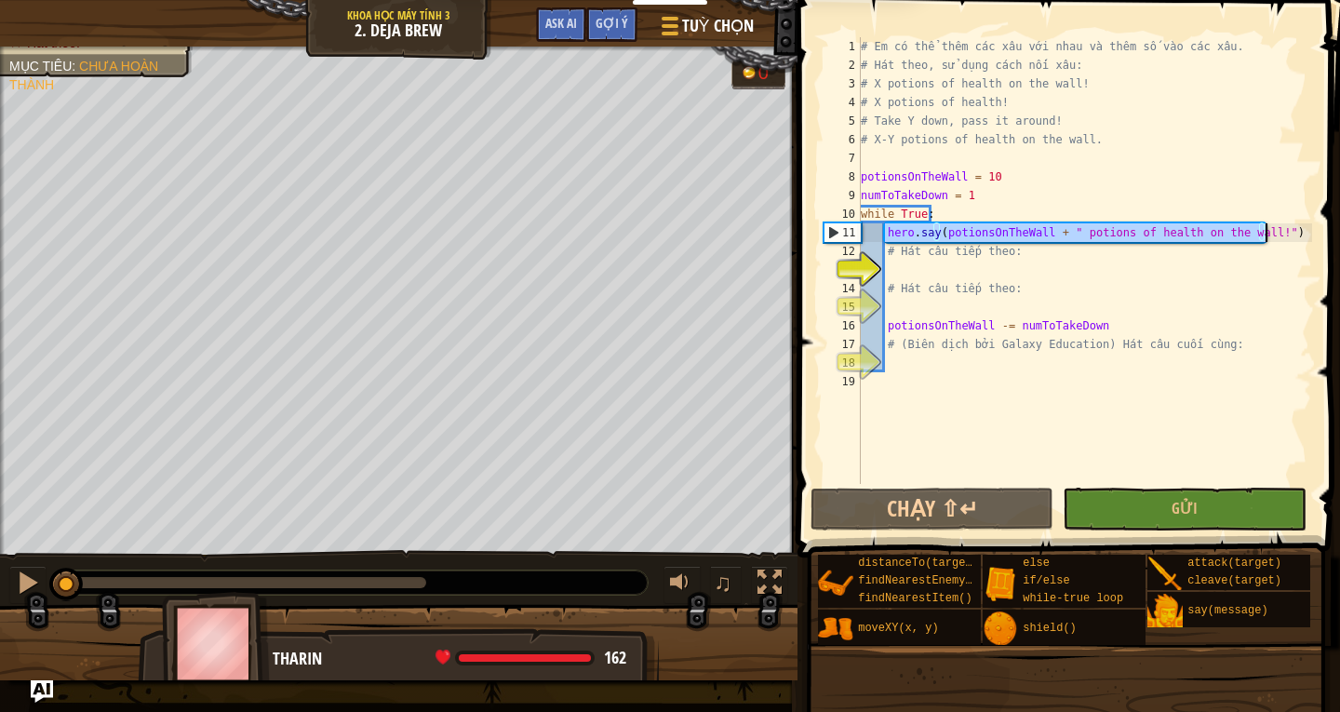
drag, startPoint x: 884, startPoint y: 235, endPoint x: 1270, endPoint y: 227, distance: 385.4
click at [1270, 227] on div "# Em có thể thêm các xâu với nhau và thêm số vào các xâu. # Hát theo, sử dụng c…" at bounding box center [1084, 279] width 455 height 484
type textarea "hero.say(potionsOnTheWall + " potions of health on the wall!")"
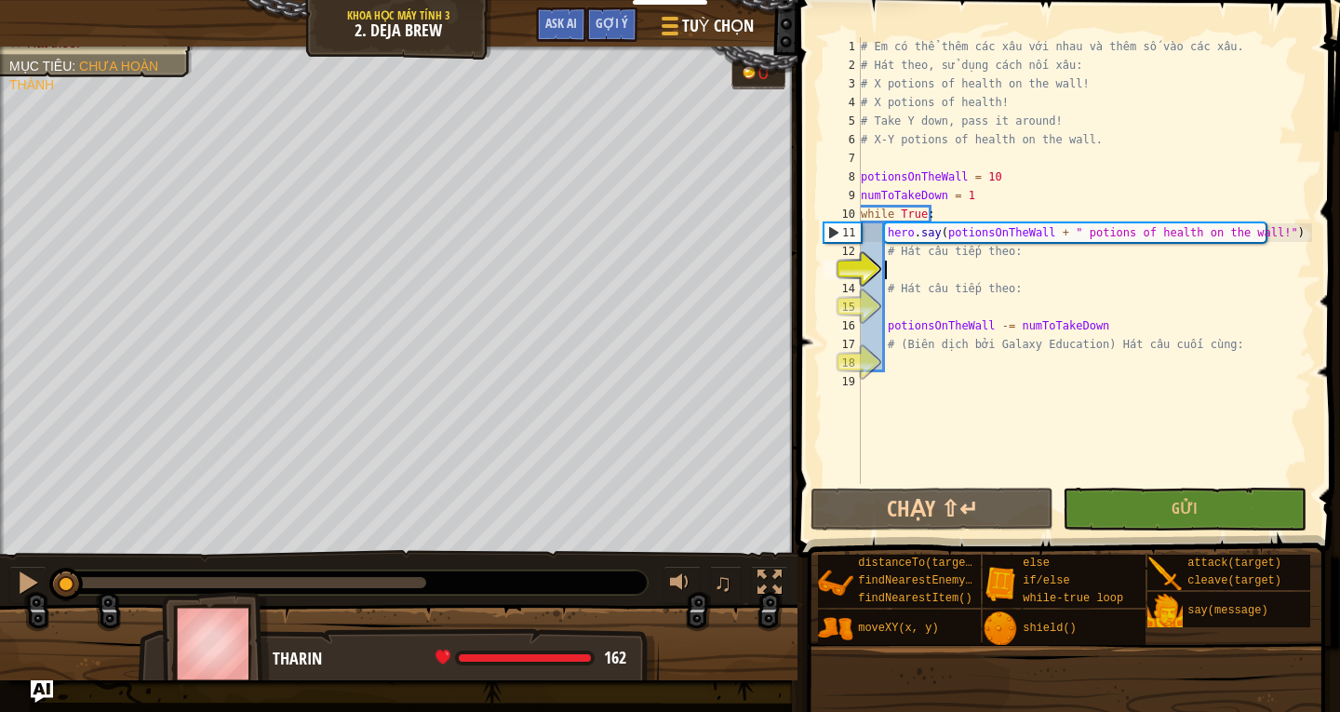
click at [900, 273] on div "# Em có thể thêm các xâu với nhau và thêm số vào các xâu. # Hát theo, sử dụng c…" at bounding box center [1084, 279] width 455 height 484
paste textarea "hero.say(potionsOnTheWall + " potions of health on the wall!")"
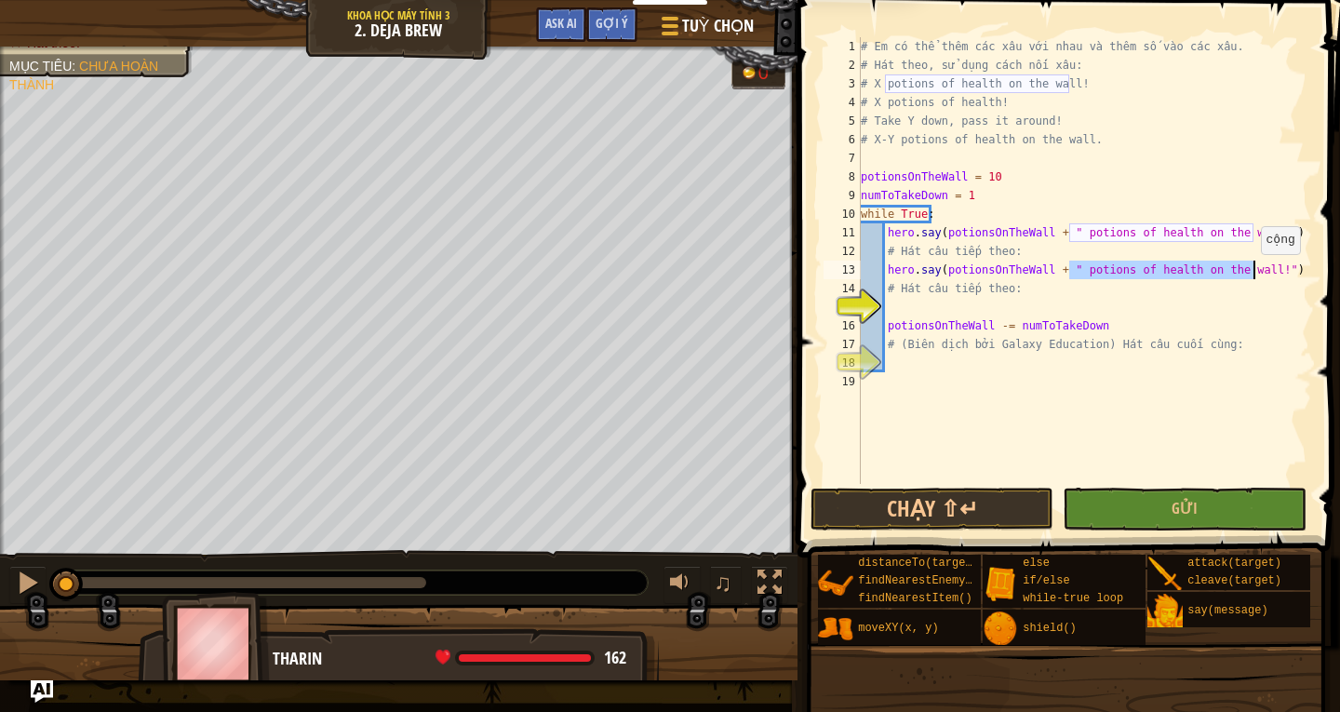
drag, startPoint x: 1069, startPoint y: 272, endPoint x: 1252, endPoint y: 272, distance: 183.4
click at [1252, 272] on div "# Em có thể thêm các xâu với nhau và thêm số vào các xâu. # Hát theo, sử dụng c…" at bounding box center [1084, 279] width 455 height 484
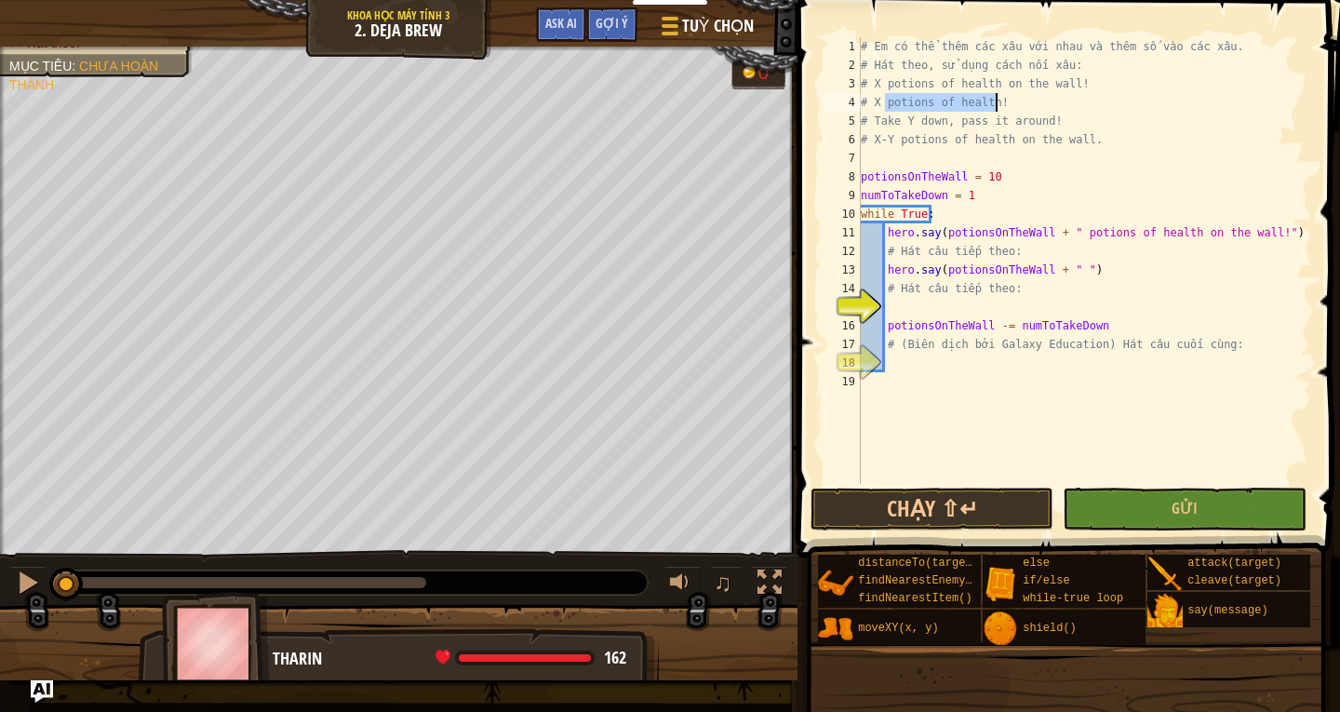
drag, startPoint x: 883, startPoint y: 101, endPoint x: 1006, endPoint y: 100, distance: 122.9
click at [1006, 100] on div "# Em có thể thêm các xâu với nhau và thêm số vào các xâu. # Hát theo, sử dụng c…" at bounding box center [1084, 279] width 455 height 484
click at [1068, 269] on div "# Em có thể thêm các xâu với nhau và thêm số vào các xâu. # Hát theo, sử dụng c…" at bounding box center [1084, 279] width 455 height 484
paste textarea "potions of health!"
type textarea "hero.say(potionsOnTheWall + " potions of health! ")"
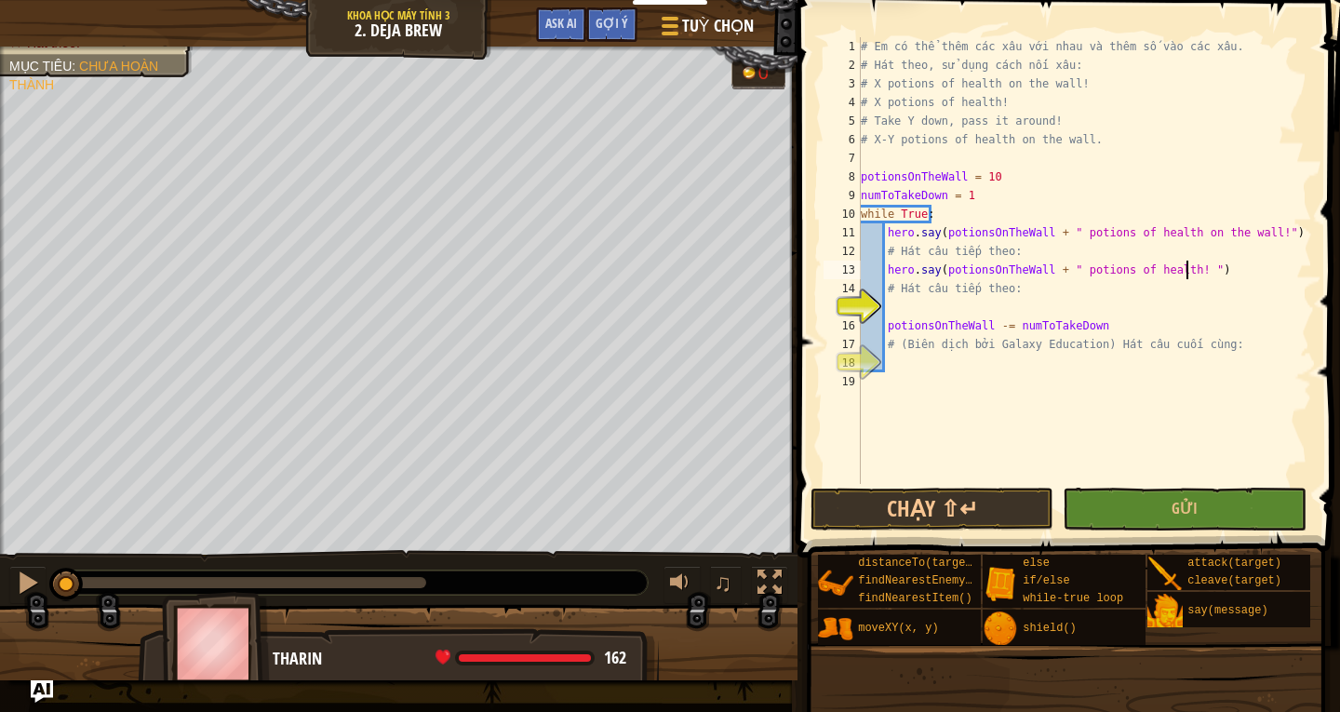
click at [900, 312] on div "# Em có thể thêm các xâu với nhau và thêm số vào các xâu. # Hát theo, sử dụng c…" at bounding box center [1084, 279] width 455 height 484
drag, startPoint x: 884, startPoint y: 269, endPoint x: 1232, endPoint y: 277, distance: 348.2
click at [1232, 277] on div "# Em có thể thêm các xâu với nhau và thêm số vào các xâu. # Hát theo, sử dụng c…" at bounding box center [1084, 279] width 455 height 484
type textarea "hero.say(potionsOnTheWall + " potions of health! ")"
click at [922, 307] on div "# Em có thể thêm các xâu với nhau và thêm số vào các xâu. # Hát theo, sử dụng c…" at bounding box center [1084, 279] width 455 height 484
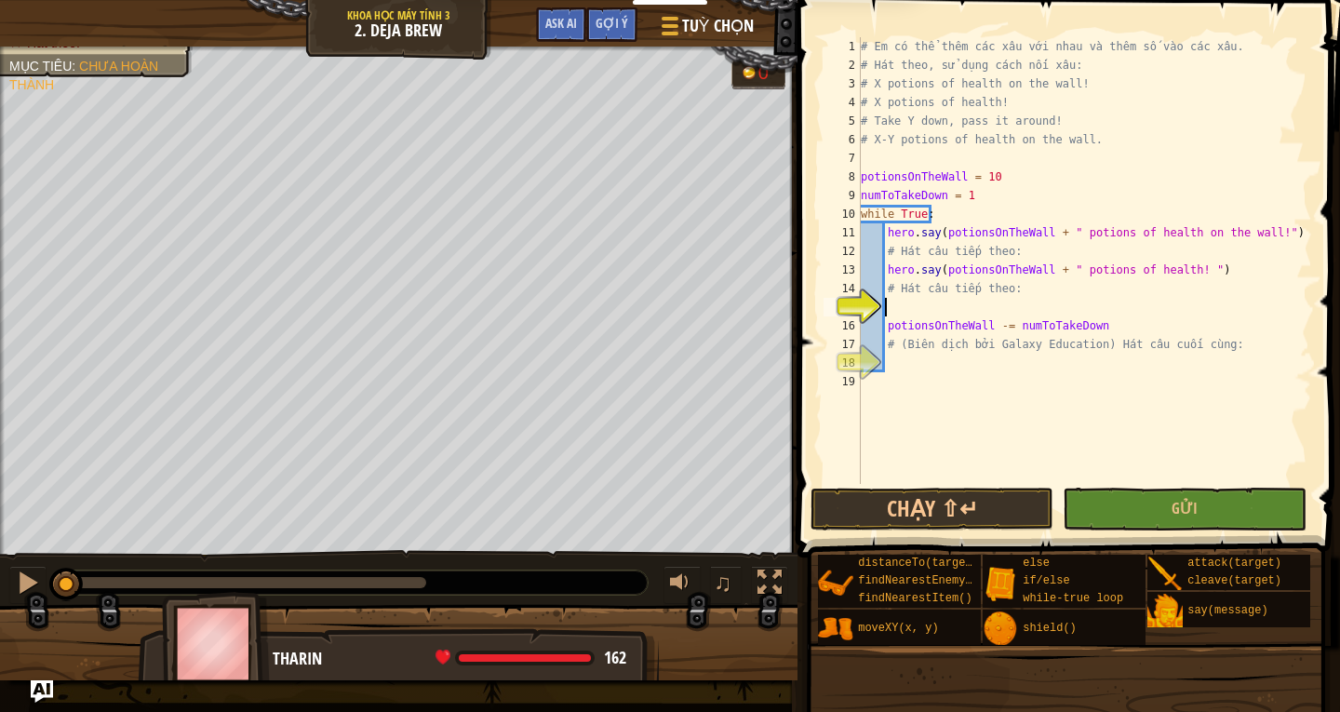
paste textarea "hero.say(potionsOnTheWall + " potions of health! ")"
drag, startPoint x: 1180, startPoint y: 306, endPoint x: 1072, endPoint y: 299, distance: 108.2
click at [1072, 299] on div "# Em có thể thêm các xâu với nhau và thêm số vào các xâu. # Hát theo, sử dụng c…" at bounding box center [1084, 279] width 455 height 484
click at [871, 118] on div "# Em có thể thêm các xâu với nhau và thêm số vào các xâu. # Hát theo, sử dụng c…" at bounding box center [1084, 279] width 455 height 484
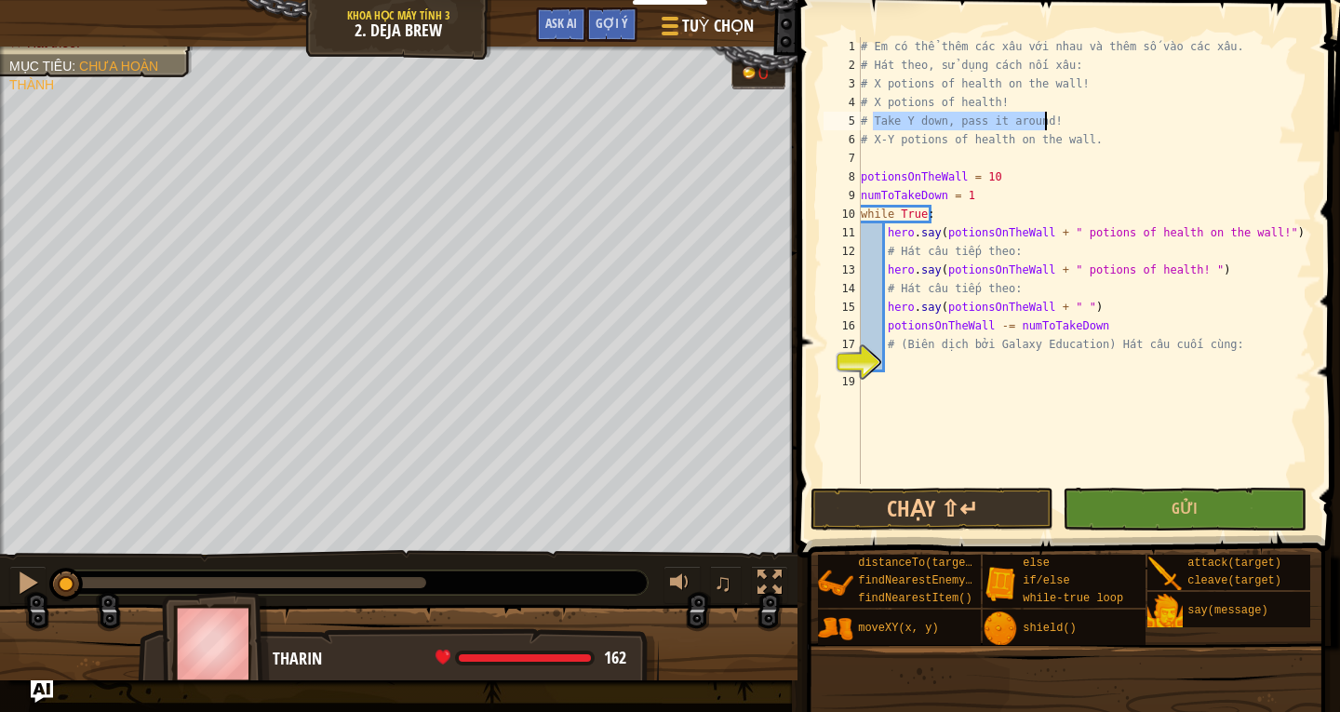
drag, startPoint x: 874, startPoint y: 120, endPoint x: 1056, endPoint y: 124, distance: 182.5
click at [1056, 124] on div "# Em có thể thêm các xâu với nhau và thêm số vào các xâu. # Hát theo, sử dụng c…" at bounding box center [1084, 279] width 455 height 484
click at [1067, 302] on div "# Em có thể thêm các xâu với nhau và thêm số vào các xâu. # Hát theo, sử dụng c…" at bounding box center [1084, 279] width 455 height 484
paste textarea "Take Y down, pass it around!"
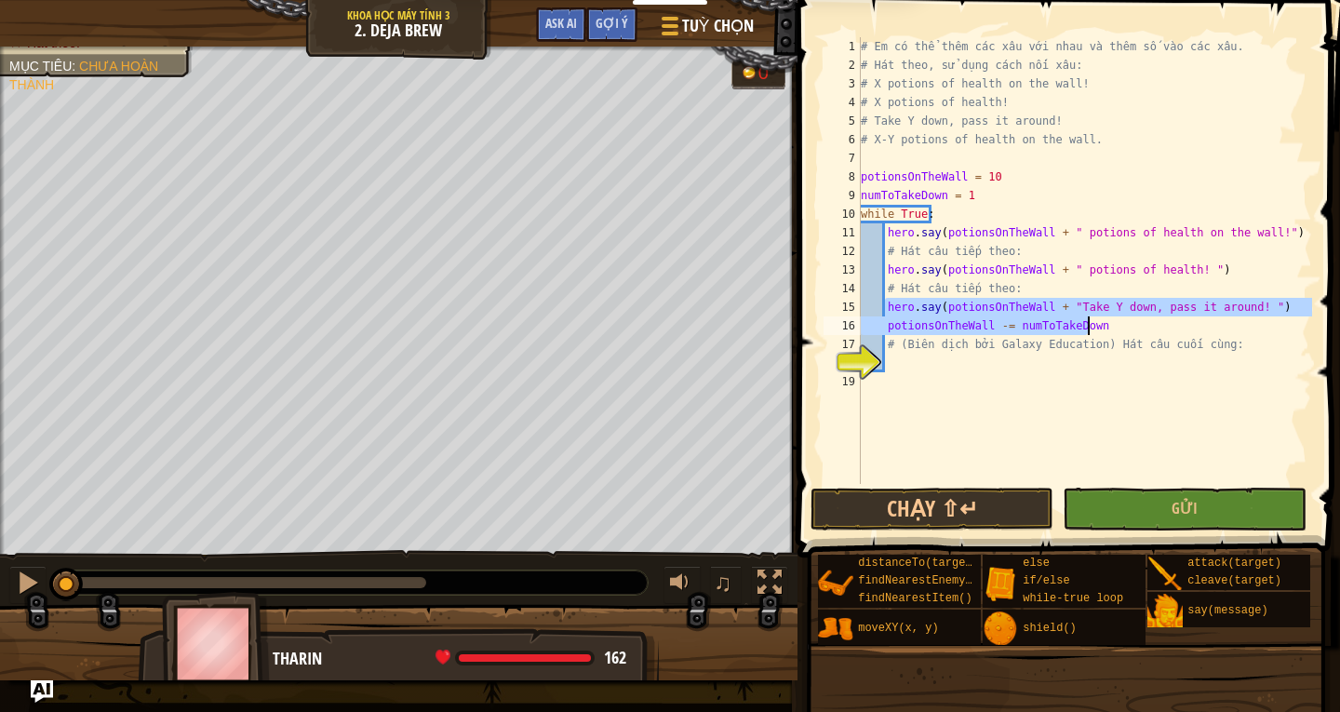
drag, startPoint x: 884, startPoint y: 306, endPoint x: 1244, endPoint y: 319, distance: 360.4
click at [1244, 319] on div "# Em có thể thêm các xâu với nhau và thêm số vào các xâu. # Hát theo, sử dụng c…" at bounding box center [1084, 279] width 455 height 484
click at [1247, 328] on div "# Em có thể thêm các xâu với nhau và thêm số vào các xâu. # Hát theo, sử dụng c…" at bounding box center [1084, 260] width 455 height 447
drag, startPoint x: 881, startPoint y: 309, endPoint x: 1263, endPoint y: 312, distance: 381.6
click at [1263, 312] on div "# Em có thể thêm các xâu với nhau và thêm số vào các xâu. # Hát theo, sử dụng c…" at bounding box center [1084, 279] width 455 height 484
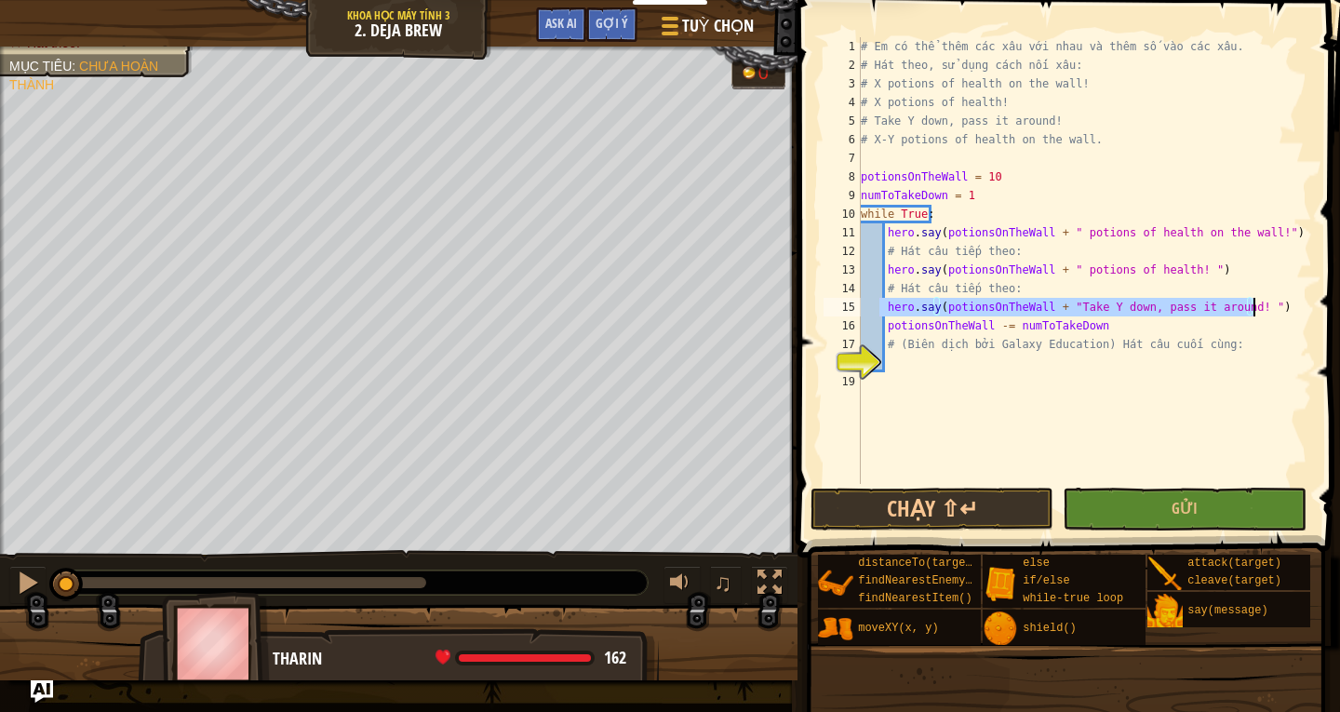
type textarea "hero.say(potionsOnTheWall + "Take Y down, pass it around! ")"
click at [924, 370] on div "# Em có thể thêm các xâu với nhau và thêm số vào các xâu. # Hát theo, sử dụng c…" at bounding box center [1084, 279] width 455 height 484
paste textarea "hero.say(potionsOnTheWall + "Take Y down, pass it around! ")"
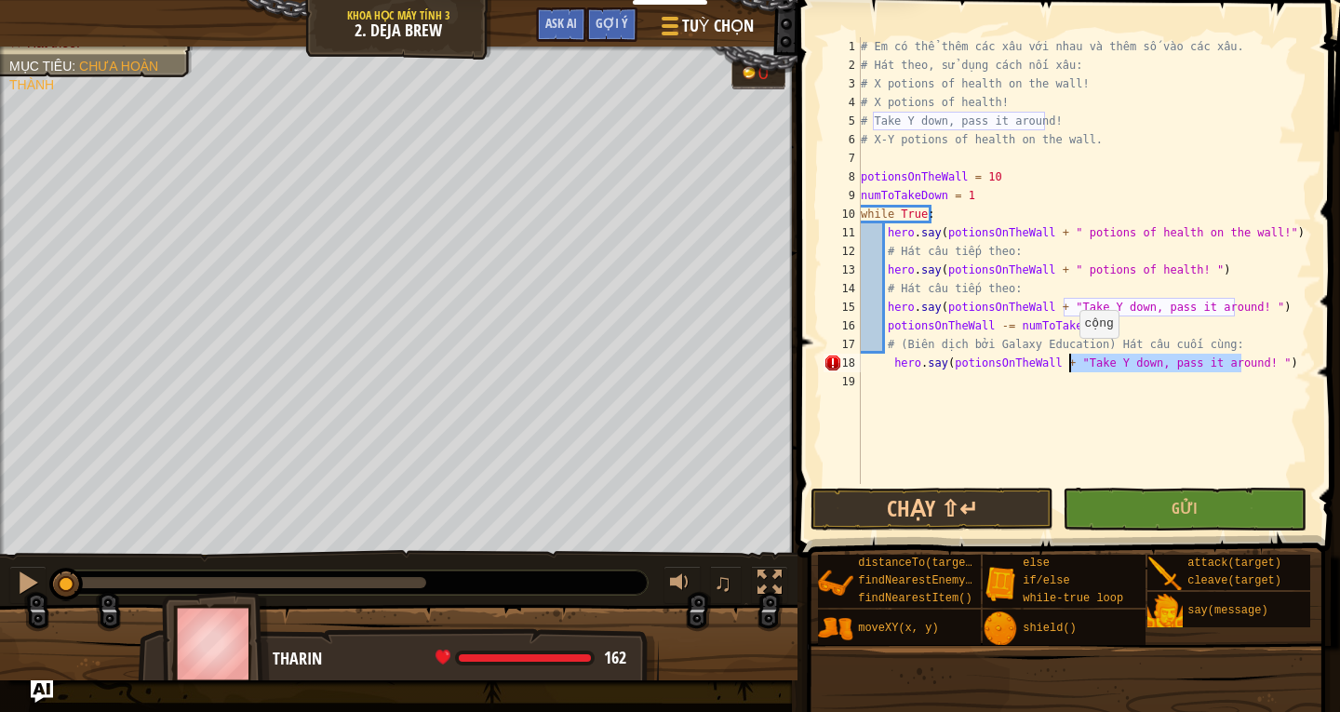
drag, startPoint x: 1242, startPoint y: 361, endPoint x: 1070, endPoint y: 356, distance: 171.3
click at [1070, 356] on div "# Em có thể thêm các xâu với nhau và thêm số vào các xâu. # Hát theo, sử dụng c…" at bounding box center [1084, 279] width 455 height 484
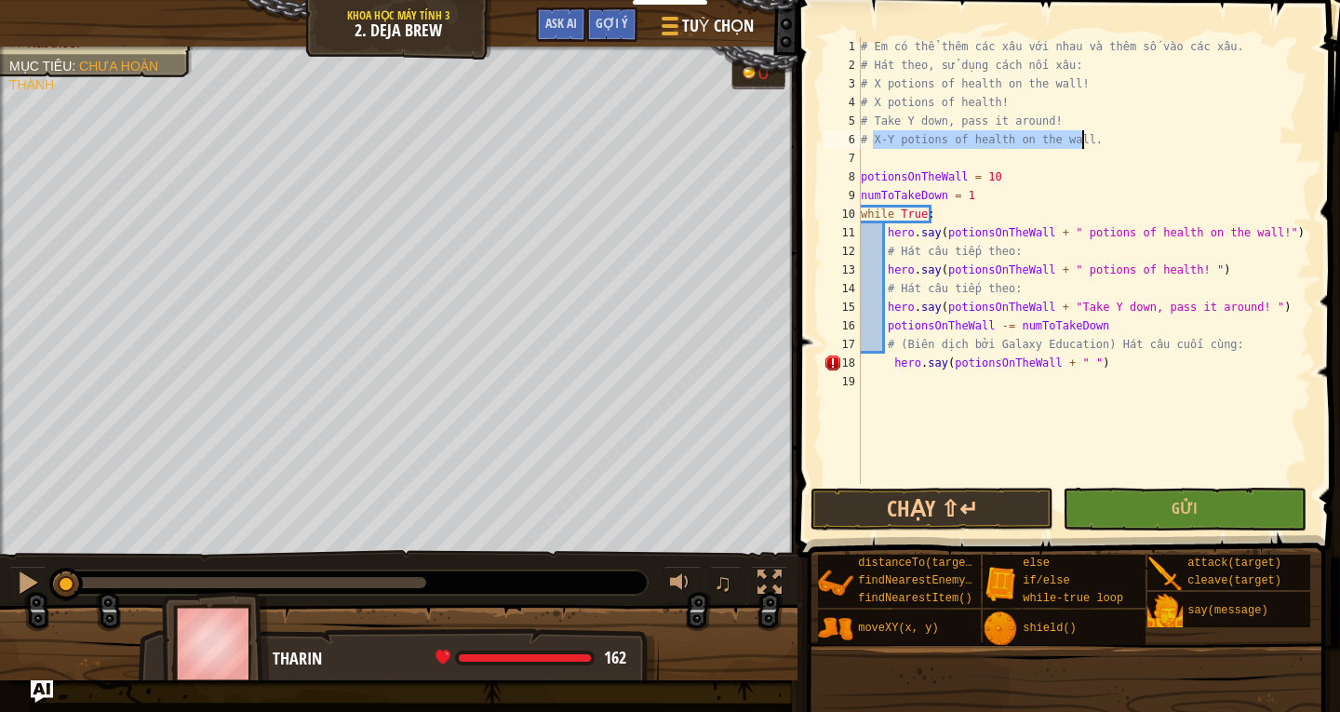
drag, startPoint x: 871, startPoint y: 138, endPoint x: 1095, endPoint y: 146, distance: 223.5
click at [1095, 146] on div "# Em có thể thêm các xâu với nhau và thêm số vào các xâu. # Hát theo, sử dụng c…" at bounding box center [1084, 279] width 455 height 484
click at [1072, 359] on div "# Em có thể thêm các xâu với nhau và thêm số vào các xâu. # Hát theo, sử dụng c…" at bounding box center [1084, 279] width 455 height 484
paste textarea "X-Y potions of health on the wall."
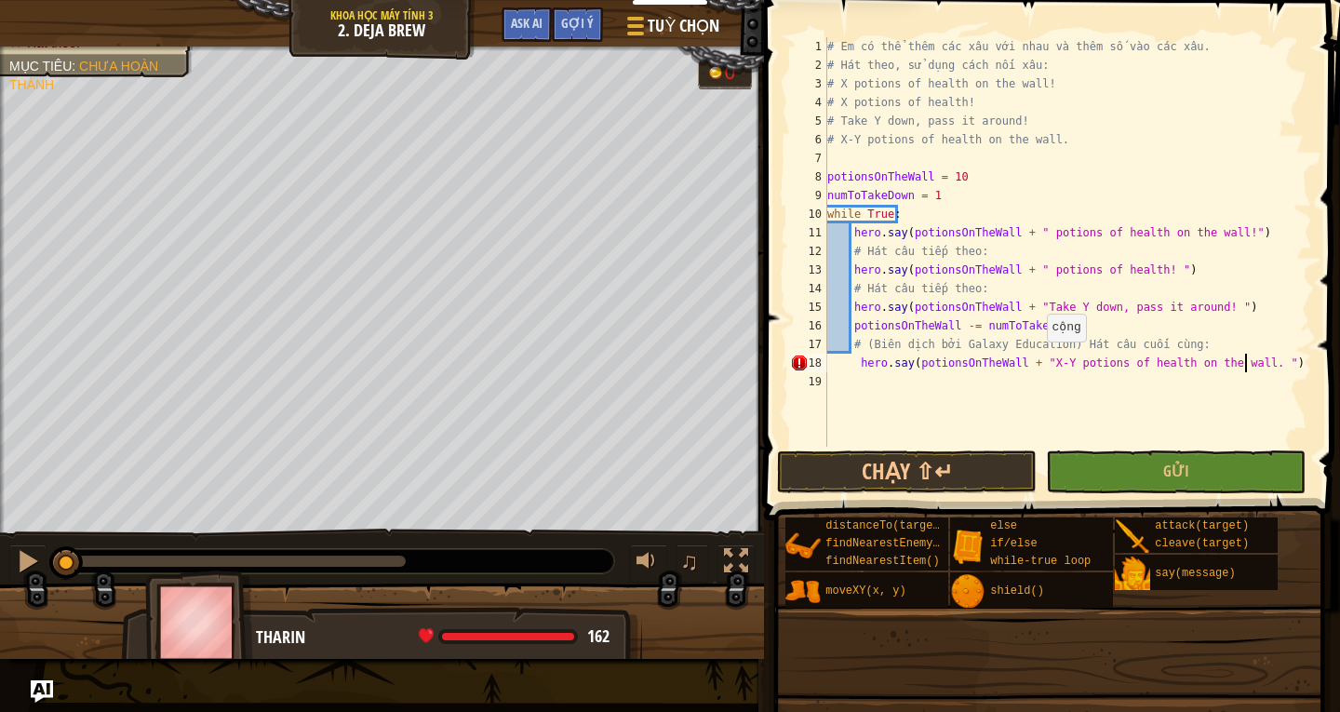
click at [1037, 359] on div "# Em có thể thêm các xâu với nhau và thêm số vào các xâu. # Hát theo, sử dụng c…" at bounding box center [1068, 260] width 489 height 447
click at [1143, 464] on button "Gửi" at bounding box center [1176, 471] width 260 height 43
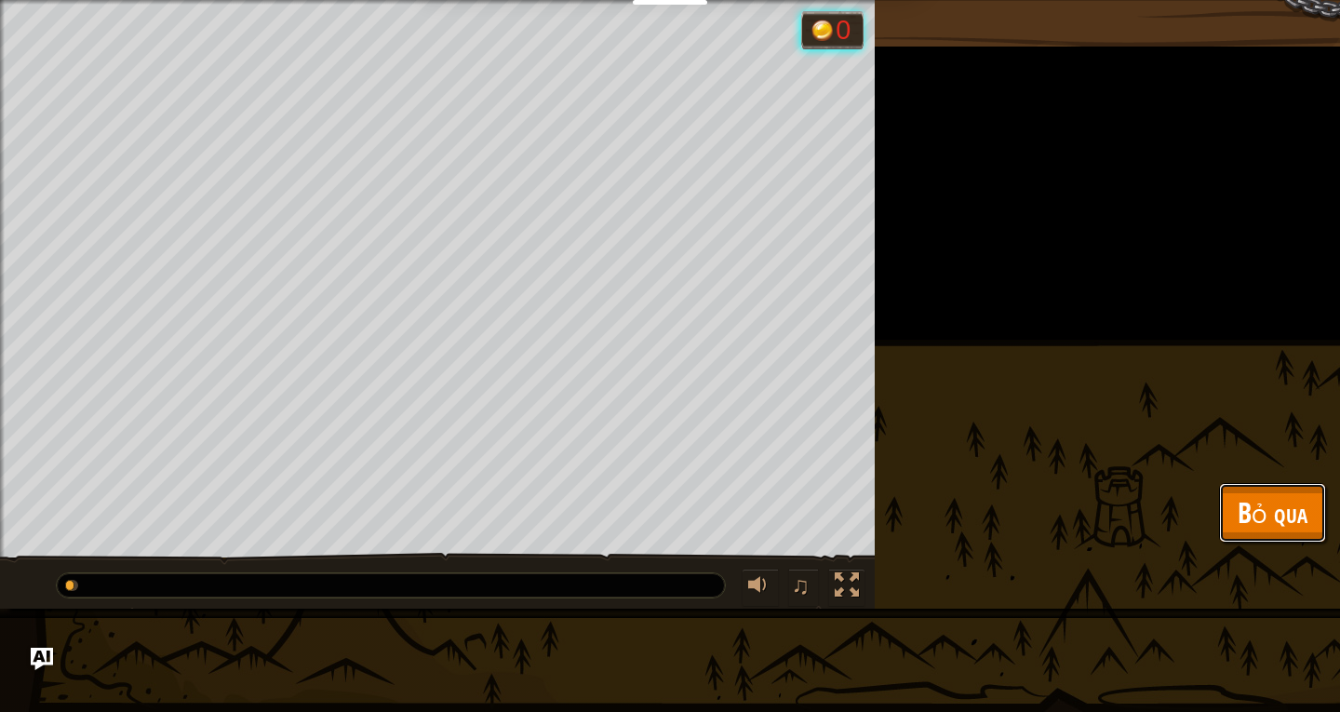
click at [1229, 497] on button "Bỏ qua" at bounding box center [1272, 513] width 107 height 60
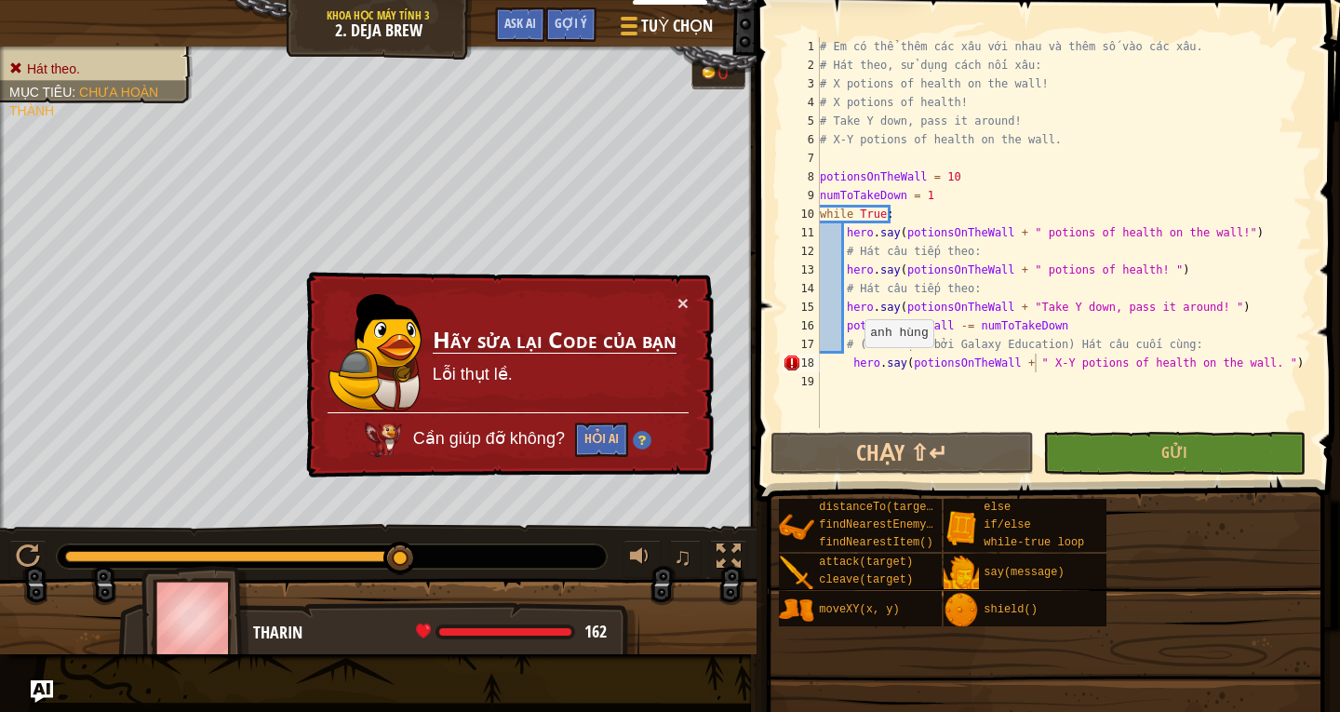
click at [855, 366] on div "# Em có thể thêm các xâu với nhau và thêm số vào các xâu. # Hát theo, sử dụng c…" at bounding box center [1064, 251] width 496 height 428
click at [855, 361] on div "# Em có thể thêm các xâu với nhau và thêm số vào các xâu. # Hát theo, sử dụng c…" at bounding box center [1064, 251] width 496 height 428
click at [850, 362] on div "# Em có thể thêm các xâu với nhau và thêm số vào các xâu. # Hát theo, sử dụng c…" at bounding box center [1064, 251] width 496 height 428
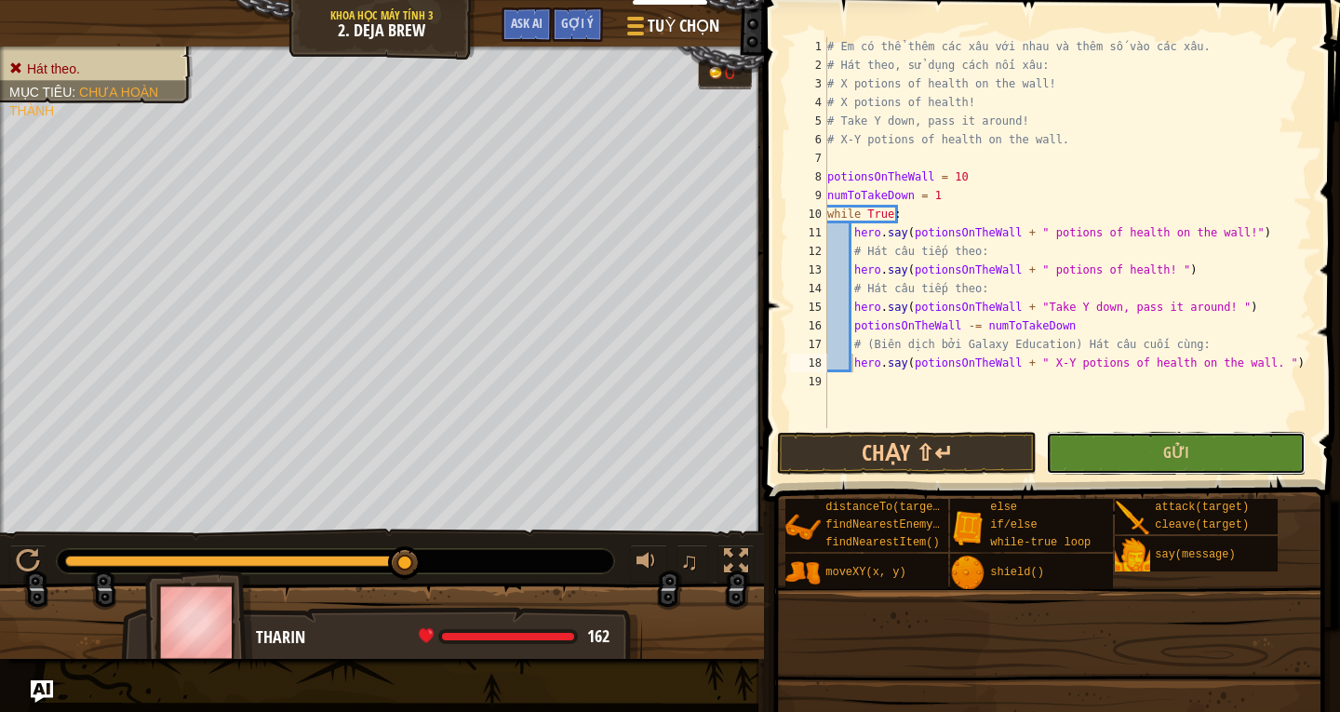
click at [1140, 448] on button "Gửi" at bounding box center [1176, 453] width 260 height 43
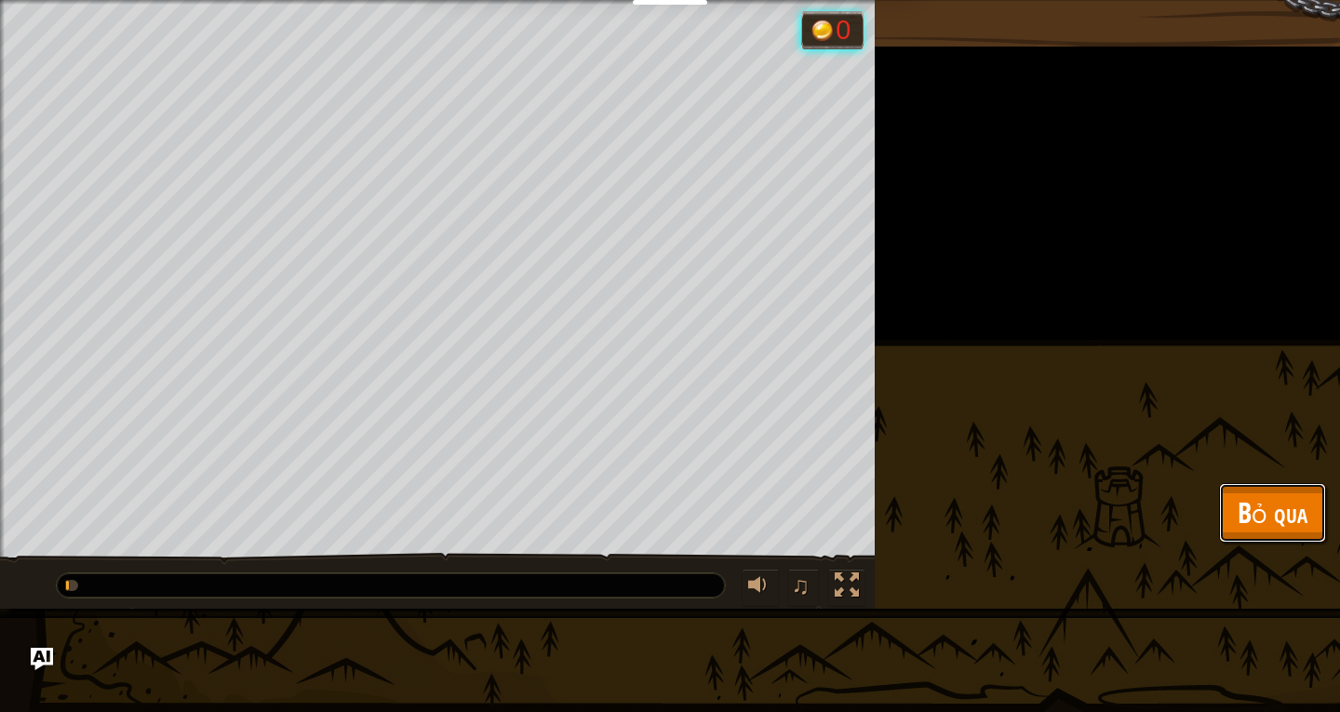
click at [1252, 496] on span "Bỏ qua" at bounding box center [1273, 512] width 70 height 38
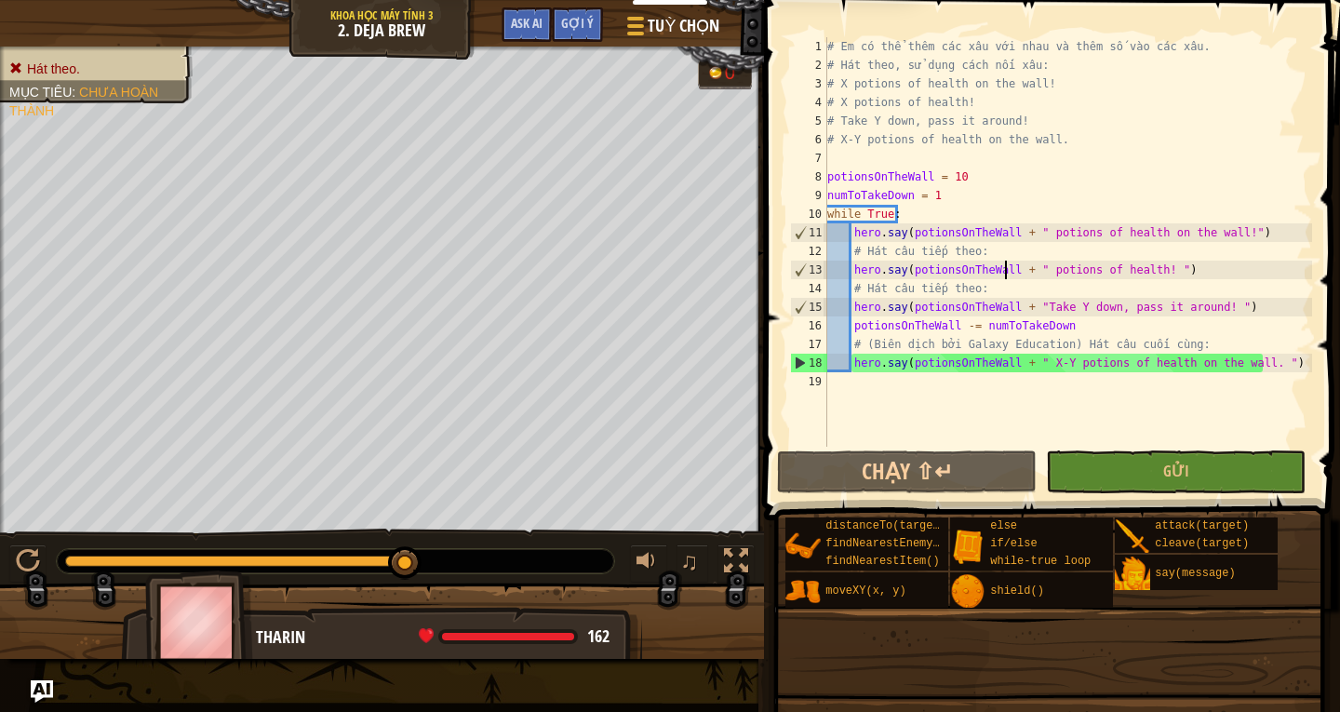
click at [1008, 271] on div "# Em có thể thêm các xâu với nhau và thêm số vào các xâu. # Hát theo, sử dụng c…" at bounding box center [1068, 260] width 489 height 447
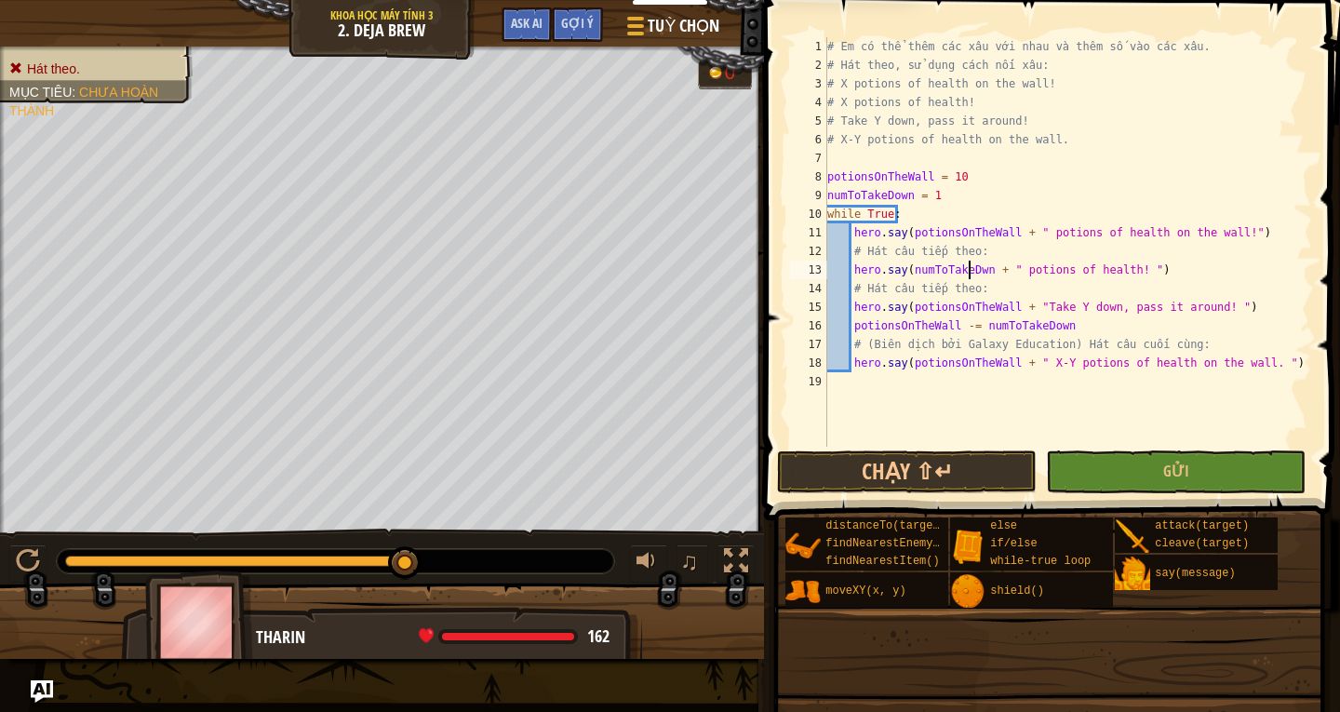
scroll to position [8, 12]
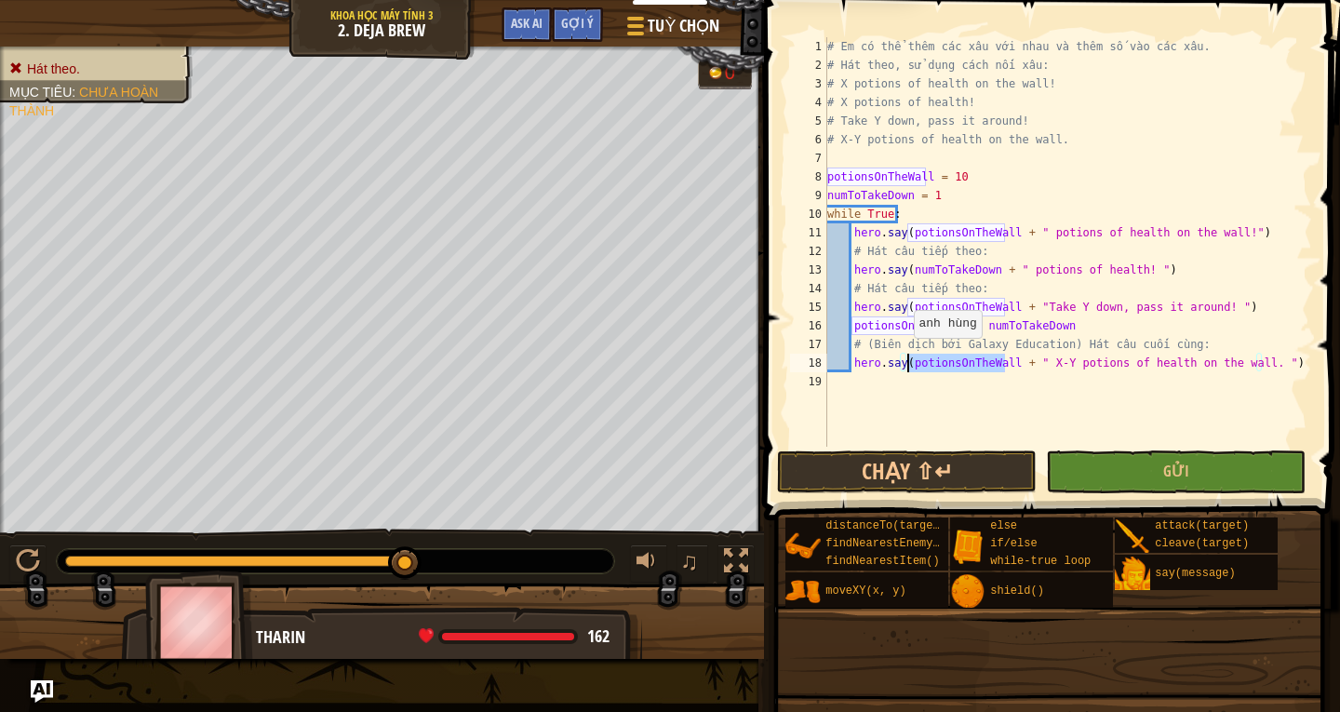
drag, startPoint x: 1005, startPoint y: 359, endPoint x: 905, endPoint y: 356, distance: 100.6
click at [905, 356] on div "# Em có thể thêm các xâu với nhau và thêm số vào các xâu. # Hát theo, sử dụng c…" at bounding box center [1068, 260] width 489 height 447
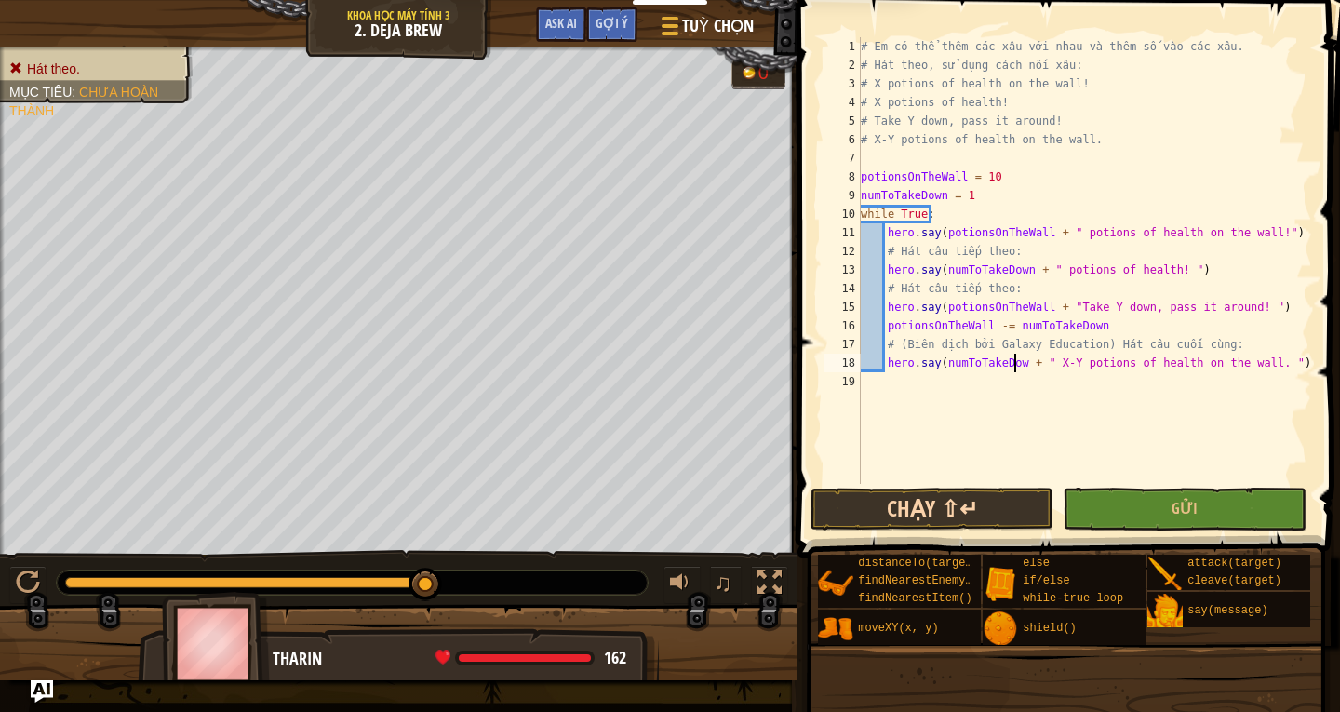
scroll to position [8, 13]
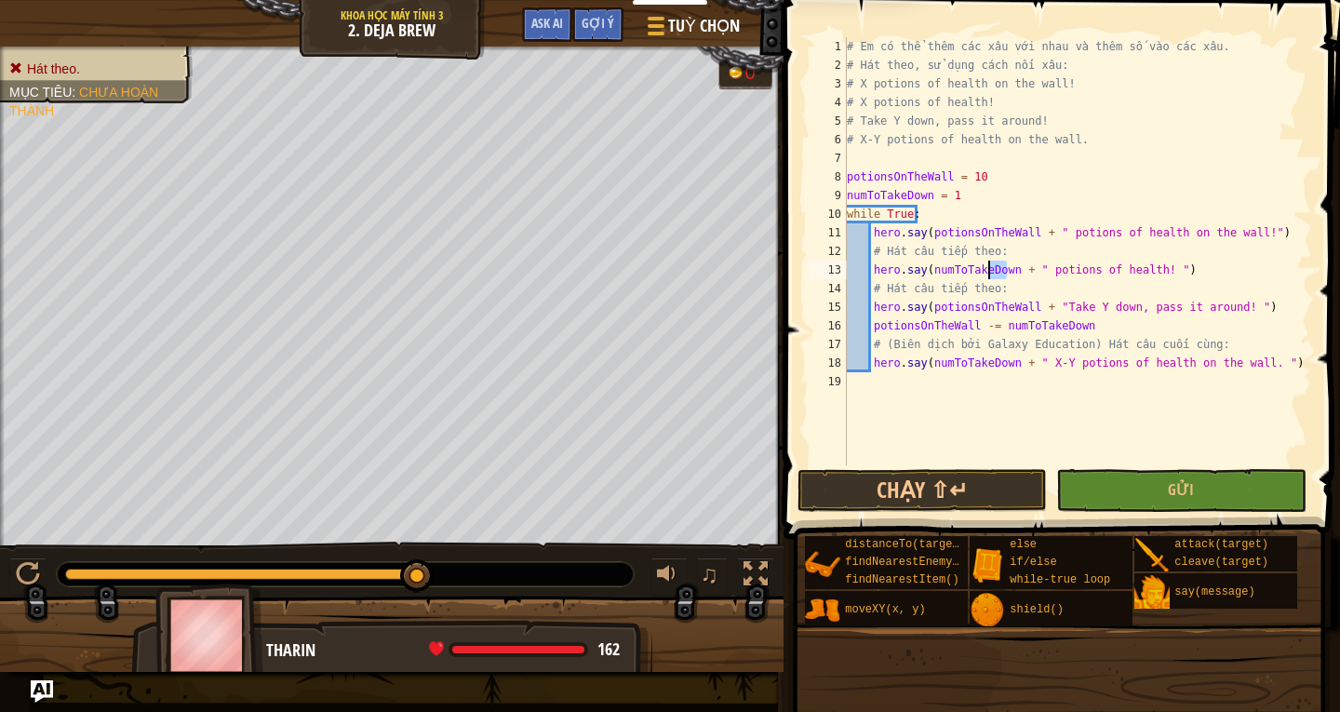
drag, startPoint x: 1007, startPoint y: 272, endPoint x: 988, endPoint y: 276, distance: 19.2
click at [988, 276] on div "# Em có thể thêm các xâu với nhau và thêm số vào các xâu. # Hát theo, sử dụng c…" at bounding box center [1077, 269] width 469 height 465
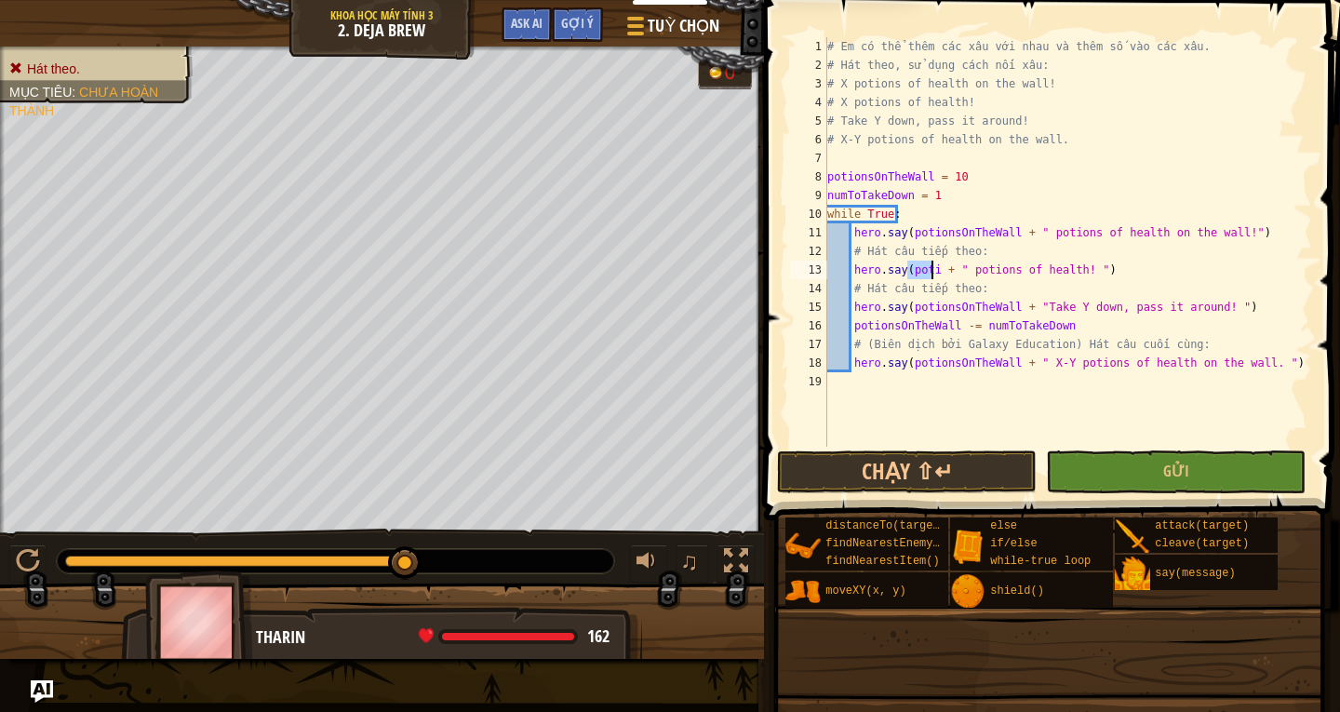
type textarea "hero.say(potionsOnTheWall + " potions of health! ")"
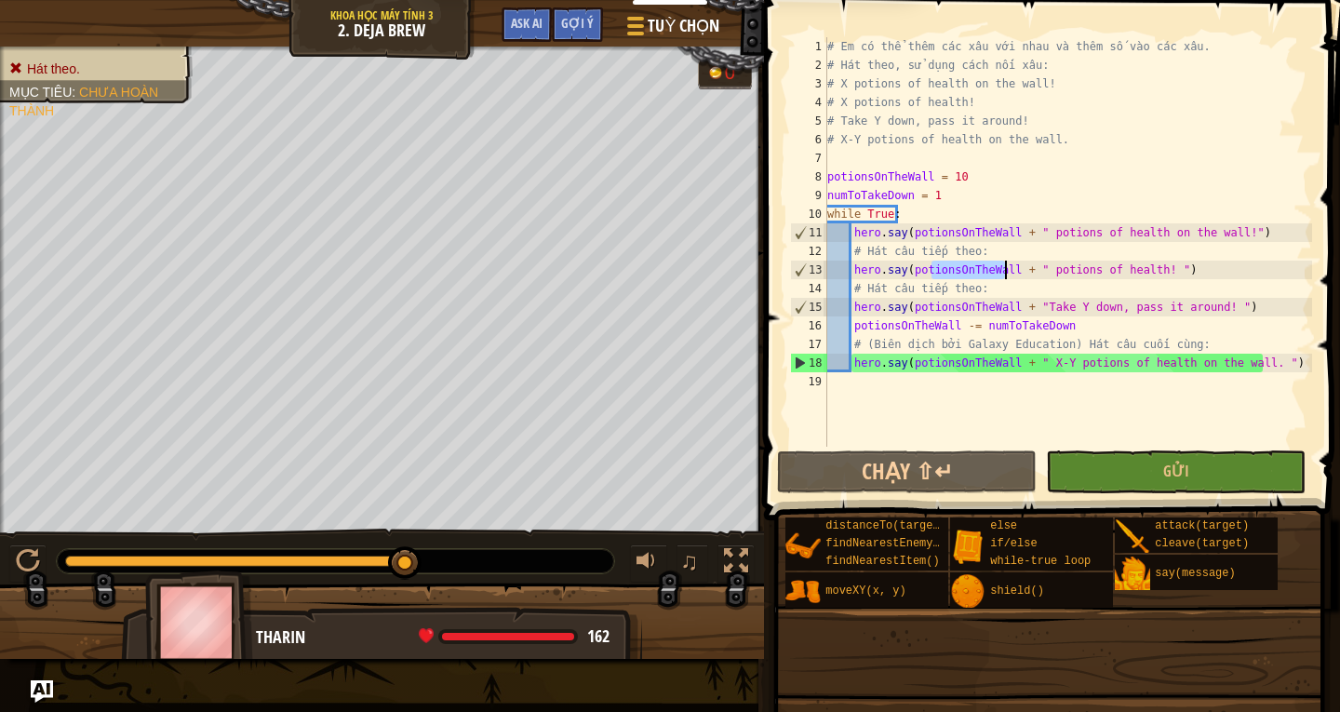
click at [1142, 426] on div "# Em có thể thêm các xâu với nhau và thêm số vào các xâu. # Hát theo, sử dụng c…" at bounding box center [1068, 260] width 489 height 447
click at [1006, 366] on div "# Em có thể thêm các xâu với nhau và thêm số vào các xâu. # Hát theo, sử dụng c…" at bounding box center [1068, 260] width 489 height 447
type textarea "hero.say(potionsOnTheWall + " X-Y potions of health on the wall. ")"
click at [1039, 428] on div "# Em có thể thêm các xâu với nhau và thêm số vào các xâu. # Hát theo, sử dụng c…" at bounding box center [1068, 260] width 489 height 447
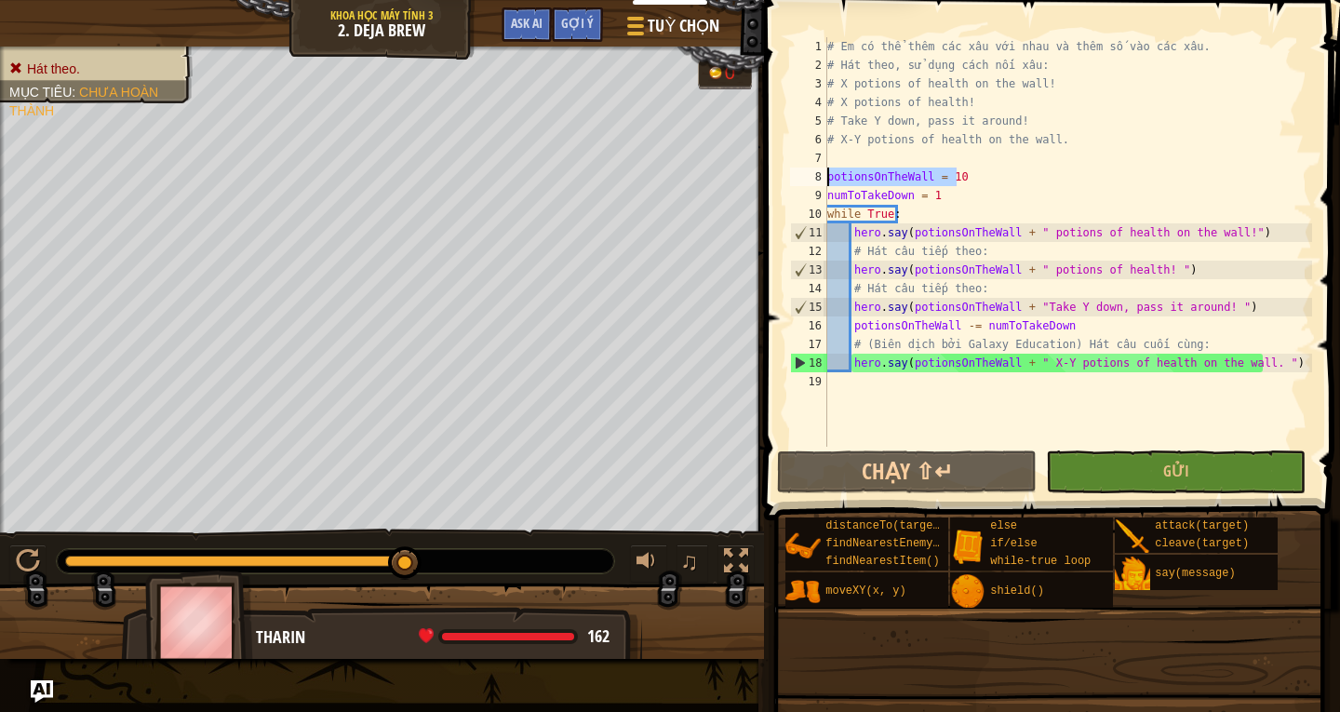
drag, startPoint x: 959, startPoint y: 181, endPoint x: 887, endPoint y: 183, distance: 71.7
click at [824, 173] on div "1 2 3 4 5 6 7 8 9 10 11 12 13 14 15 16 17 18 19 # Em có thể thêm các xâu với nh…" at bounding box center [1049, 242] width 526 height 410
drag, startPoint x: 945, startPoint y: 195, endPoint x: 868, endPoint y: 199, distance: 76.4
click at [868, 199] on div "# Em có thể thêm các xâu với nhau và thêm số vào các xâu. # Hát theo, sử dụng c…" at bounding box center [1068, 260] width 489 height 447
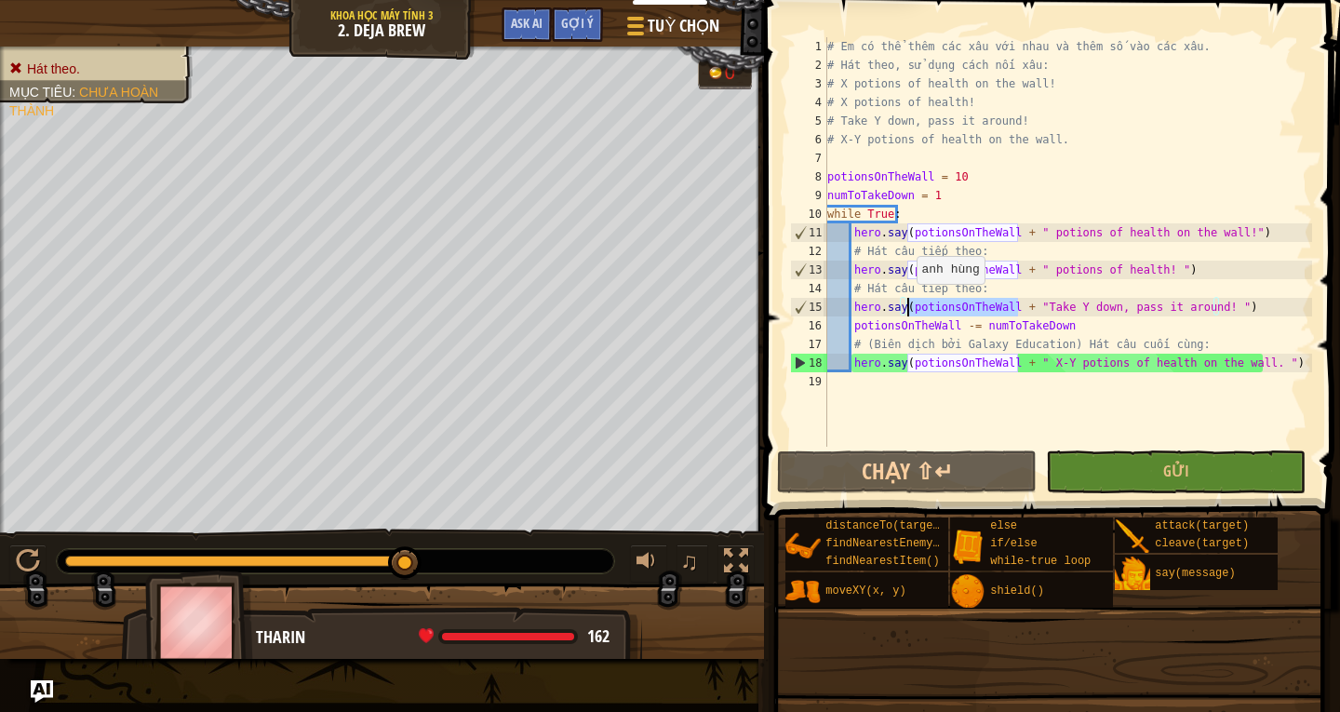
drag, startPoint x: 1020, startPoint y: 306, endPoint x: 910, endPoint y: 302, distance: 109.9
click at [910, 302] on div "# Em có thể thêm các xâu với nhau và thêm số vào các xâu. # Hát theo, sử dụng c…" at bounding box center [1068, 260] width 489 height 447
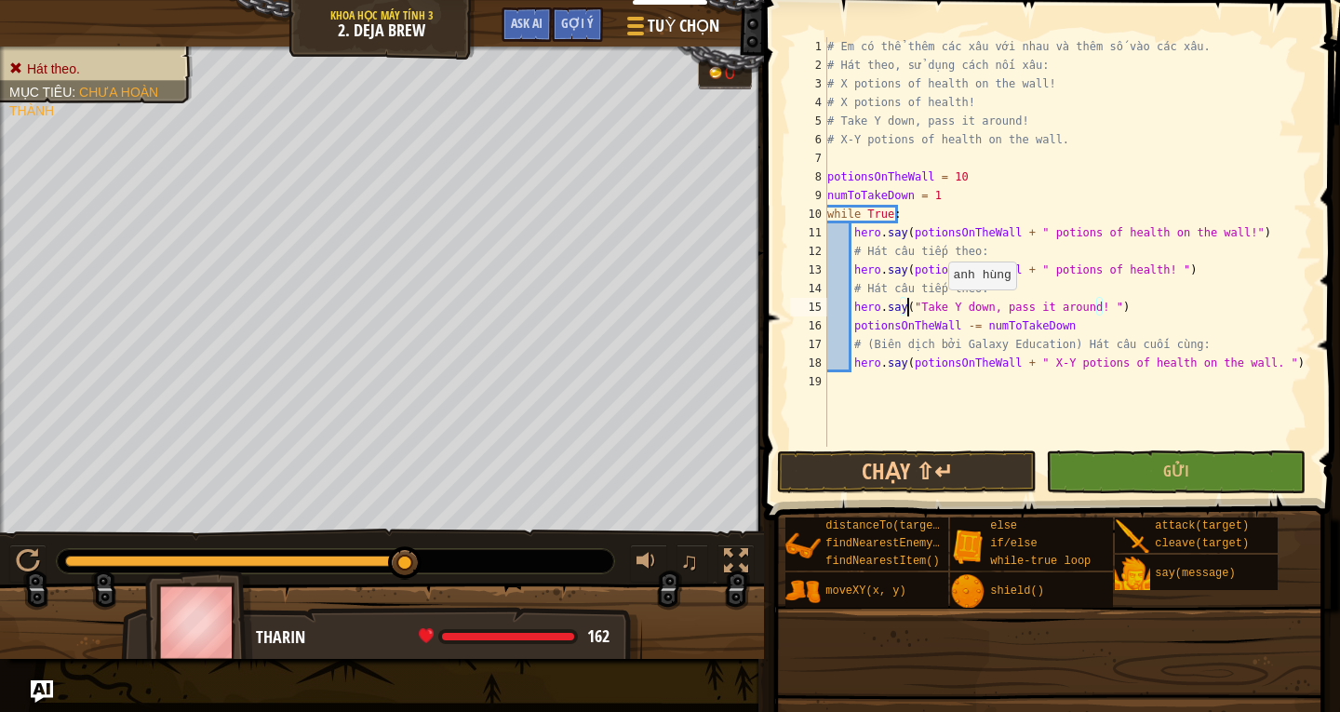
click at [938, 308] on div "# Em có thể thêm các xâu với nhau và thêm số vào các xâu. # Hát theo, sử dụng c…" at bounding box center [1068, 260] width 489 height 447
drag, startPoint x: 1013, startPoint y: 236, endPoint x: 913, endPoint y: 239, distance: 99.6
click at [913, 239] on div "# Em có thể thêm các xâu với nhau và thêm số vào các xâu. # Hát theo, sử dụng c…" at bounding box center [1068, 260] width 489 height 447
click at [941, 256] on div "# Em có thể thêm các xâu với nhau và thêm số vào các xâu. # Hát theo, sử dụng c…" at bounding box center [1068, 260] width 489 height 447
click at [943, 307] on div "# Em có thể thêm các xâu với nhau và thêm số vào các xâu. # Hát theo, sử dụng c…" at bounding box center [1068, 260] width 489 height 447
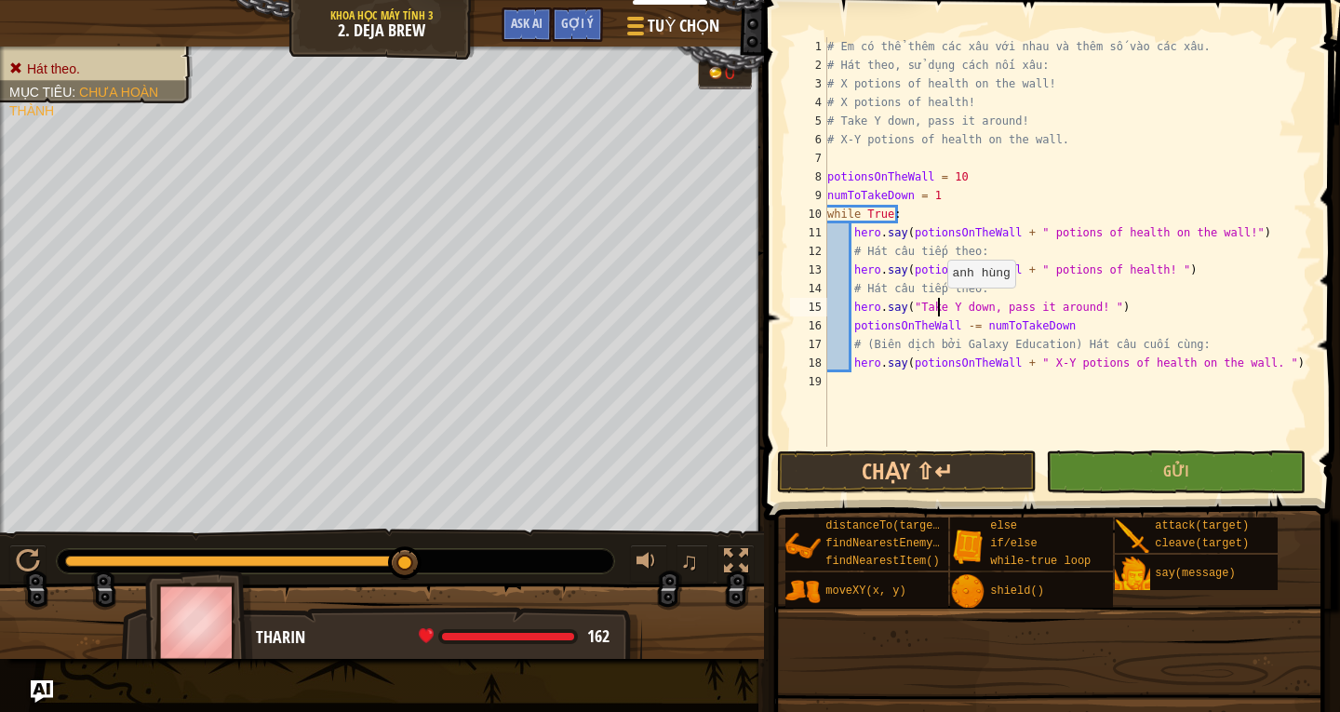
click at [938, 305] on div "# Em có thể thêm các xâu với nhau và thêm số vào các xâu. # Hát theo, sử dụng c…" at bounding box center [1068, 260] width 489 height 447
click at [955, 306] on div "# Em có thể thêm các xâu với nhau và thêm số vào các xâu. # Hát theo, sử dụng c…" at bounding box center [1068, 260] width 489 height 447
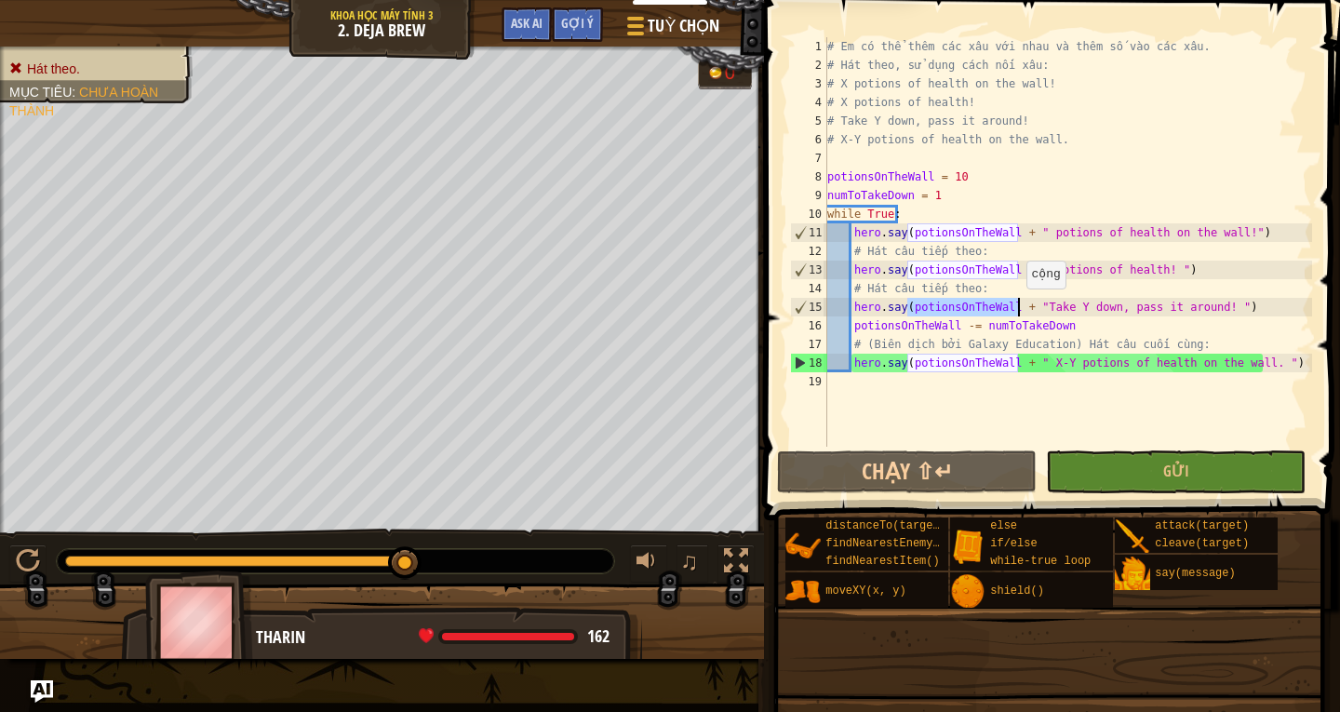
click at [1015, 307] on div "# Em có thể thêm các xâu với nhau và thêm số vào các xâu. # Hát theo, sử dụng c…" at bounding box center [1068, 242] width 489 height 410
drag, startPoint x: 1024, startPoint y: 306, endPoint x: 907, endPoint y: 306, distance: 117.3
click at [907, 306] on div "# Em có thể thêm các xâu với nhau và thêm số vào các xâu. # Hát theo, sử dụng c…" at bounding box center [1068, 260] width 489 height 447
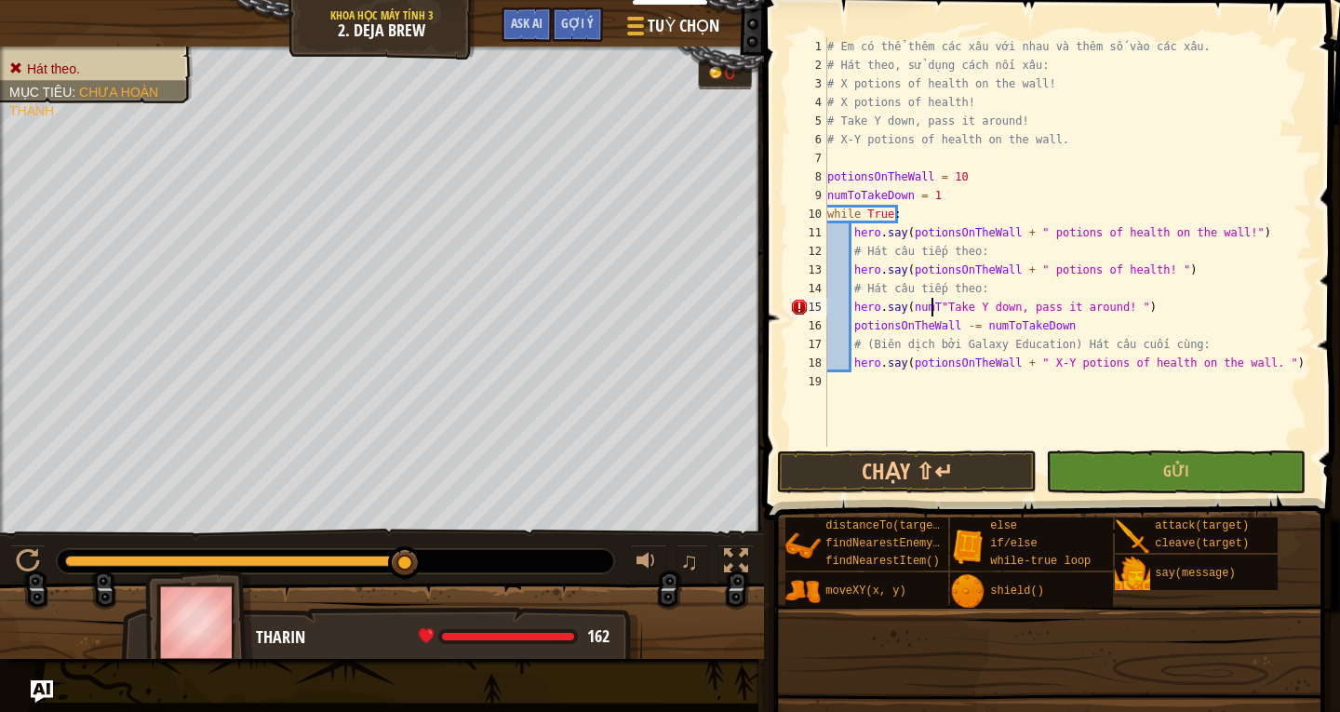
scroll to position [8, 9]
drag, startPoint x: 938, startPoint y: 304, endPoint x: 909, endPoint y: 305, distance: 28.9
click at [909, 305] on div "# Em có thể thêm các xâu với nhau và thêm số vào các xâu. # Hát theo, sử dụng c…" at bounding box center [1068, 260] width 489 height 447
drag, startPoint x: 937, startPoint y: 301, endPoint x: 926, endPoint y: 302, distance: 11.2
click at [937, 301] on div "# Em có thể thêm các xâu với nhau và thêm số vào các xâu. # Hát theo, sử dụng c…" at bounding box center [1068, 260] width 489 height 447
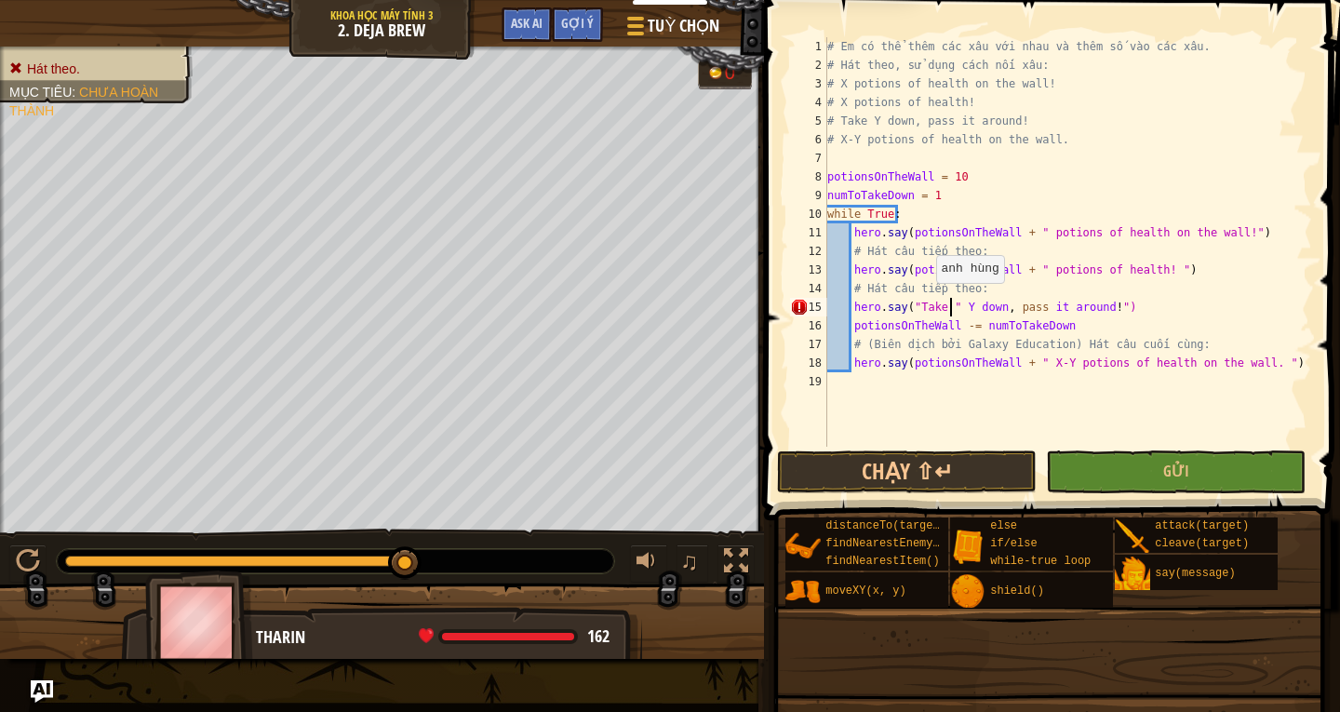
scroll to position [8, 10]
drag, startPoint x: 961, startPoint y: 310, endPoint x: 1001, endPoint y: 311, distance: 40.0
click at [1001, 311] on div "# Em có thể thêm các xâu với nhau và thêm số vào các xâu. # Hát theo, sử dụng c…" at bounding box center [1068, 260] width 489 height 447
click at [1013, 314] on div "# Em có thể thêm các xâu với nhau và thêm số vào các xâu. # Hát theo, sử dụng c…" at bounding box center [1068, 260] width 489 height 447
click at [976, 307] on div "# Em có thể thêm các xâu với nhau và thêm số vào các xâu. # Hát theo, sử dụng c…" at bounding box center [1068, 260] width 489 height 447
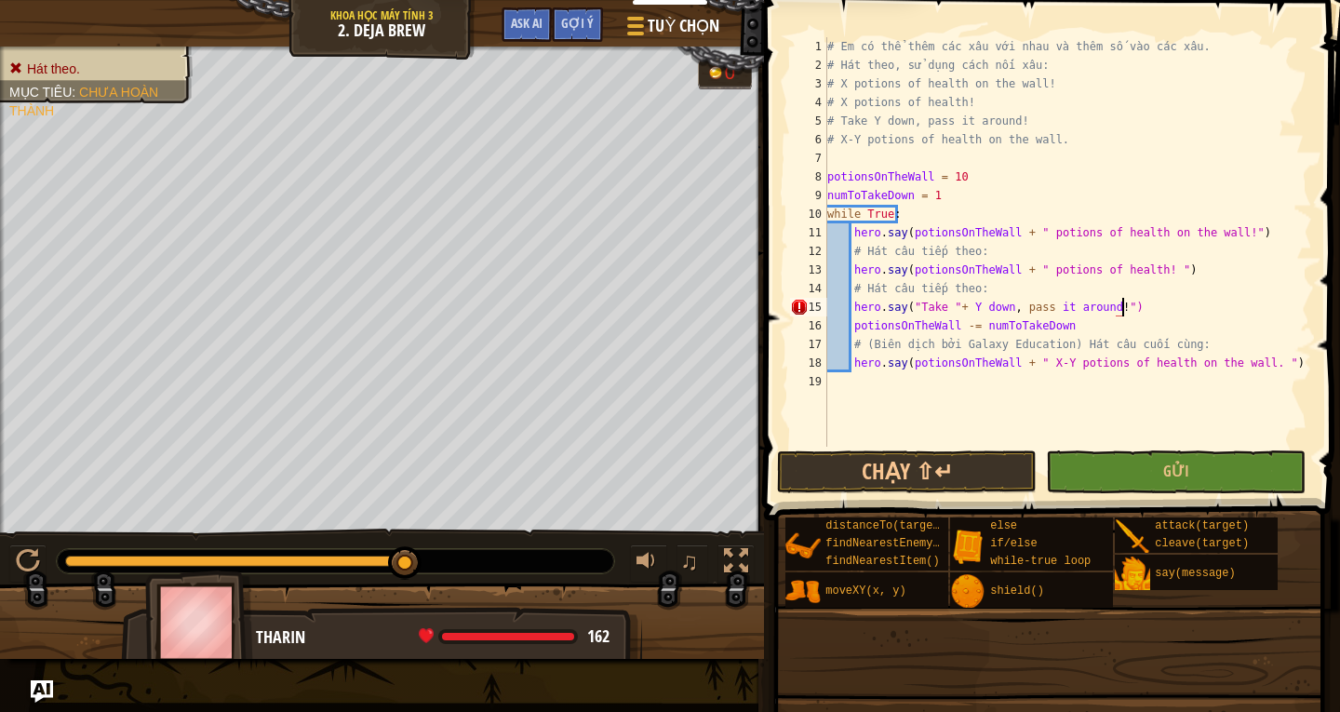
click at [1176, 313] on div "# Em có thể thêm các xâu với nhau và thêm số vào các xâu. # Hát theo, sử dụng c…" at bounding box center [1068, 260] width 489 height 447
drag, startPoint x: 967, startPoint y: 308, endPoint x: 976, endPoint y: 305, distance: 9.7
click at [972, 308] on div "# Em có thể thêm các xâu với nhau và thêm số vào các xâu. # Hát theo, sử dụng c…" at bounding box center [1068, 260] width 489 height 447
drag, startPoint x: 1230, startPoint y: 325, endPoint x: 1227, endPoint y: 352, distance: 27.1
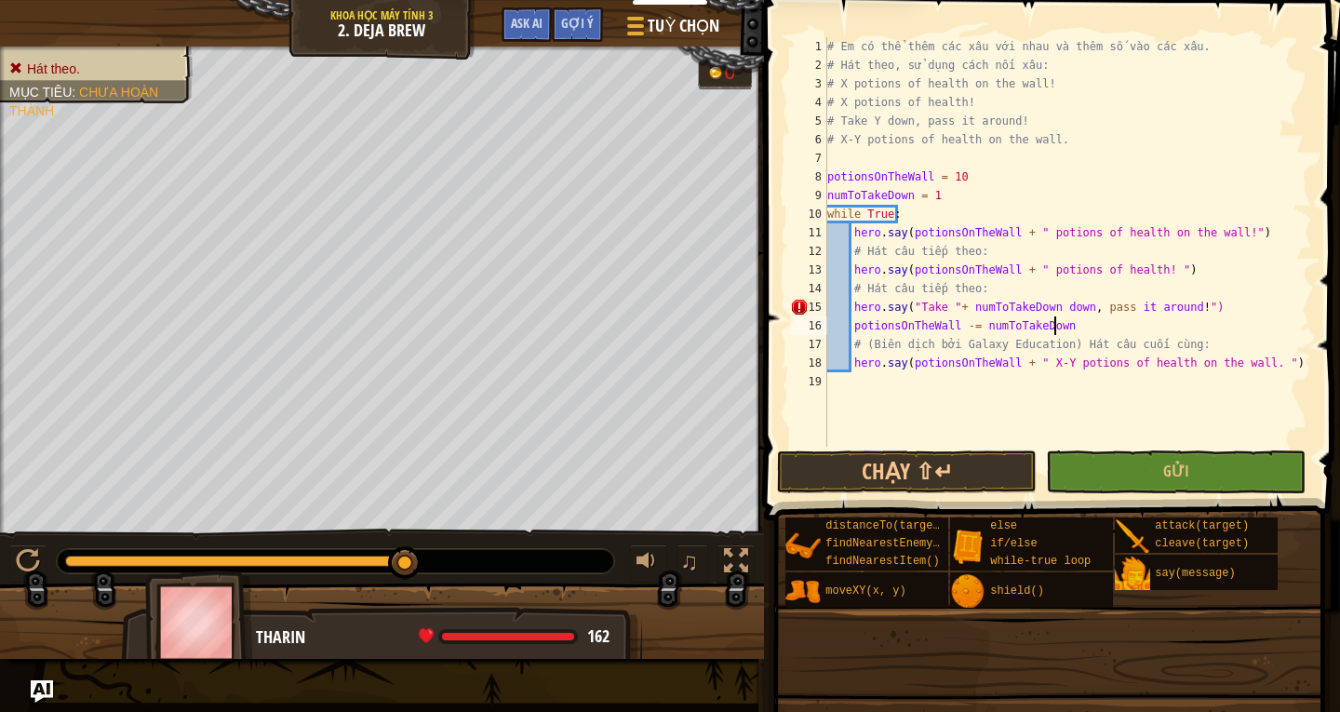
click at [1229, 332] on div "# Em có thể thêm các xâu với nhau và thêm số vào các xâu. # Hát theo, sử dụng c…" at bounding box center [1068, 260] width 489 height 447
click at [1045, 307] on div "# Em có thể thêm các xâu với nhau và thêm số vào các xâu. # Hát theo, sử dụng c…" at bounding box center [1068, 260] width 489 height 447
type textarea "hero.say("Take "+ numToTakeDown + down, pass it around! ")"
click at [1020, 381] on div "# Em có thể thêm các xâu với nhau và thêm số vào các xâu. # Hát theo, sử dụng c…" at bounding box center [1068, 260] width 489 height 447
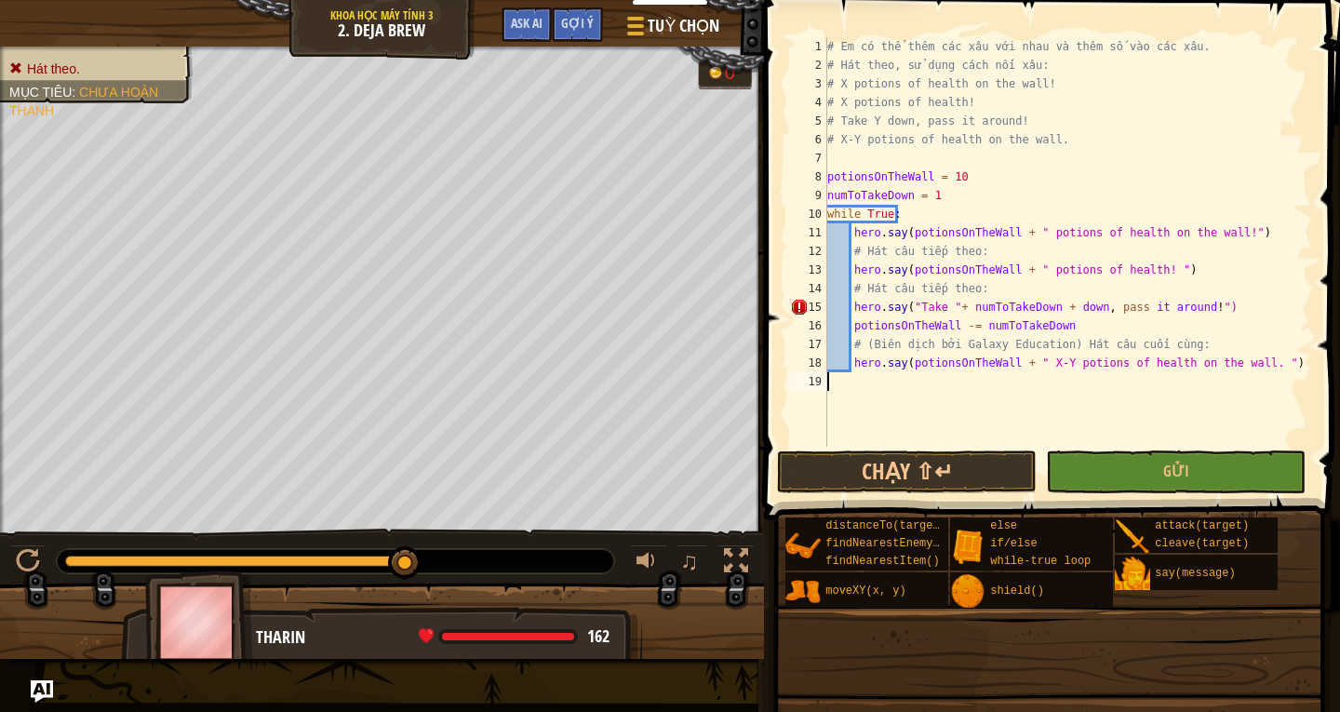
scroll to position [8, 0]
click at [1007, 413] on div "# Em có thể thêm các xâu với nhau và thêm số vào các xâu. # Hát theo, sử dụng c…" at bounding box center [1068, 260] width 489 height 447
click at [1053, 304] on div "# Em có thể thêm các xâu với nhau và thêm số vào các xâu. # Hát theo, sử dụng c…" at bounding box center [1068, 260] width 489 height 447
type textarea "hero.say("Take "+ numToTake down, pass it around! ")"
